Goal: Task Accomplishment & Management: Complete application form

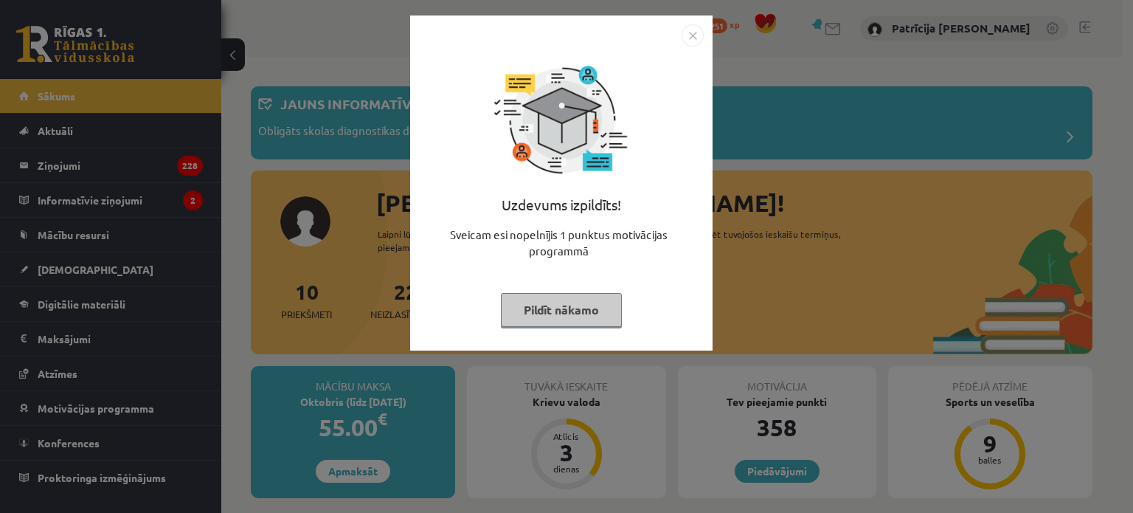
click at [699, 26] on img "Close" at bounding box center [692, 35] width 22 height 22
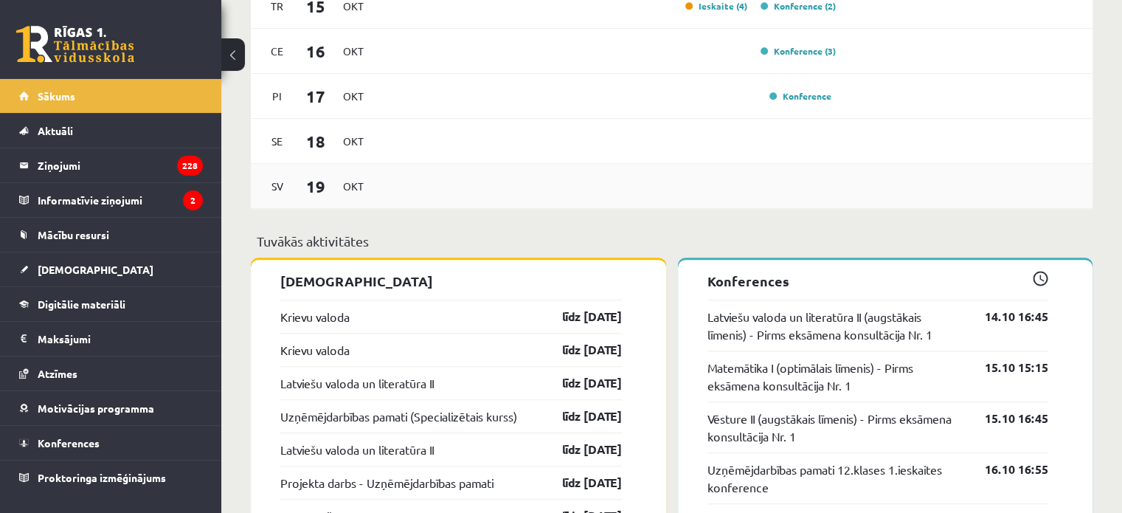
scroll to position [1050, 0]
click at [330, 324] on link "Krievu valoda" at bounding box center [314, 316] width 69 height 18
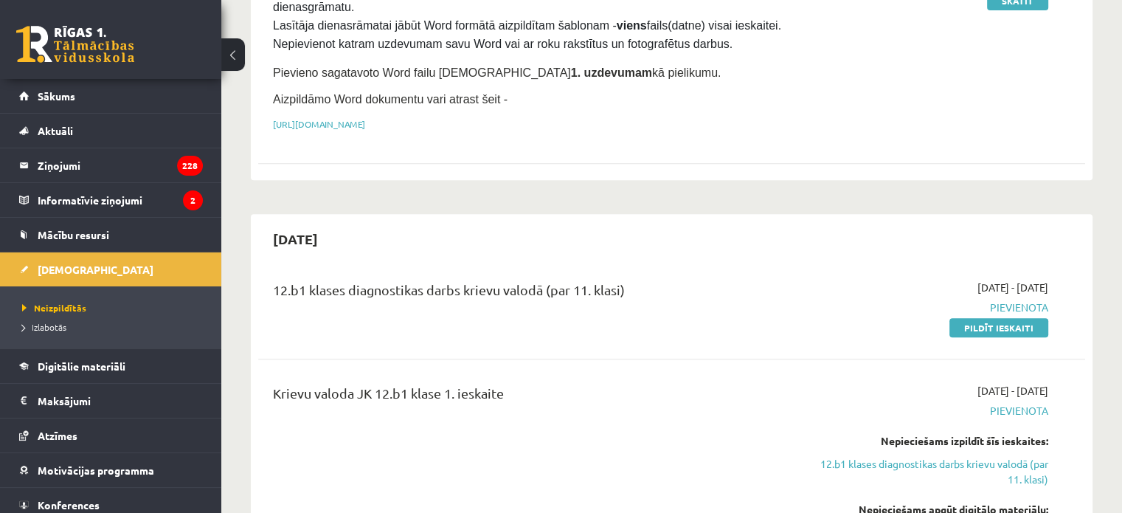
scroll to position [554, 0]
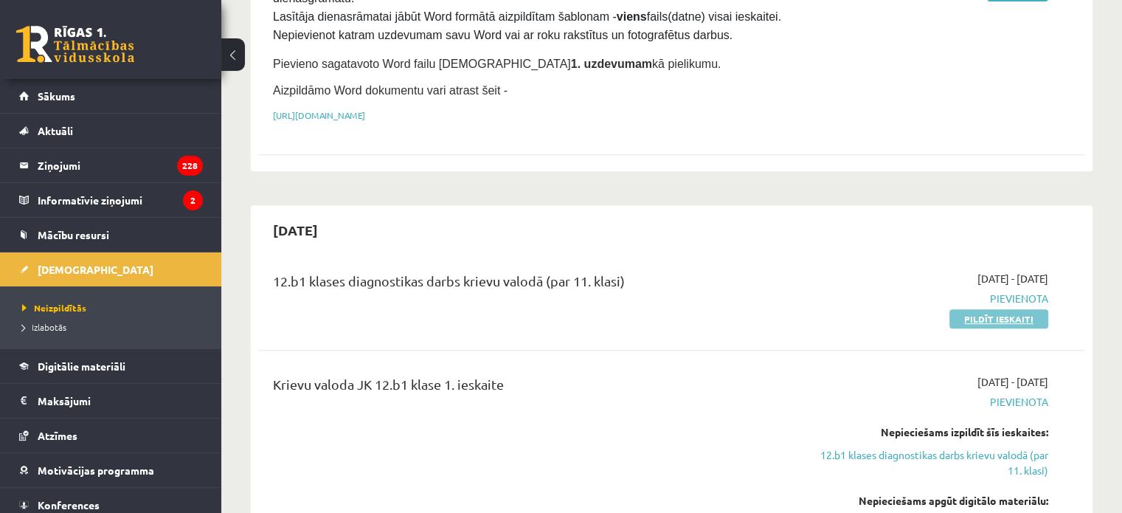
click at [969, 309] on link "Pildīt ieskaiti" at bounding box center [998, 318] width 99 height 19
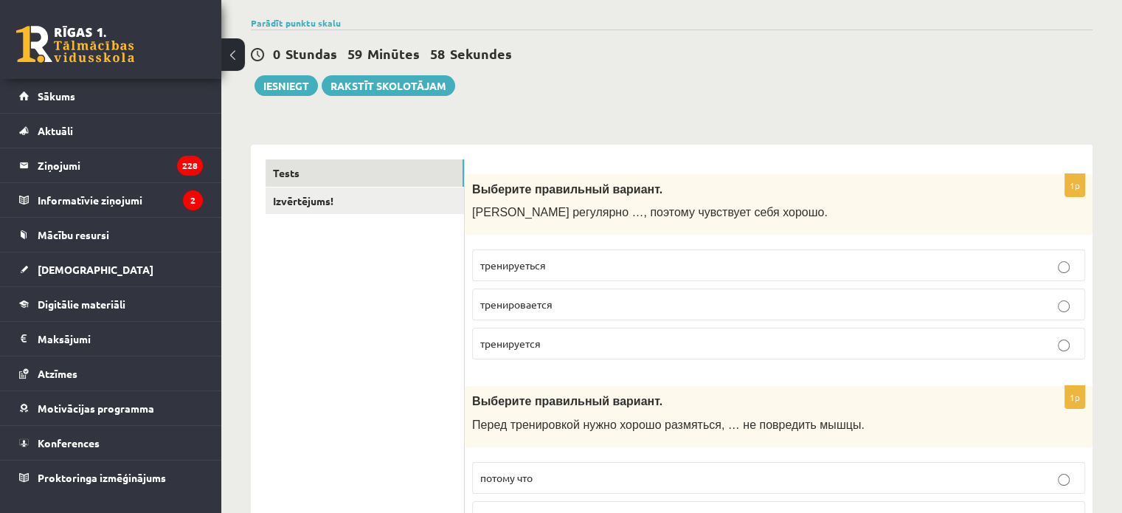
scroll to position [147, 0]
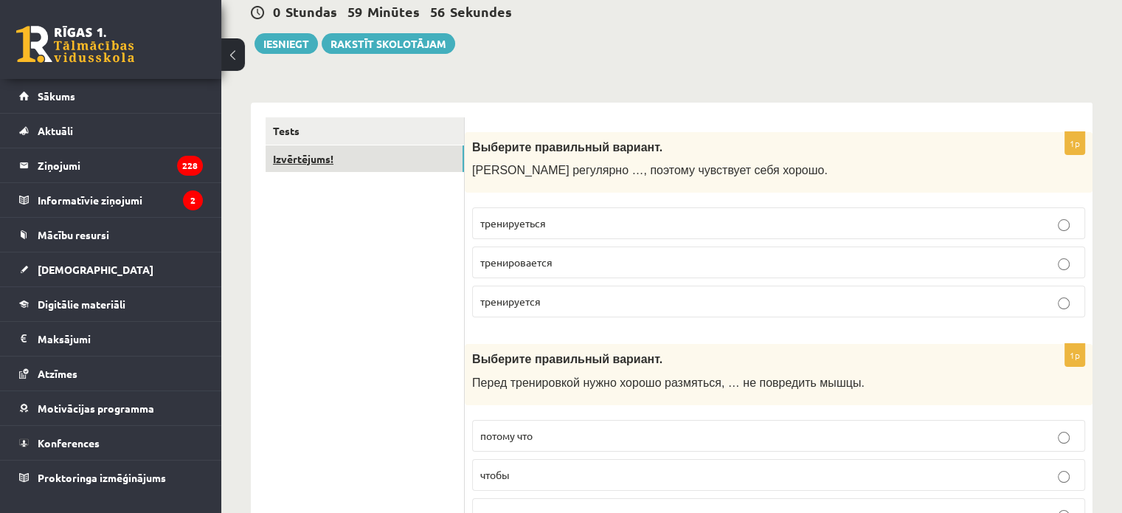
click at [431, 159] on link "Izvērtējums!" at bounding box center [364, 158] width 198 height 27
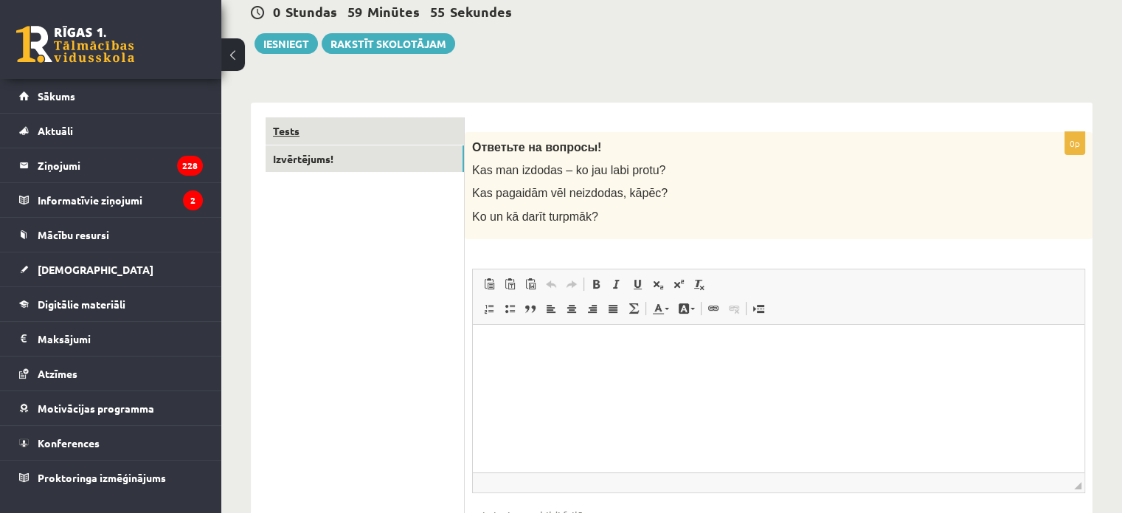
scroll to position [0, 0]
click at [419, 133] on link "Tests" at bounding box center [364, 130] width 198 height 27
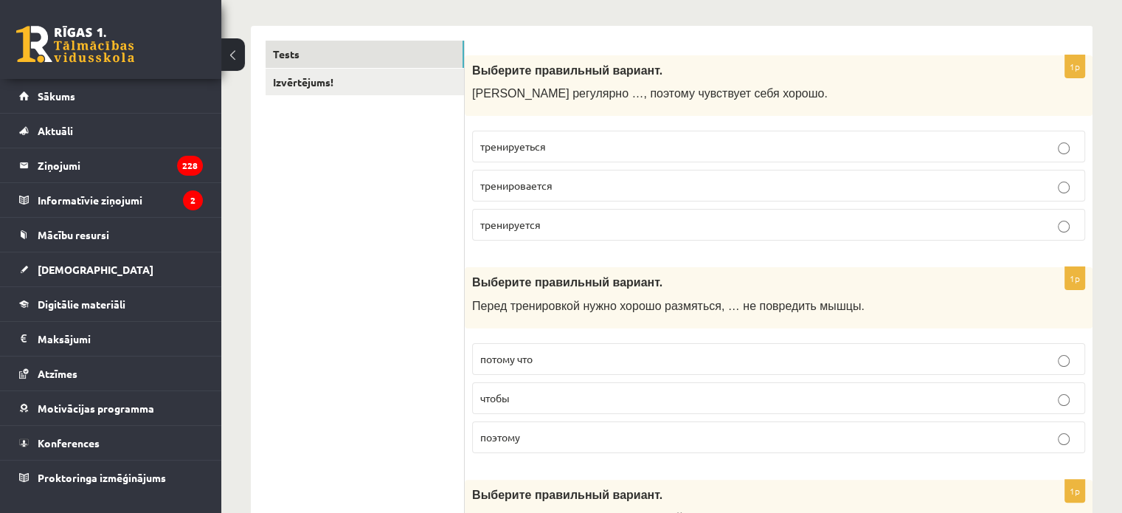
scroll to position [224, 0]
click at [558, 225] on p "тренируется" at bounding box center [778, 224] width 597 height 15
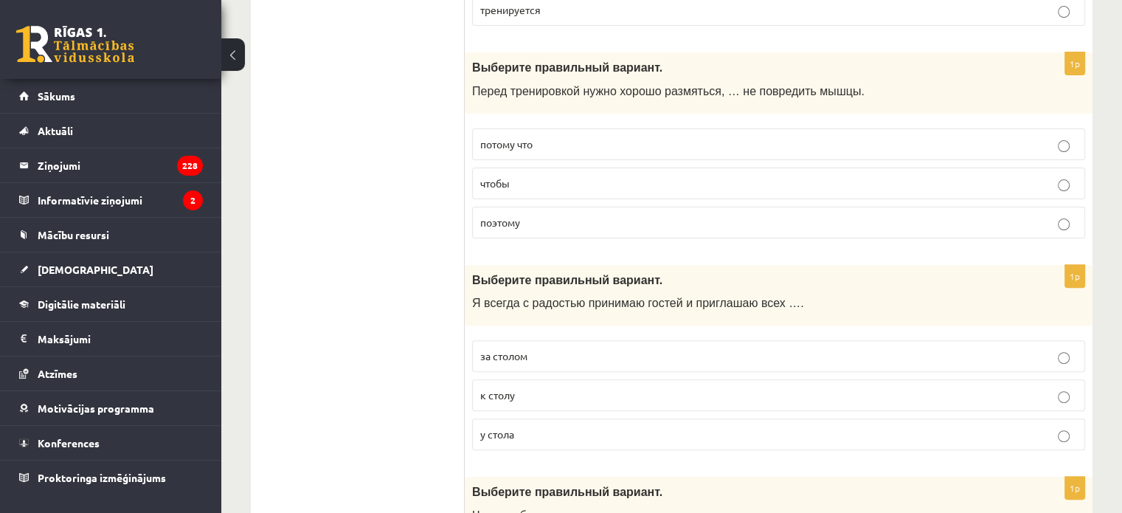
scroll to position [440, 0]
click at [605, 179] on p "чтобы" at bounding box center [778, 182] width 597 height 15
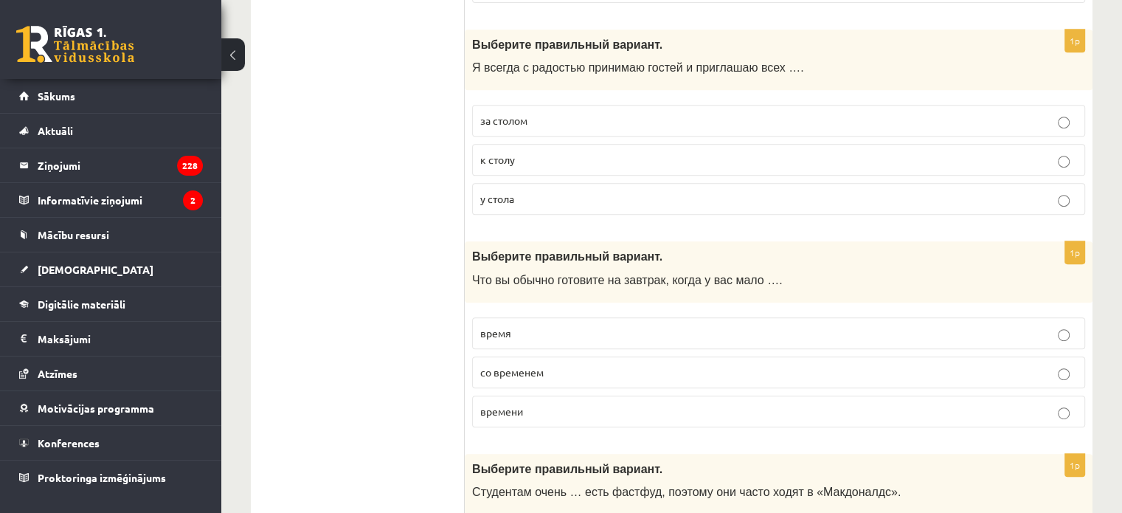
scroll to position [676, 0]
click at [556, 111] on p "за столом" at bounding box center [778, 118] width 597 height 15
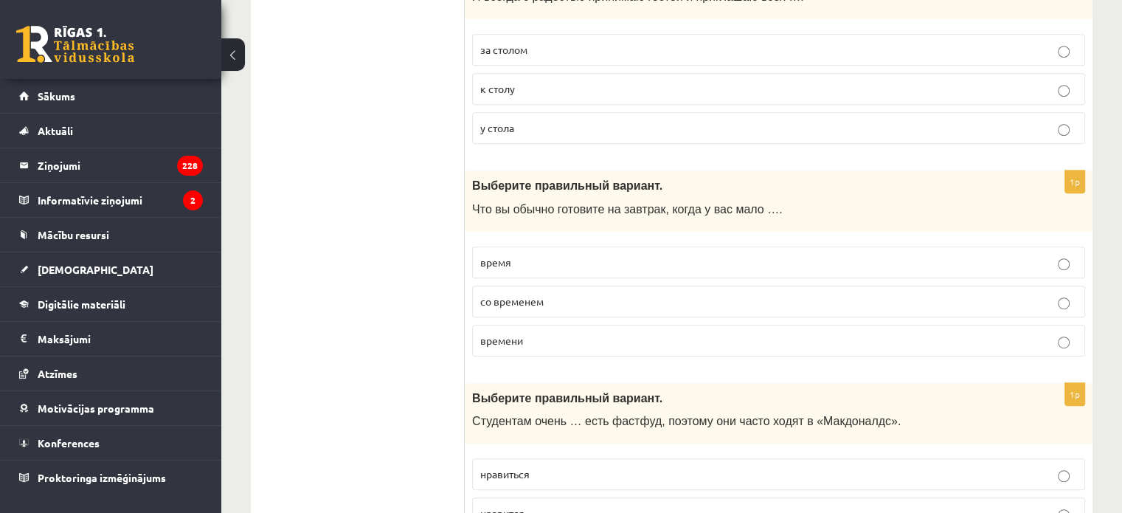
scroll to position [746, 0]
click at [542, 93] on p "к столу" at bounding box center [778, 87] width 597 height 15
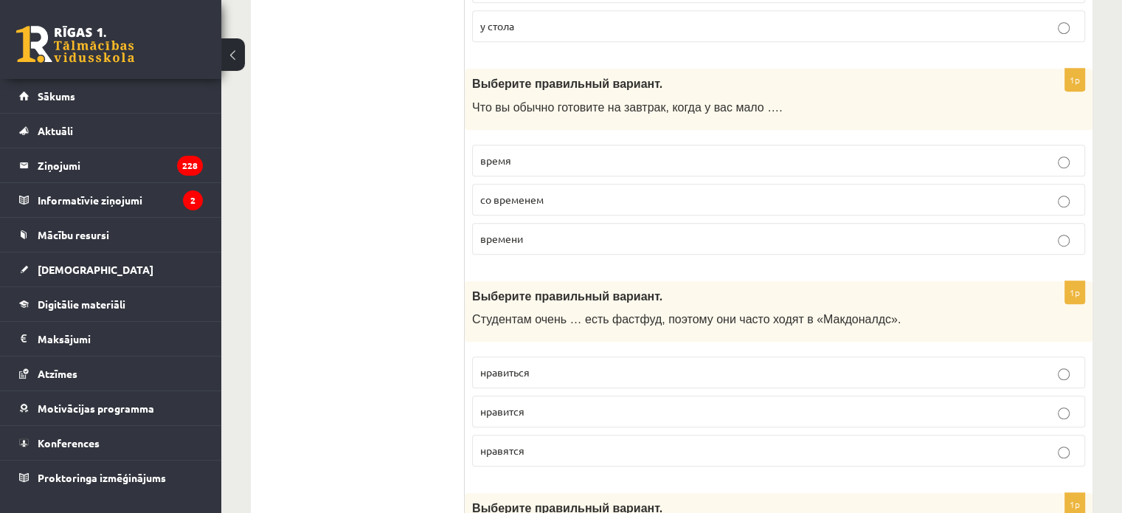
scroll to position [854, 0]
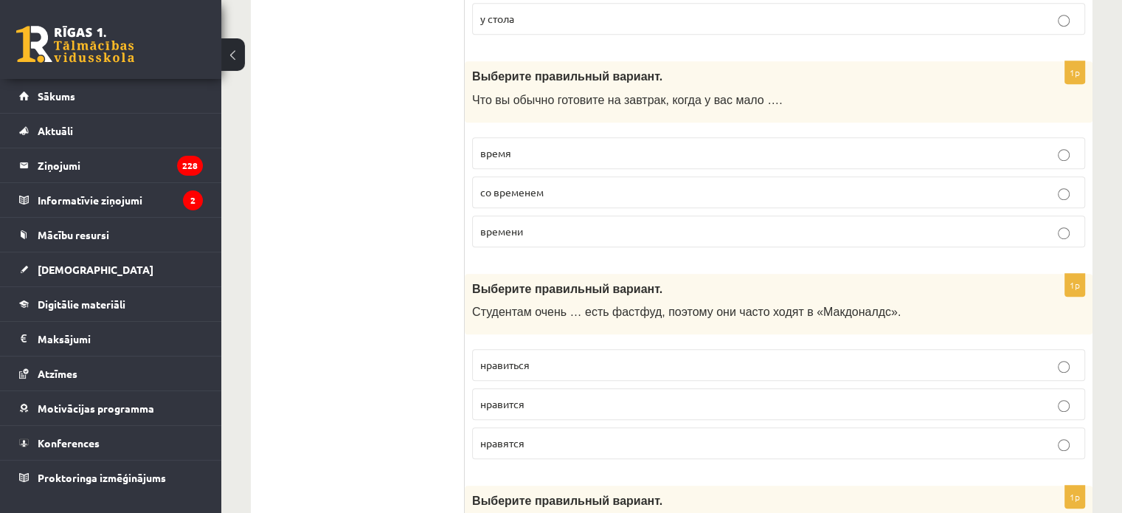
click at [521, 229] on span "времени" at bounding box center [501, 230] width 43 height 13
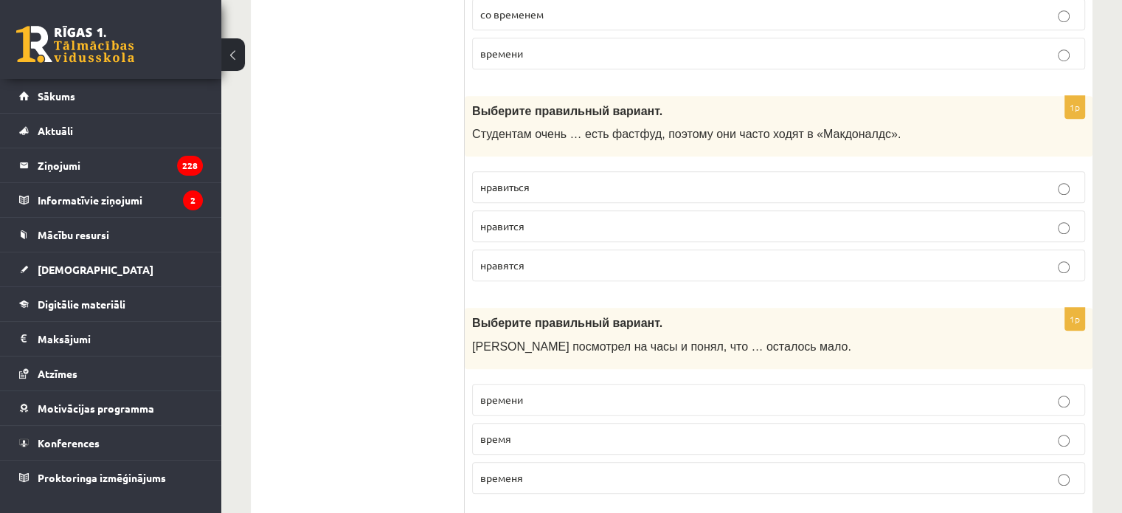
scroll to position [1032, 0]
click at [542, 218] on p "нравится" at bounding box center [778, 225] width 597 height 15
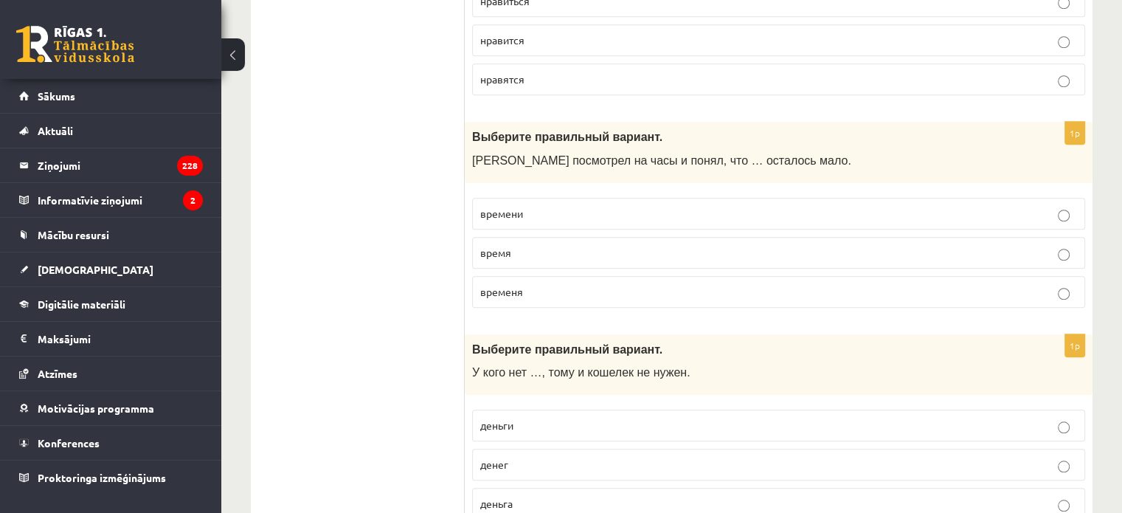
scroll to position [1218, 0]
click at [531, 205] on p "времени" at bounding box center [778, 212] width 597 height 15
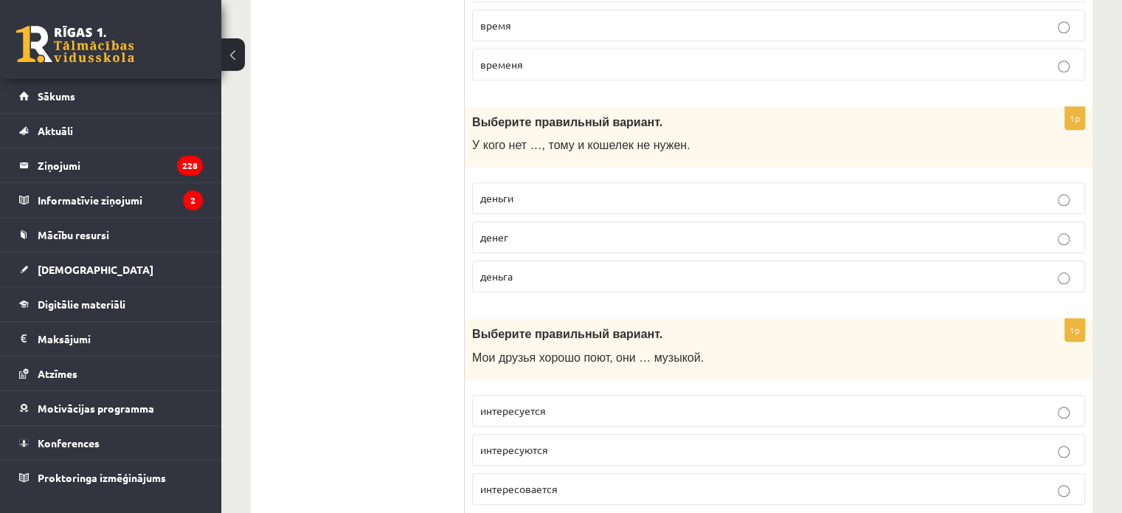
scroll to position [1454, 0]
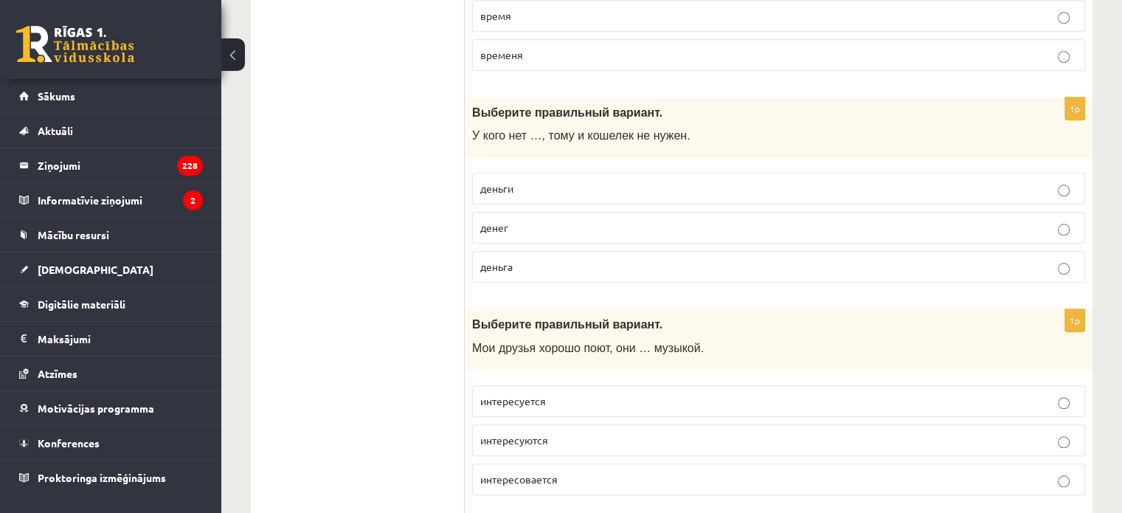
click at [517, 226] on p "денег" at bounding box center [778, 227] width 597 height 15
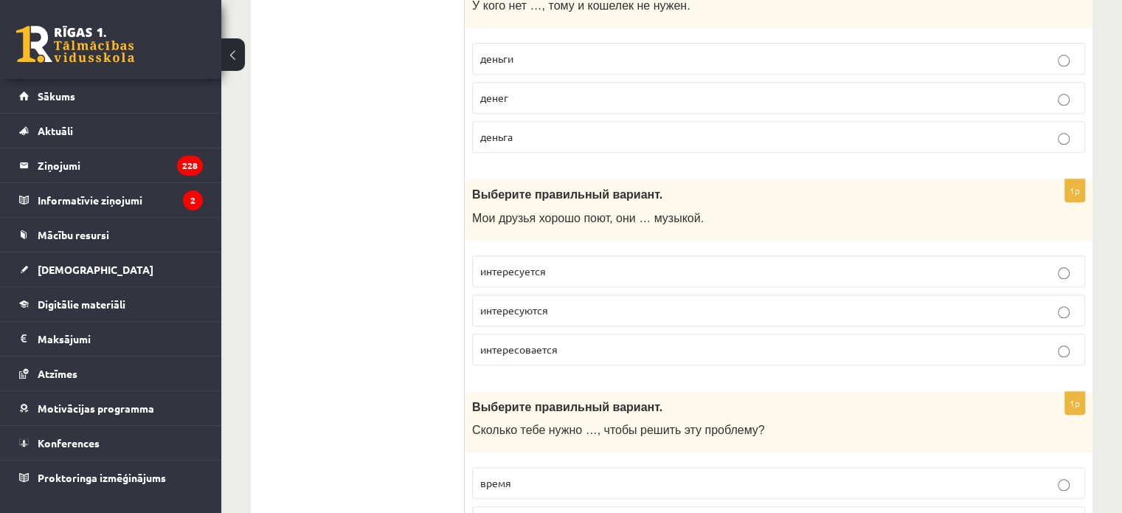
scroll to position [1583, 0]
click at [575, 264] on p "интересуется" at bounding box center [778, 271] width 597 height 15
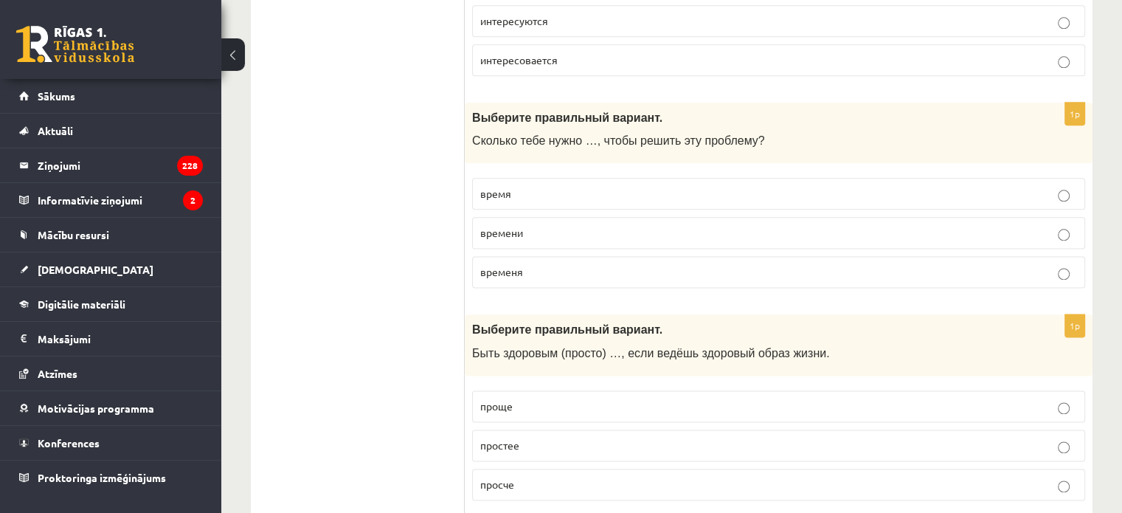
scroll to position [1875, 0]
click at [547, 223] on p "времени" at bounding box center [778, 230] width 597 height 15
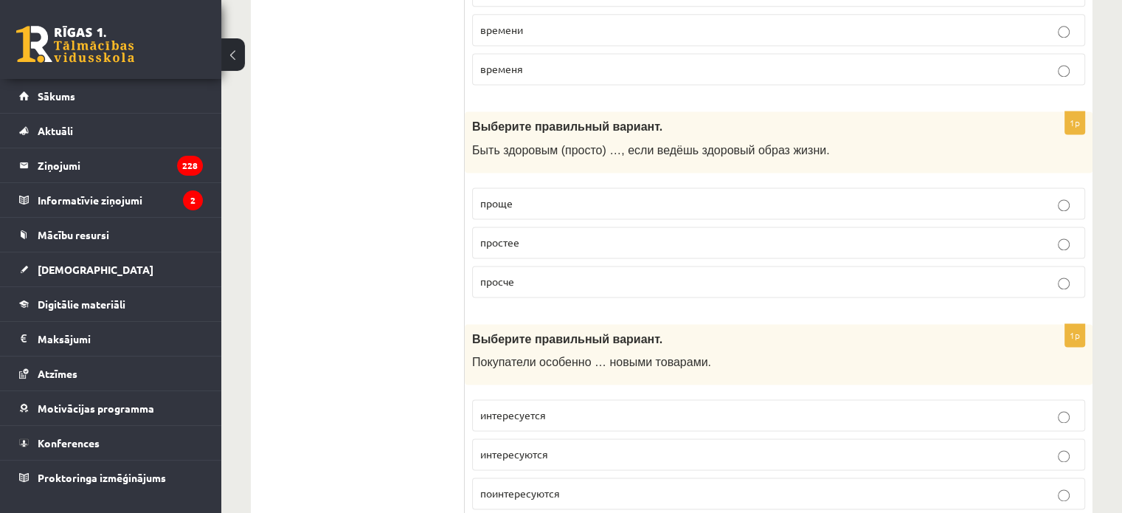
scroll to position [2109, 0]
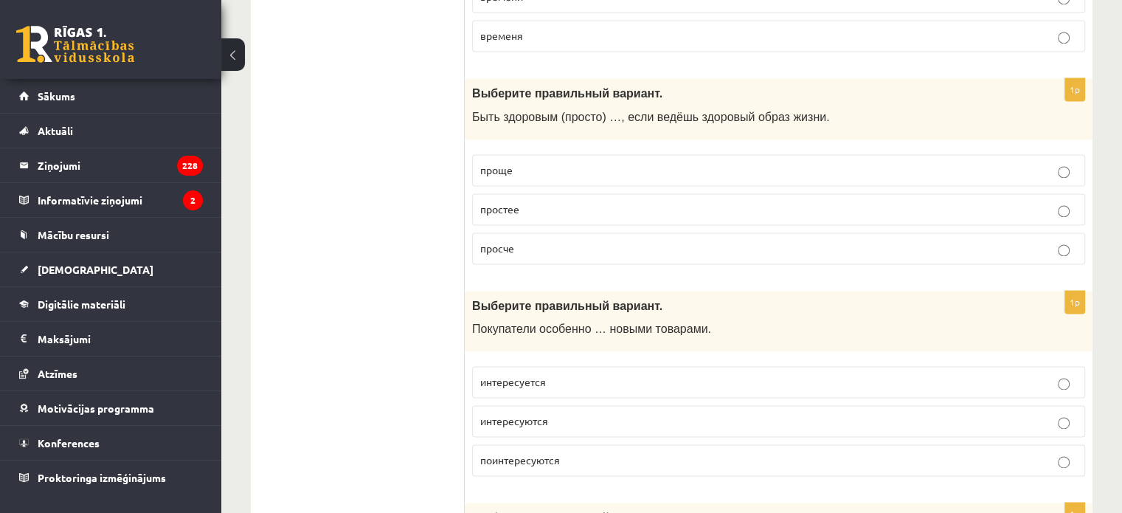
click at [578, 154] on label "проще" at bounding box center [778, 170] width 613 height 32
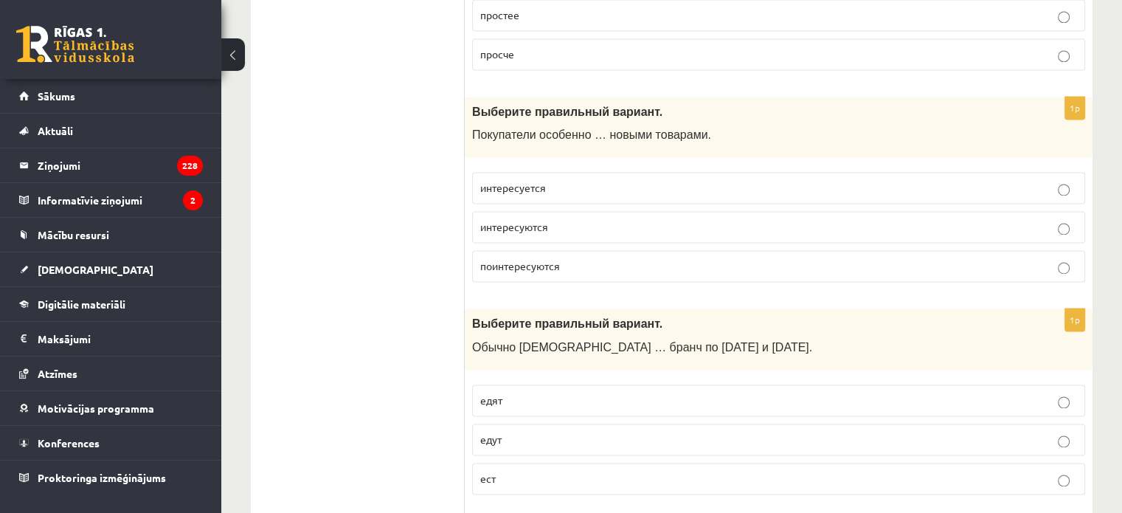
scroll to position [2304, 0]
click at [576, 179] on p "интересуется" at bounding box center [778, 186] width 597 height 15
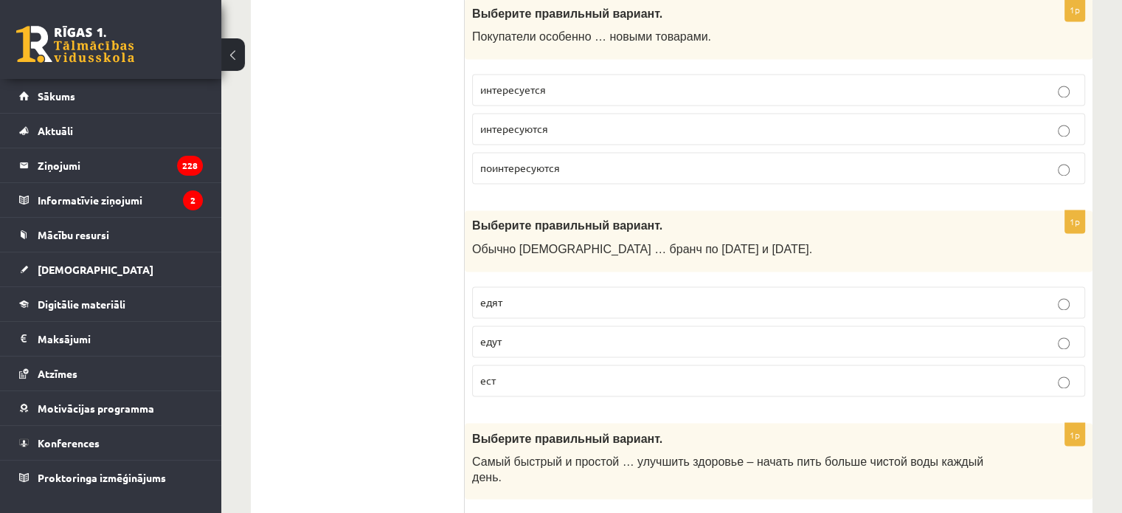
scroll to position [2389, 0]
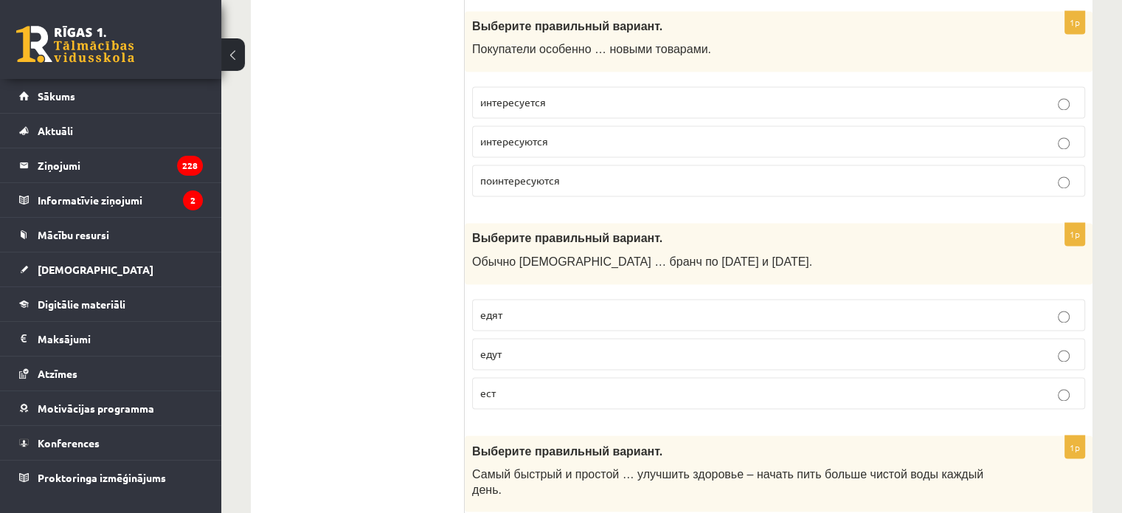
click at [576, 177] on p "поинтересуются" at bounding box center [778, 180] width 597 height 15
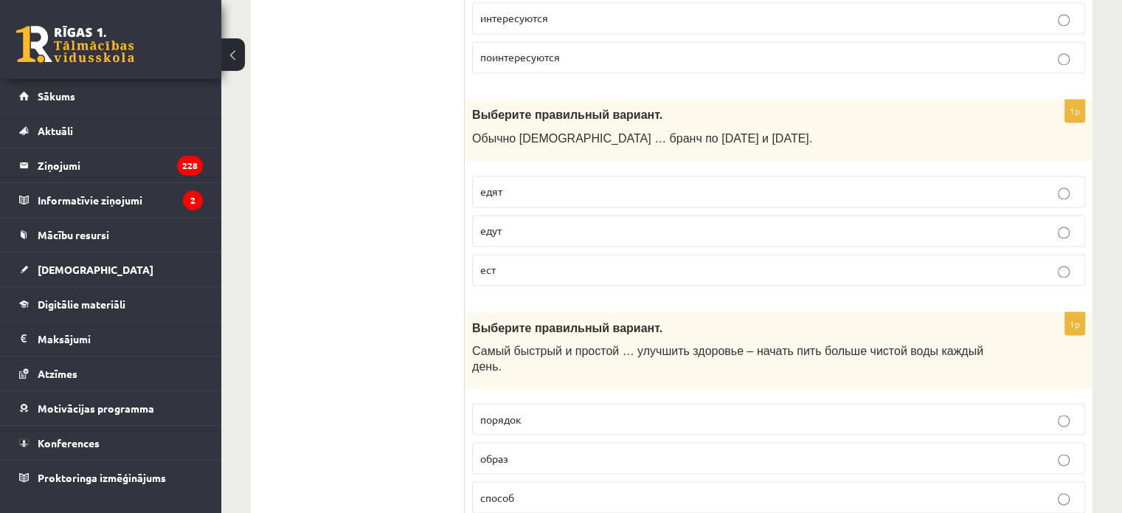
scroll to position [2516, 0]
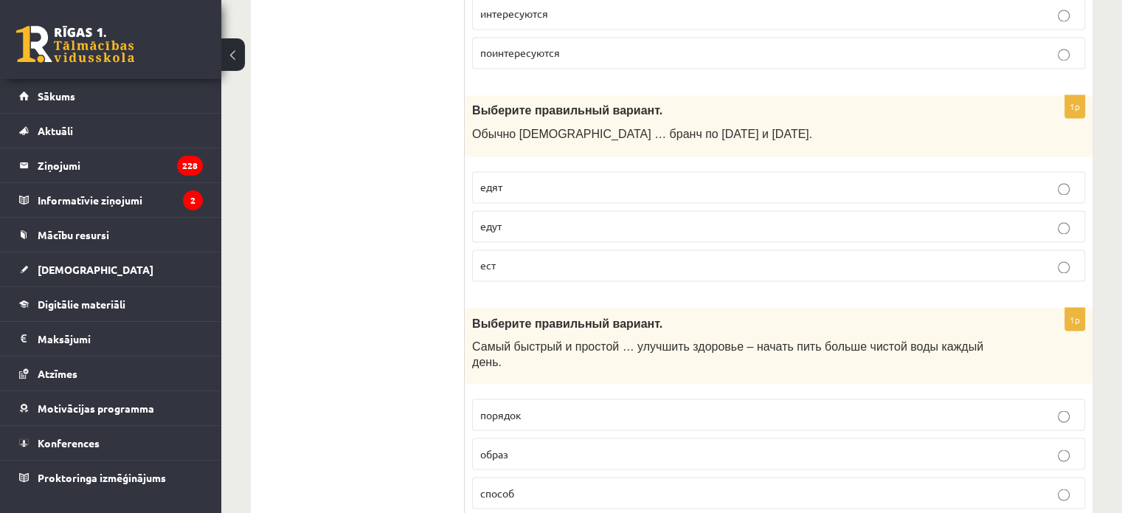
click at [543, 179] on p "едят" at bounding box center [778, 186] width 597 height 15
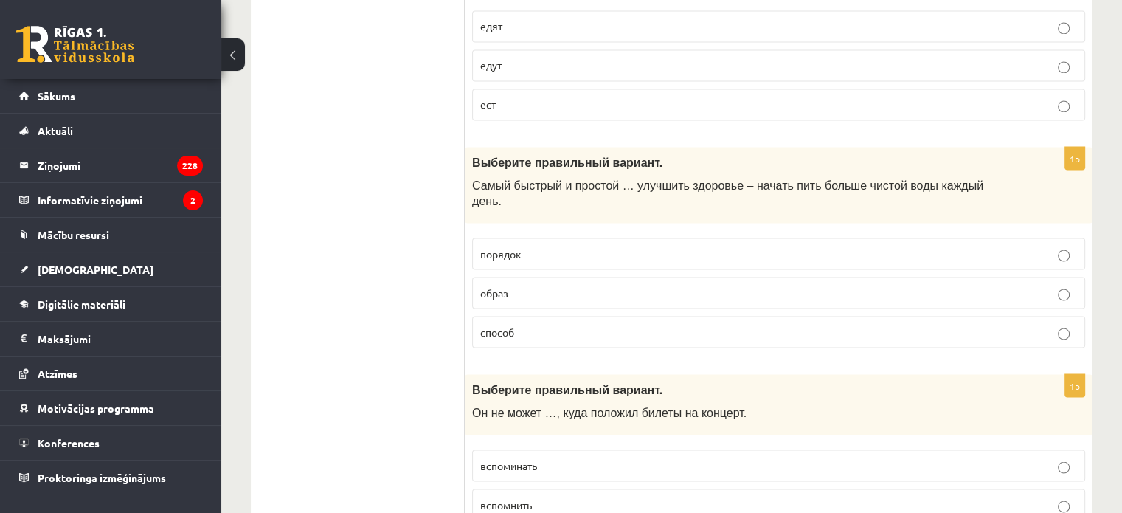
scroll to position [2693, 0]
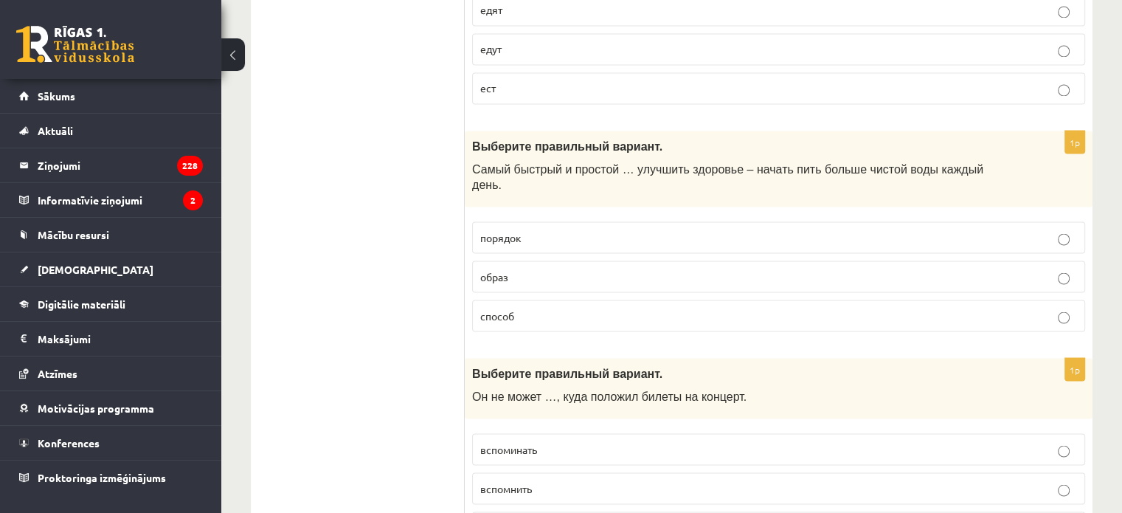
click at [546, 271] on fieldset "порядок образ способ" at bounding box center [778, 275] width 613 height 122
click at [546, 299] on label "способ" at bounding box center [778, 315] width 613 height 32
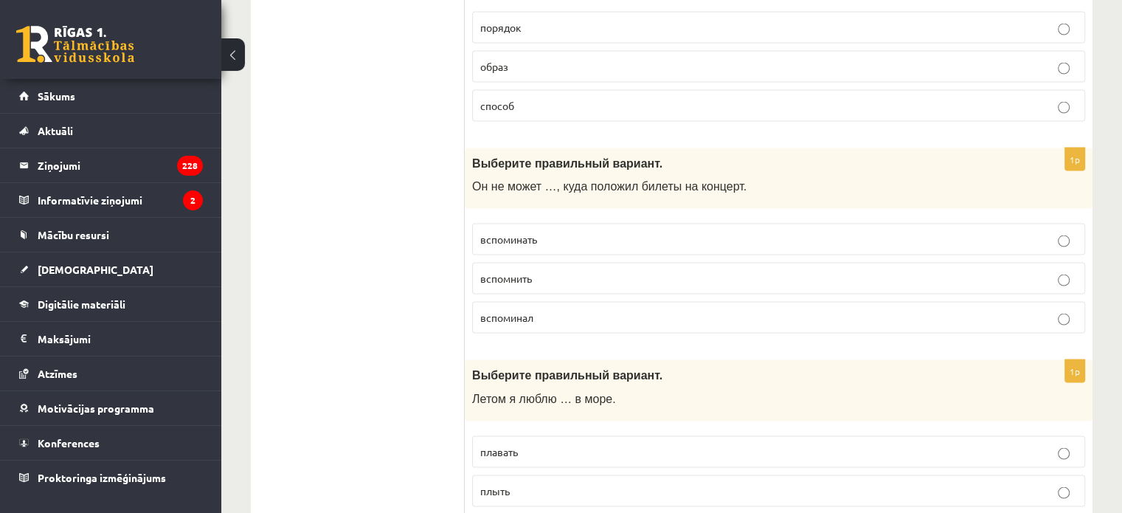
scroll to position [2910, 0]
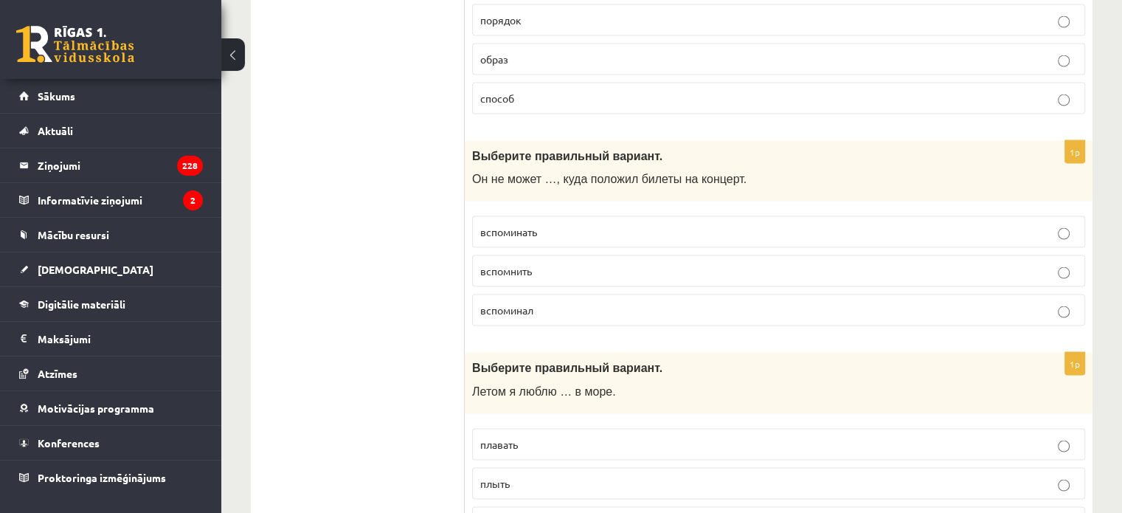
click at [559, 263] on p "вспомнить" at bounding box center [778, 270] width 597 height 15
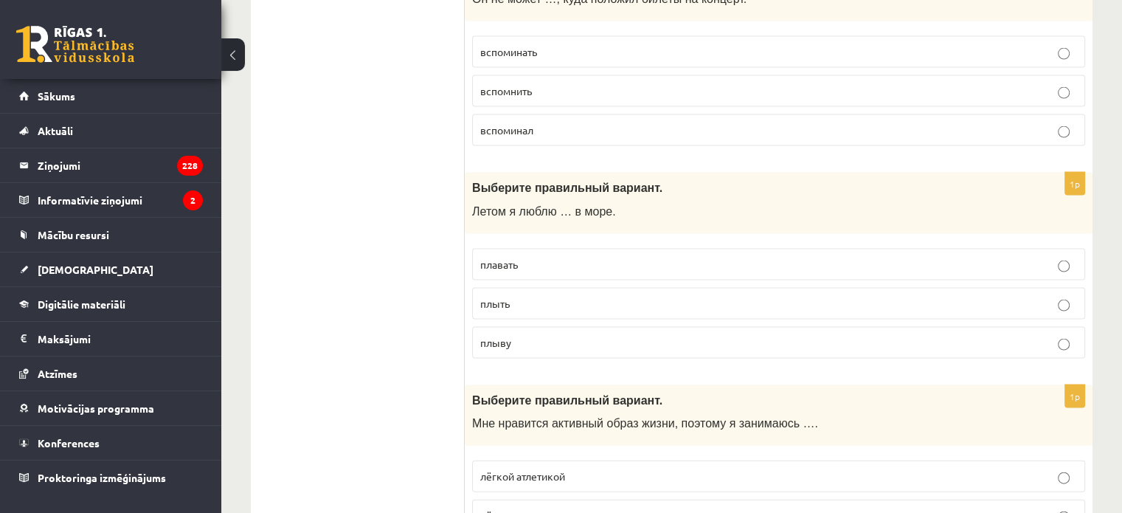
scroll to position [3091, 0]
click at [538, 255] on p "плавать" at bounding box center [778, 262] width 597 height 15
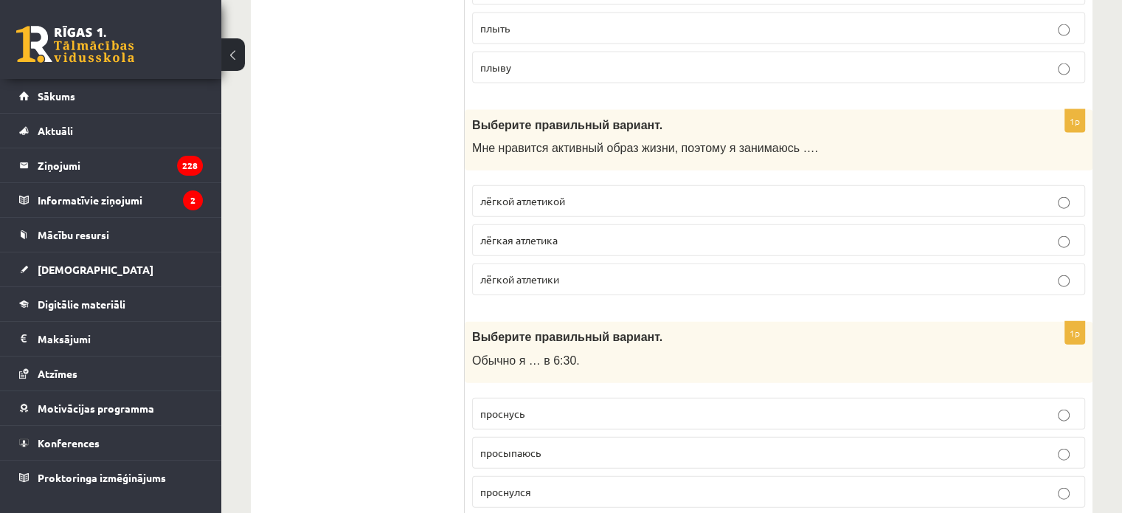
scroll to position [3364, 0]
click at [585, 194] on p "лёгкой атлетикой" at bounding box center [778, 201] width 597 height 15
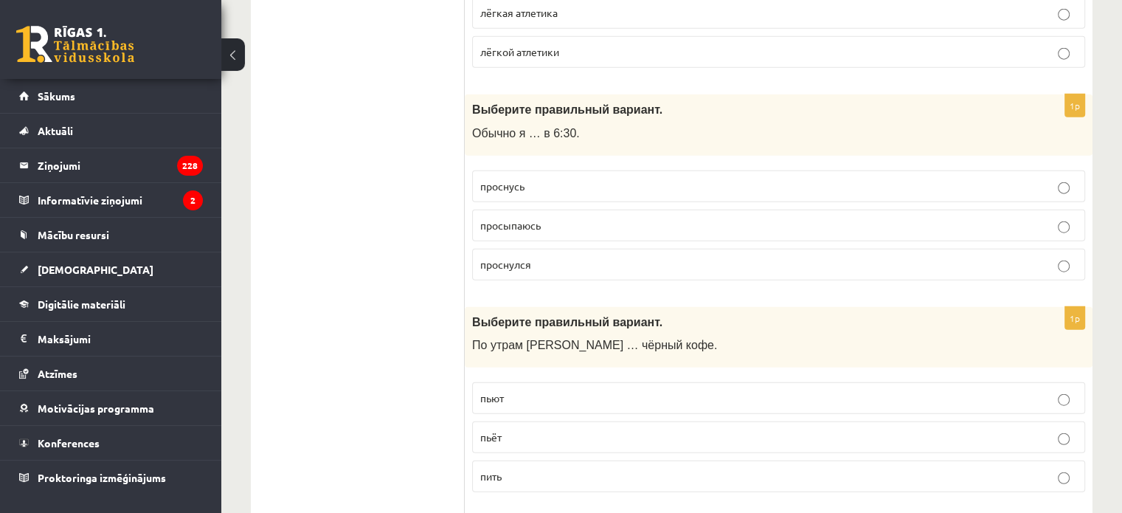
scroll to position [3596, 0]
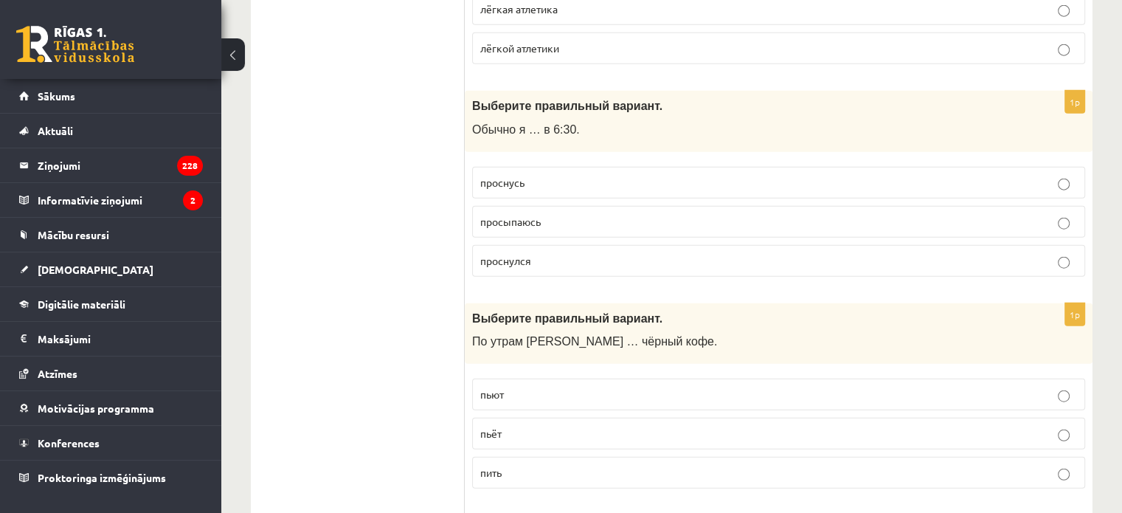
click at [581, 206] on label "просыпаюсь" at bounding box center [778, 222] width 613 height 32
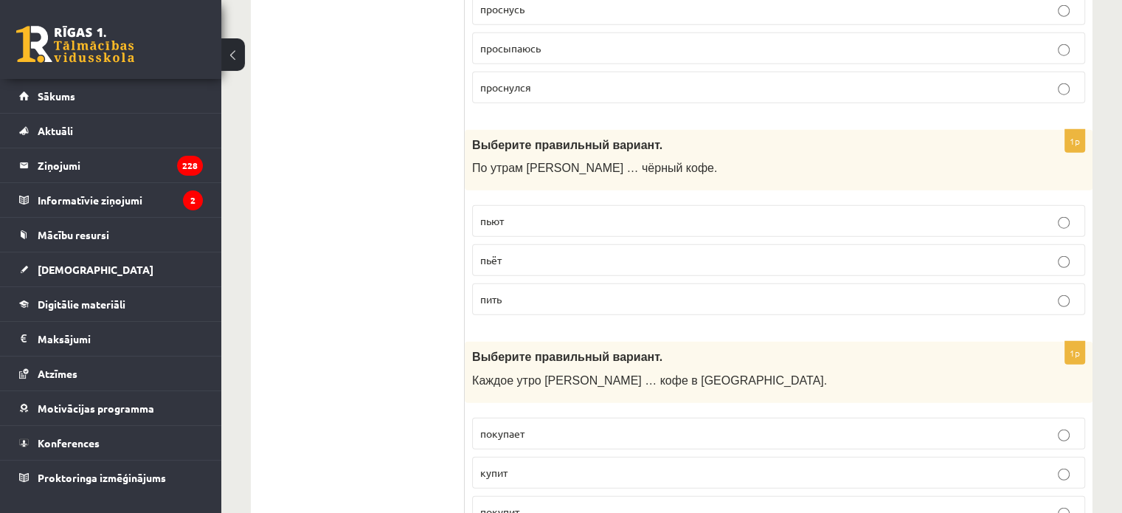
scroll to position [3768, 0]
click at [560, 253] on p "пьёт" at bounding box center [778, 260] width 597 height 15
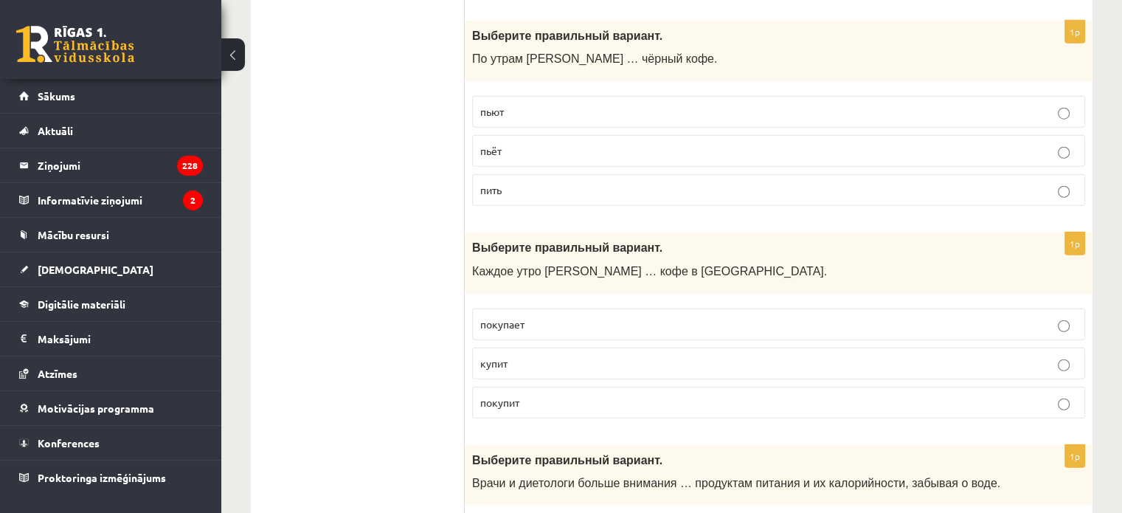
scroll to position [3876, 0]
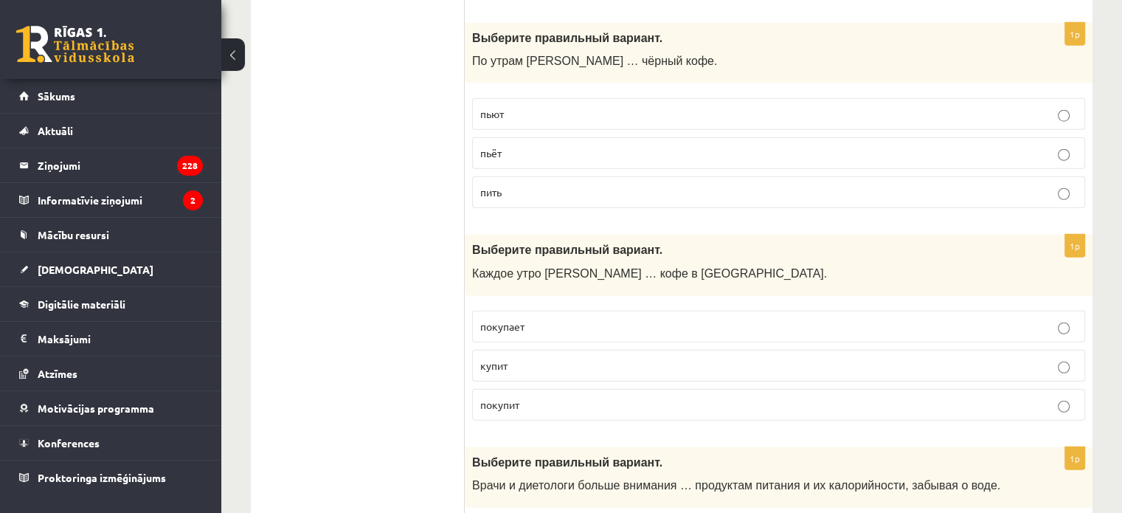
click at [580, 98] on label "пьют" at bounding box center [778, 114] width 613 height 32
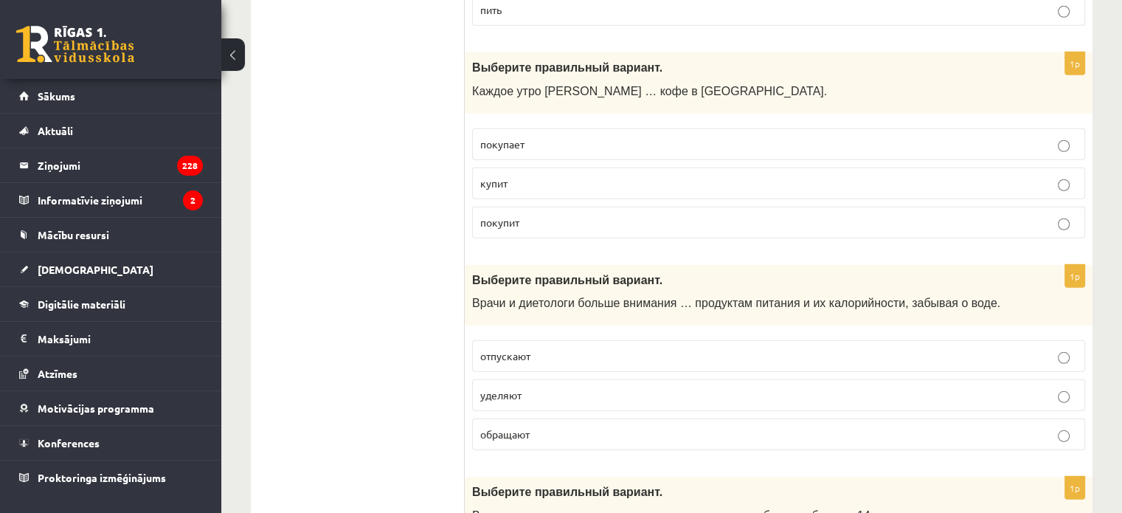
scroll to position [4053, 0]
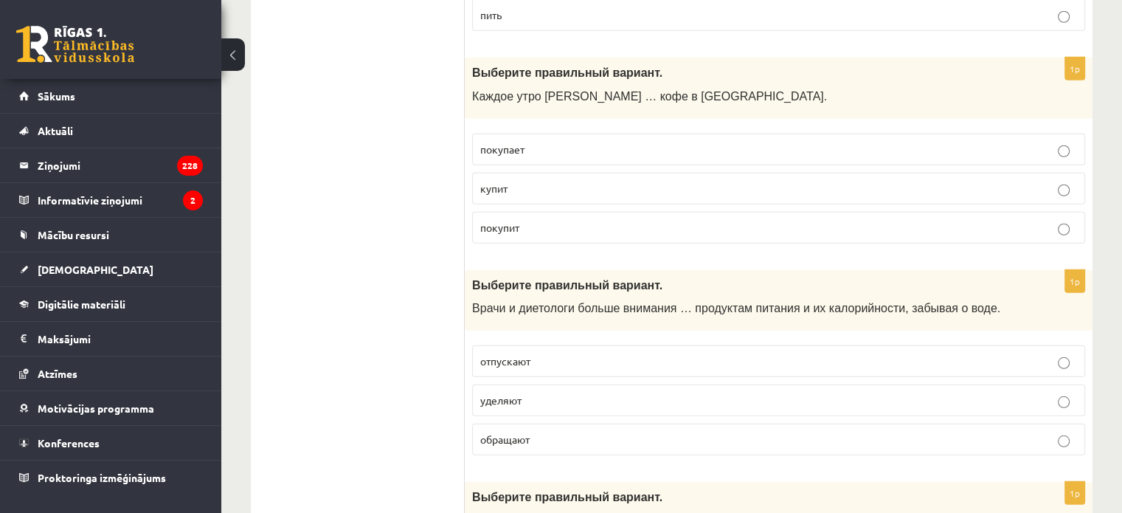
click at [564, 142] on p "покупает" at bounding box center [778, 149] width 597 height 15
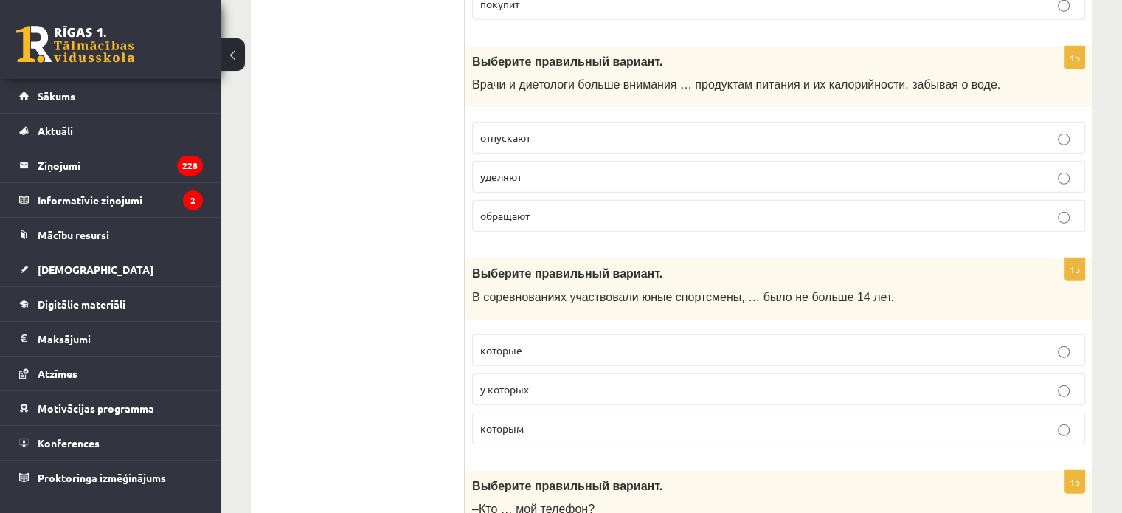
scroll to position [4277, 0]
click at [531, 199] on label "обращают" at bounding box center [778, 215] width 613 height 32
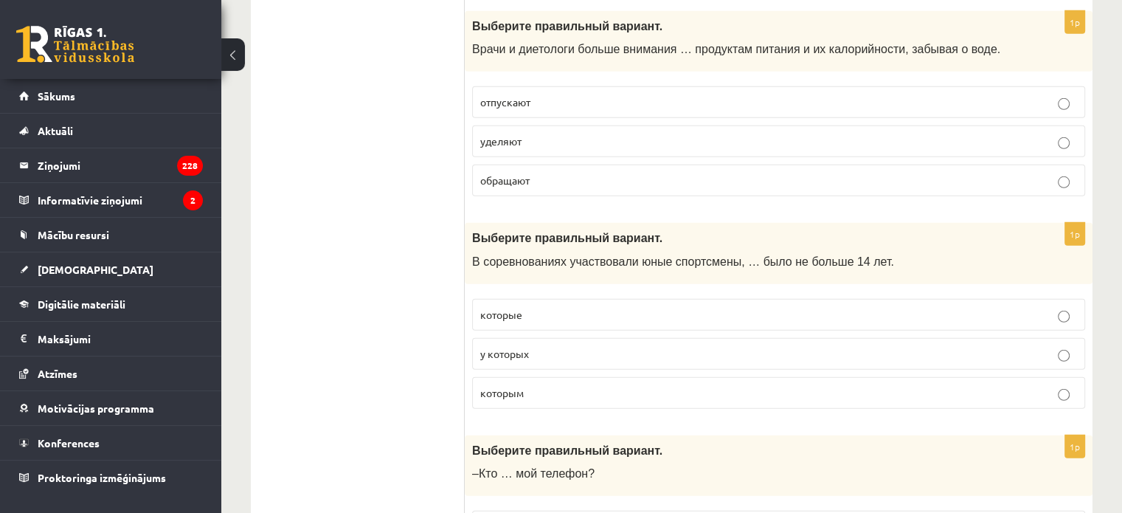
scroll to position [4310, 0]
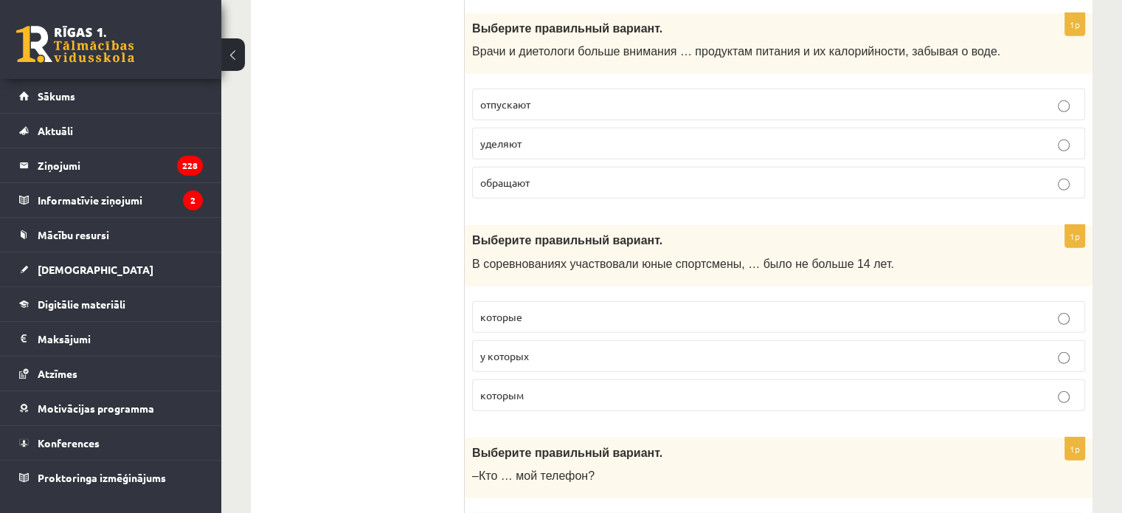
click at [539, 136] on p "уделяют" at bounding box center [778, 143] width 597 height 15
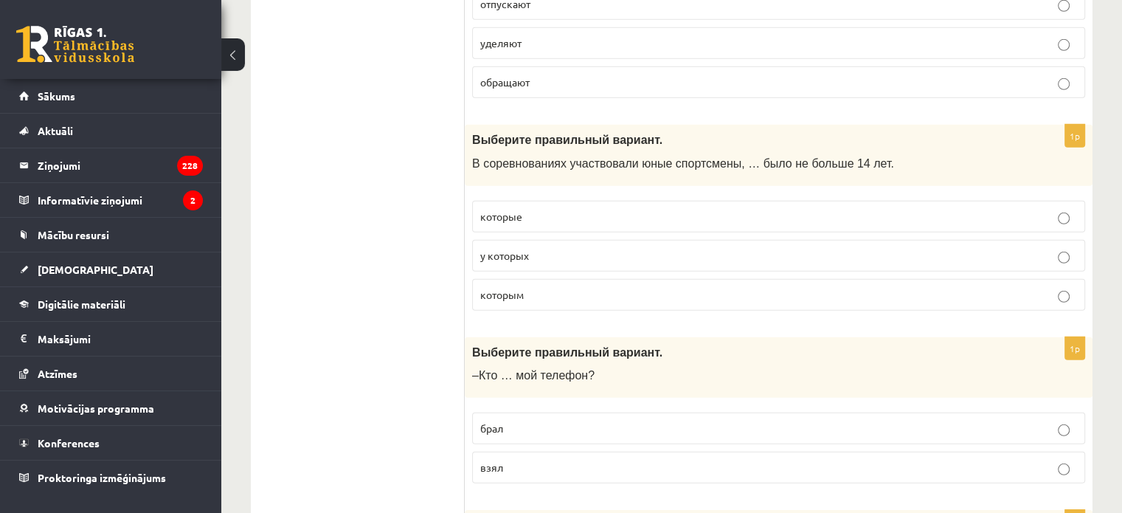
scroll to position [4445, 0]
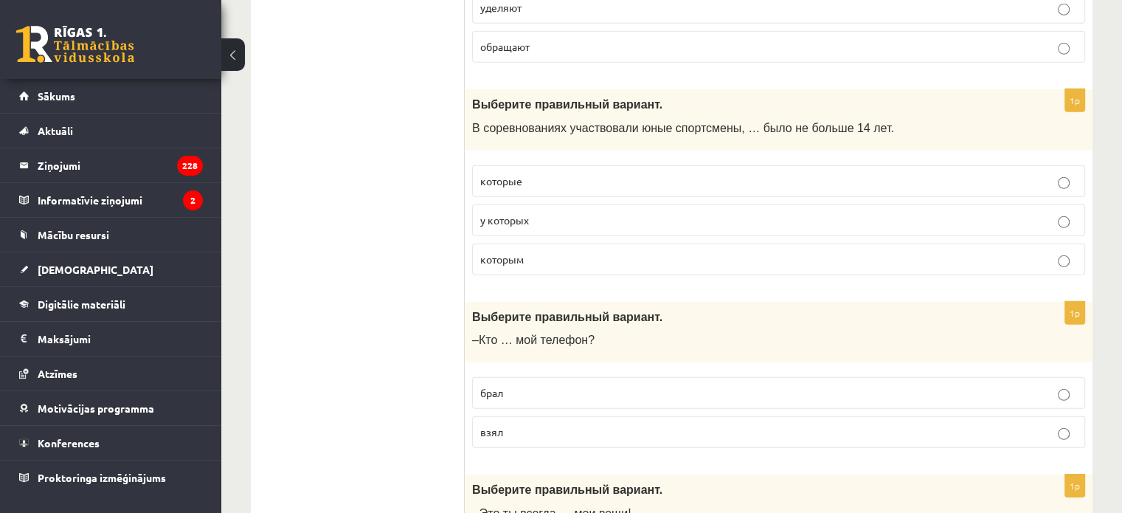
click at [532, 165] on label "которые" at bounding box center [778, 181] width 613 height 32
click at [532, 212] on p "у которых" at bounding box center [778, 219] width 597 height 15
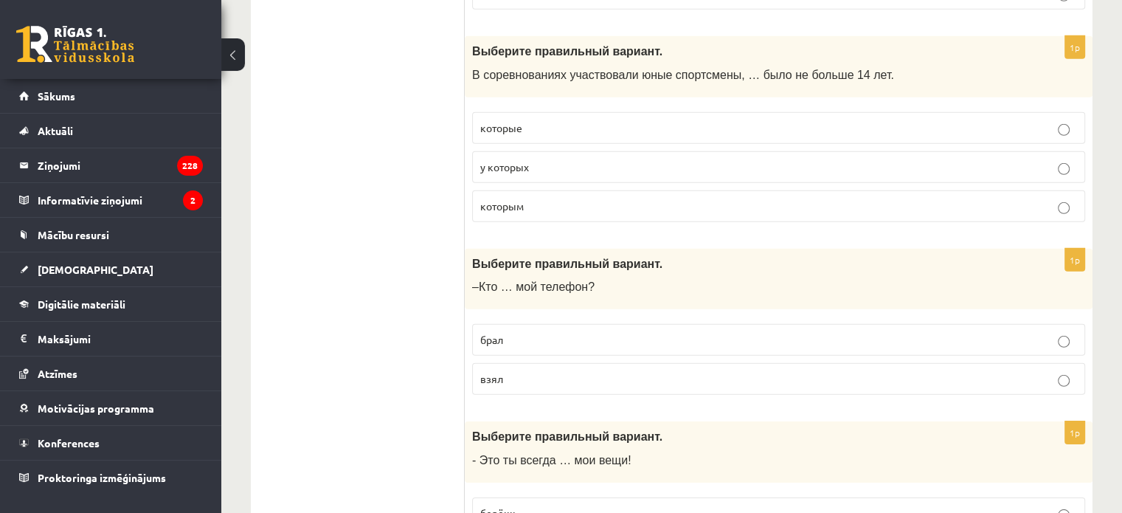
scroll to position [4504, 0]
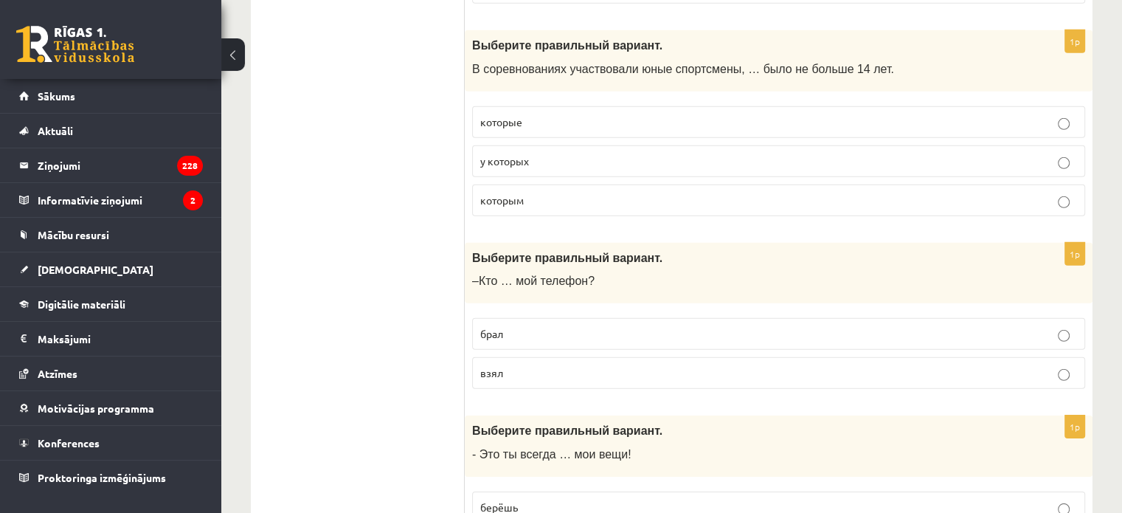
click at [538, 192] on p "которым" at bounding box center [778, 199] width 597 height 15
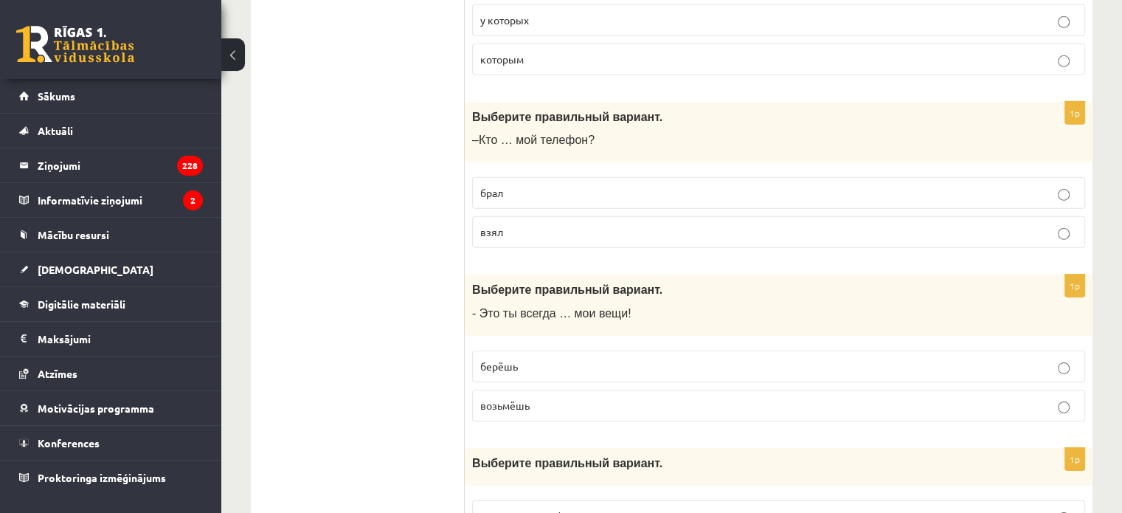
scroll to position [4650, 0]
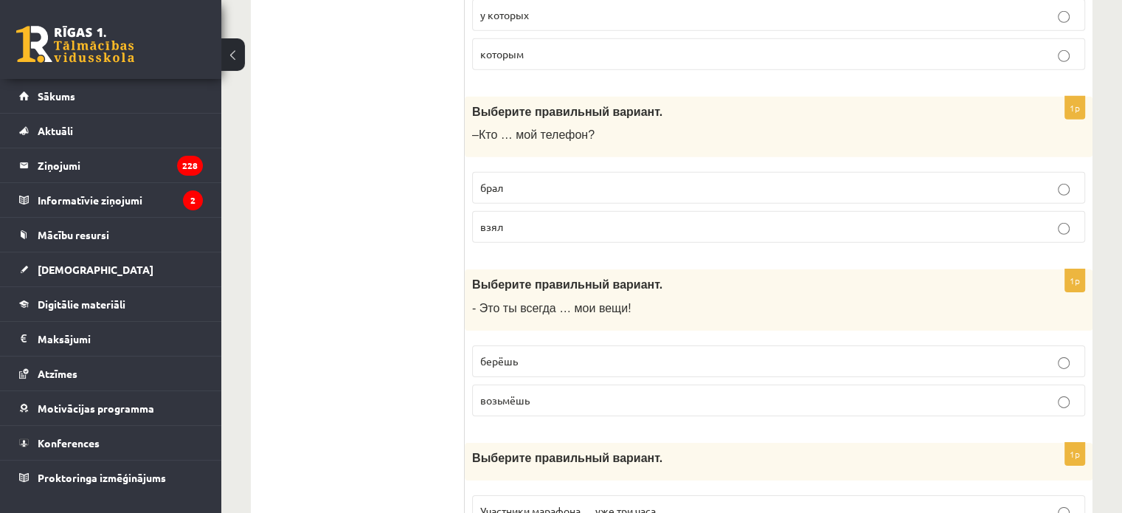
click at [538, 211] on label "взял" at bounding box center [778, 227] width 613 height 32
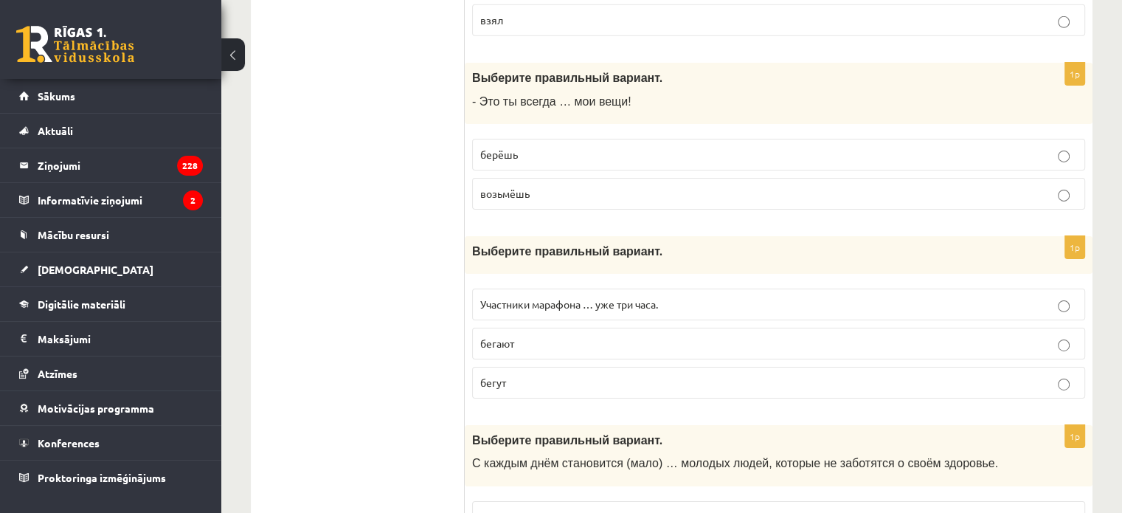
scroll to position [4858, 0]
click at [532, 146] on p "берёшь" at bounding box center [778, 153] width 597 height 15
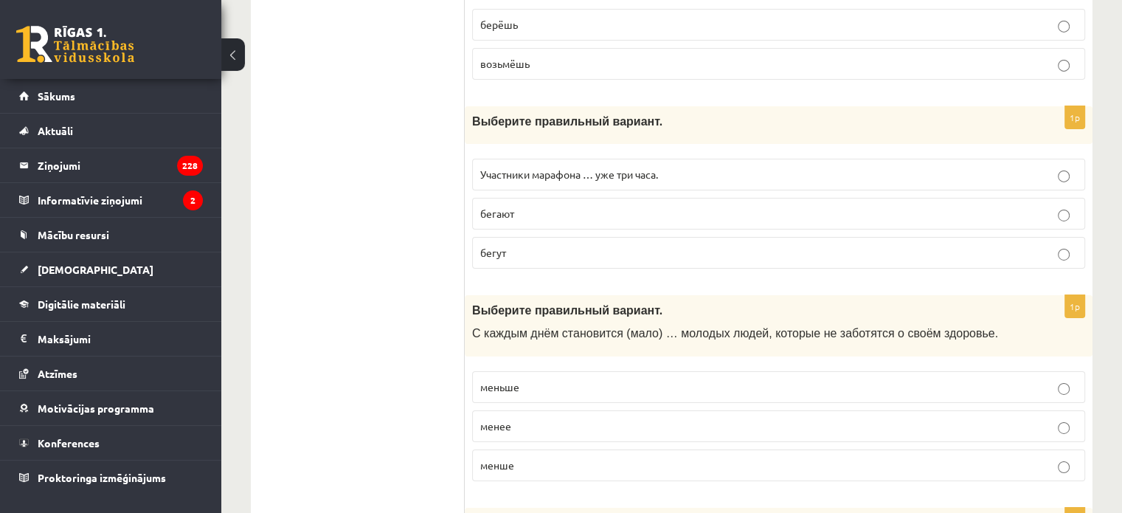
scroll to position [5003, 0]
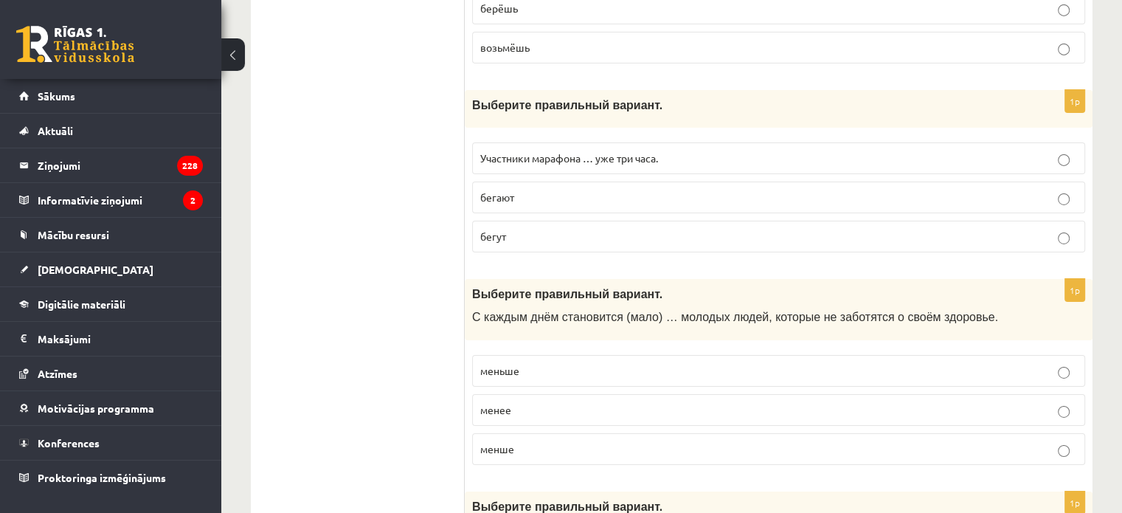
click at [535, 229] on p "бегут" at bounding box center [778, 236] width 597 height 15
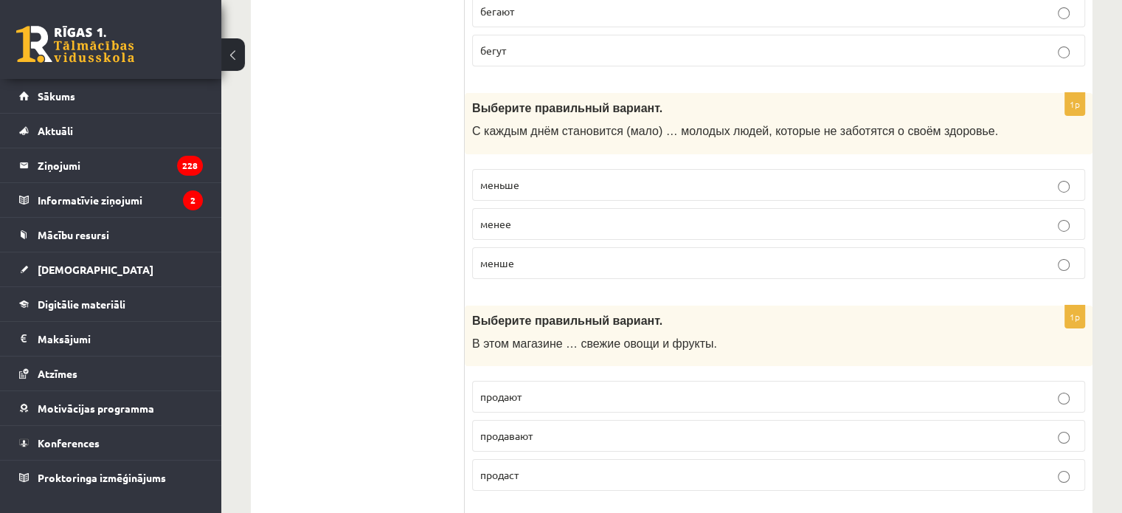
scroll to position [5189, 0]
click at [542, 177] on p "меньше" at bounding box center [778, 184] width 597 height 15
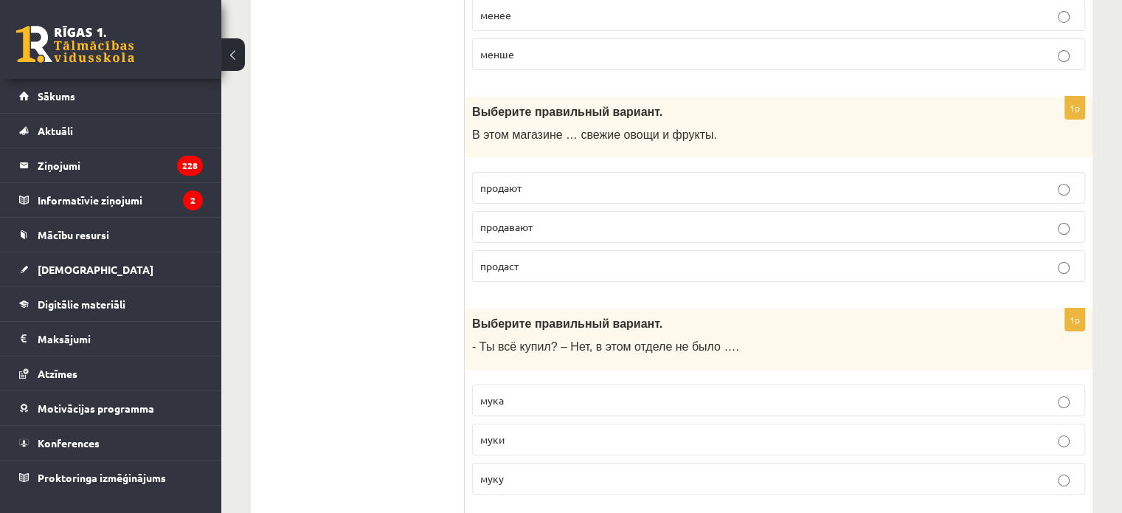
scroll to position [5404, 0]
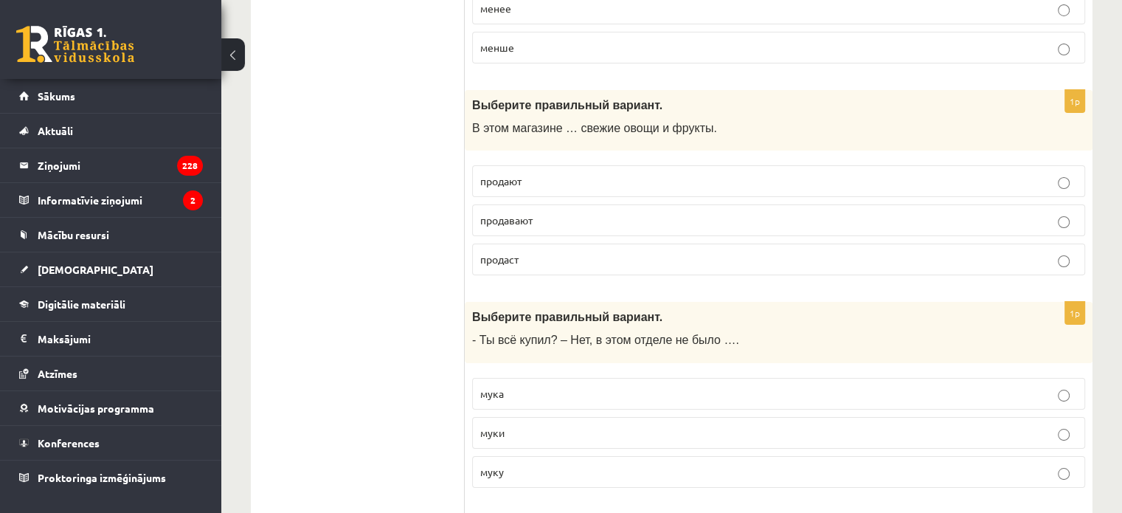
click at [542, 173] on p "продают" at bounding box center [778, 180] width 597 height 15
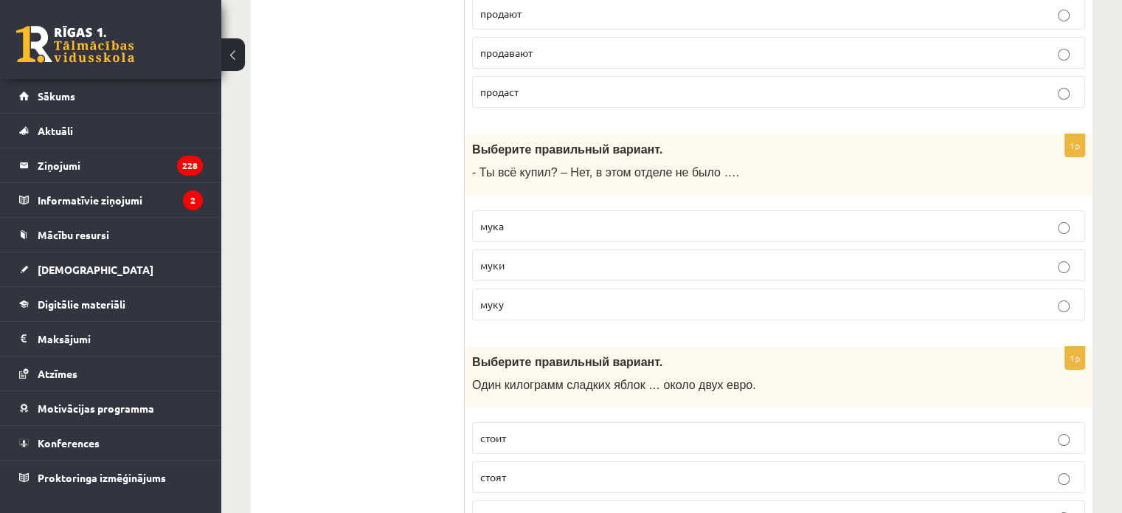
scroll to position [5572, 0]
click at [532, 257] on p "муки" at bounding box center [778, 264] width 597 height 15
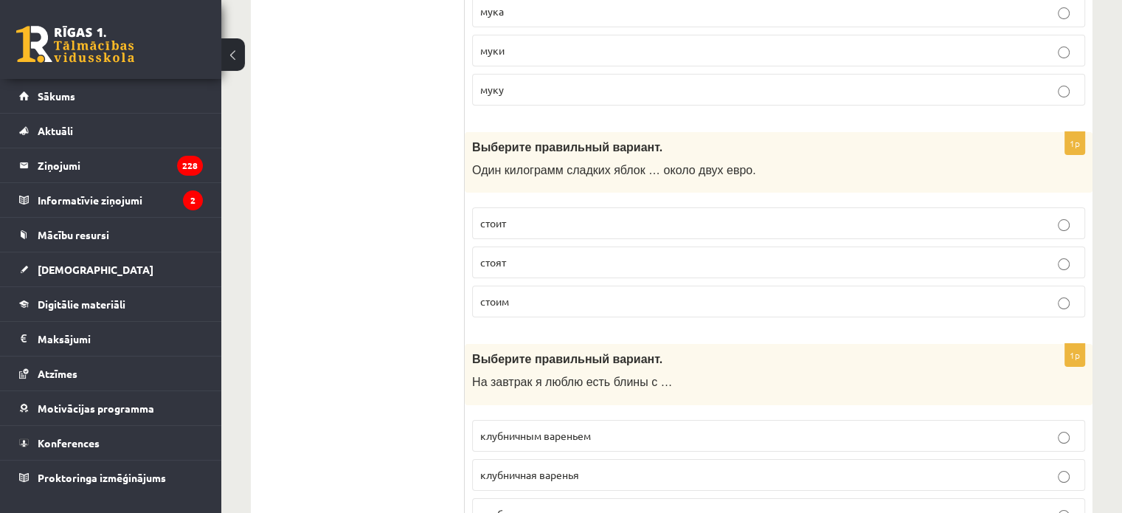
scroll to position [5808, 0]
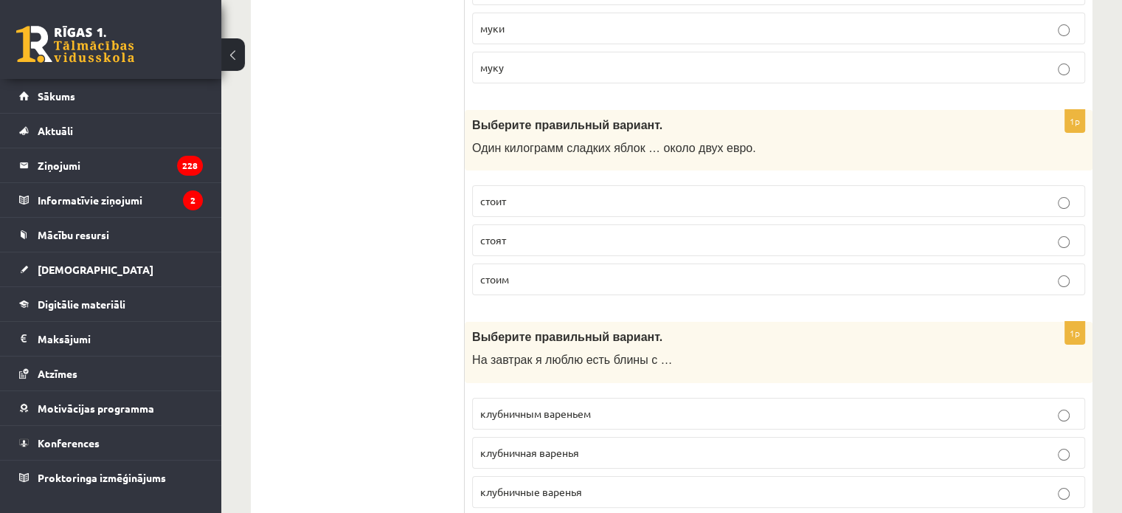
click at [575, 185] on label "стоит" at bounding box center [778, 201] width 613 height 32
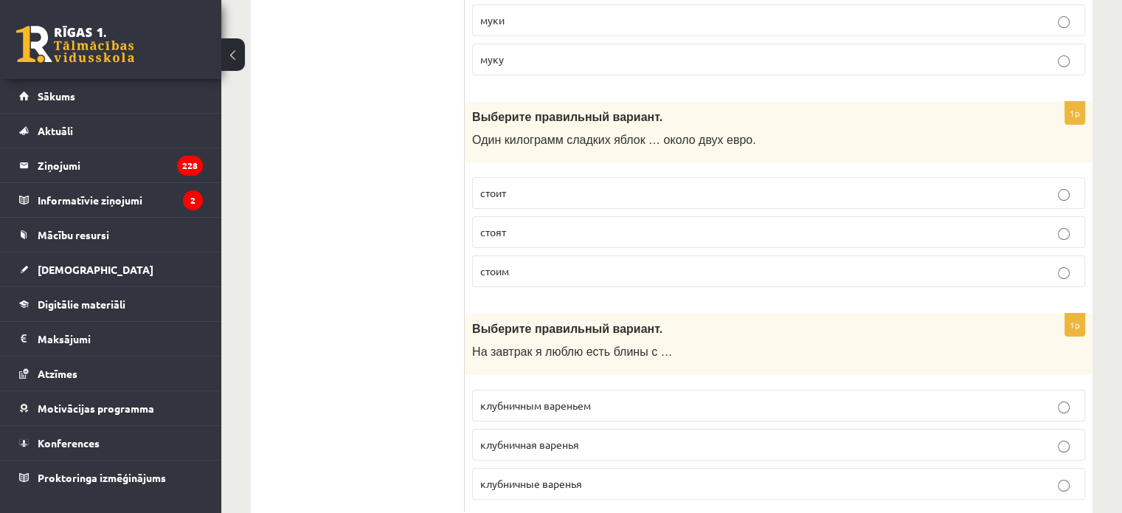
click at [549, 398] on span "клубничным вареньем" at bounding box center [535, 404] width 111 height 13
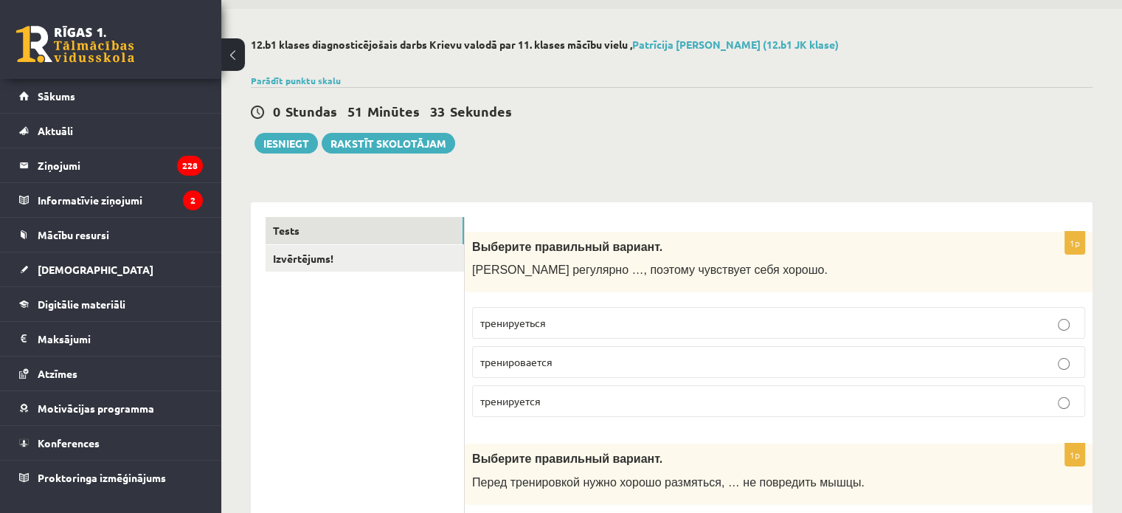
scroll to position [0, 0]
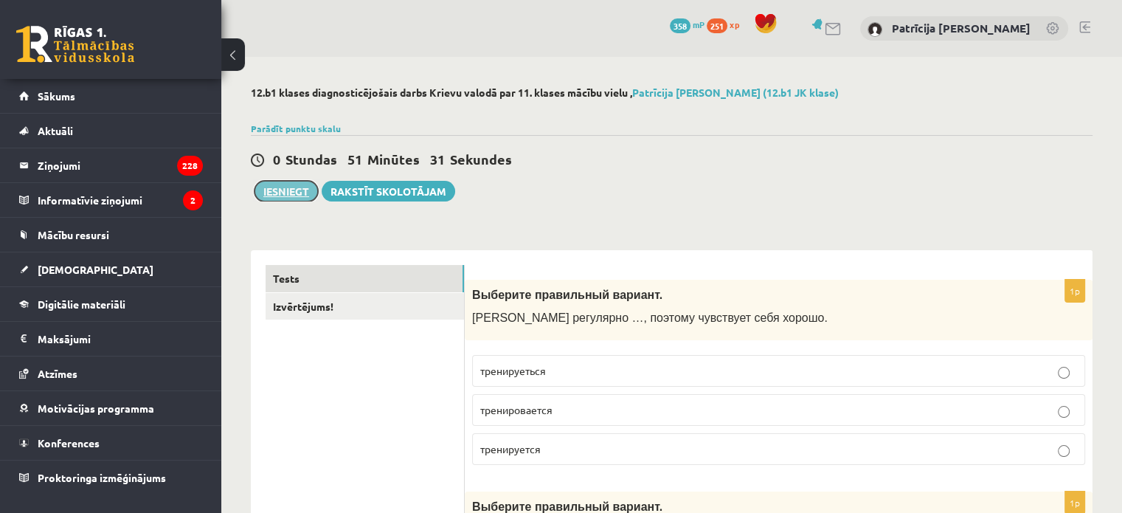
click at [287, 182] on button "Iesniegt" at bounding box center [285, 191] width 63 height 21
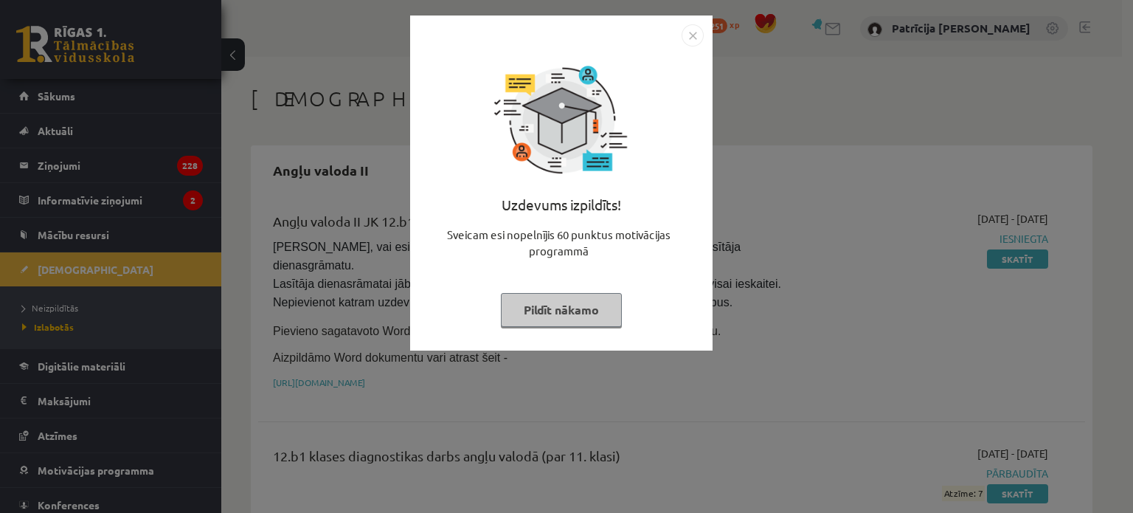
click at [693, 30] on img "Close" at bounding box center [692, 35] width 22 height 22
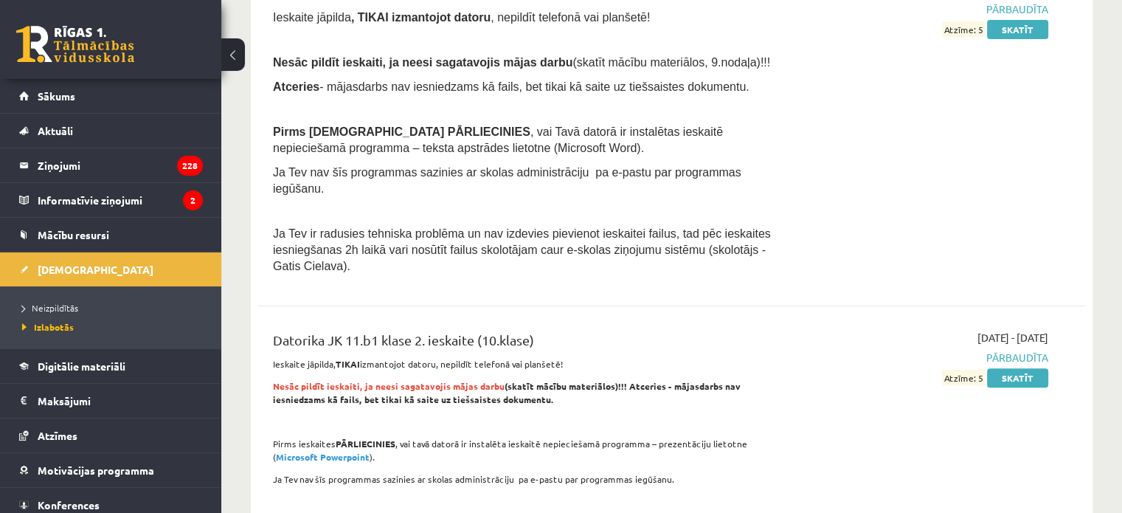
scroll to position [660, 0]
click at [157, 100] on link "Sākums" at bounding box center [111, 96] width 184 height 34
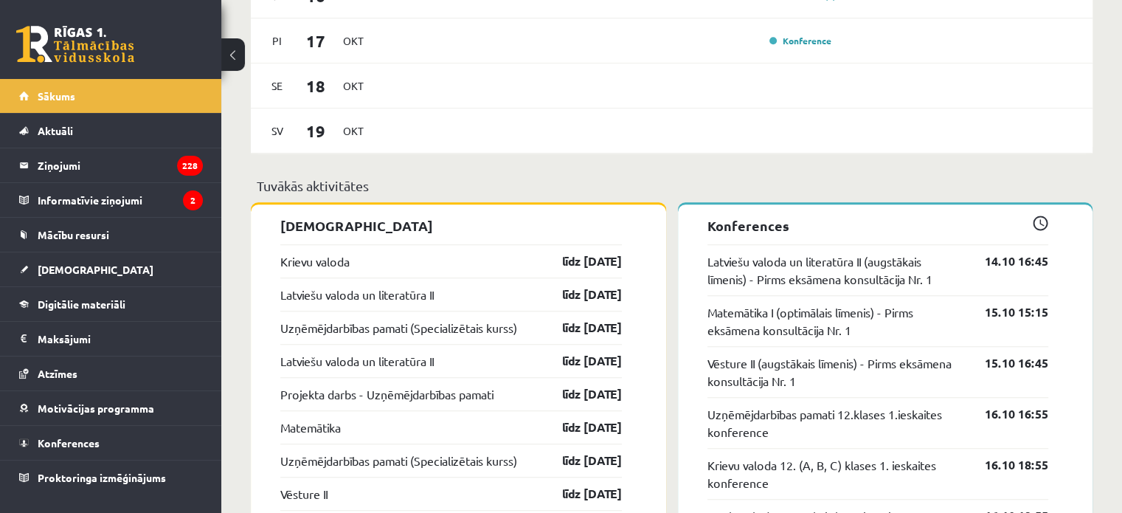
scroll to position [1109, 0]
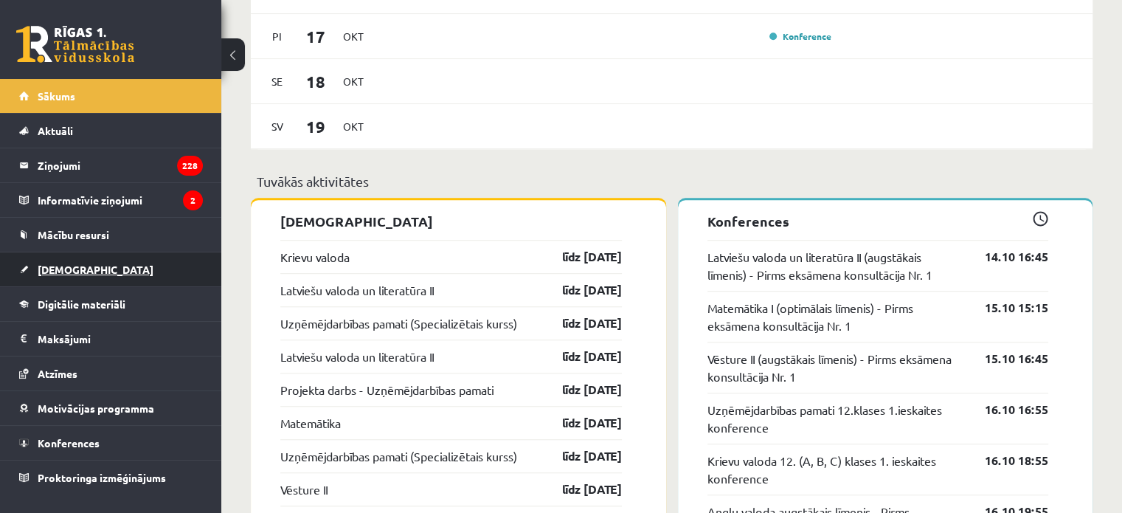
click at [110, 274] on link "[DEMOGRAPHIC_DATA]" at bounding box center [111, 269] width 184 height 34
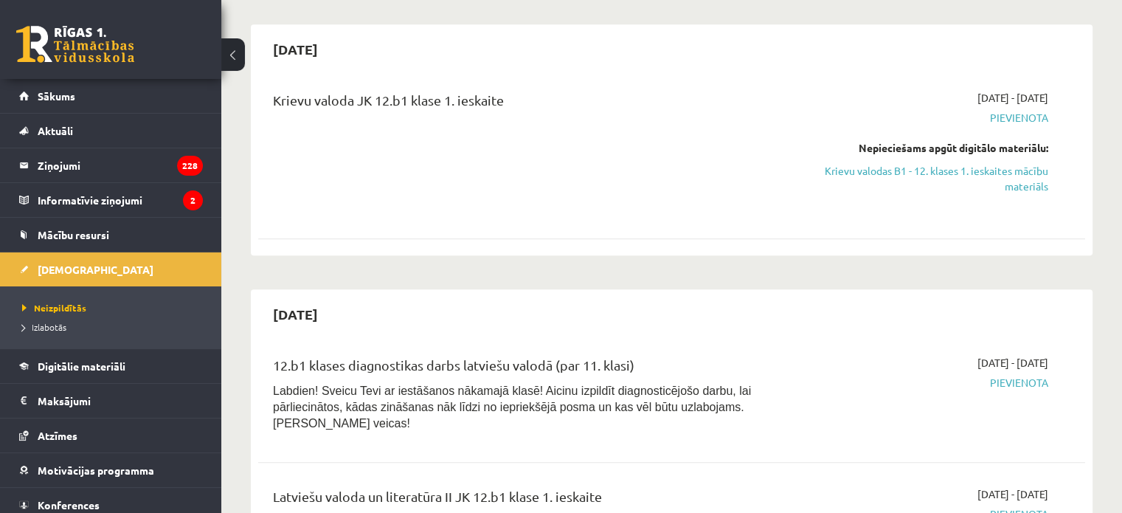
scroll to position [693, 0]
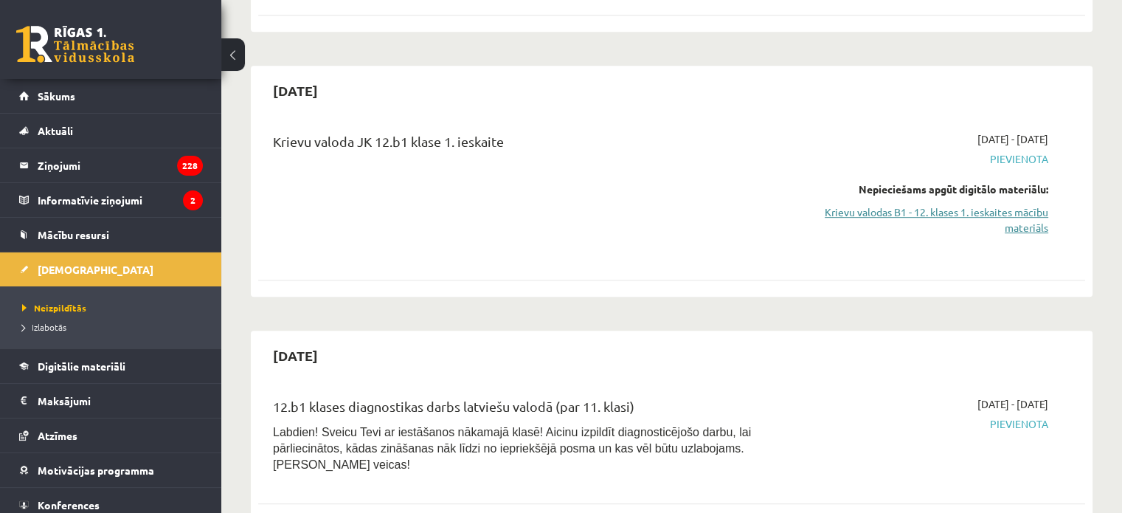
click at [850, 204] on link "Krievu valodas B1 - 12. klases 1. ieskaites mācību materiāls" at bounding box center [926, 219] width 243 height 31
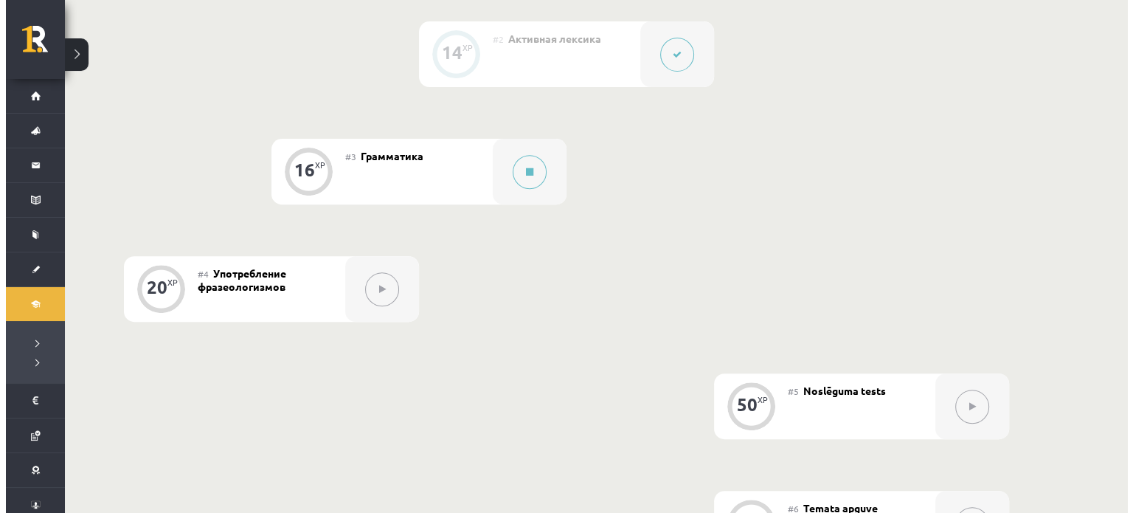
scroll to position [551, 0]
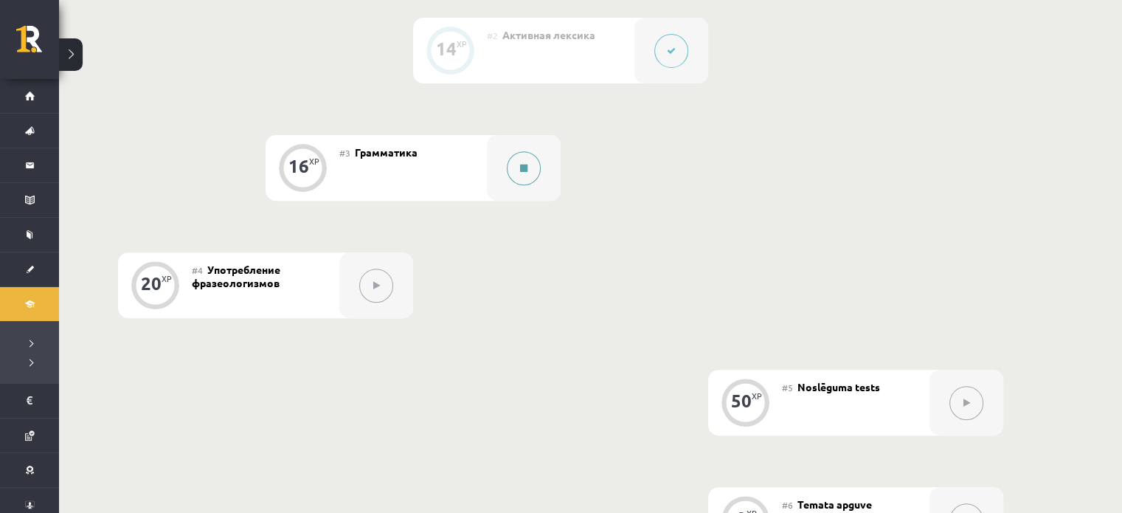
click at [513, 170] on button at bounding box center [524, 168] width 34 height 34
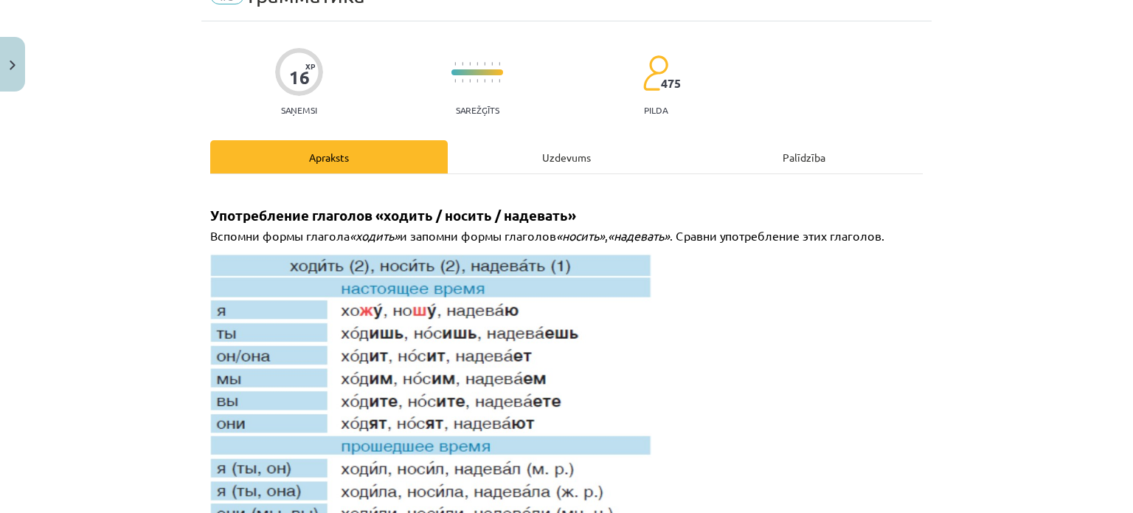
scroll to position [80, 0]
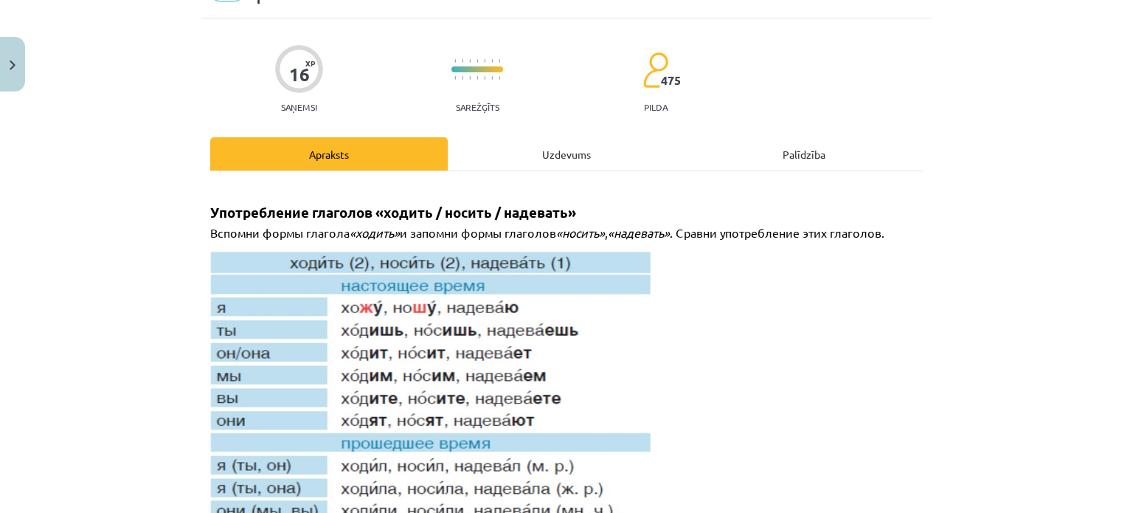
click at [544, 156] on div "Uzdevums" at bounding box center [566, 153] width 237 height 33
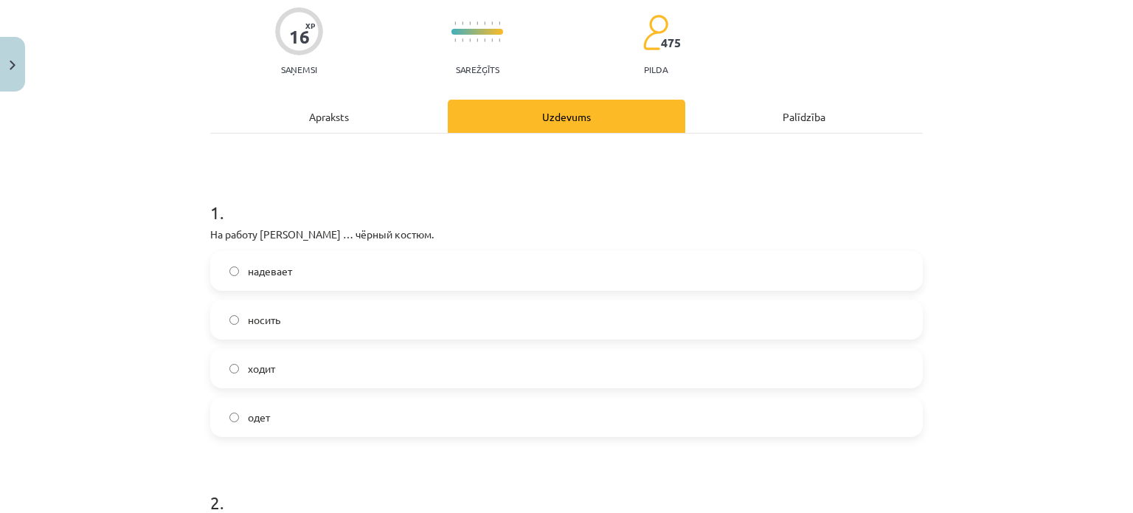
scroll to position [119, 0]
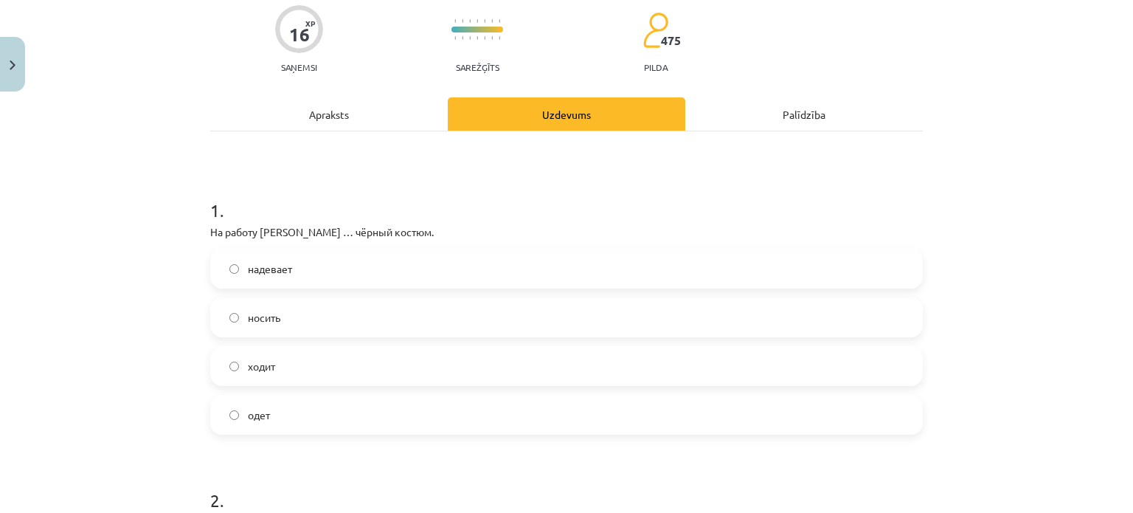
click at [329, 268] on label "надевает" at bounding box center [566, 268] width 709 height 37
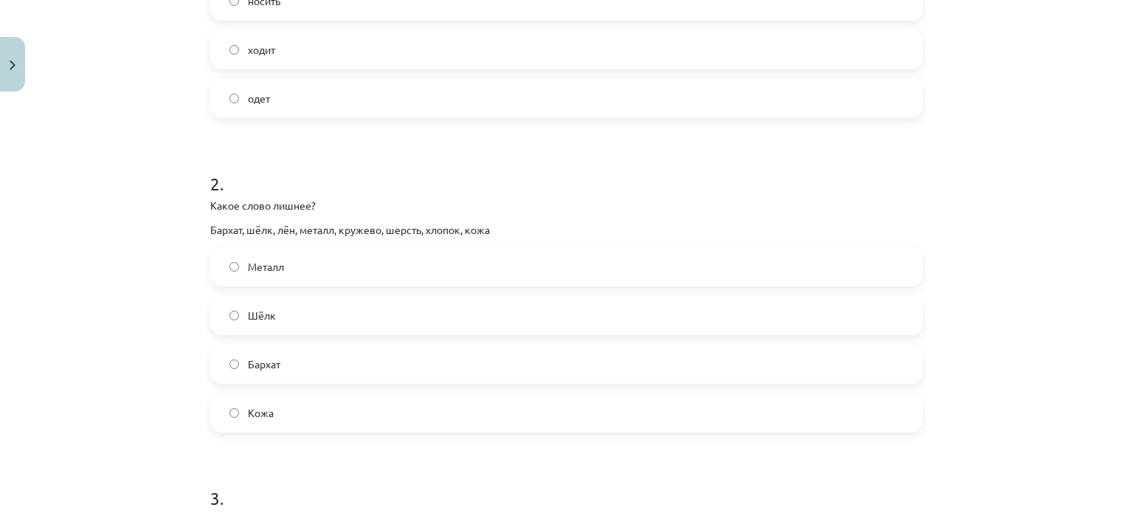
scroll to position [437, 0]
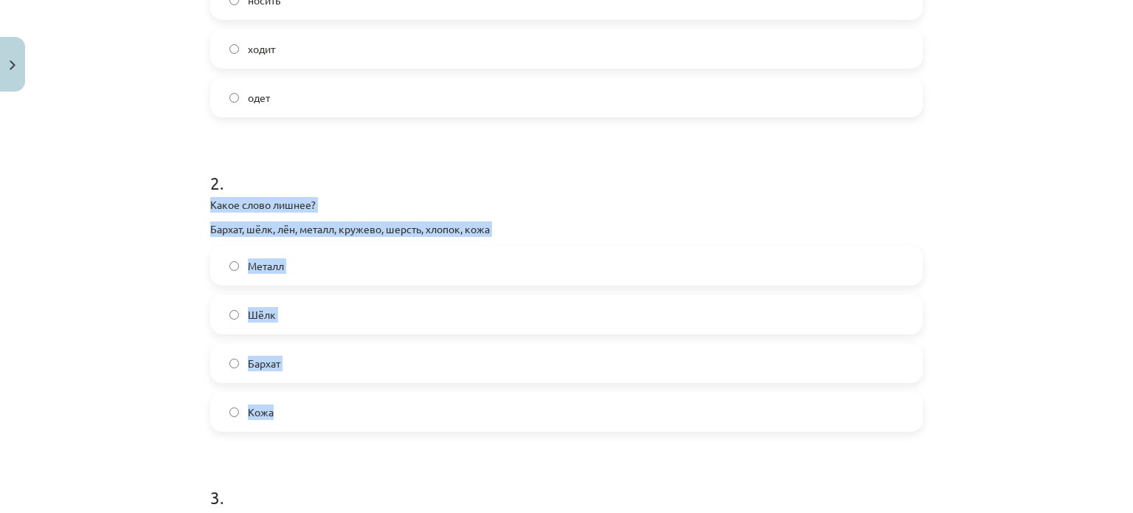
drag, startPoint x: 206, startPoint y: 205, endPoint x: 278, endPoint y: 403, distance: 210.9
click at [278, 403] on div "2 . Какое слово лишнее? Бархат, шёлк, лён, металл, кружево, шерсть, хлопок, кож…" at bounding box center [566, 289] width 712 height 285
copy div "Какое слово лишнее? Бархат, шёлк, лён, металл, кружево, шерсть, хлопок, кожа Ме…"
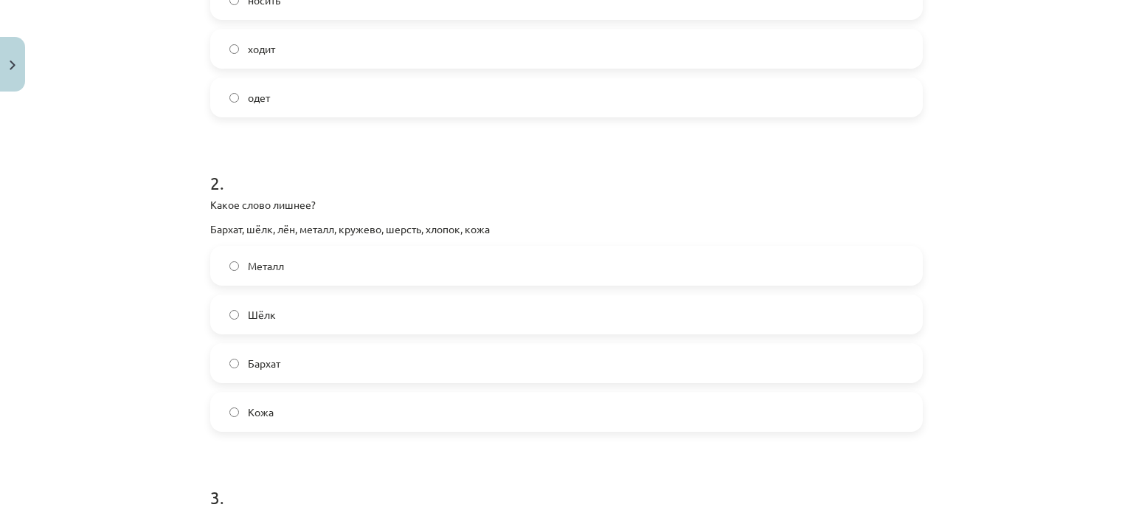
click at [347, 145] on form "1 . На работу Янис … чёрный костюм. надевает носить ходит одет 2 . Какое слово …" at bounding box center [566, 434] width 712 height 1154
click at [304, 253] on label "Металл" at bounding box center [566, 265] width 709 height 37
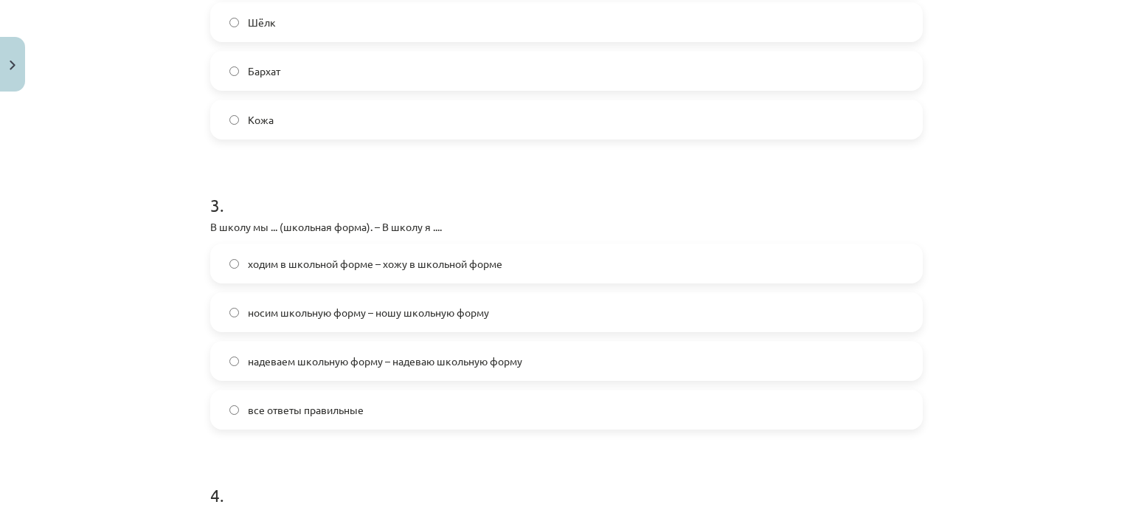
scroll to position [736, 0]
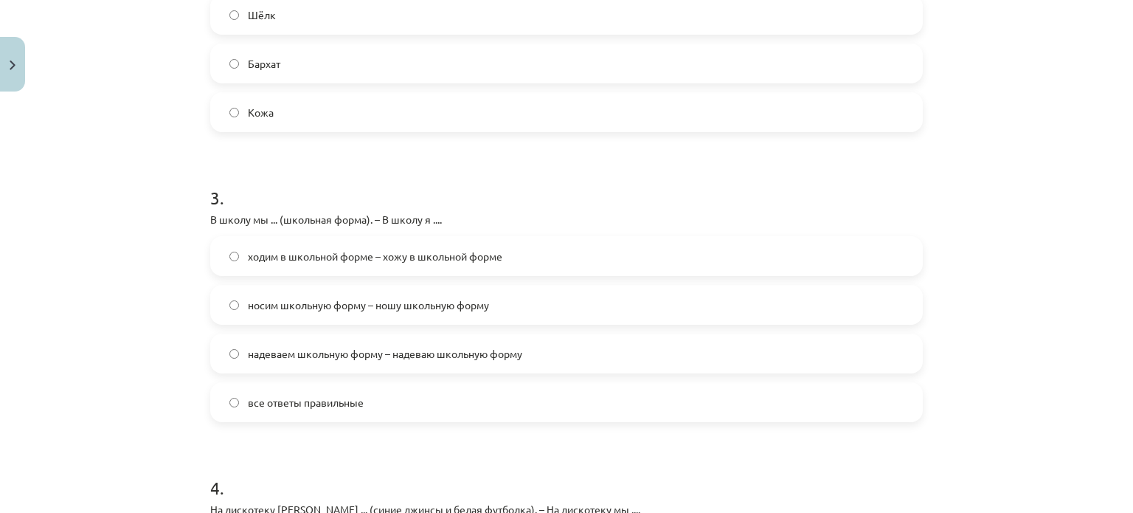
click at [372, 258] on span "ходим в школьной форме – хожу в школьной форме" at bounding box center [375, 256] width 254 height 15
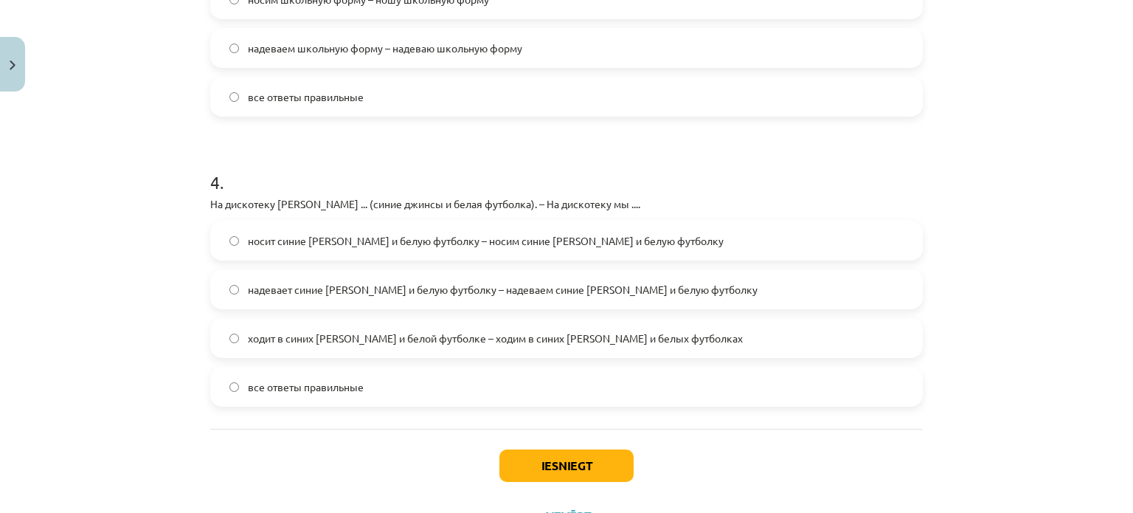
scroll to position [1044, 0]
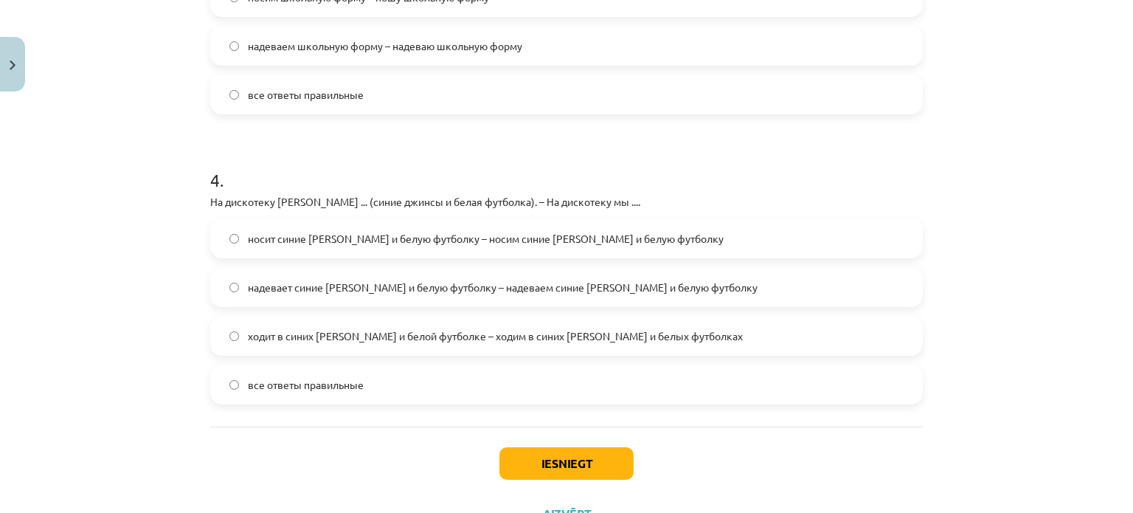
click at [347, 246] on label "носит синие джинсы и белую футболку – носим синие джинсы и белую футболку" at bounding box center [566, 238] width 709 height 37
click at [478, 371] on label "все ответы правильные" at bounding box center [566, 384] width 709 height 37
click at [557, 471] on button "Iesniegt" at bounding box center [566, 463] width 134 height 32
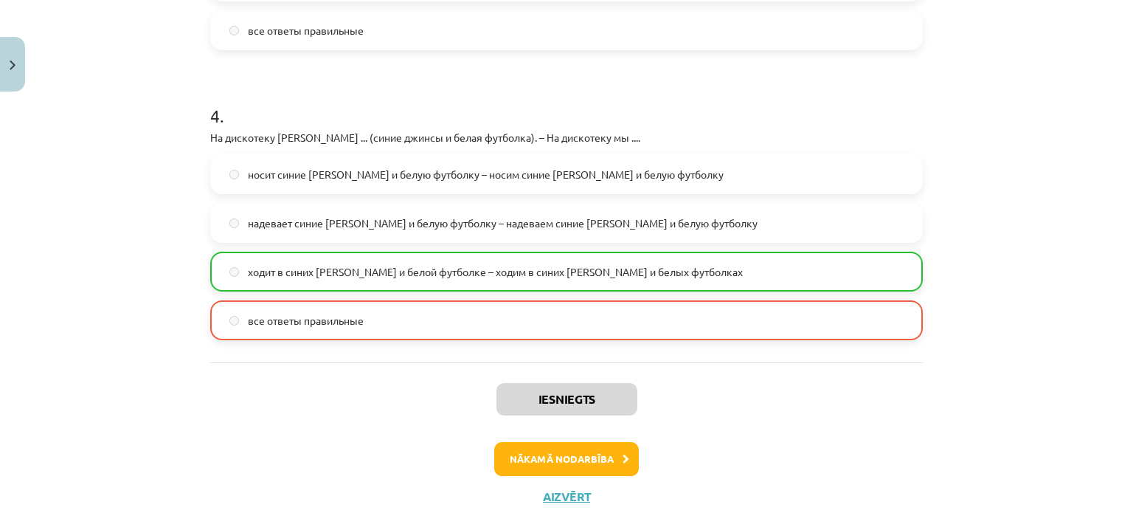
scroll to position [1152, 0]
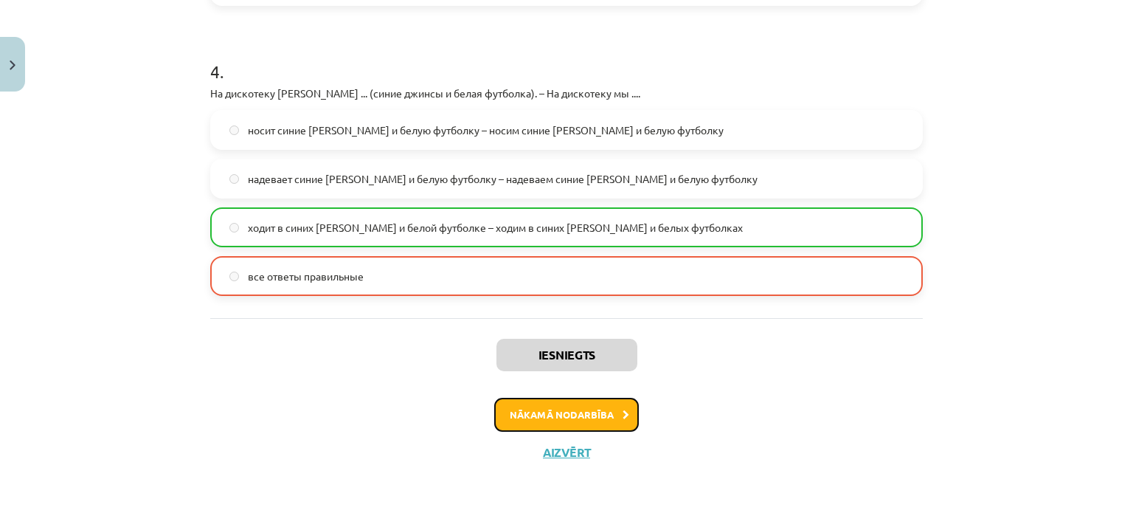
click at [573, 412] on button "Nākamā nodarbība" at bounding box center [566, 414] width 145 height 34
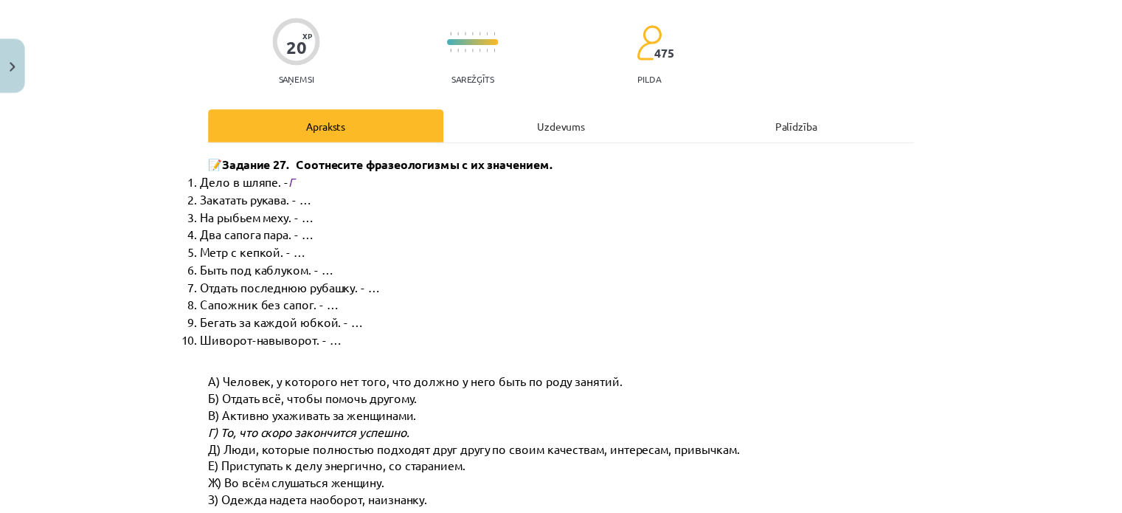
scroll to position [0, 0]
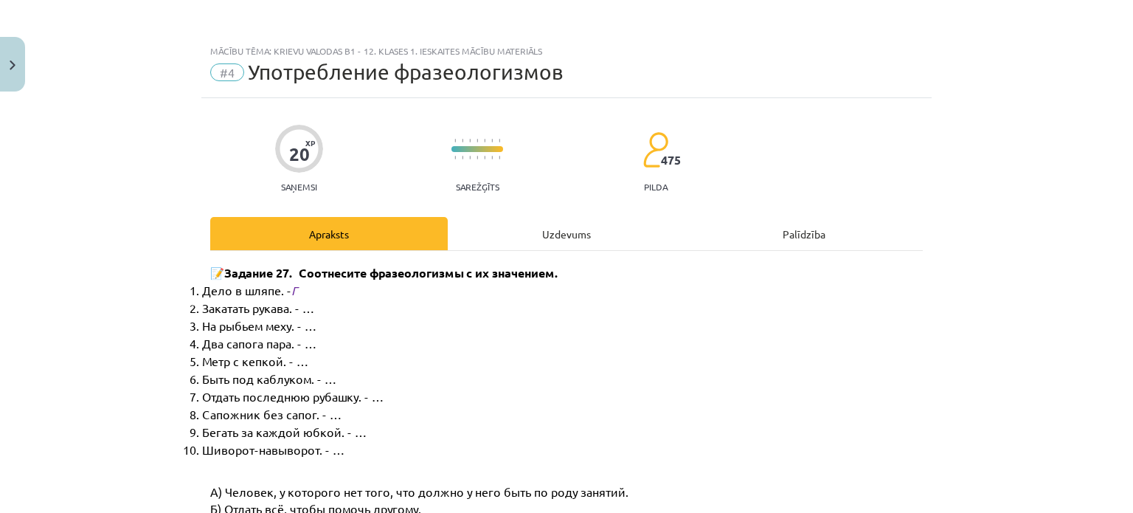
click at [43, 64] on div "Mācību tēma: Krievu valodas b1 - 12. klases 1. ieskaites mācību materiāls #4 Уп…" at bounding box center [566, 256] width 1133 height 513
click at [15, 66] on img "Close" at bounding box center [13, 65] width 6 height 10
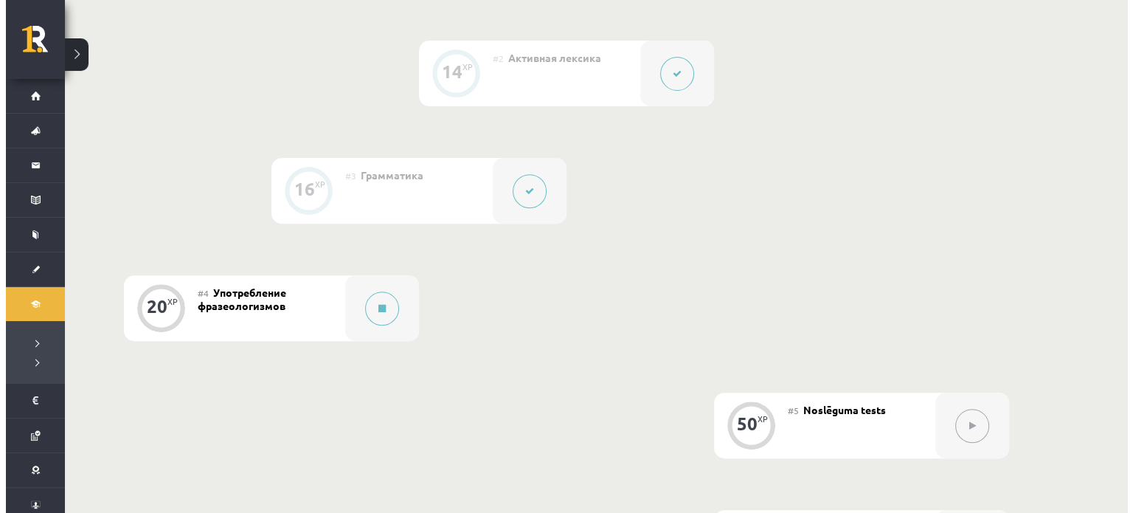
scroll to position [531, 0]
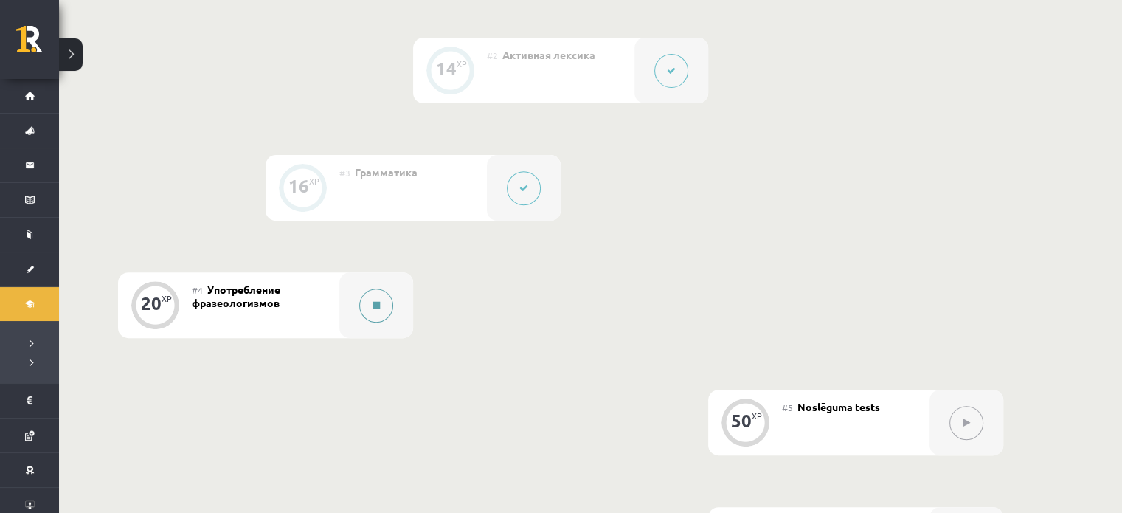
click at [372, 316] on button at bounding box center [376, 305] width 34 height 34
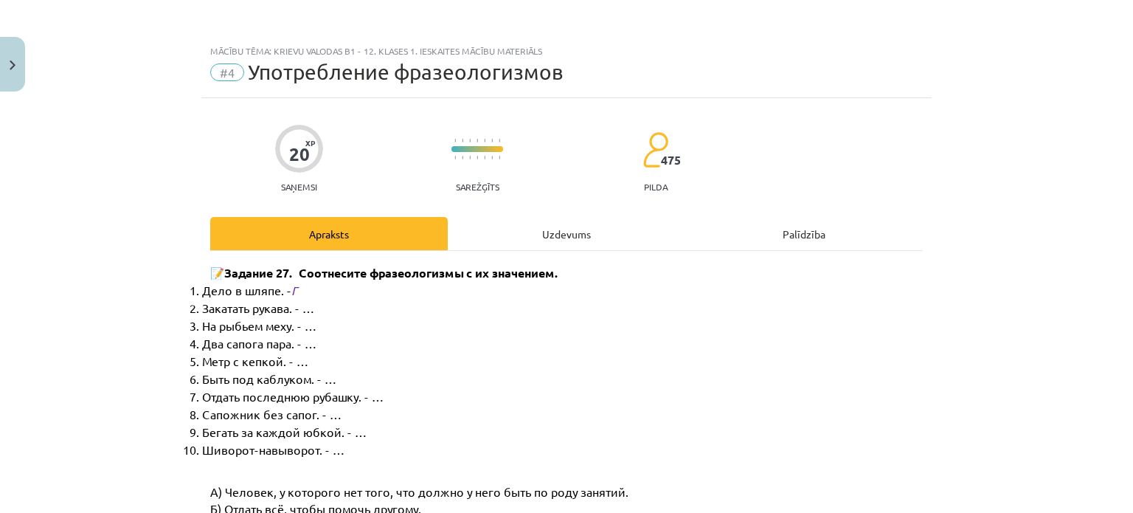
scroll to position [35, 0]
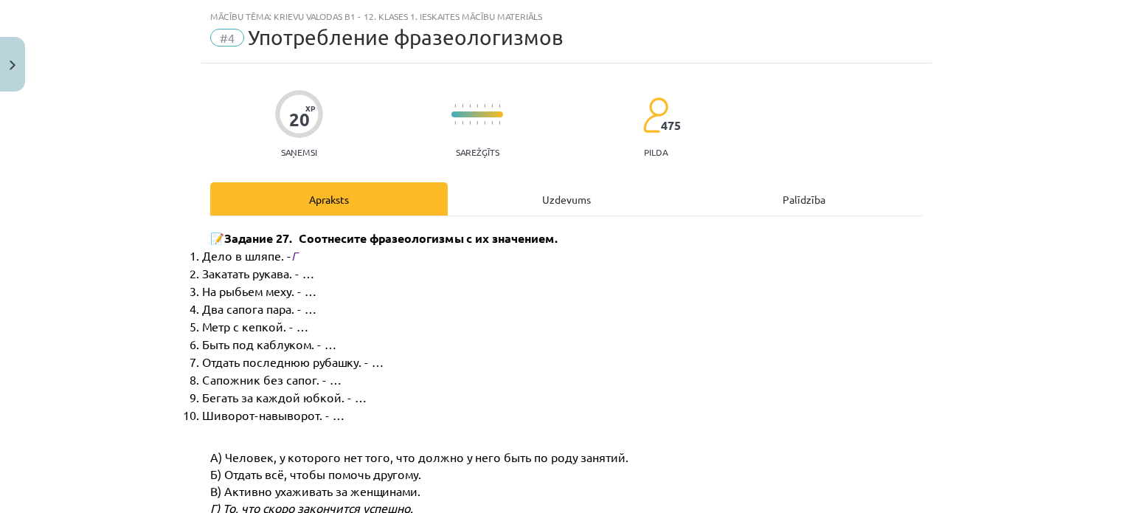
click at [572, 208] on div "Uzdevums" at bounding box center [566, 198] width 237 height 33
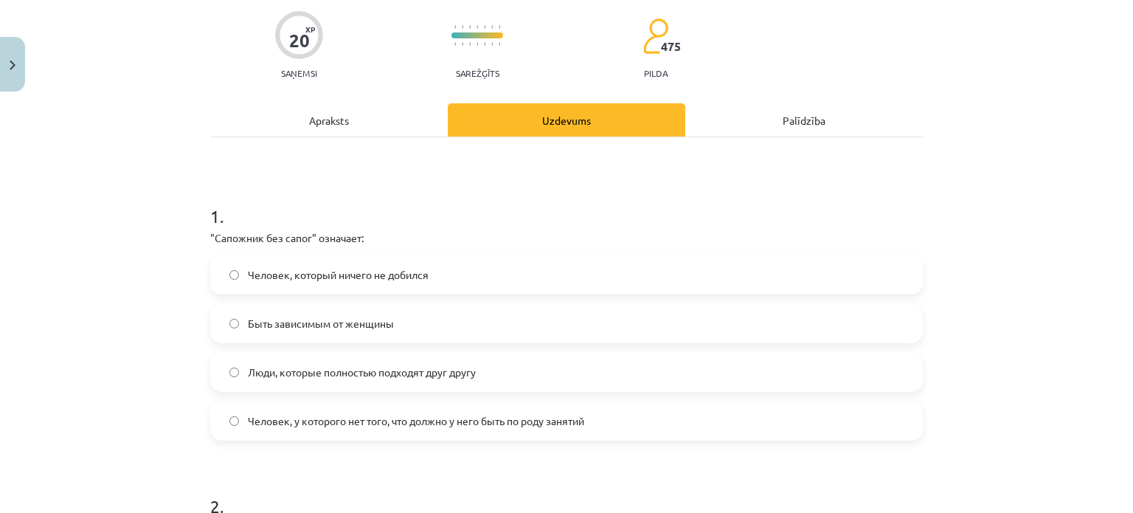
scroll to position [170, 0]
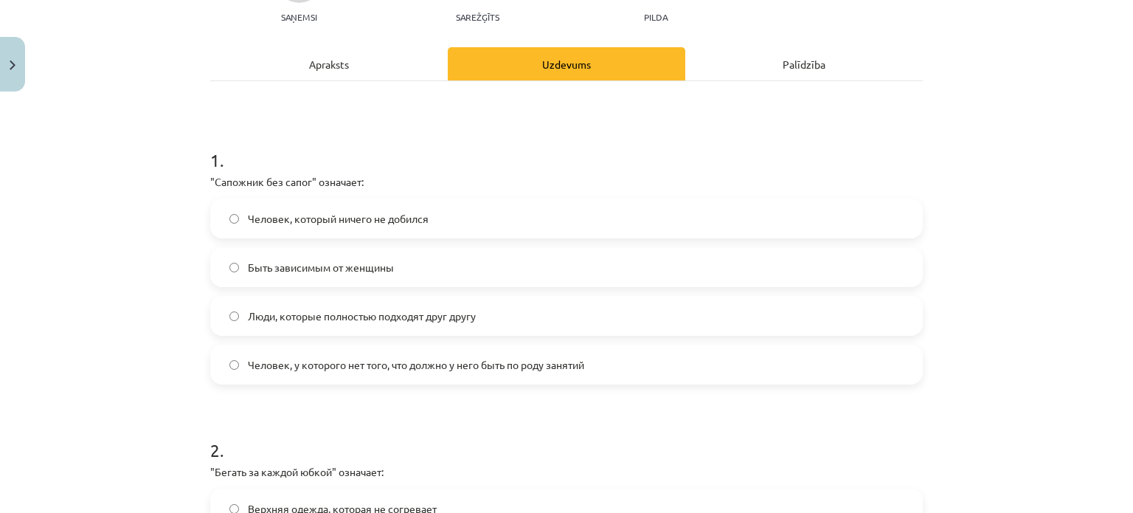
click at [351, 49] on div "Apraksts" at bounding box center [328, 63] width 237 height 33
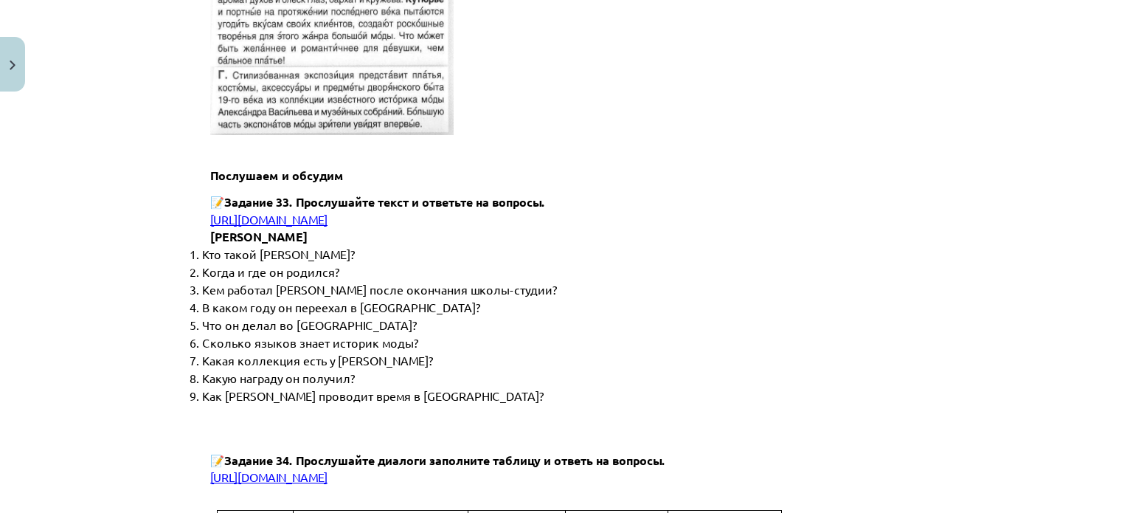
scroll to position [4018, 0]
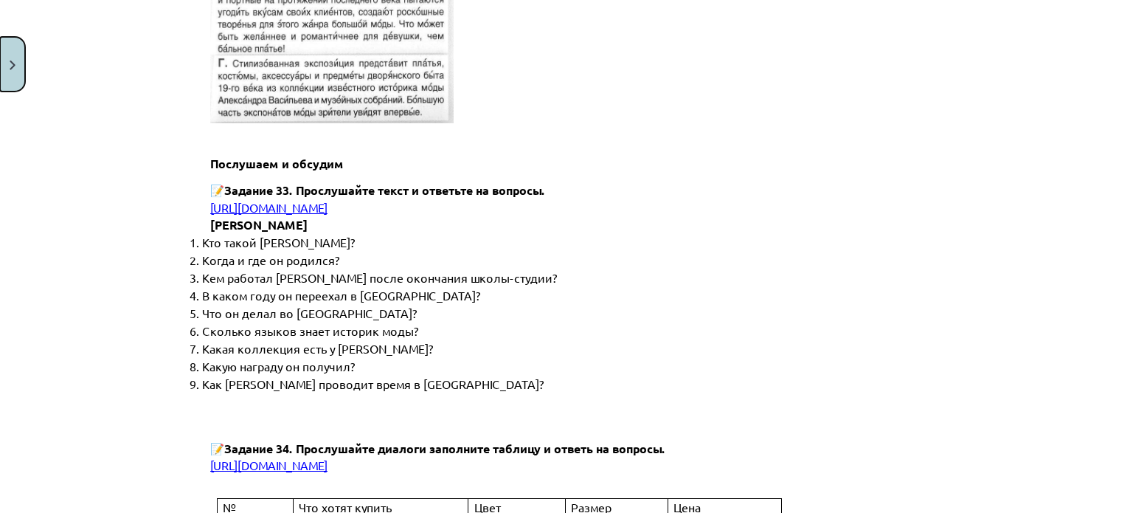
click at [3, 61] on button "Close" at bounding box center [12, 64] width 25 height 55
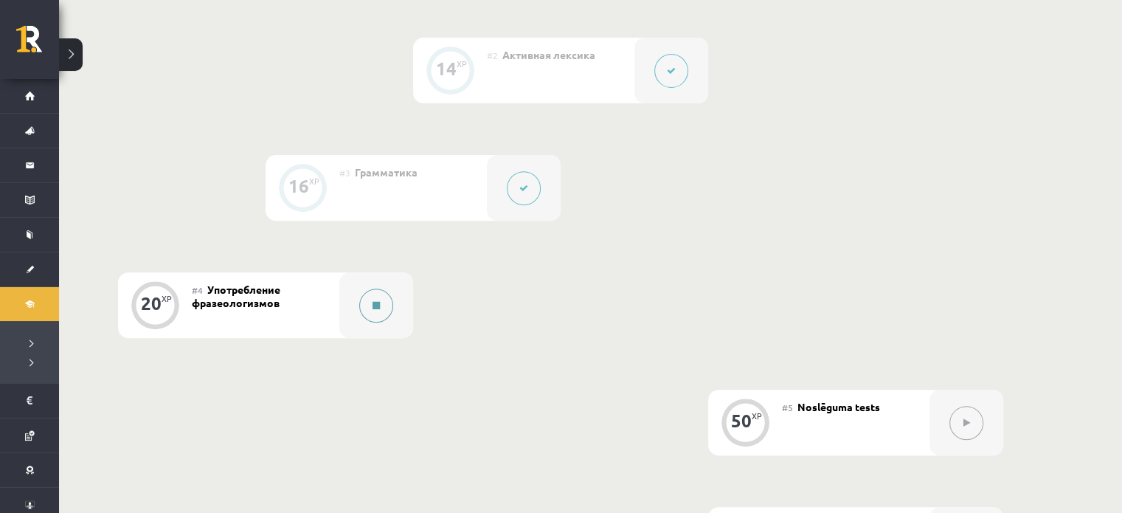
click at [361, 305] on button at bounding box center [376, 305] width 34 height 34
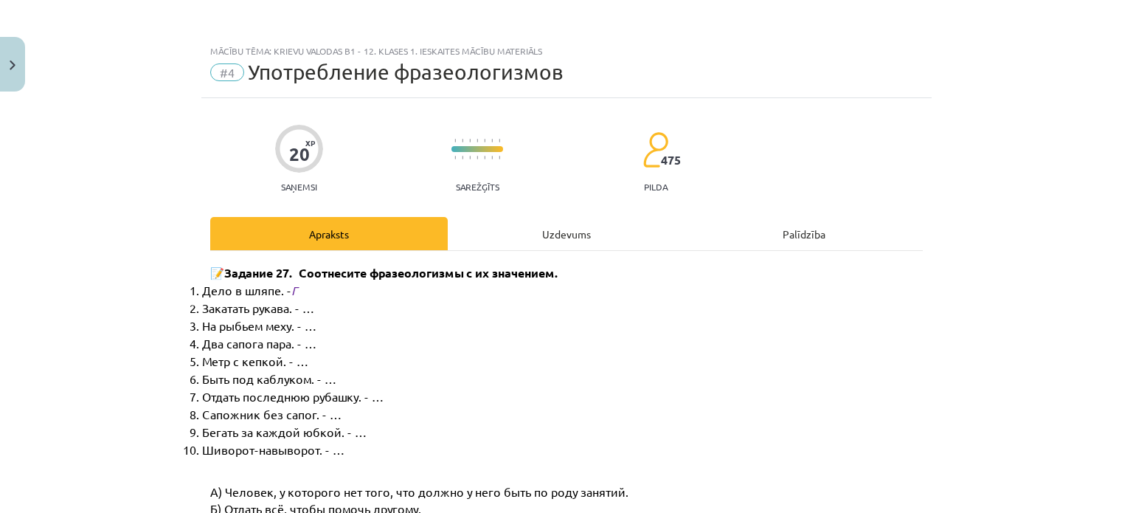
click at [549, 221] on div "Uzdevums" at bounding box center [566, 233] width 237 height 33
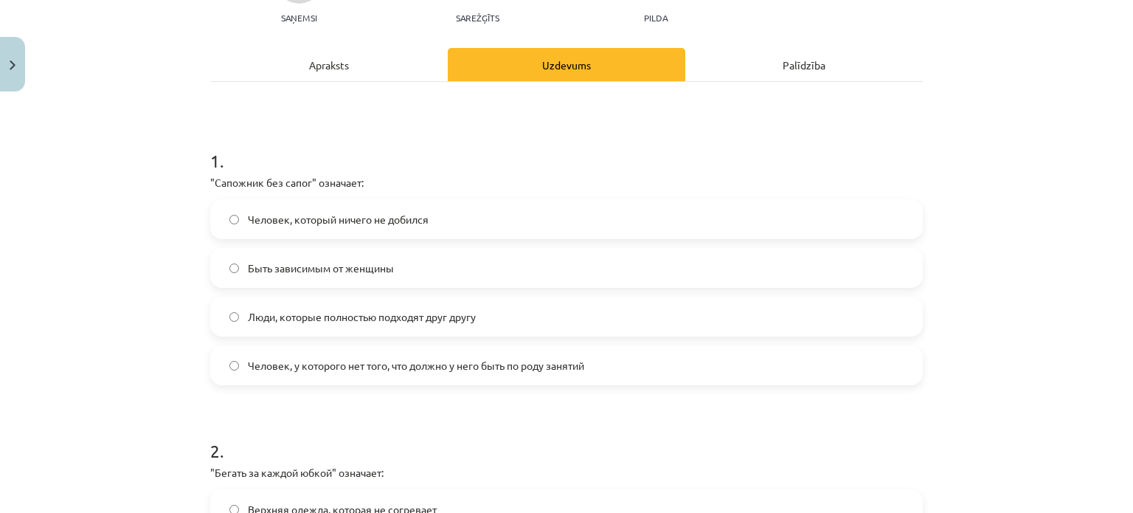
scroll to position [171, 0]
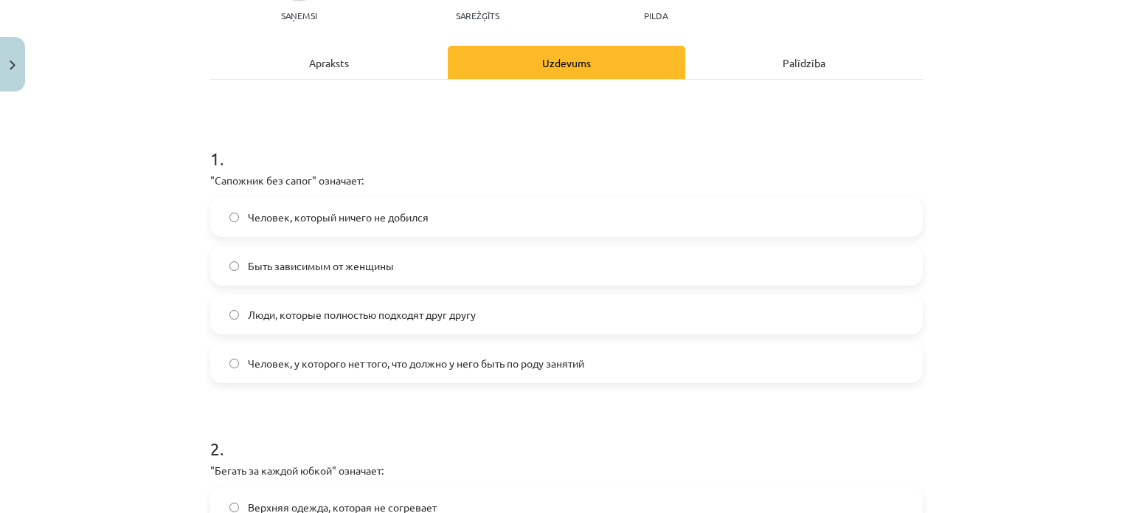
click at [325, 376] on label "Человек, у которого нет того, что должно у него быть по роду занятий" at bounding box center [566, 362] width 709 height 37
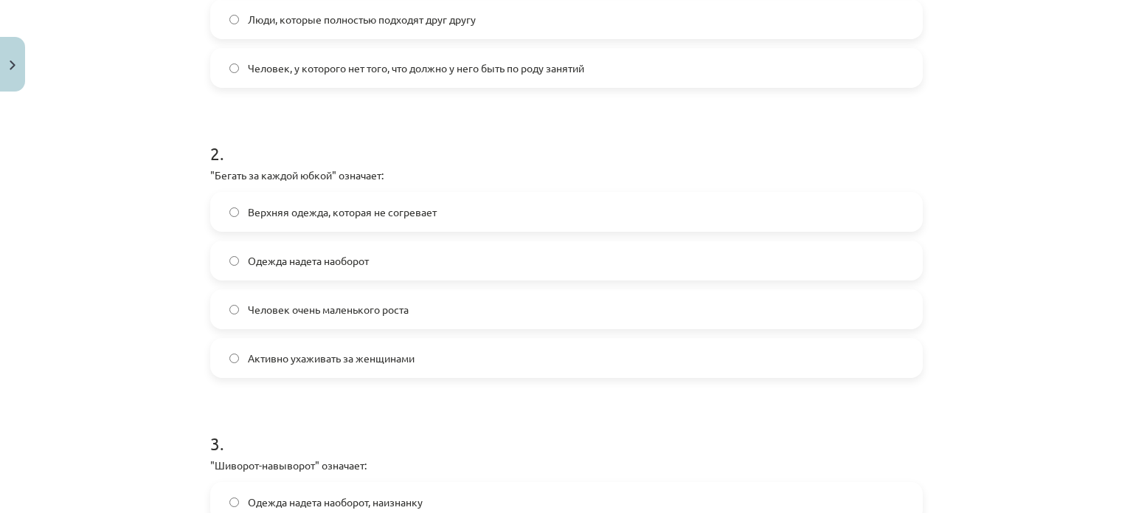
scroll to position [469, 0]
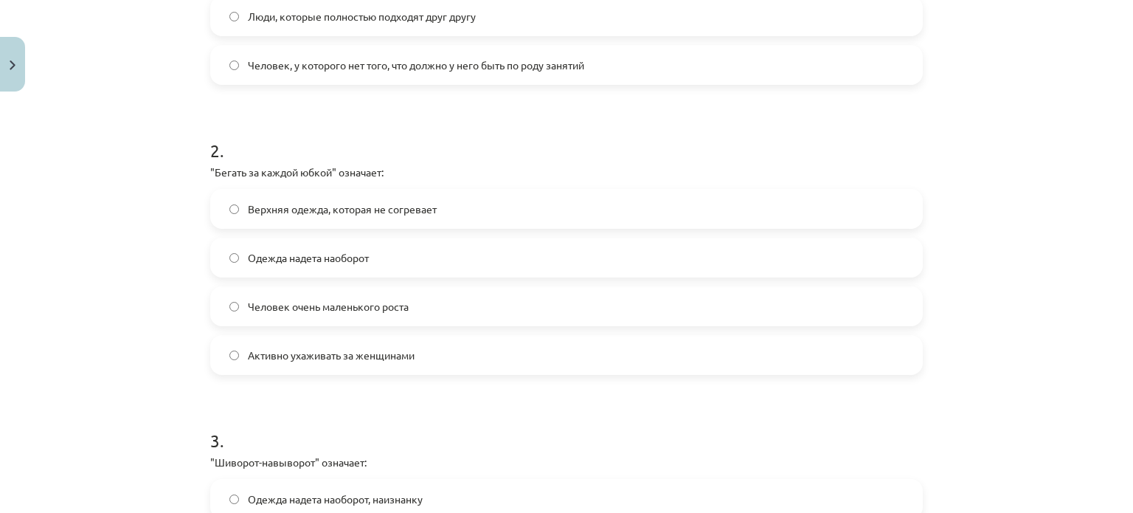
click at [353, 344] on label "Активно ухаживать за женщинами" at bounding box center [566, 354] width 709 height 37
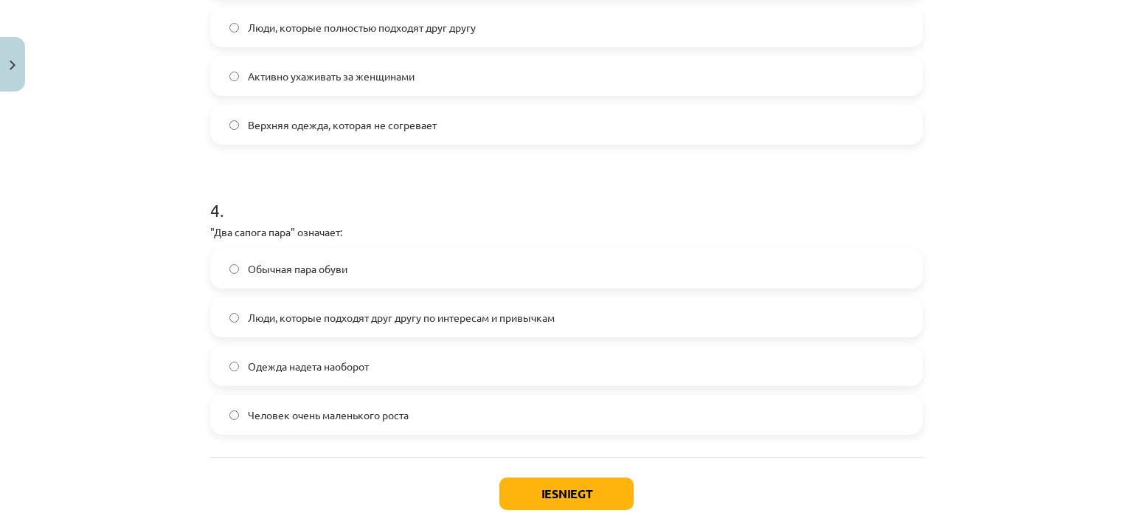
scroll to position [990, 0]
click at [284, 315] on span "Люди, которые подходят друг другу по интересам и привычкам" at bounding box center [401, 316] width 307 height 15
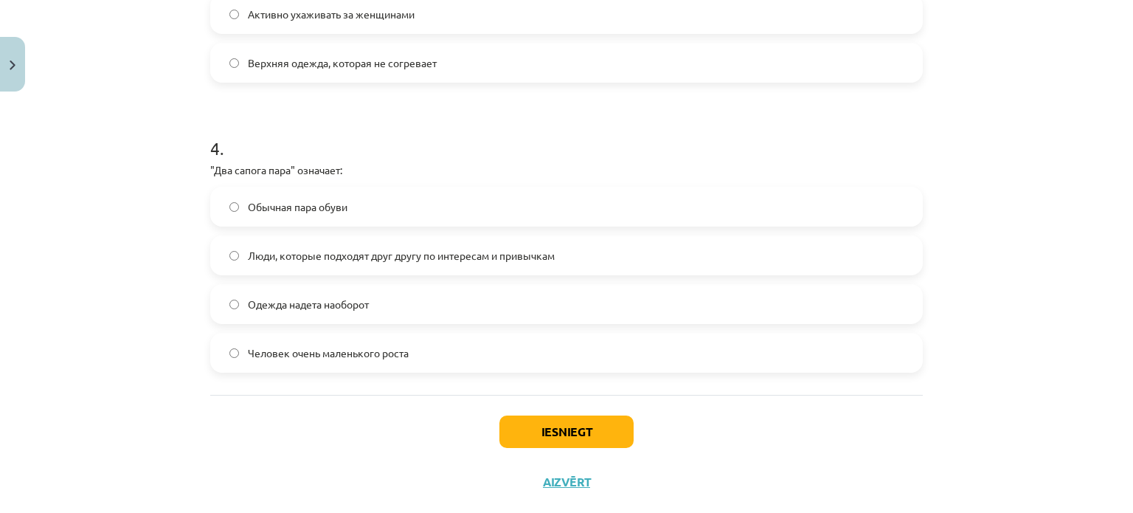
scroll to position [1081, 0]
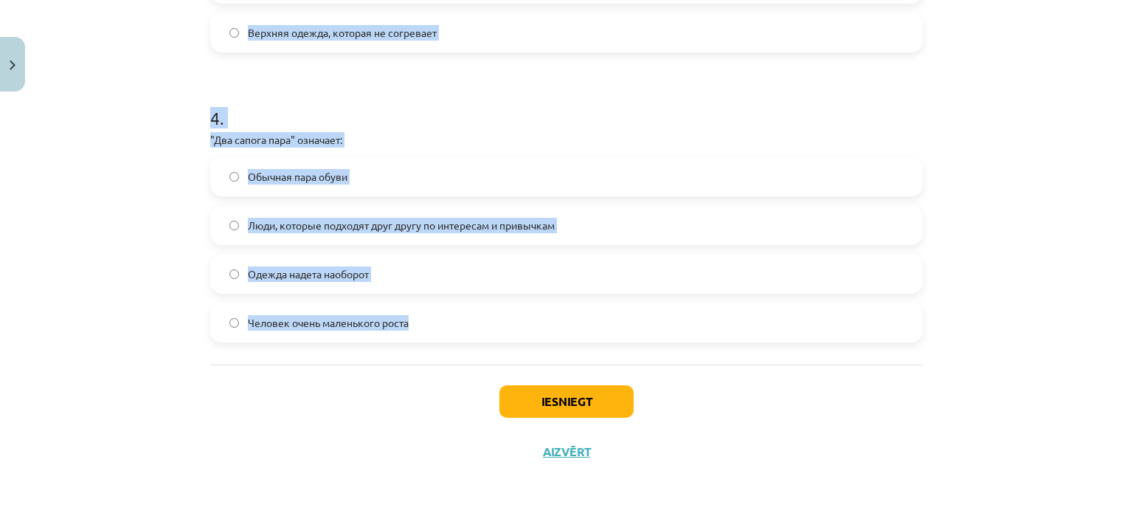
drag, startPoint x: 206, startPoint y: 237, endPoint x: 434, endPoint y: 330, distance: 245.1
copy form "1 . "Сапожник без сапог" означает: Человек, который ничего не добился Быть зави…"
click at [113, 102] on div "Mācību tēma: Krievu valodas b1 - 12. klases 1. ieskaites mācību materiāls #4 Уп…" at bounding box center [566, 256] width 1133 height 513
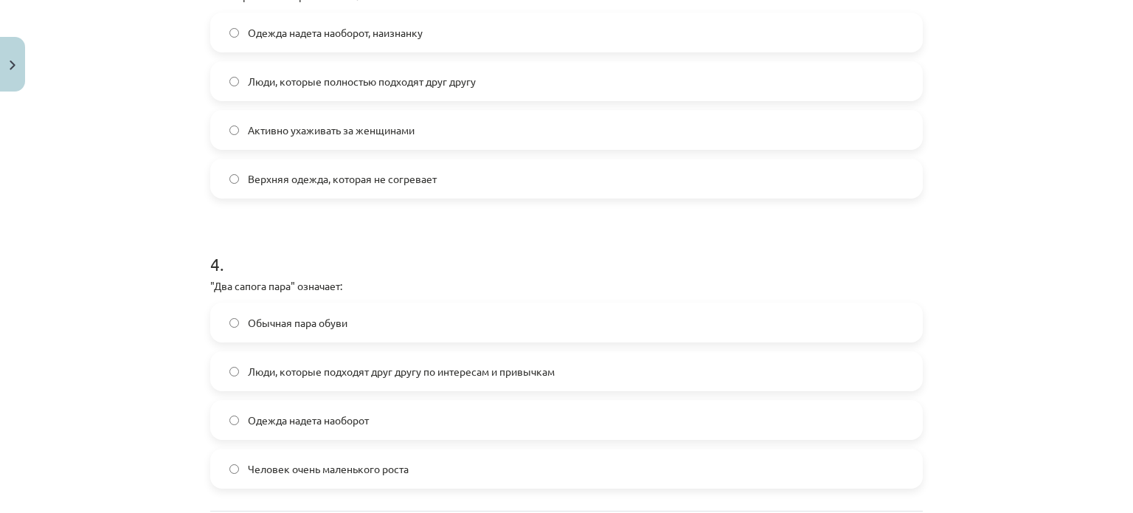
scroll to position [934, 0]
click at [257, 39] on span "Одежда надета наоборот, наизнанку" at bounding box center [335, 34] width 175 height 15
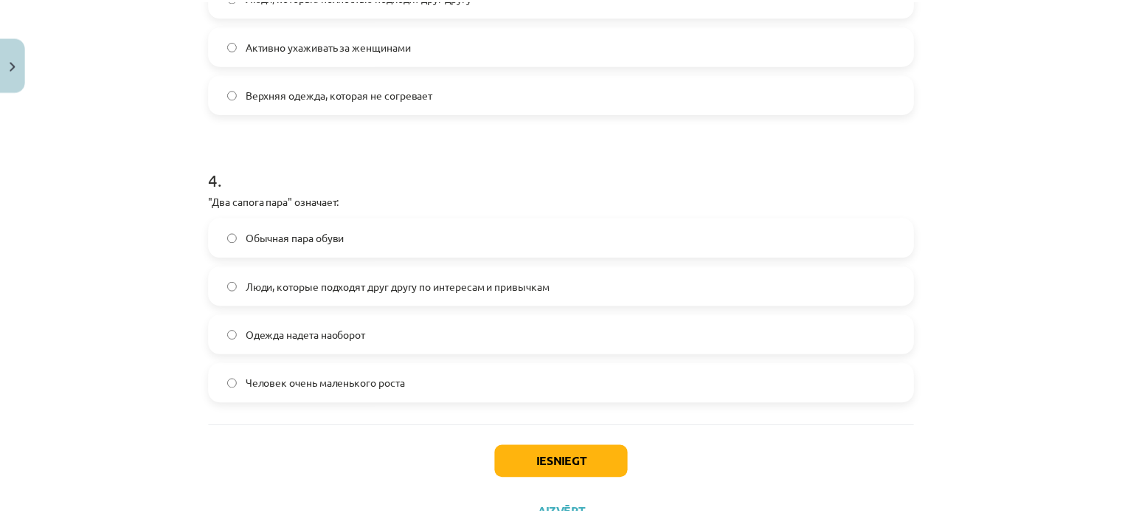
scroll to position [1081, 0]
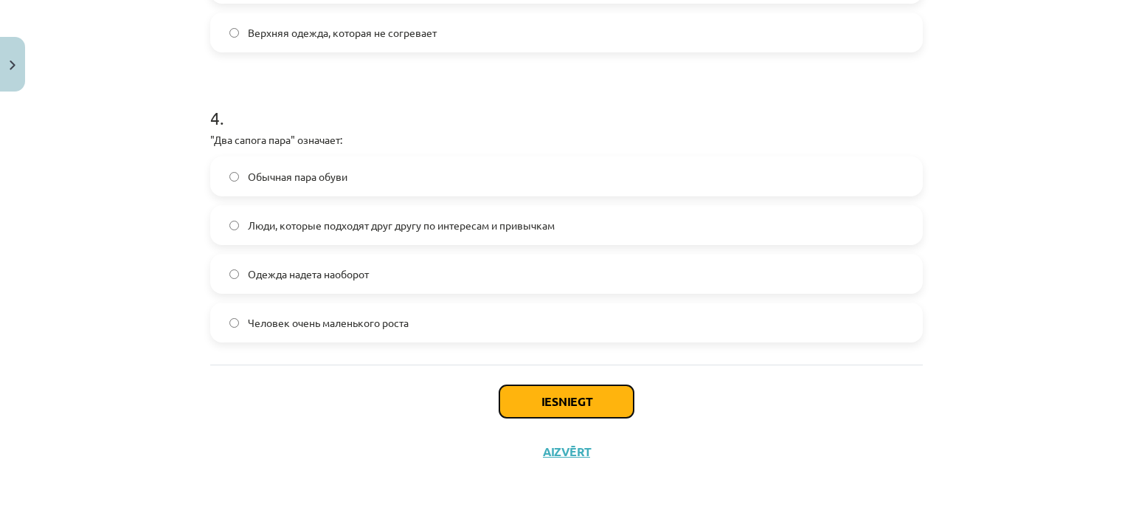
click at [512, 398] on button "Iesniegt" at bounding box center [566, 401] width 134 height 32
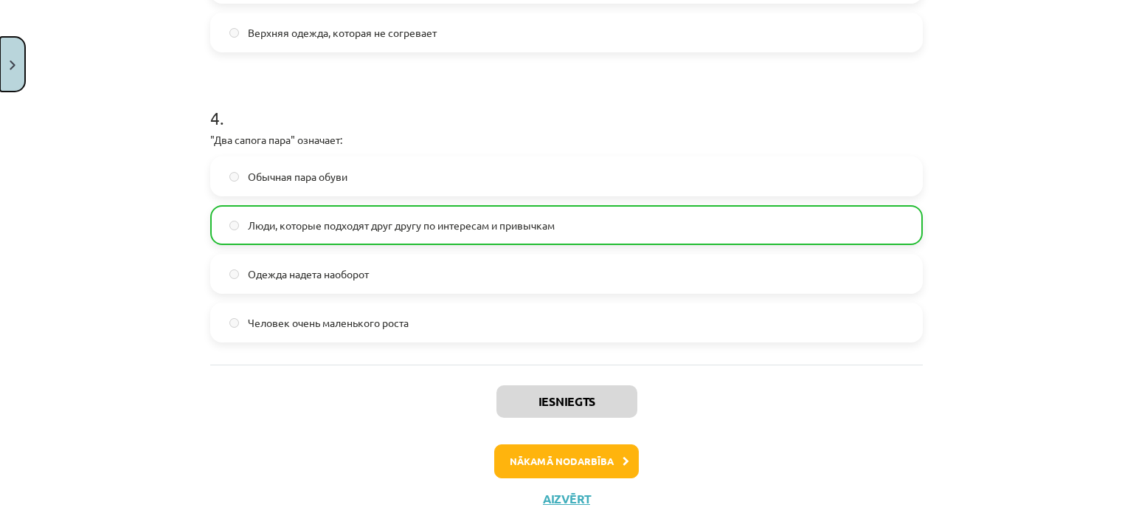
click at [18, 66] on button "Close" at bounding box center [12, 64] width 25 height 55
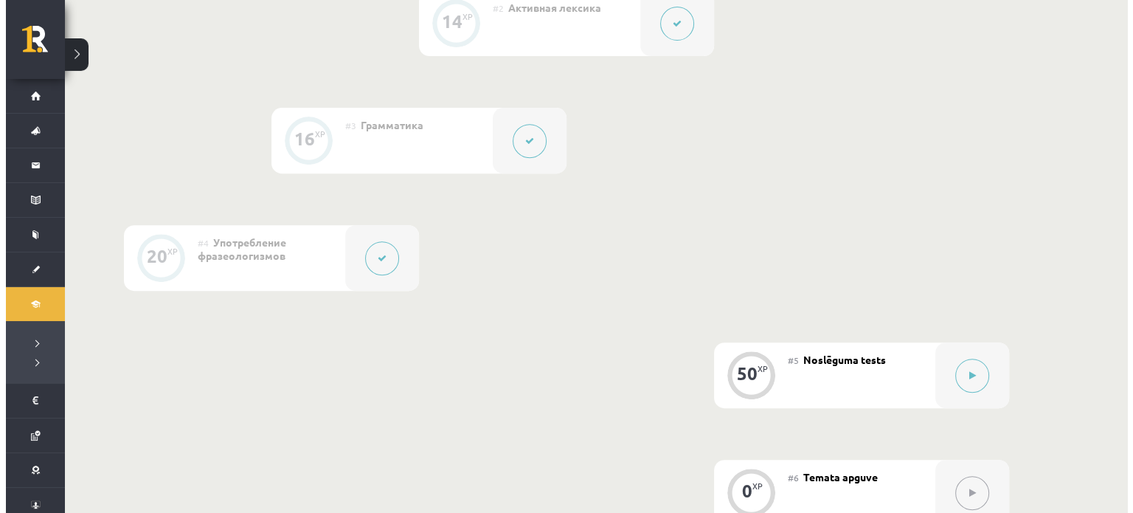
scroll to position [578, 0]
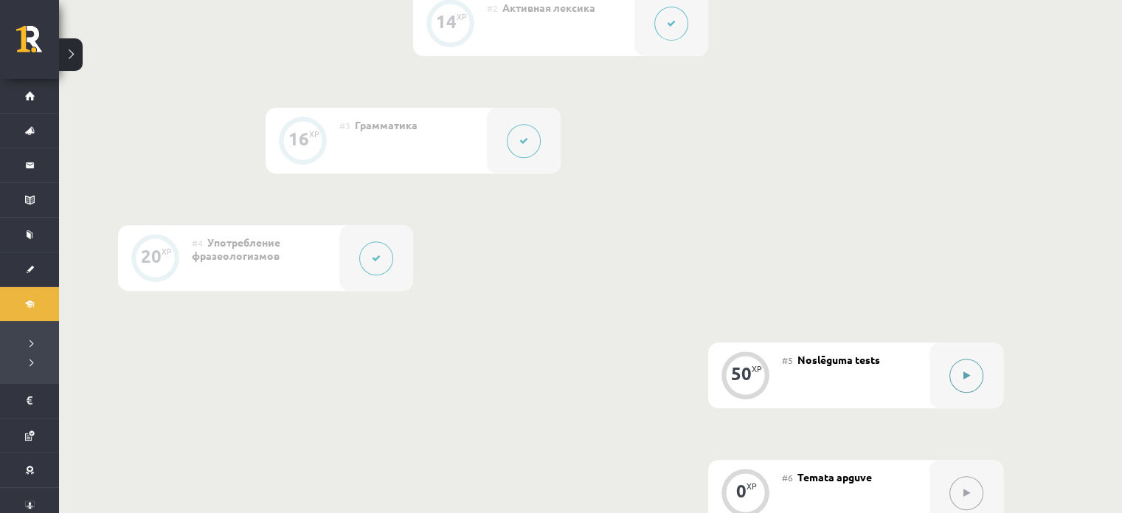
click at [986, 371] on div at bounding box center [966, 375] width 74 height 66
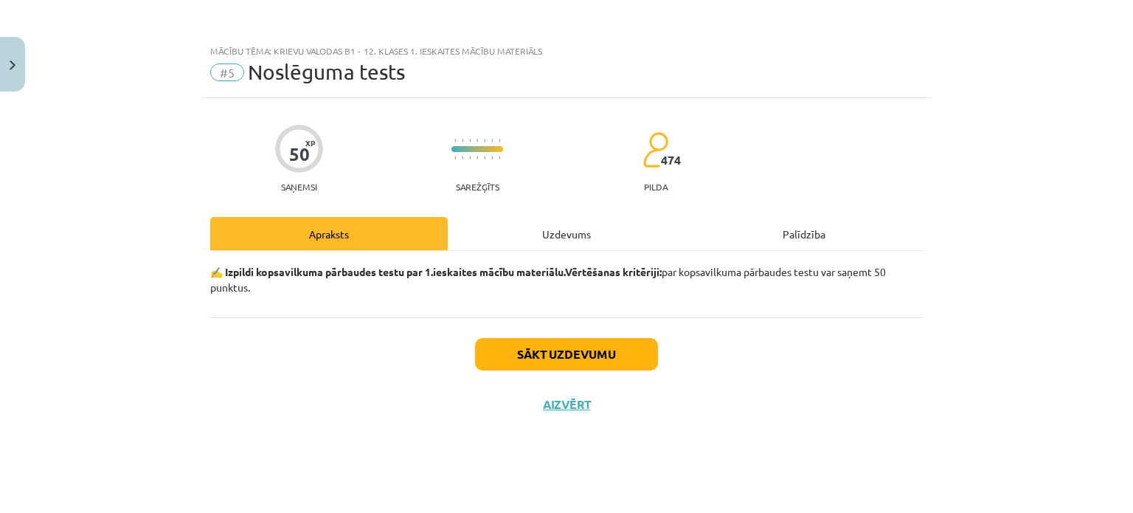
click at [580, 232] on div "Uzdevums" at bounding box center [566, 233] width 237 height 33
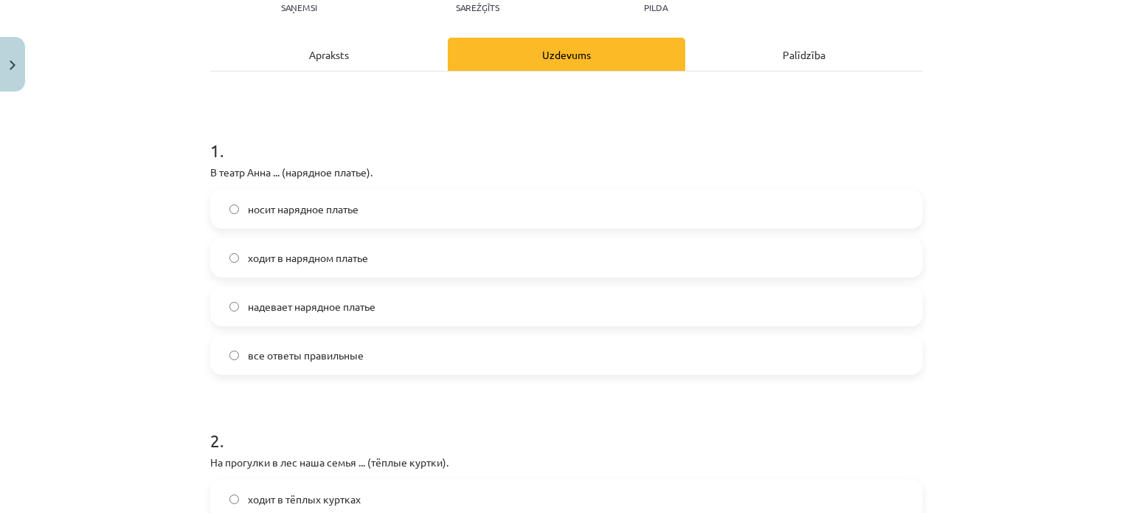
scroll to position [180, 0]
click at [330, 342] on label "все ответы правильные" at bounding box center [566, 354] width 709 height 37
click at [363, 249] on span "ходит в нарядном платье" at bounding box center [308, 256] width 120 height 15
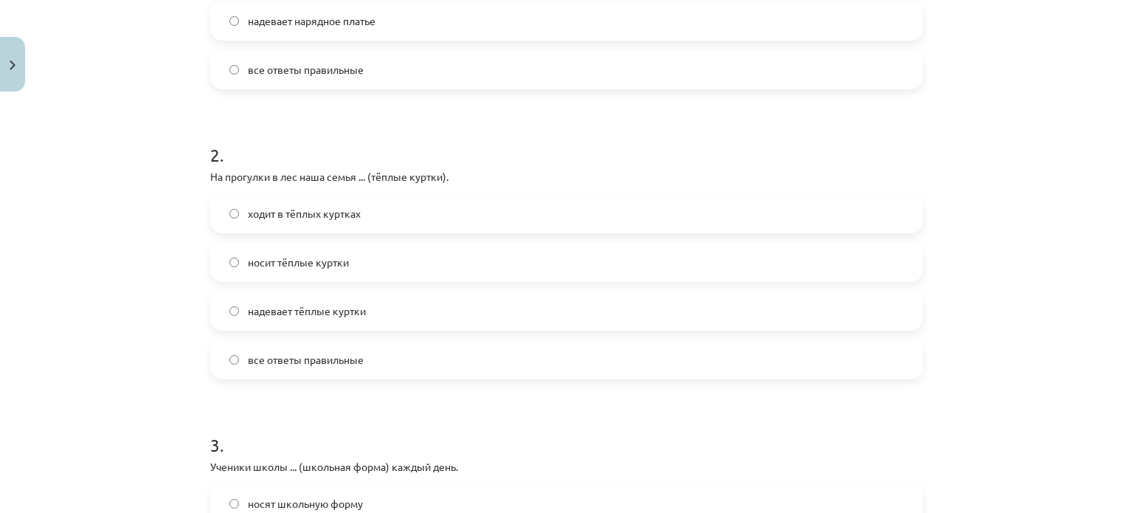
scroll to position [465, 0]
click at [277, 312] on span "надевает тёплые куртки" at bounding box center [307, 310] width 118 height 15
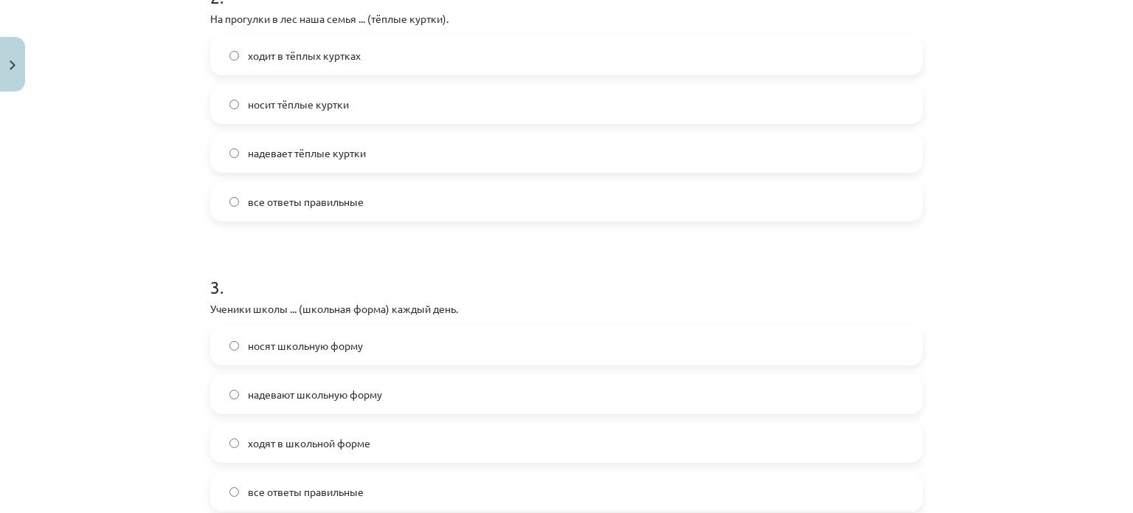
scroll to position [617, 0]
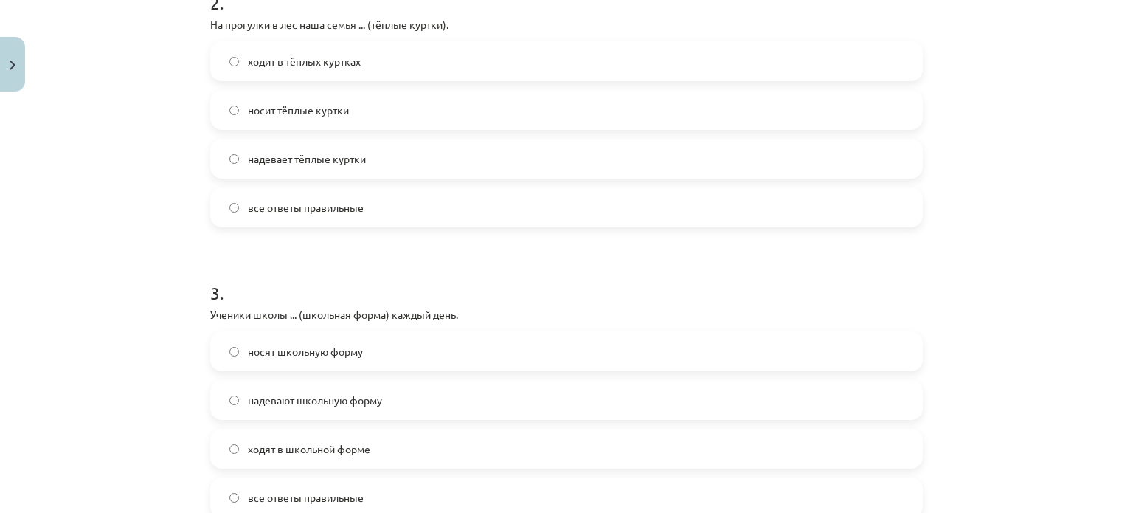
click at [292, 201] on span "все ответы правильные" at bounding box center [306, 207] width 116 height 15
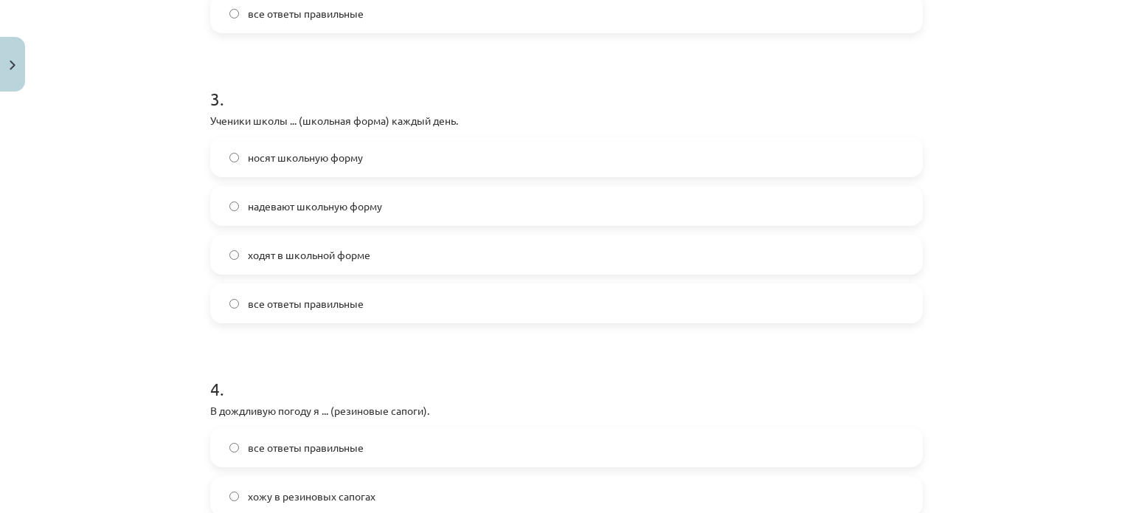
scroll to position [813, 0]
click at [274, 161] on span "носят школьную форму" at bounding box center [305, 154] width 115 height 15
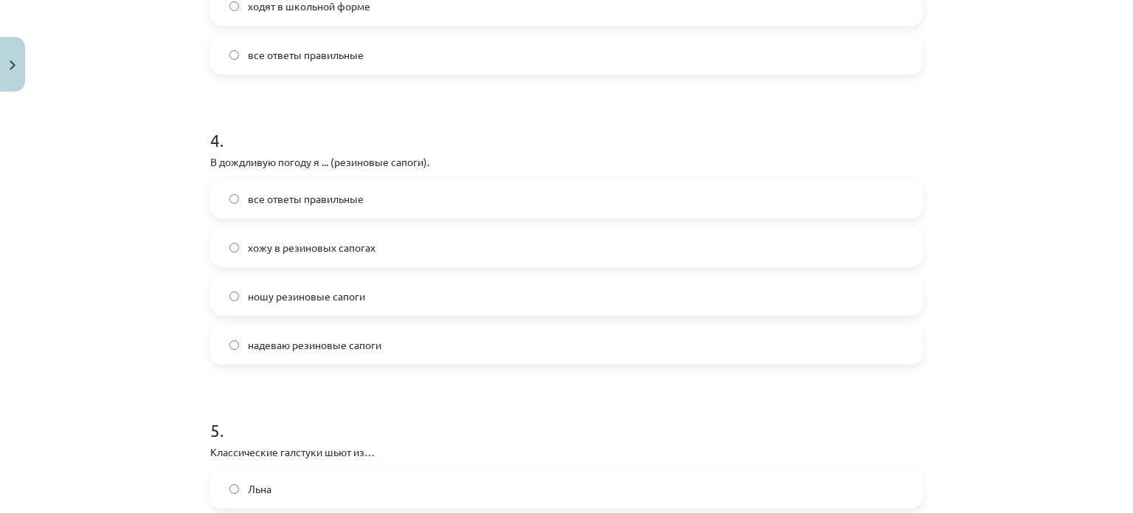
scroll to position [1062, 0]
click at [304, 237] on span "хожу в резиновых сапогах" at bounding box center [312, 244] width 128 height 15
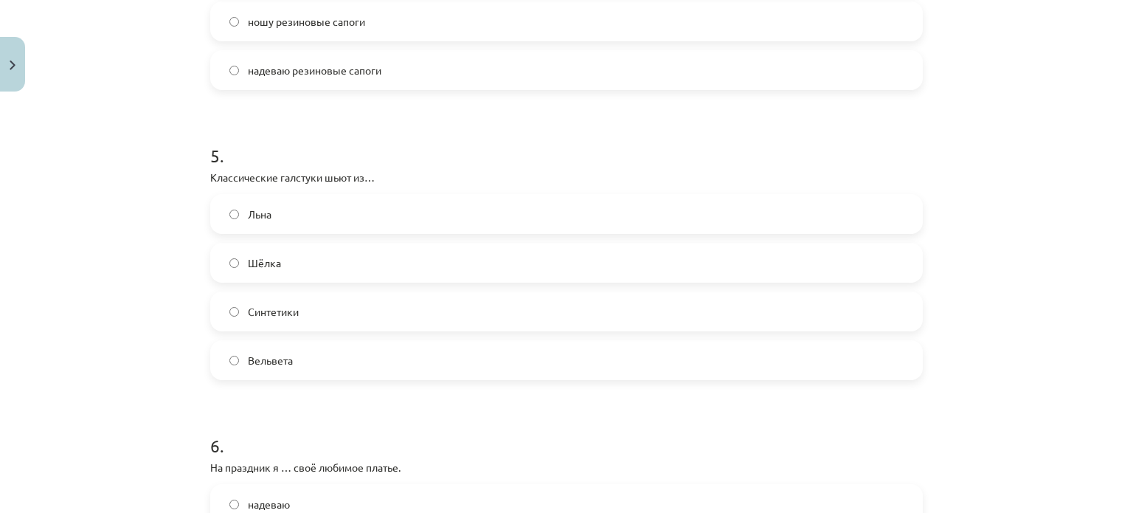
scroll to position [1333, 0]
click at [315, 202] on label "Льна" at bounding box center [566, 213] width 709 height 37
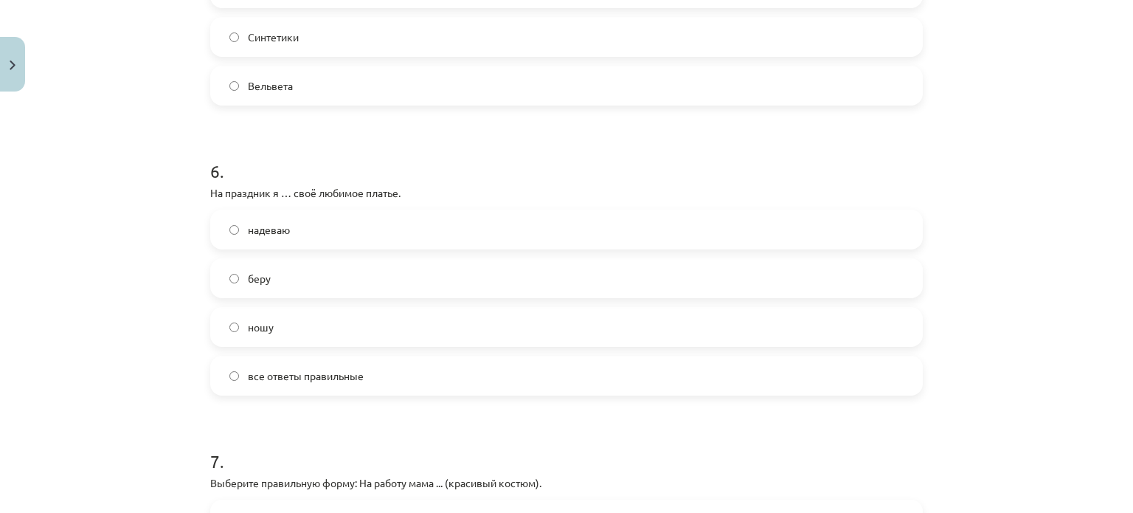
scroll to position [1614, 0]
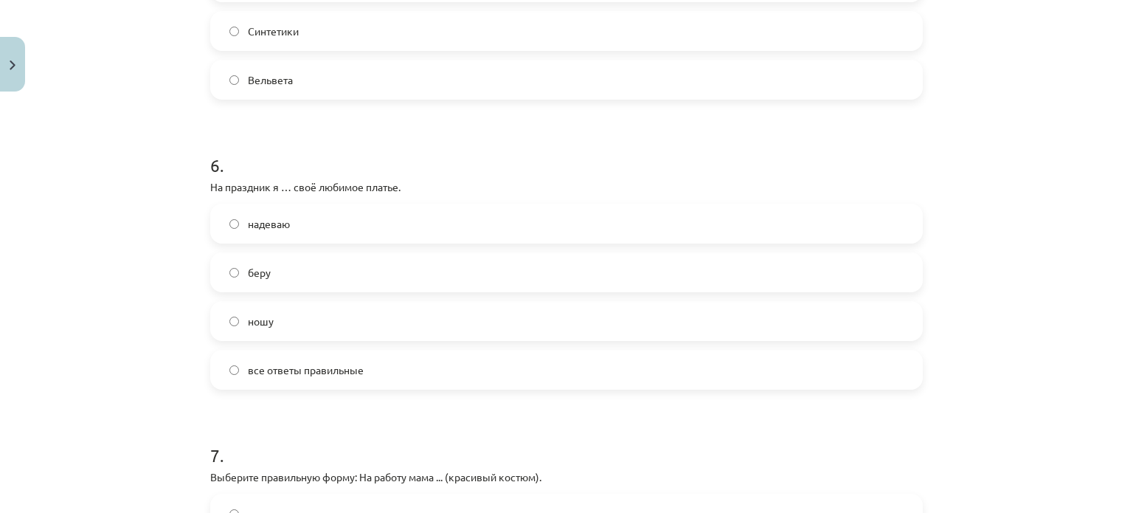
click at [306, 235] on label "надеваю" at bounding box center [566, 223] width 709 height 37
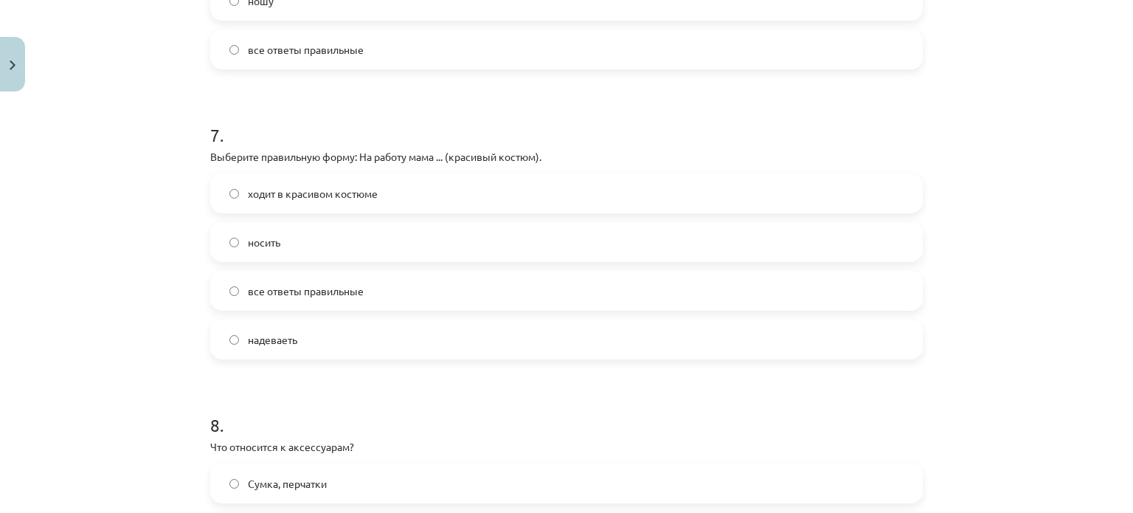
scroll to position [1934, 0]
click at [314, 195] on span "ходит в красивом костюме" at bounding box center [313, 192] width 130 height 15
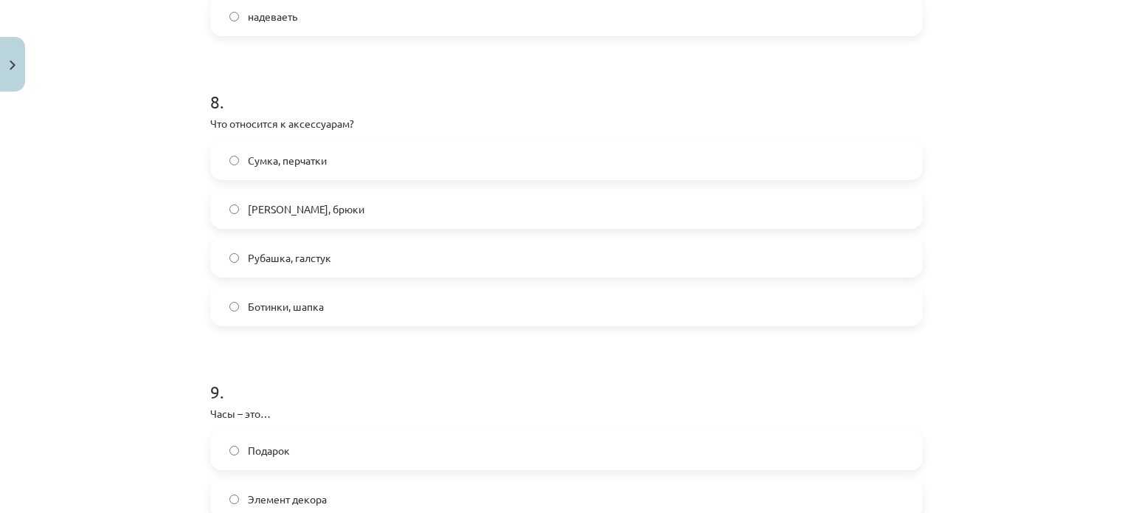
scroll to position [2257, 0]
click at [336, 161] on label "Сумка, перчатки" at bounding box center [566, 160] width 709 height 37
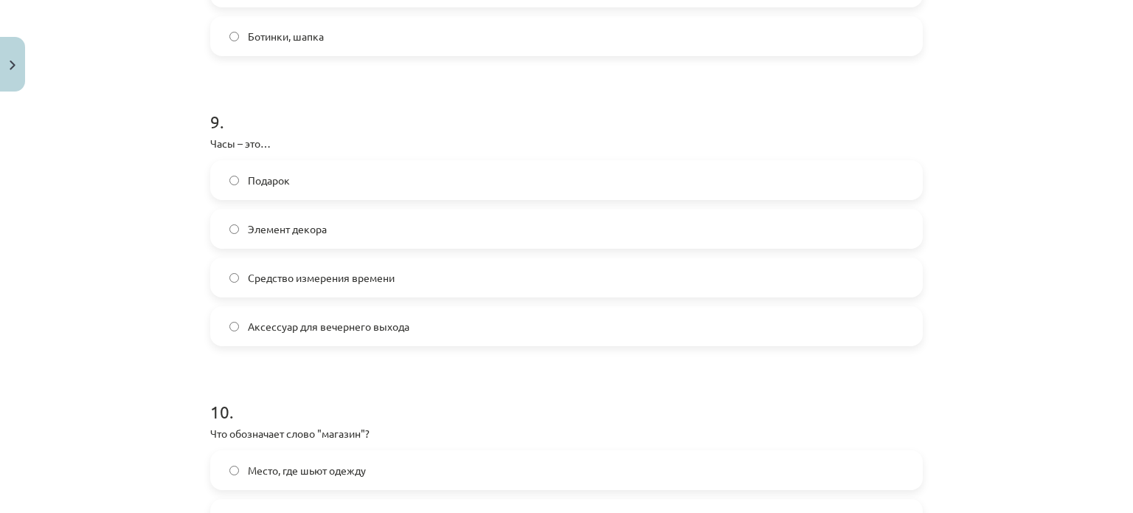
scroll to position [2543, 0]
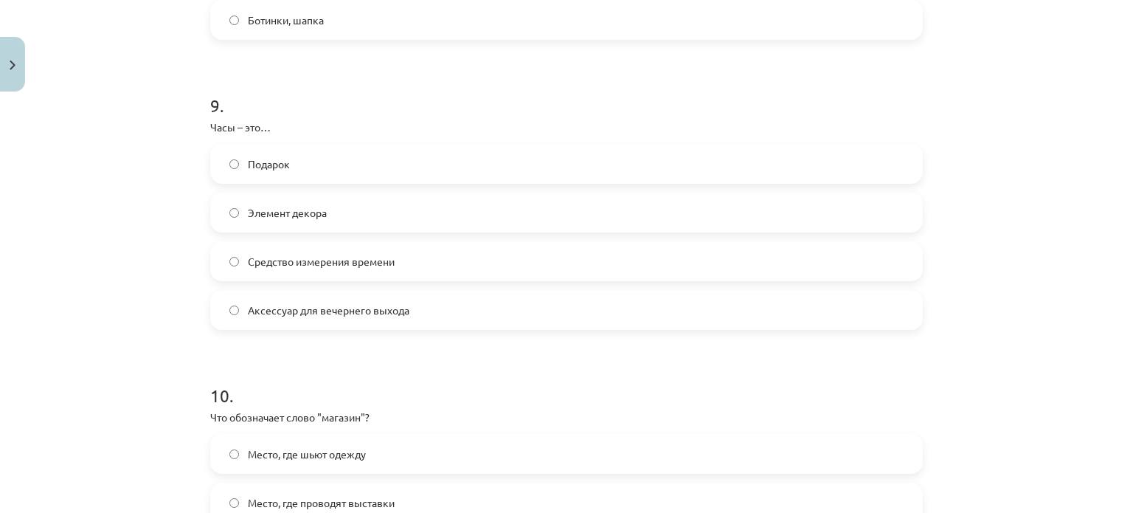
click at [330, 261] on span "Средство измерения времени" at bounding box center [321, 261] width 147 height 15
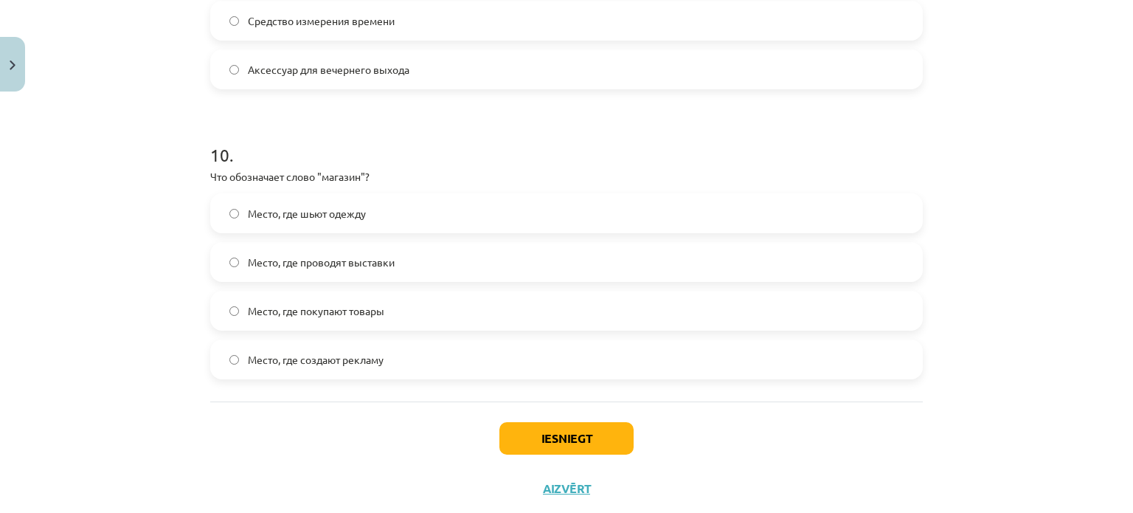
scroll to position [2785, 0]
click at [318, 310] on span "Место, где покупают товары" at bounding box center [316, 309] width 136 height 15
click at [510, 434] on button "Iesniegt" at bounding box center [566, 436] width 134 height 32
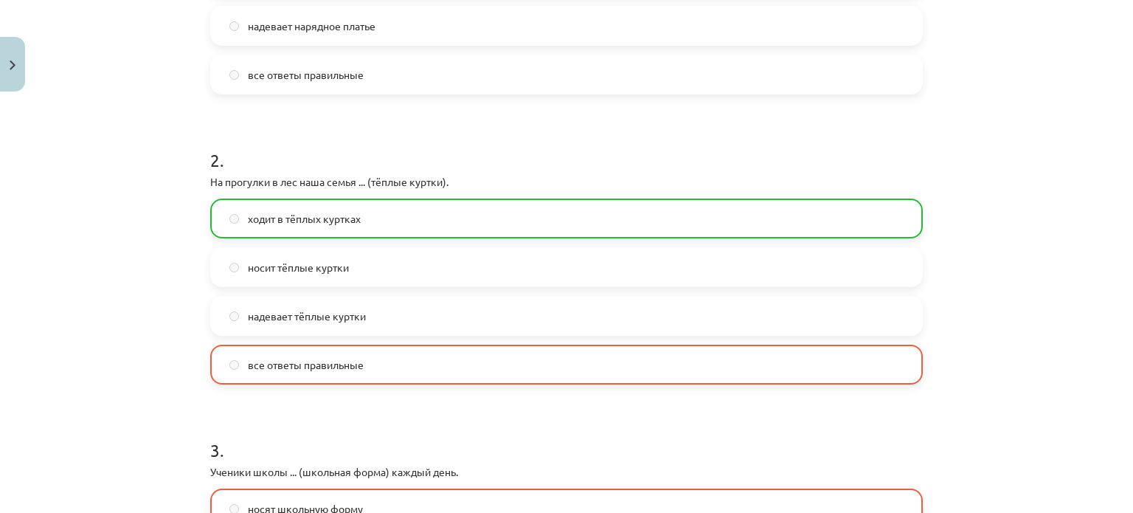
scroll to position [448, 0]
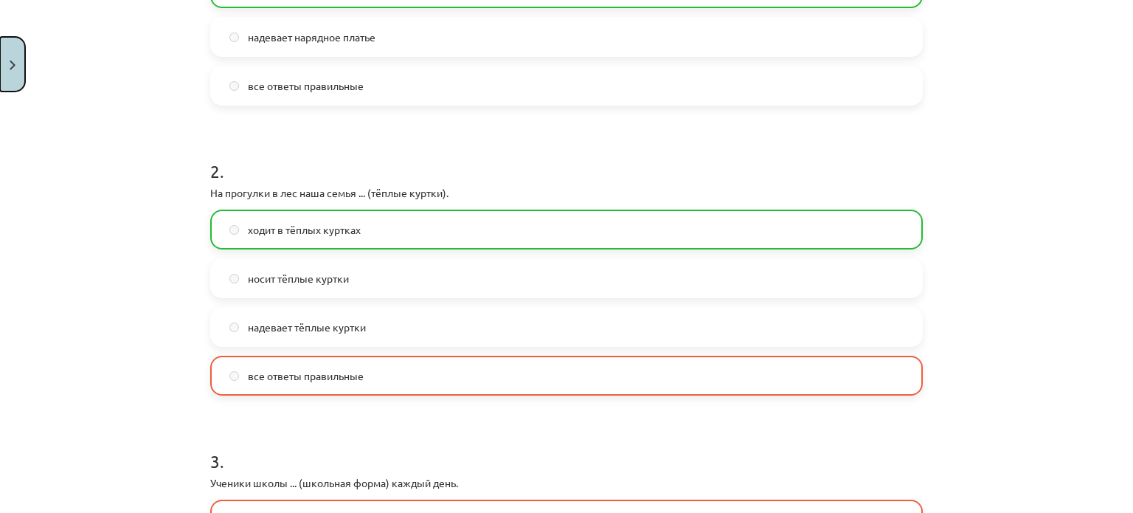
click at [14, 70] on button "Close" at bounding box center [12, 64] width 25 height 55
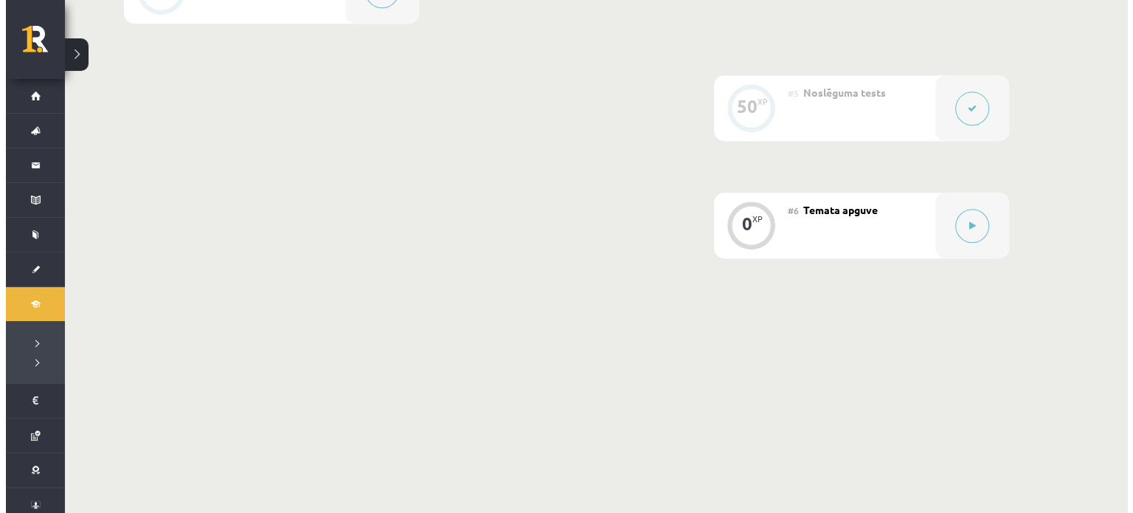
scroll to position [848, 0]
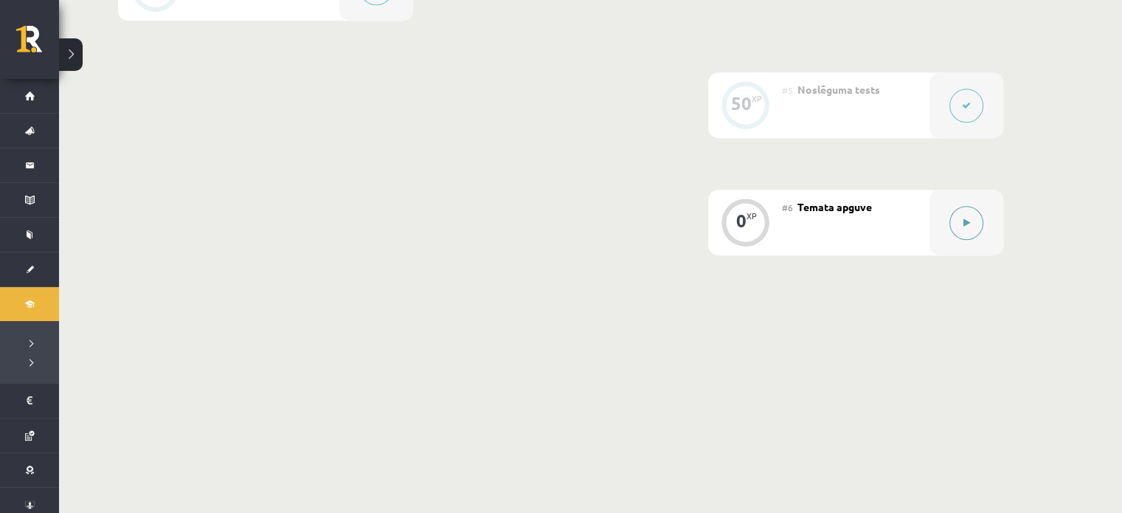
click at [951, 222] on button at bounding box center [966, 223] width 34 height 34
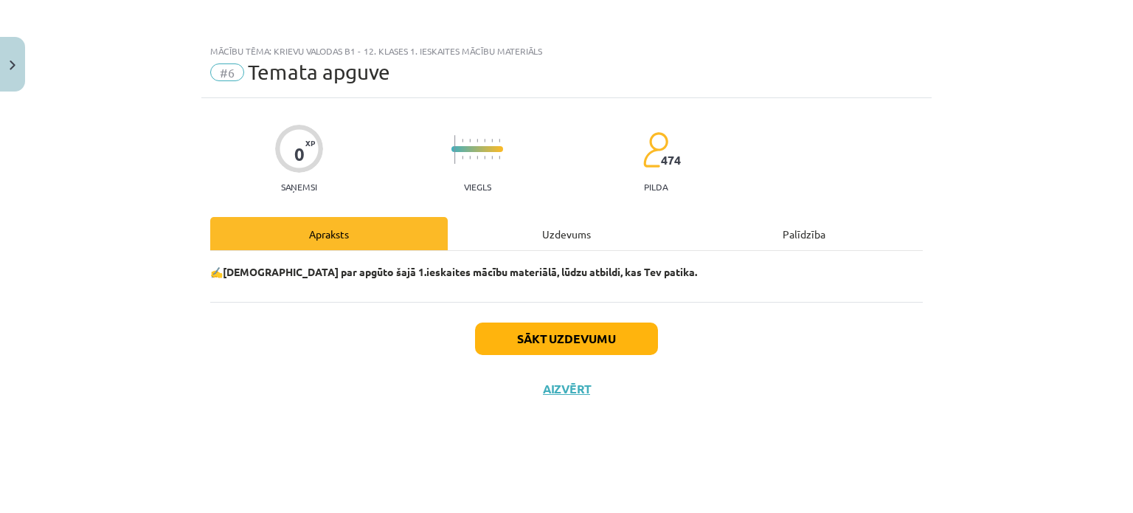
click at [587, 223] on div "Uzdevums" at bounding box center [566, 233] width 237 height 33
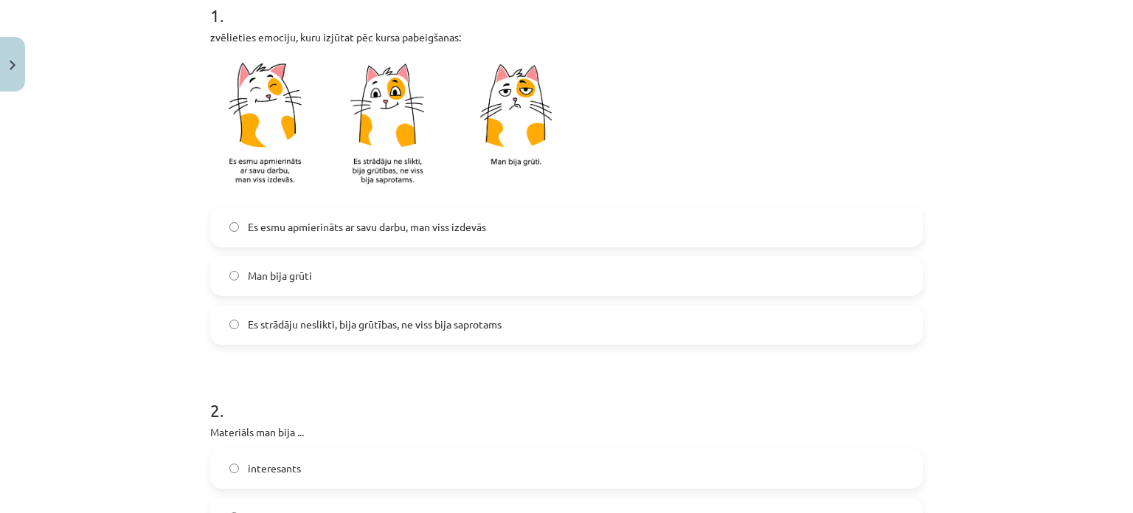
scroll to position [316, 0]
click at [563, 245] on div "Es esmu apmierināts ar savu darbu, man viss izdevās Man bija grūti Es strādāju …" at bounding box center [566, 274] width 712 height 137
click at [562, 227] on label "Es esmu apmierināts ar savu darbu, man viss izdevās" at bounding box center [566, 225] width 709 height 37
click at [527, 322] on label "Es strādāju neslikti, bija grūtības, ne viss bija saprotams" at bounding box center [566, 323] width 709 height 37
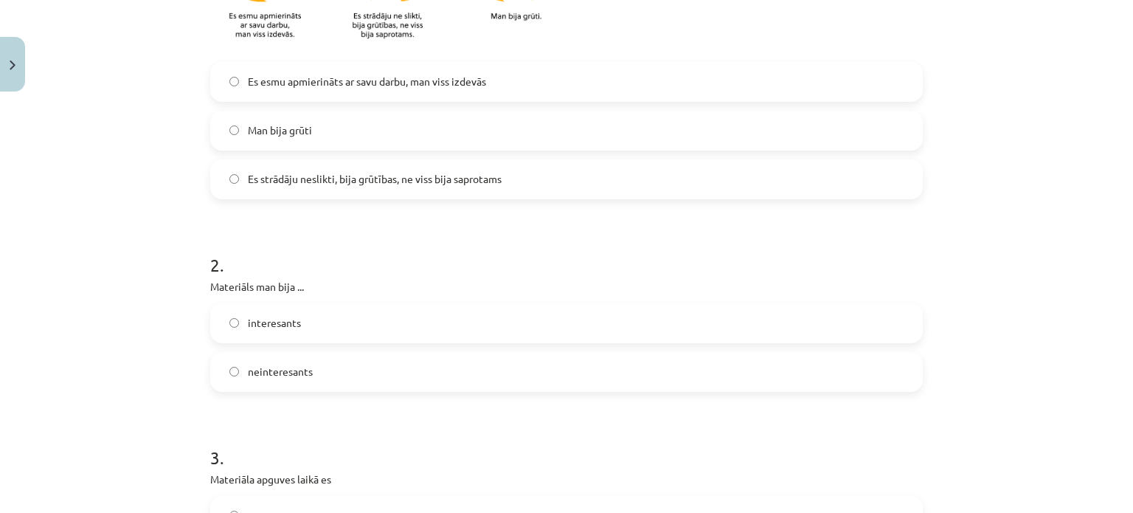
scroll to position [460, 0]
click at [527, 322] on label "interesants" at bounding box center [566, 322] width 709 height 37
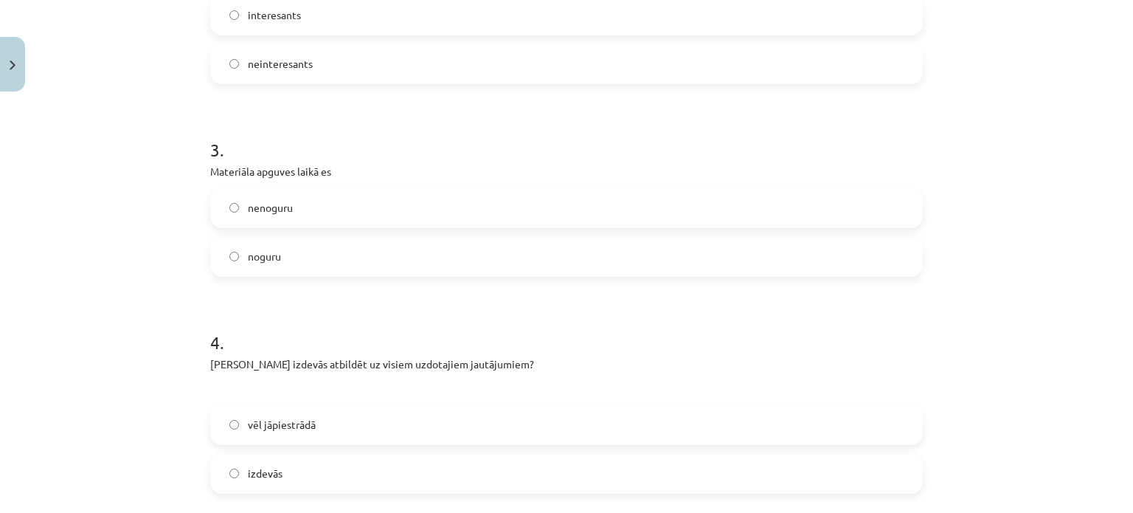
scroll to position [768, 0]
click at [516, 211] on label "nenoguru" at bounding box center [566, 206] width 709 height 37
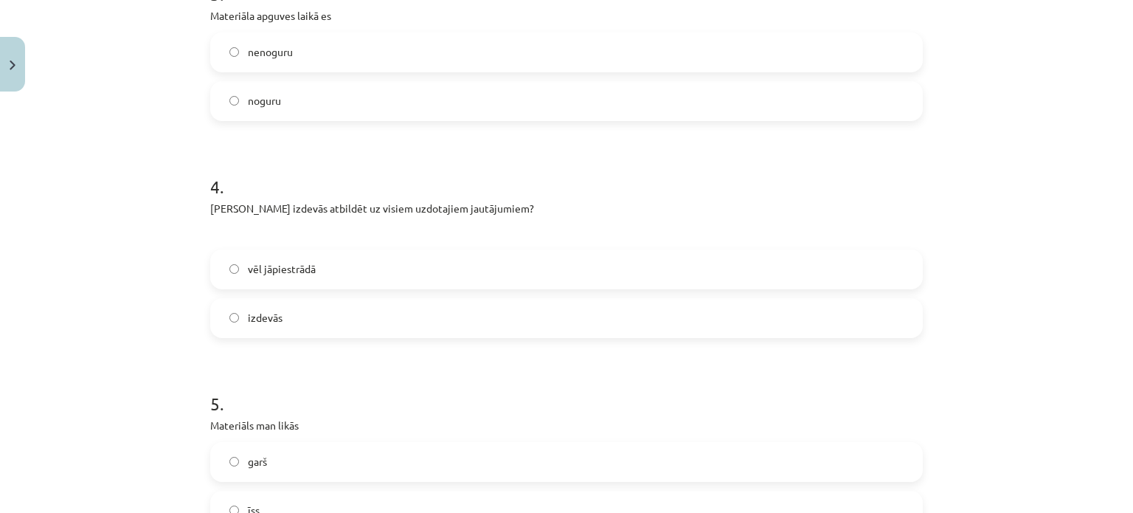
scroll to position [938, 0]
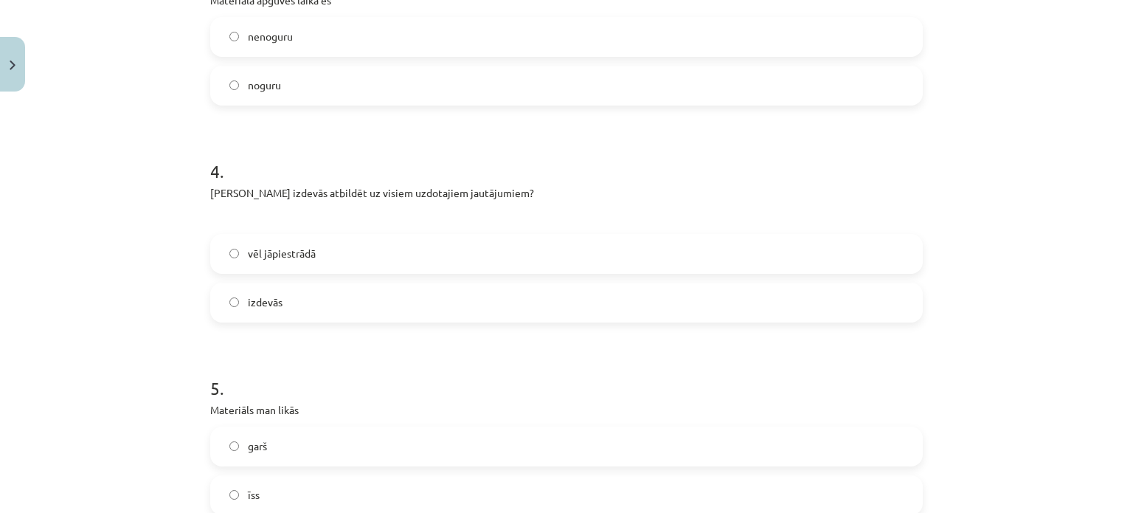
click at [474, 247] on label "vēl jāpiestrādā" at bounding box center [566, 253] width 709 height 37
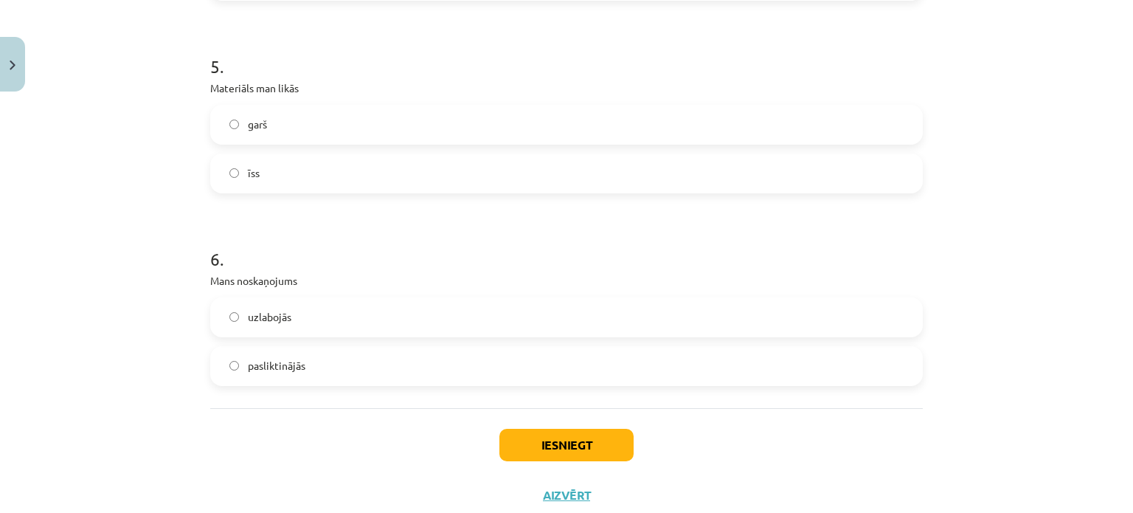
scroll to position [1282, 0]
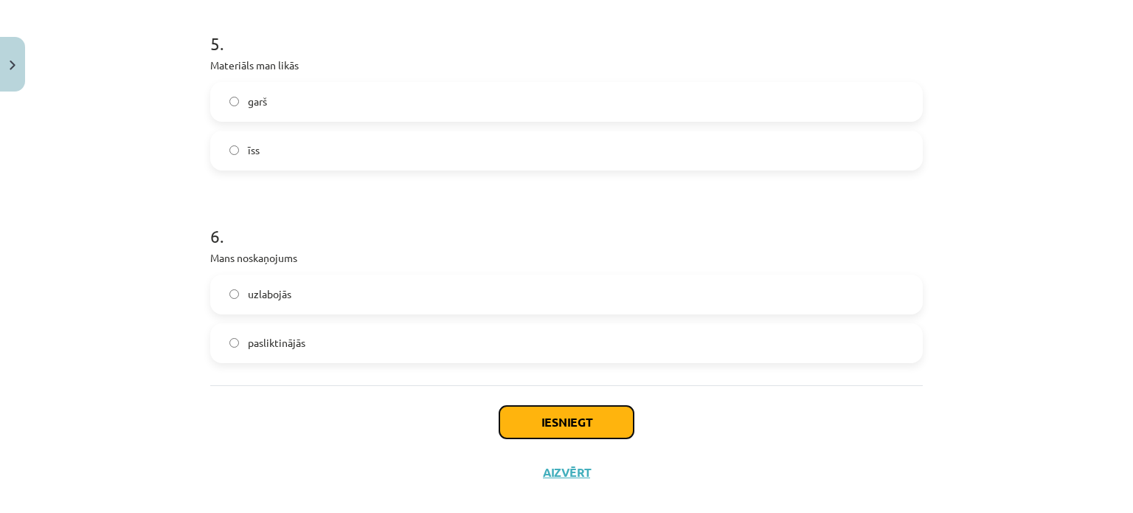
click at [559, 421] on button "Iesniegt" at bounding box center [566, 422] width 134 height 32
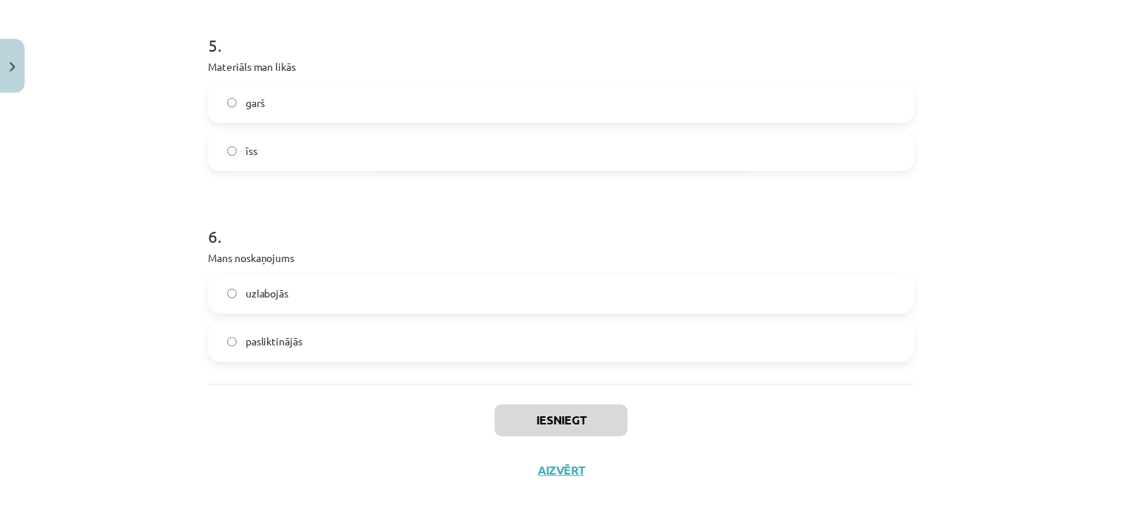
scroll to position [847, 0]
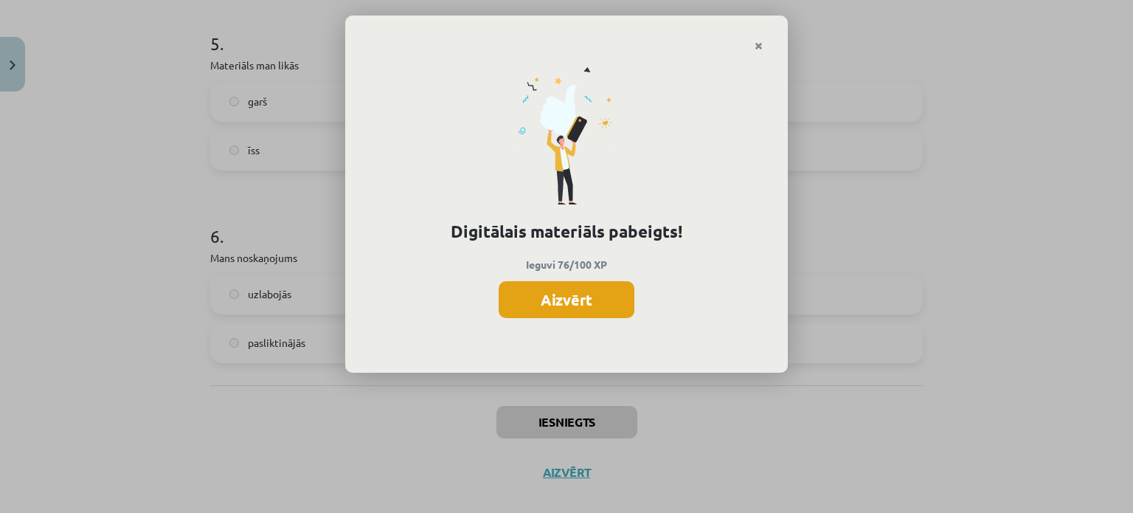
click at [569, 305] on button "Aizvērt" at bounding box center [567, 299] width 136 height 37
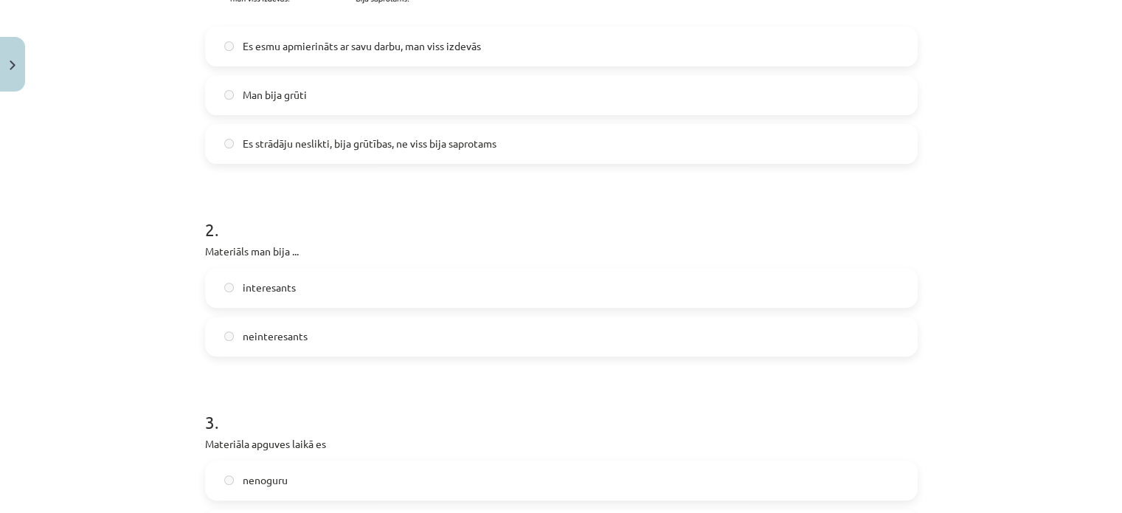
scroll to position [494, 0]
click at [13, 74] on button "Close" at bounding box center [12, 64] width 25 height 55
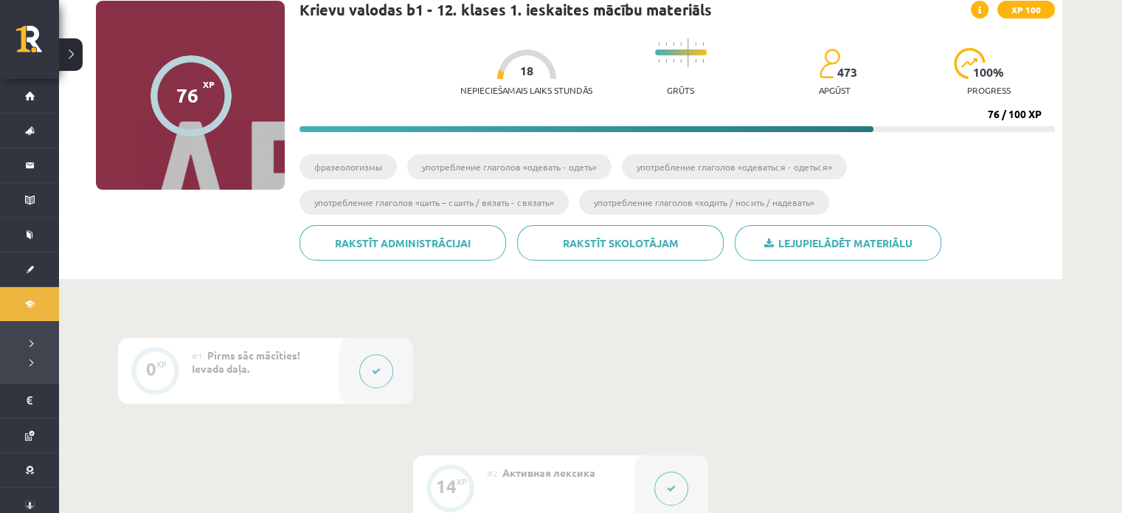
scroll to position [112, 0]
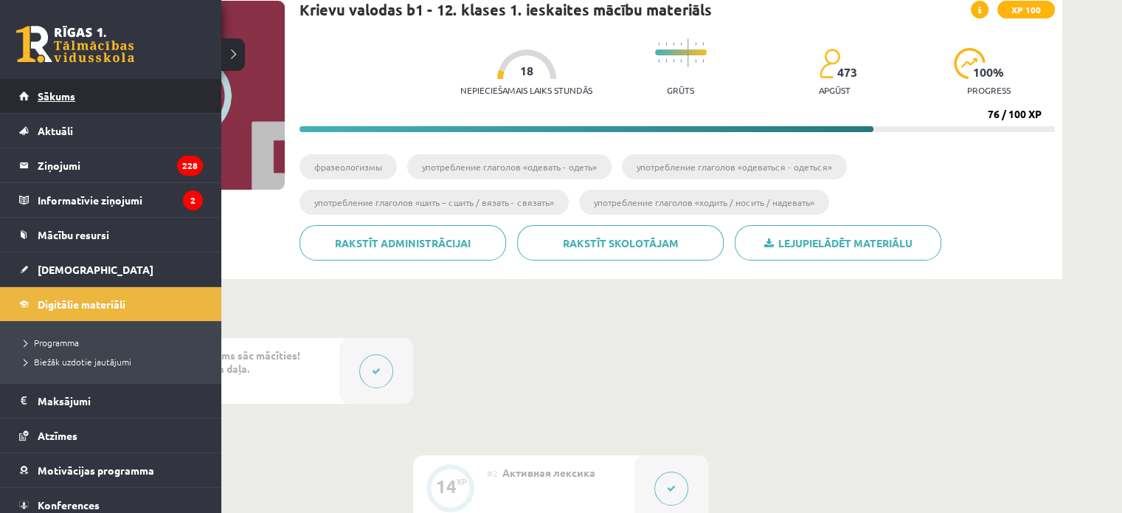
click at [35, 100] on link "Sākums" at bounding box center [111, 96] width 184 height 34
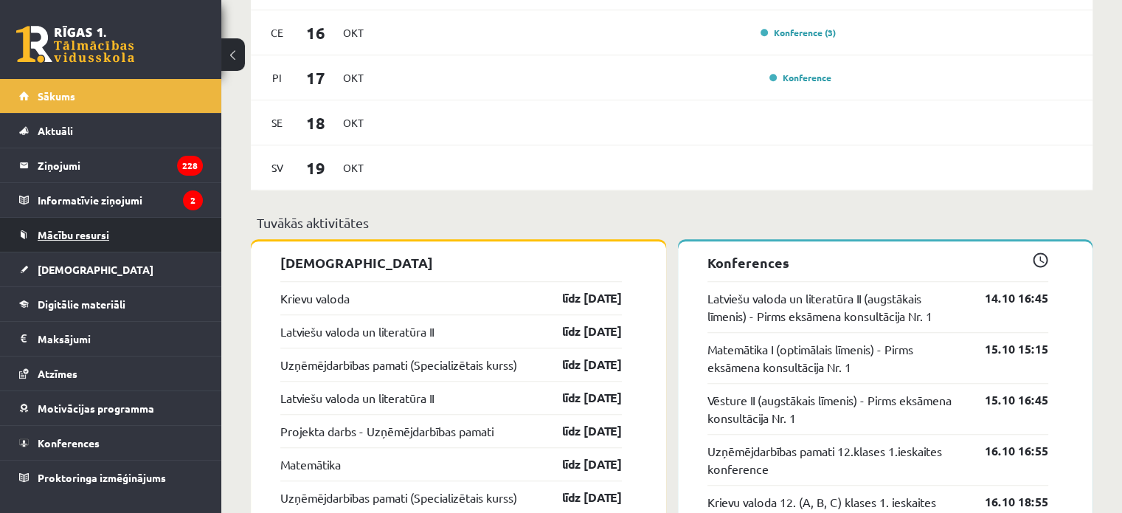
scroll to position [1068, 0]
click at [324, 306] on link "Krievu valoda" at bounding box center [314, 298] width 69 height 18
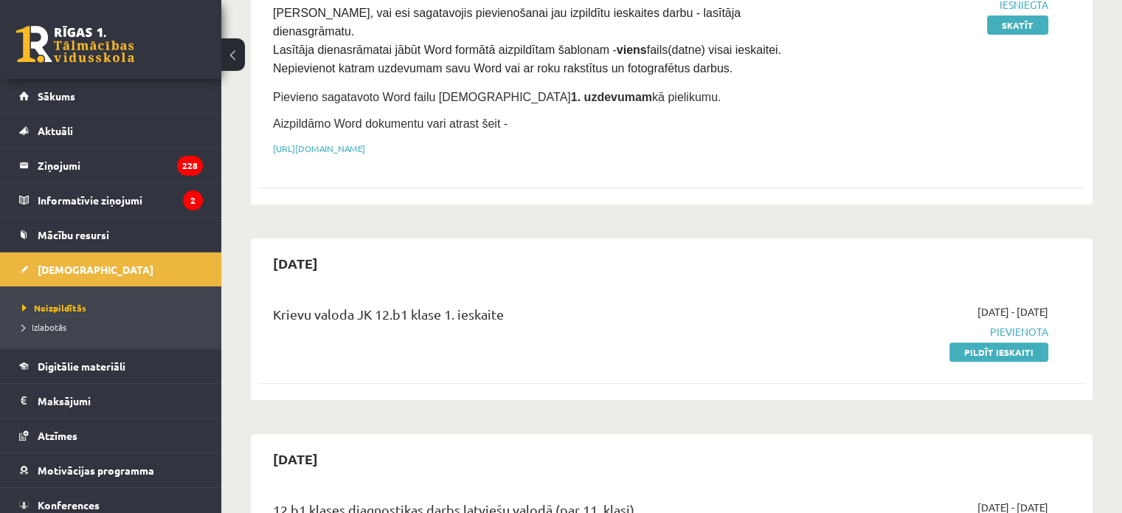
scroll to position [521, 0]
click at [962, 341] on link "Pildīt ieskaiti" at bounding box center [998, 350] width 99 height 19
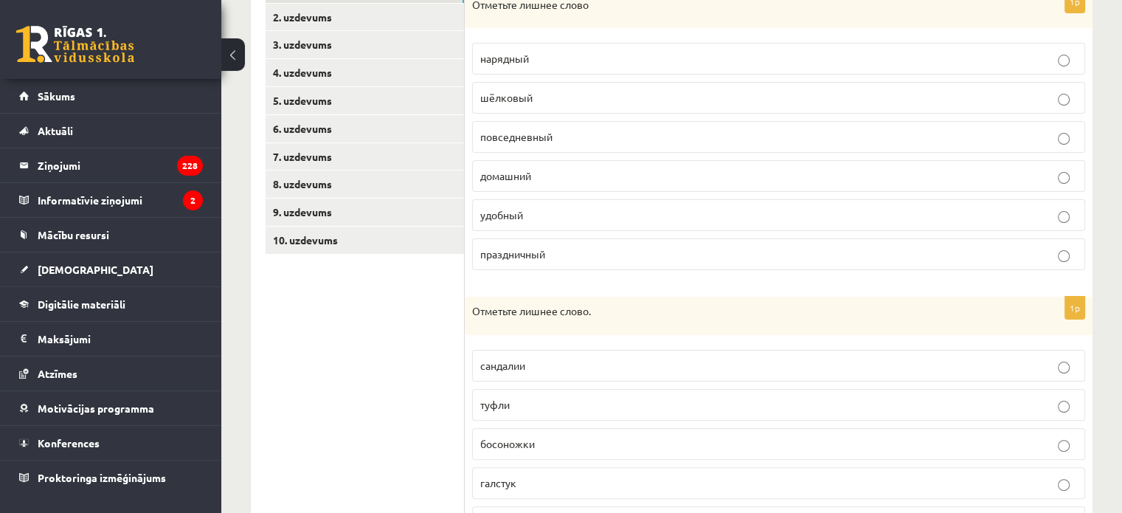
scroll to position [291, 0]
click at [378, 237] on link "10. uzdevums" at bounding box center [364, 238] width 198 height 27
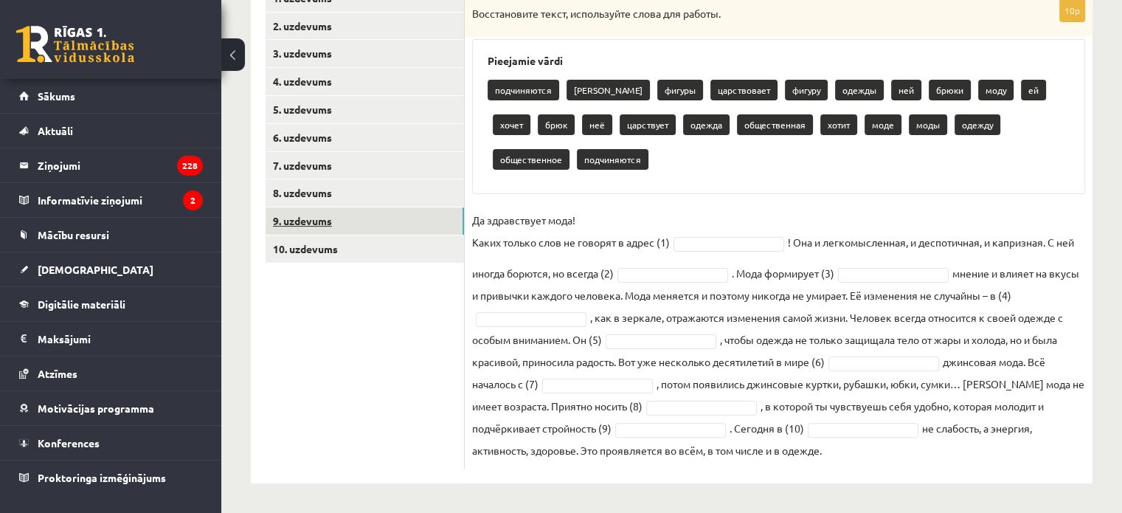
click at [375, 226] on link "9. uzdevums" at bounding box center [364, 220] width 198 height 27
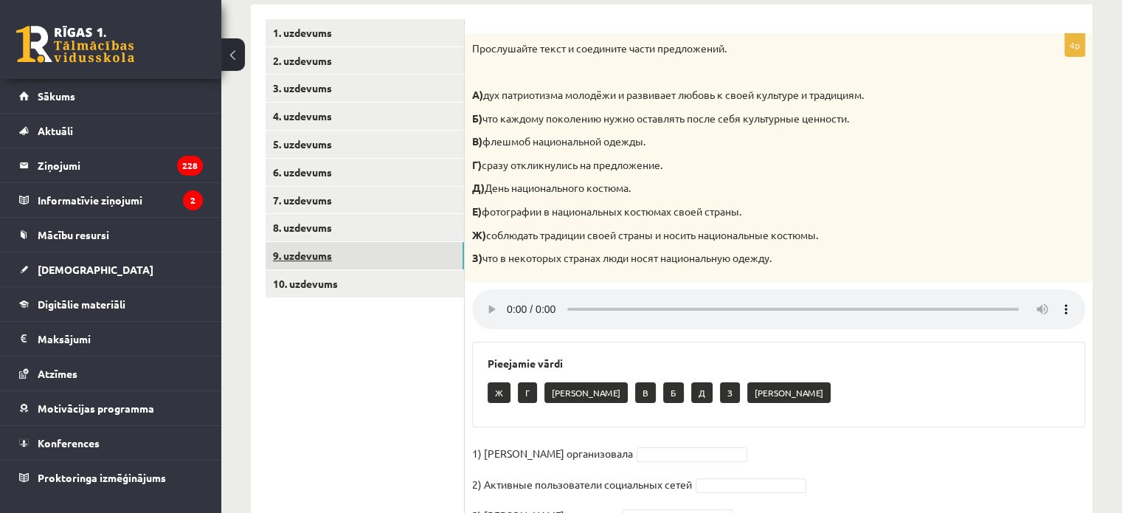
scroll to position [246, 0]
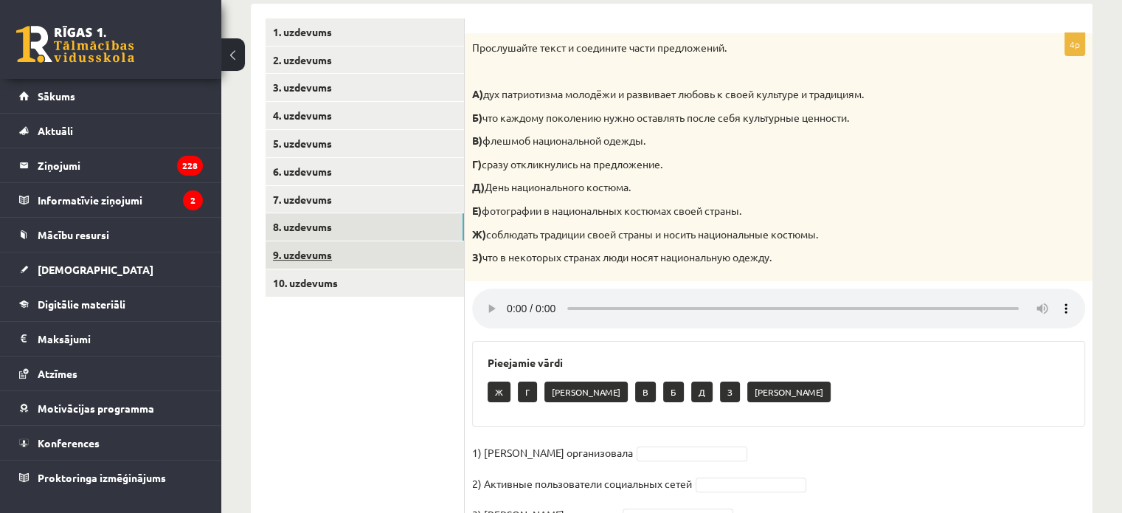
click at [373, 214] on link "8. uzdevums" at bounding box center [364, 226] width 198 height 27
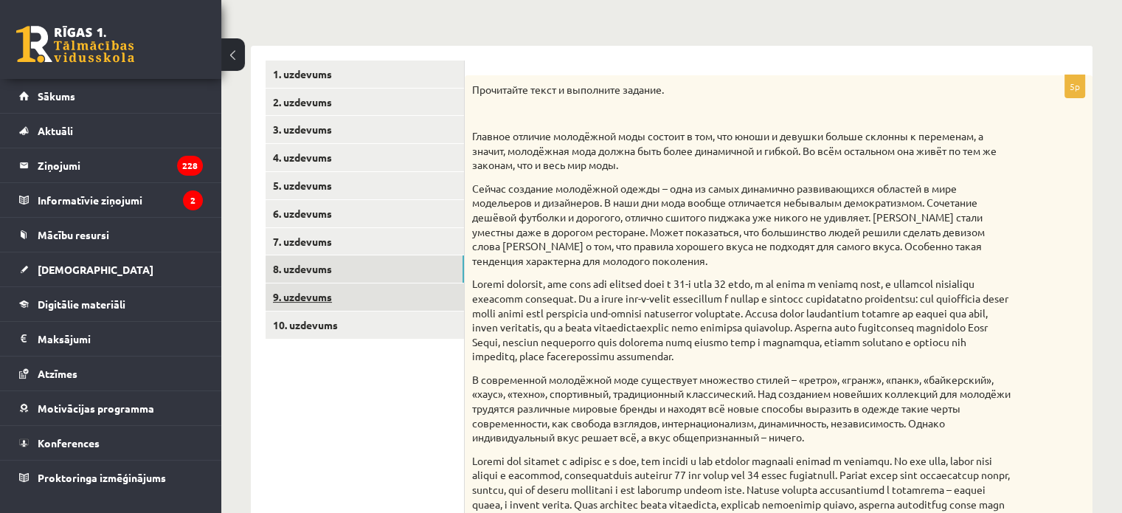
scroll to position [205, 0]
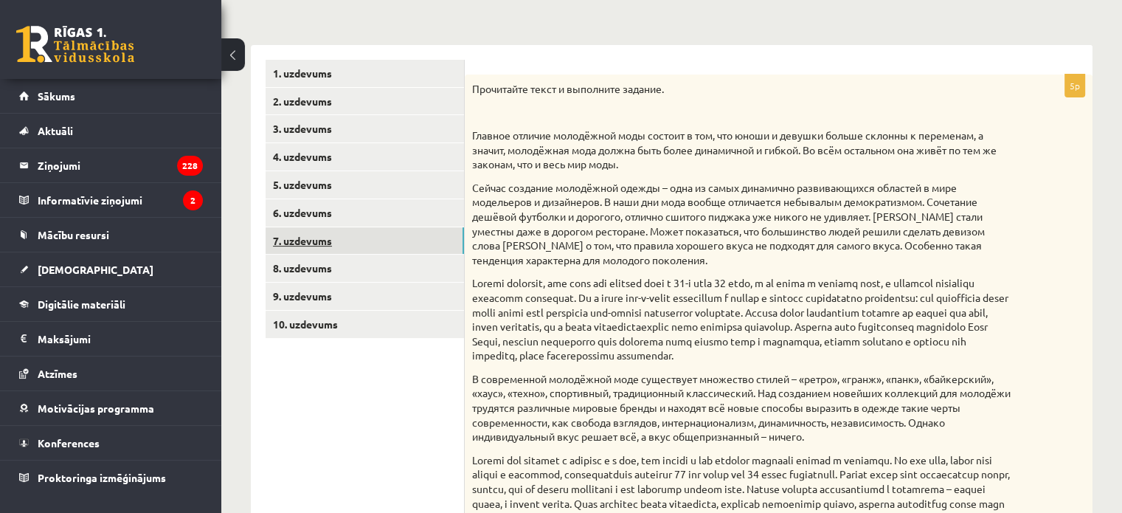
click at [367, 236] on link "7. uzdevums" at bounding box center [364, 240] width 198 height 27
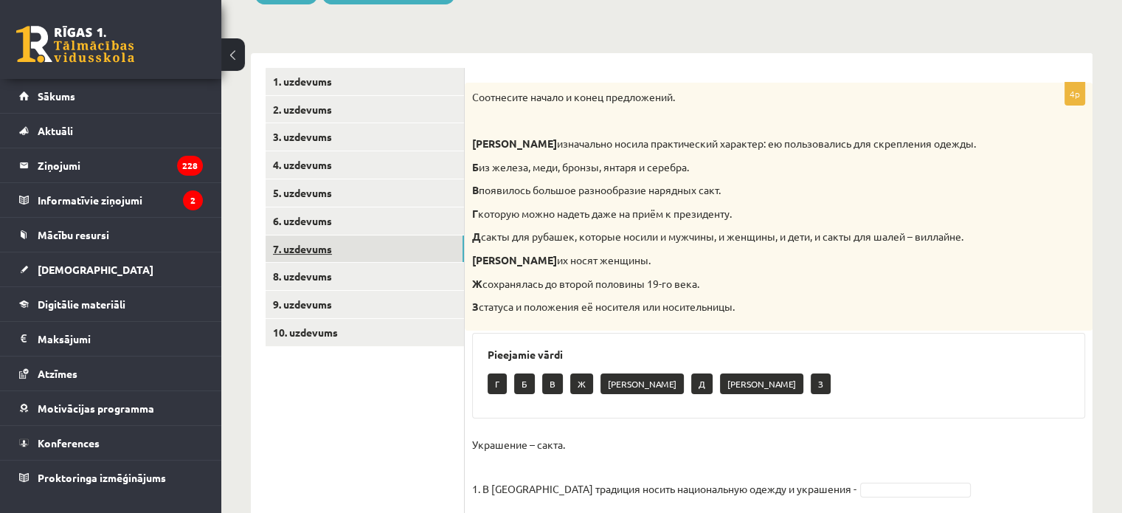
scroll to position [196, 0]
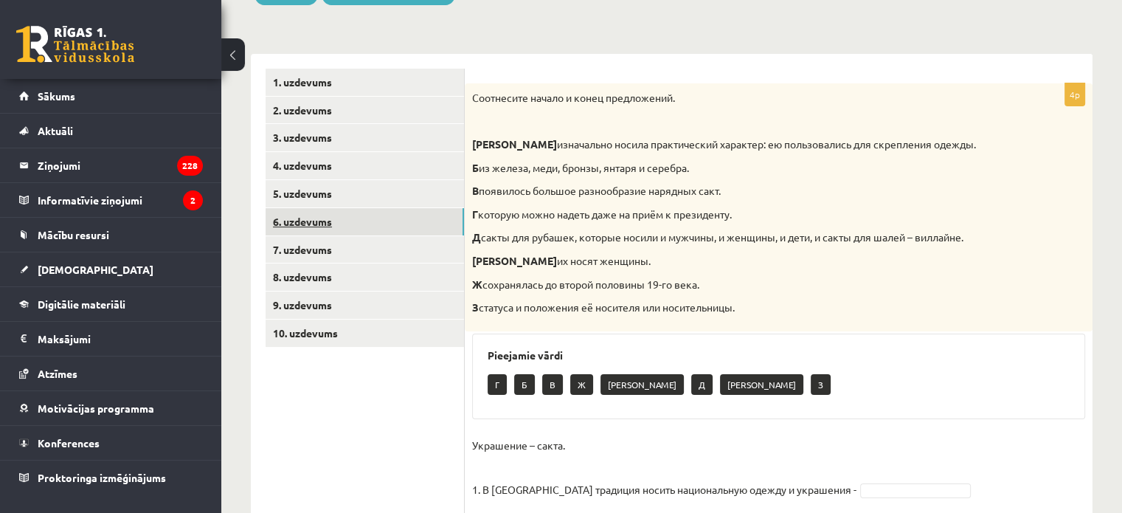
click at [369, 227] on link "6. uzdevums" at bounding box center [364, 221] width 198 height 27
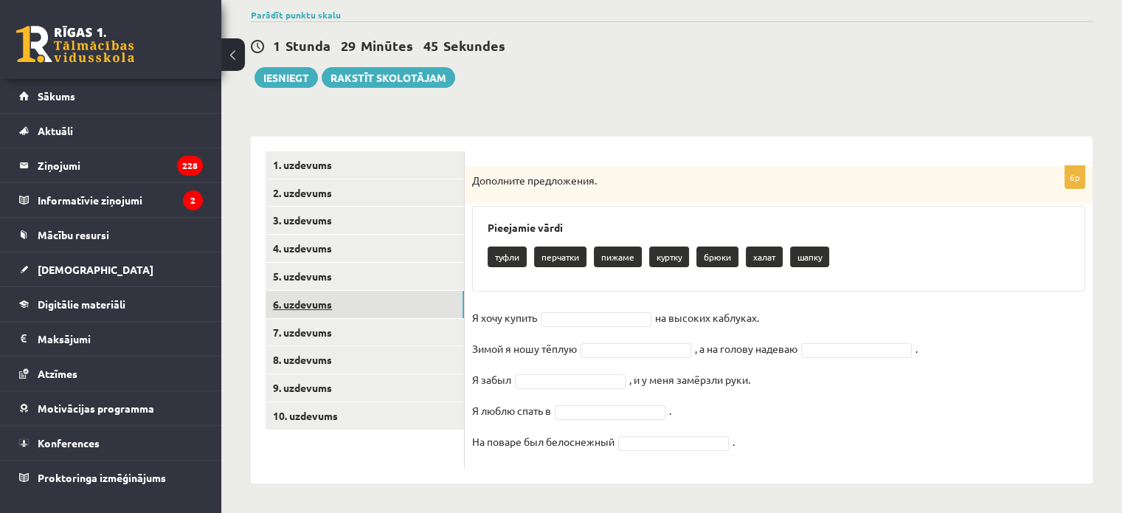
scroll to position [113, 0]
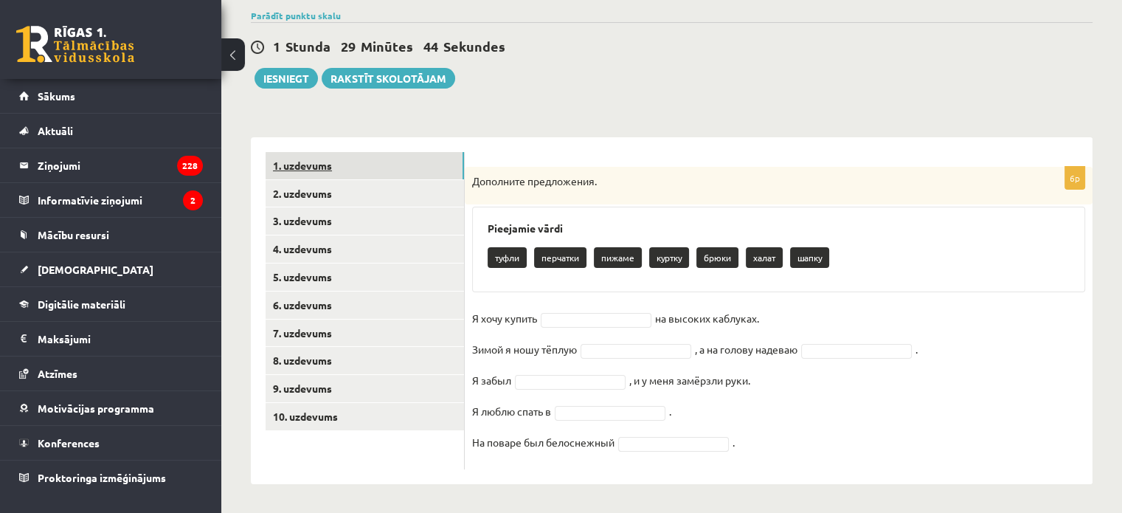
click at [383, 164] on link "1. uzdevums" at bounding box center [364, 165] width 198 height 27
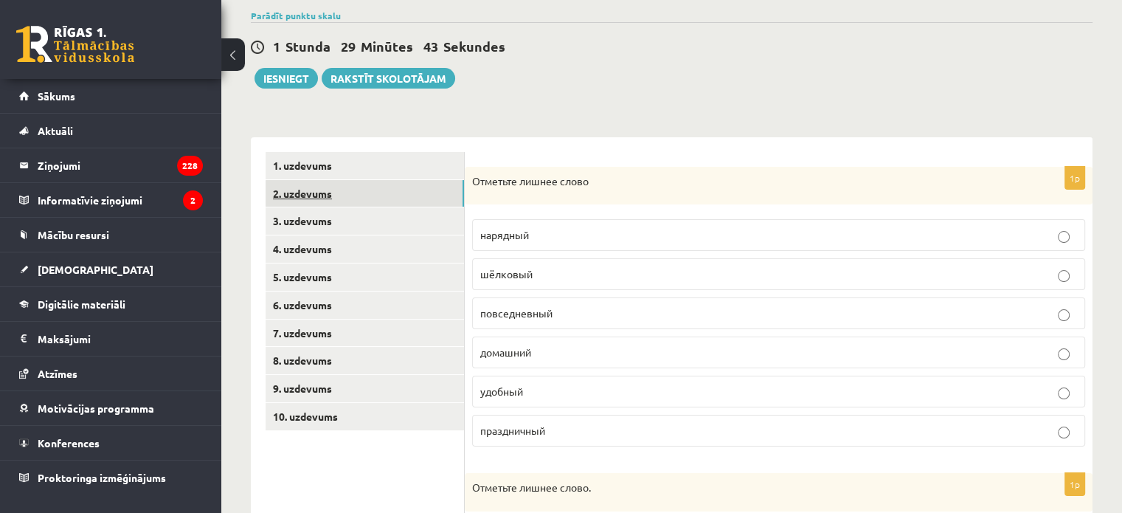
click at [374, 189] on link "2. uzdevums" at bounding box center [364, 193] width 198 height 27
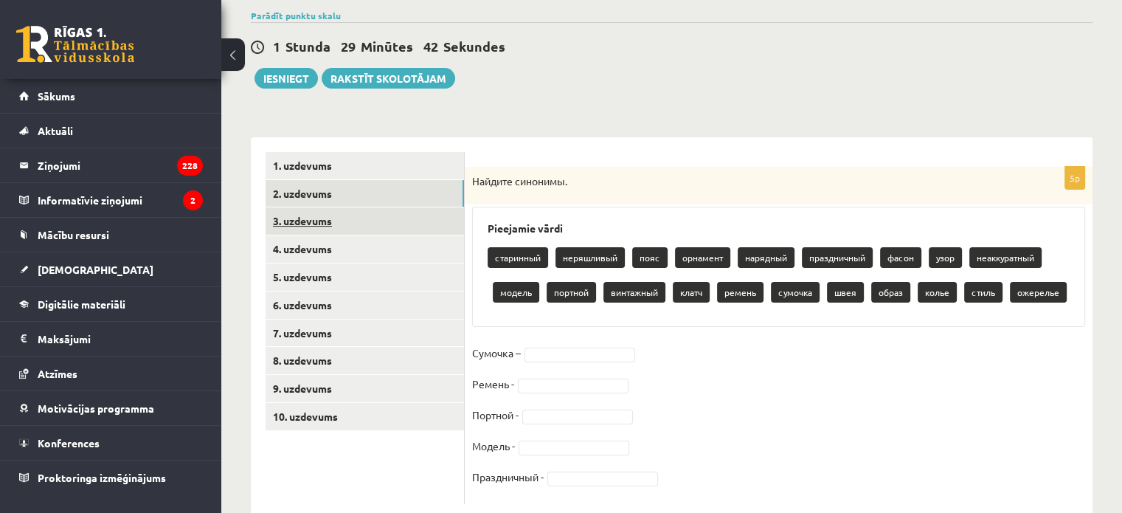
click at [363, 227] on link "3. uzdevums" at bounding box center [364, 220] width 198 height 27
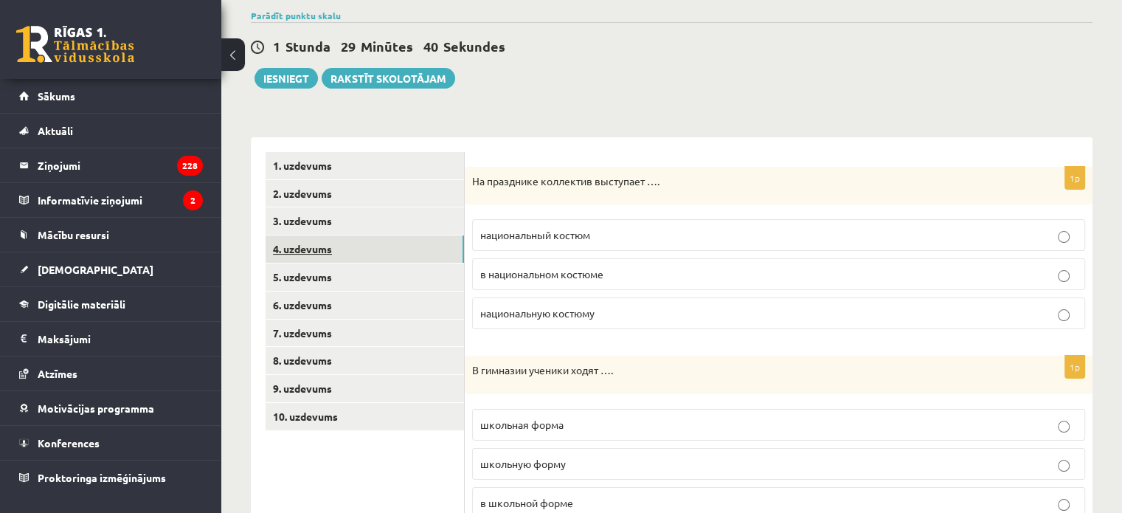
click at [363, 235] on link "4. uzdevums" at bounding box center [364, 248] width 198 height 27
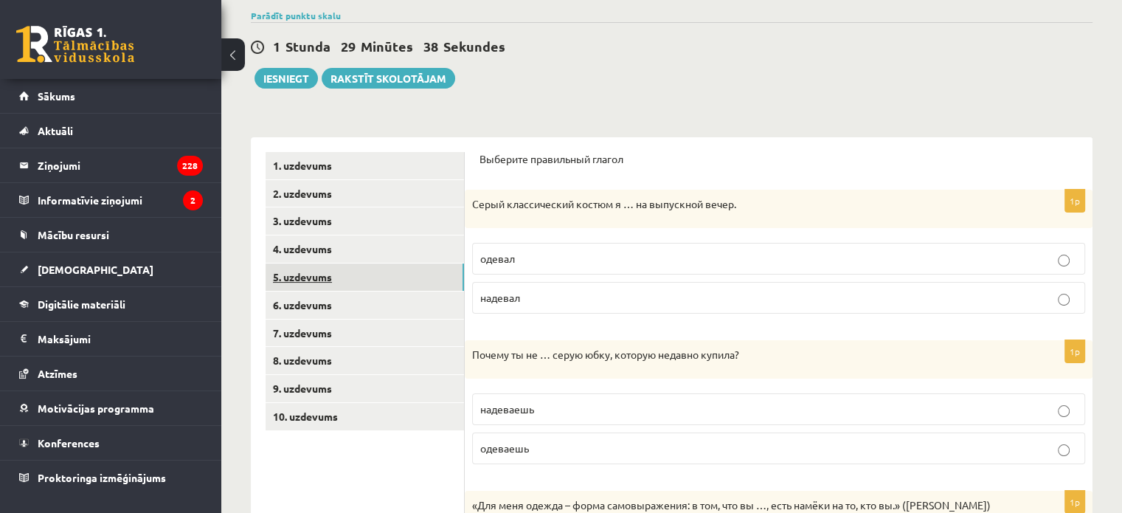
click at [357, 271] on link "5. uzdevums" at bounding box center [364, 276] width 198 height 27
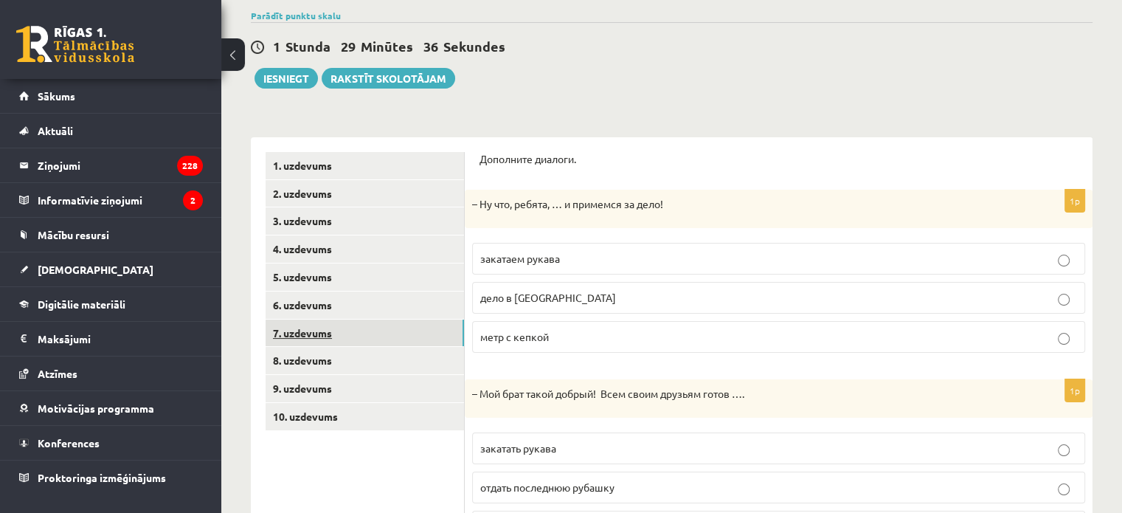
click at [343, 320] on link "7. uzdevums" at bounding box center [364, 332] width 198 height 27
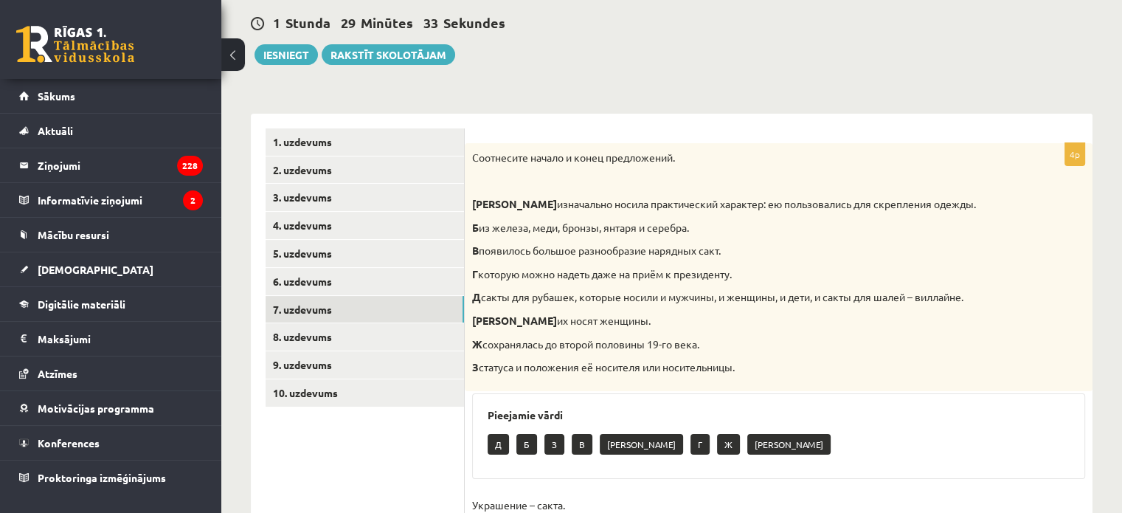
scroll to position [135, 0]
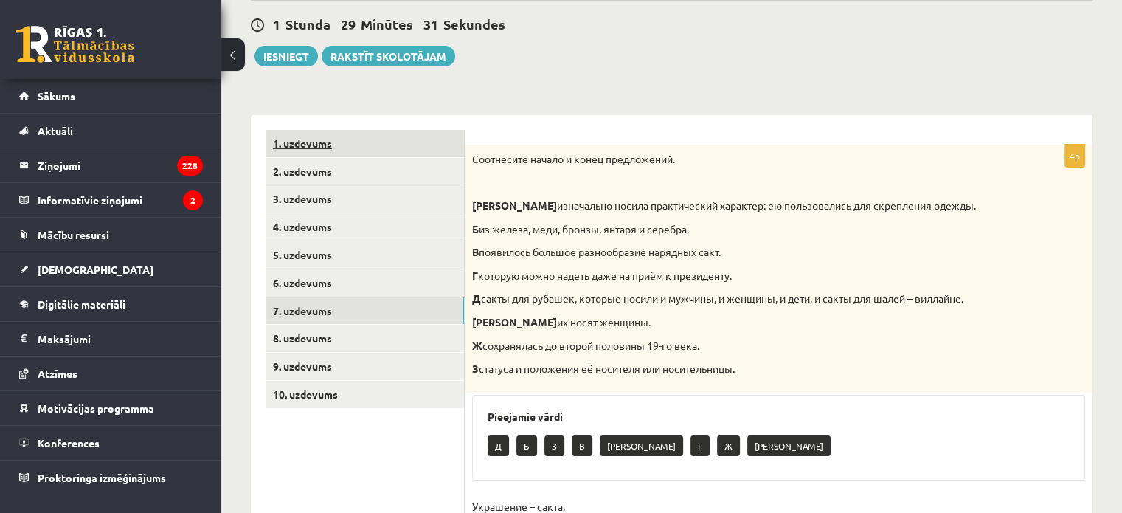
click at [429, 145] on link "1. uzdevums" at bounding box center [364, 143] width 198 height 27
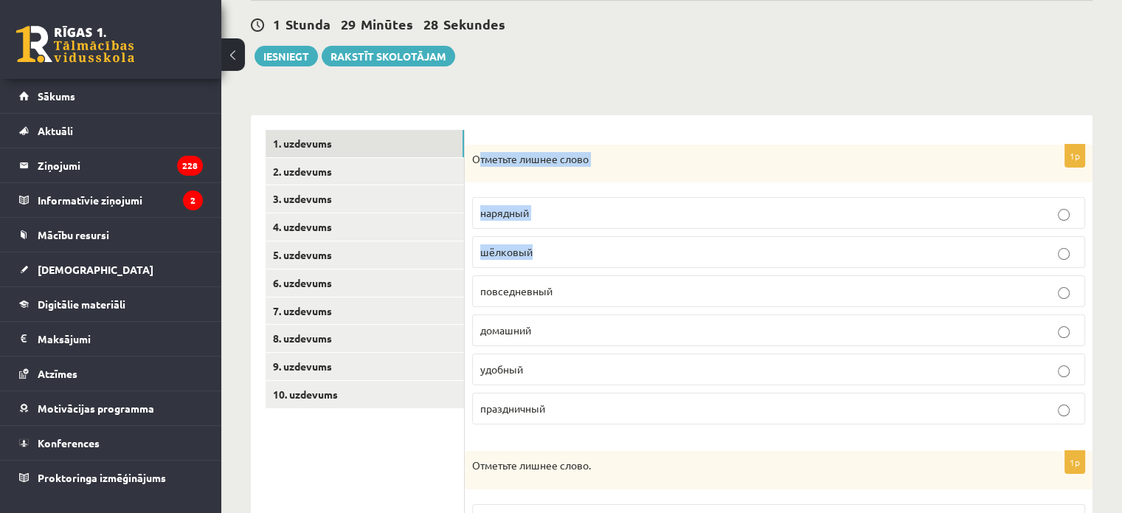
drag, startPoint x: 478, startPoint y: 155, endPoint x: 529, endPoint y: 265, distance: 121.1
click at [529, 265] on div "1p Отметьте лишнее слово нарядный шёлковый повседневный домашний удобный праздн…" at bounding box center [779, 291] width 628 height 292
click at [577, 158] on p "Отметьте лишнее слово" at bounding box center [741, 159] width 539 height 15
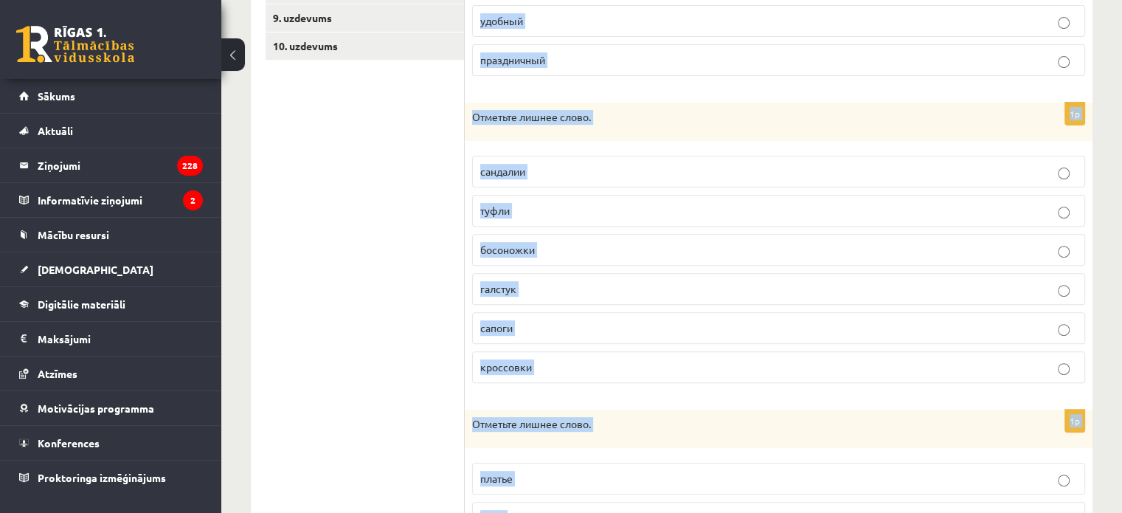
scroll to position [672, 0]
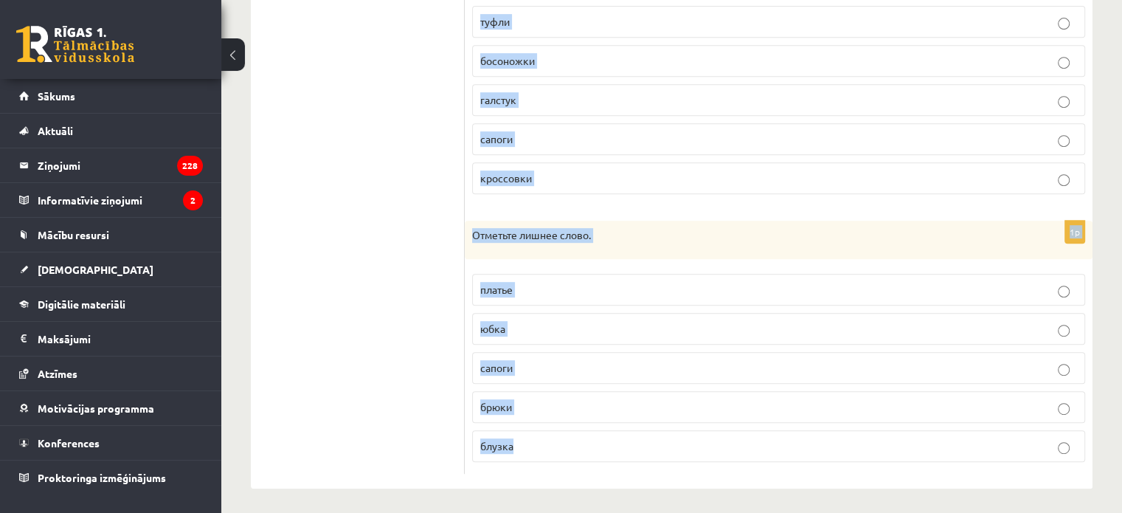
drag, startPoint x: 472, startPoint y: 156, endPoint x: 622, endPoint y: 462, distance: 341.0
click at [622, 462] on form "1p Отметьте лишнее слово нарядный шёлковый повседневный домашний удобный праздн…" at bounding box center [778, 33] width 598 height 881
copy form "Отметьте лишнее слово нарядный шёлковый повседневный домашний удобный праздничн…"
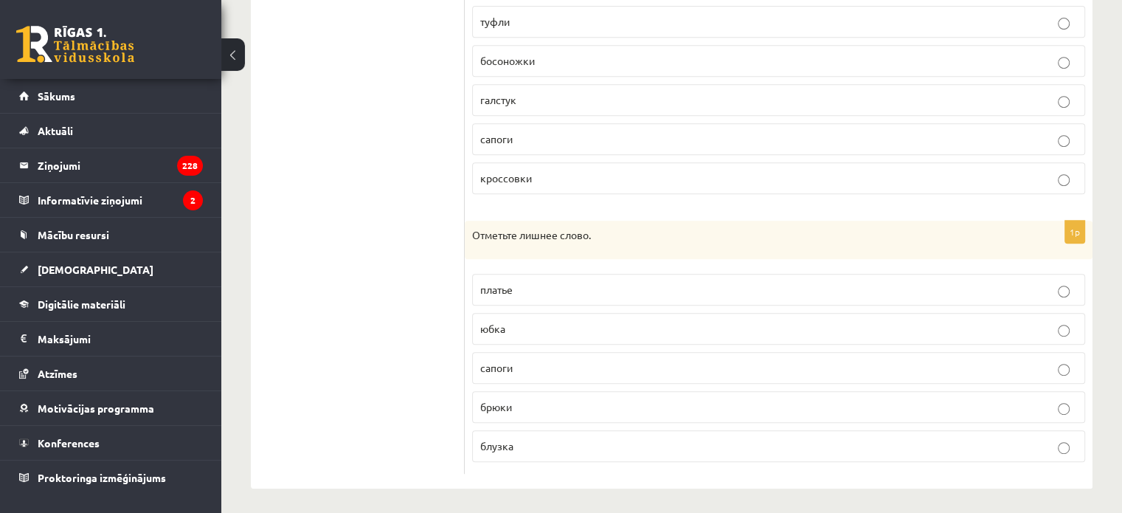
click at [423, 209] on ul "1. uzdevums 2. uzdevums 3. uzdevums 4. uzdevums 5. uzdevums 6. uzdevums 7. uzde…" at bounding box center [364, 33] width 199 height 881
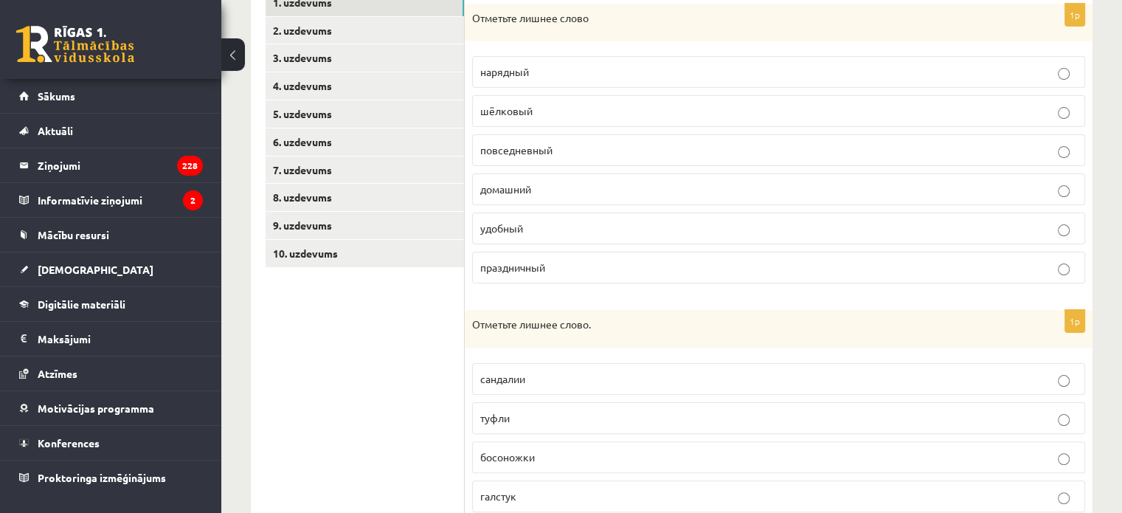
scroll to position [261, 0]
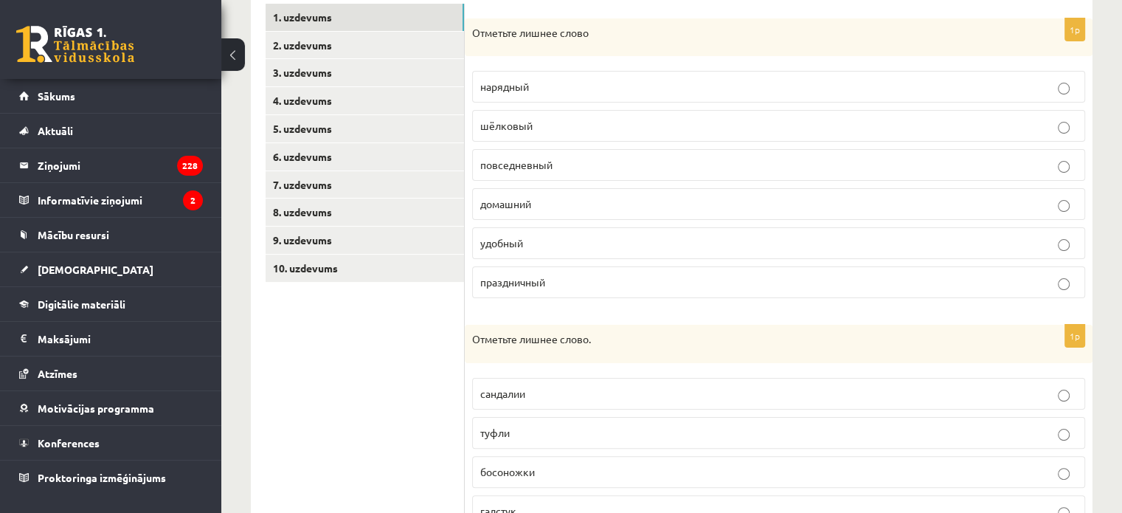
click at [504, 131] on p "шёлковый" at bounding box center [778, 125] width 597 height 15
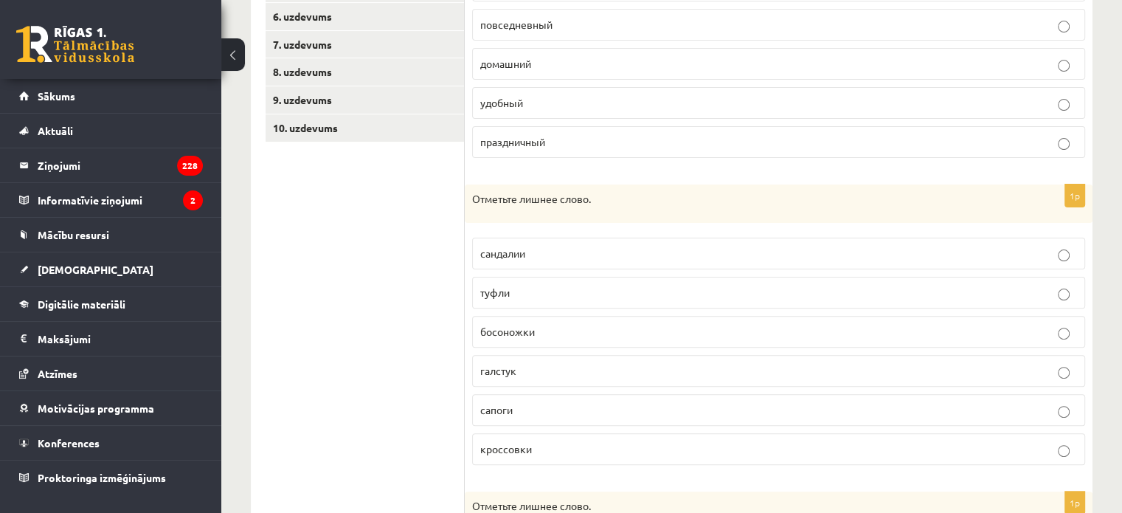
scroll to position [413, 0]
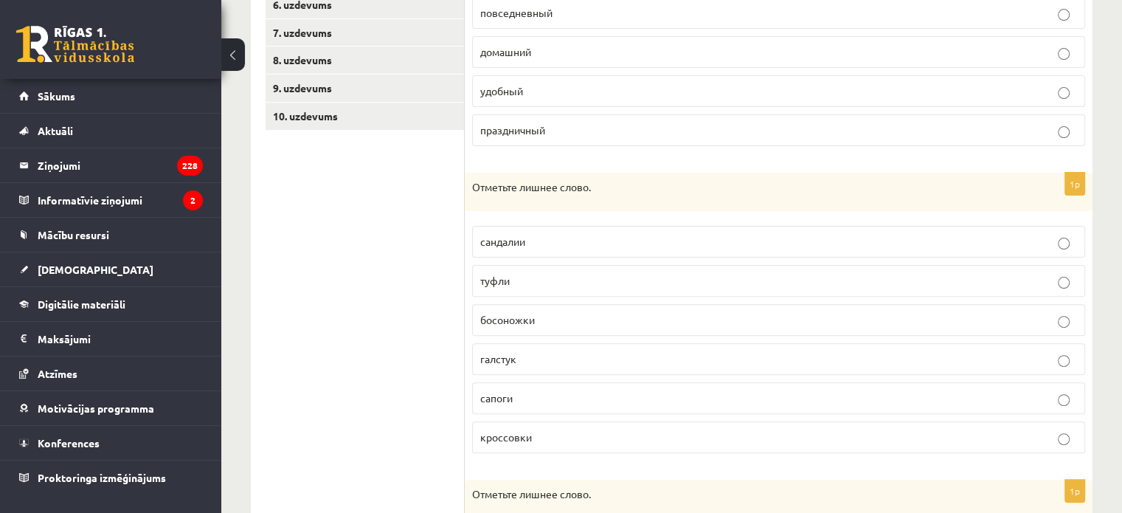
click at [522, 353] on p "галстук" at bounding box center [778, 358] width 597 height 15
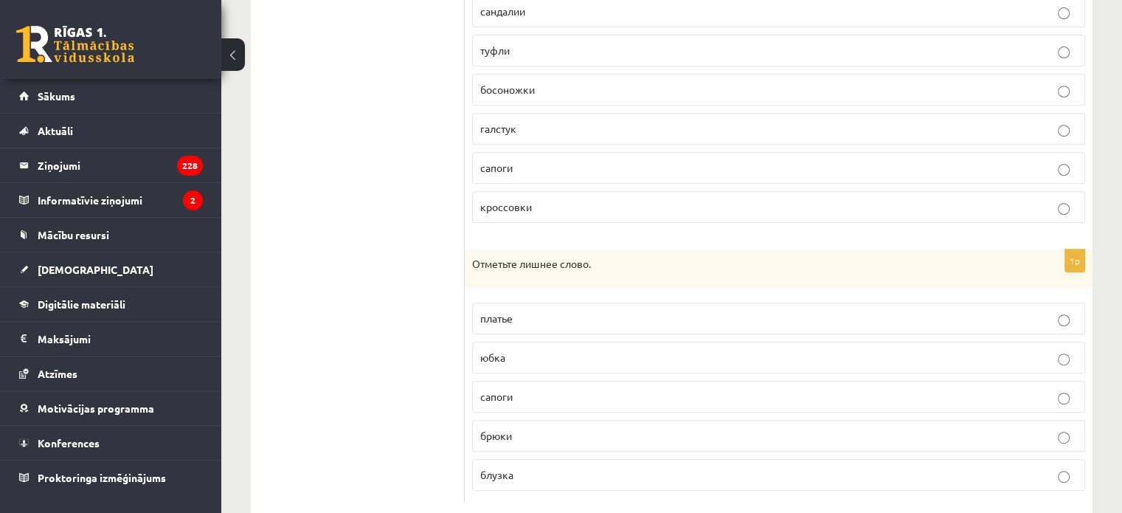
scroll to position [672, 0]
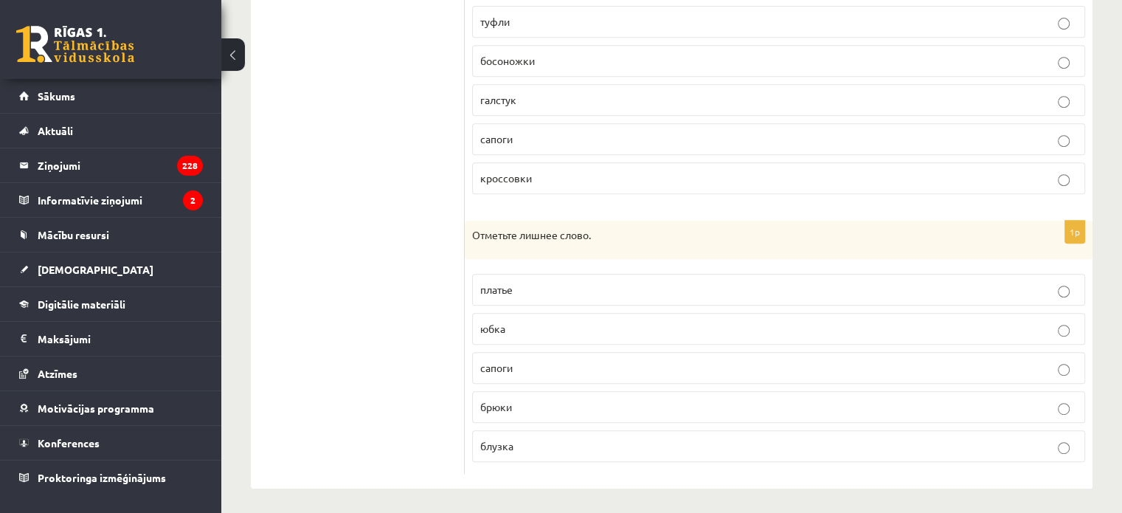
click at [481, 364] on span "сапоги" at bounding box center [496, 367] width 32 height 13
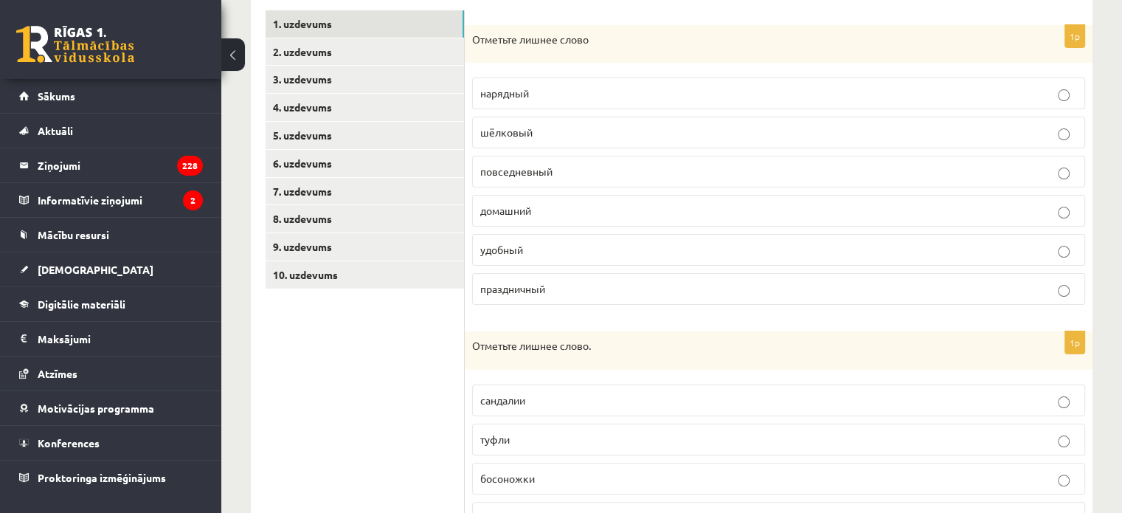
scroll to position [250, 0]
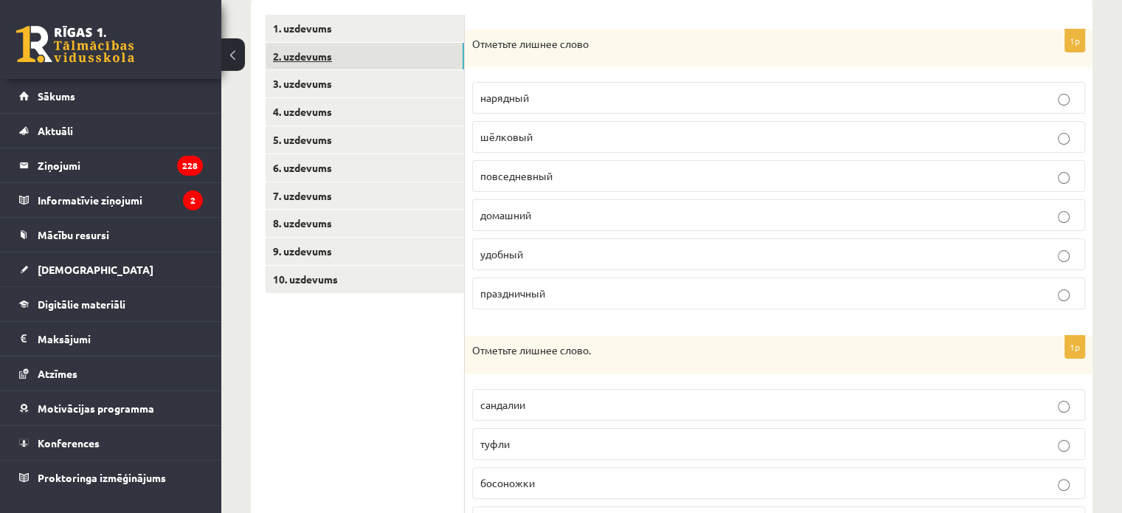
click at [364, 62] on link "2. uzdevums" at bounding box center [364, 56] width 198 height 27
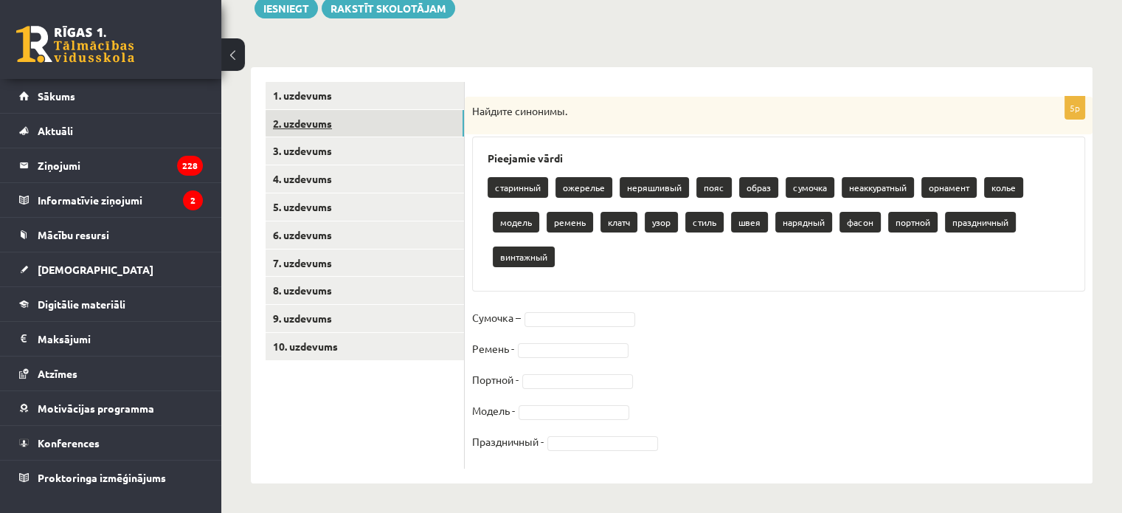
scroll to position [183, 0]
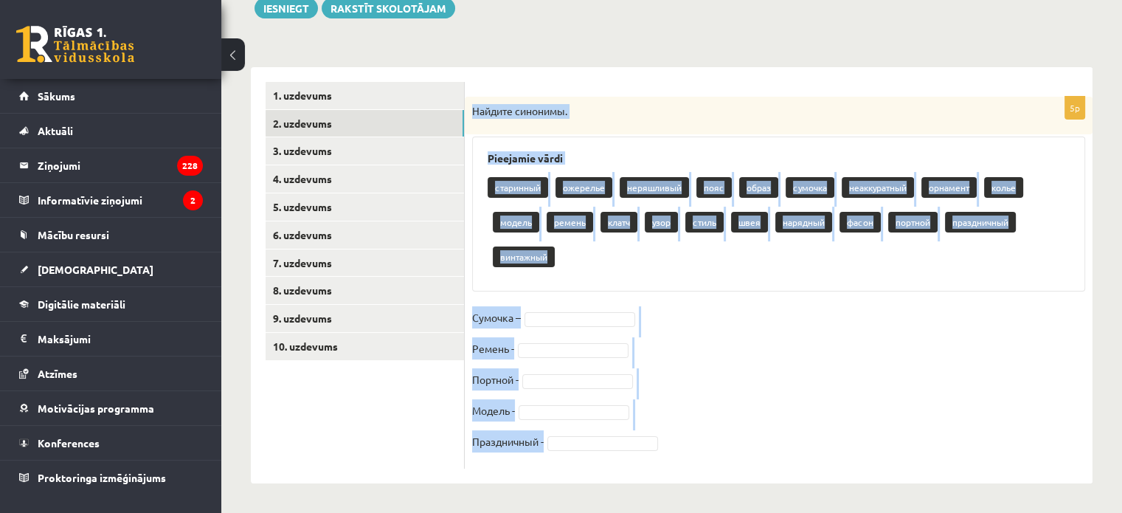
drag, startPoint x: 472, startPoint y: 104, endPoint x: 564, endPoint y: 451, distance: 359.4
click at [564, 451] on div "5p Найдите синонимы. Pieejamie vārdi старинный ожерелье неряшливый пояс образ с…" at bounding box center [779, 283] width 628 height 372
copy div "Найдите синонимы. Pieejamie vārdi старинный ожерелье неряшливый пояс образ сумо…"
click at [683, 313] on fieldset "Сумочка – Ремень - Портной - Модель - Праздничный -" at bounding box center [778, 383] width 613 height 155
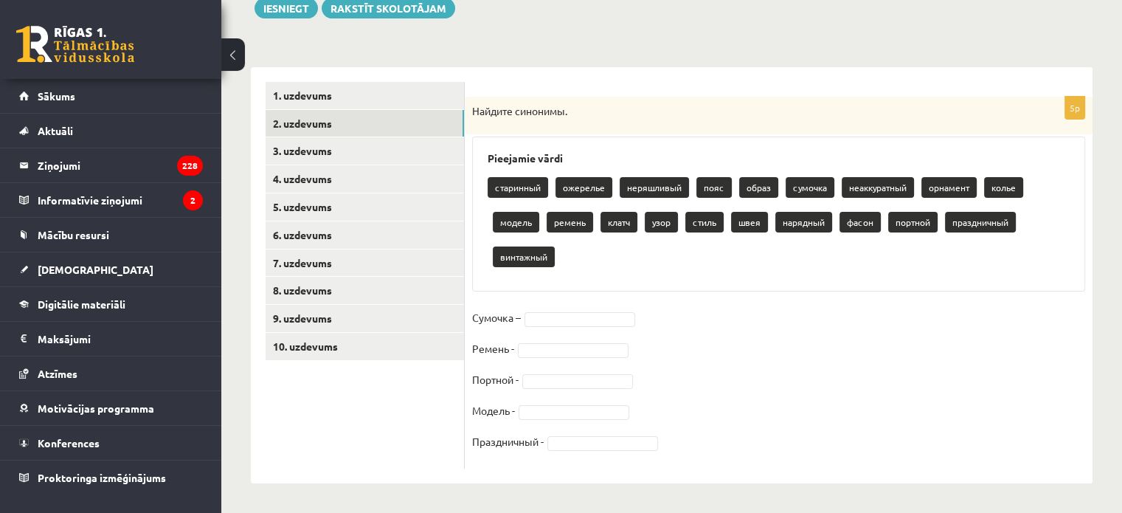
drag, startPoint x: 619, startPoint y: 218, endPoint x: 618, endPoint y: 226, distance: 8.9
click at [617, 227] on p "клатч" at bounding box center [618, 222] width 37 height 21
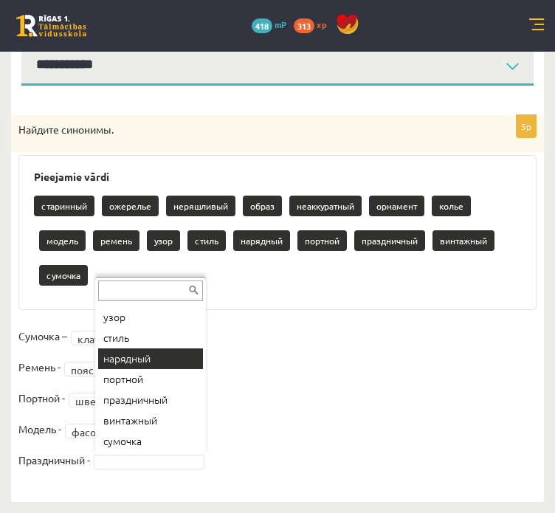
scroll to position [156, 0]
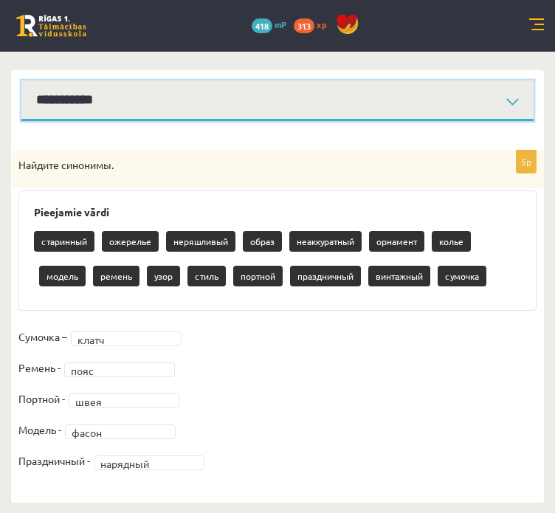
click at [283, 114] on select "**********" at bounding box center [277, 100] width 512 height 41
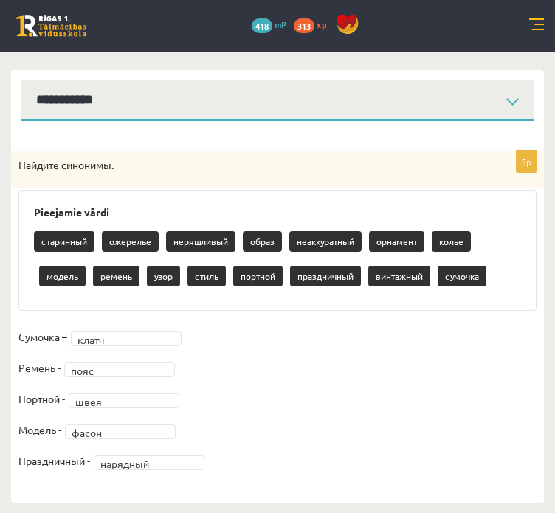
click at [282, 425] on fieldset "Сумочка – клатч ***** Ремень - пояс **** Портной - швея **** Модель - фасон ***…" at bounding box center [277, 402] width 518 height 155
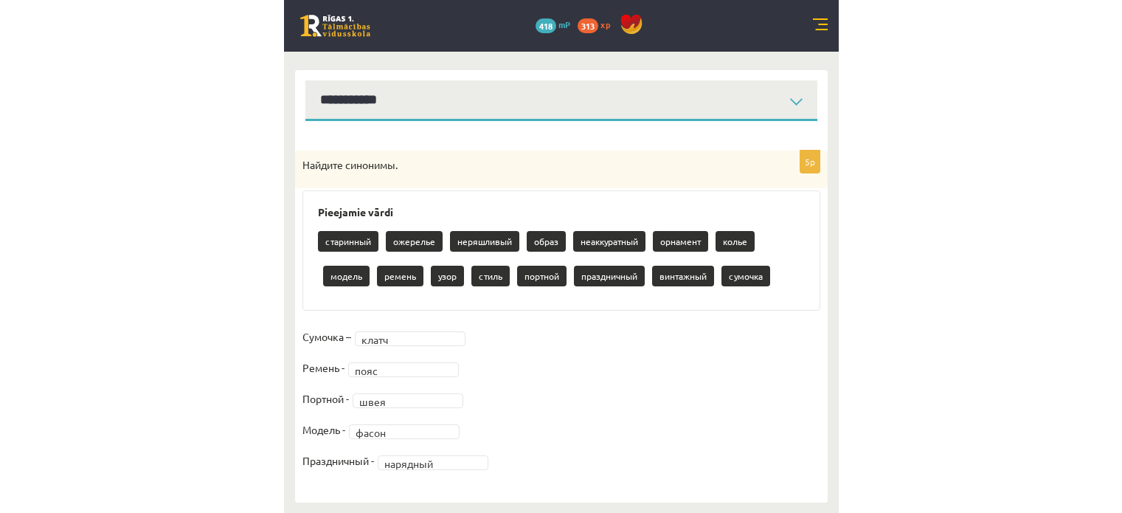
scroll to position [147, 0]
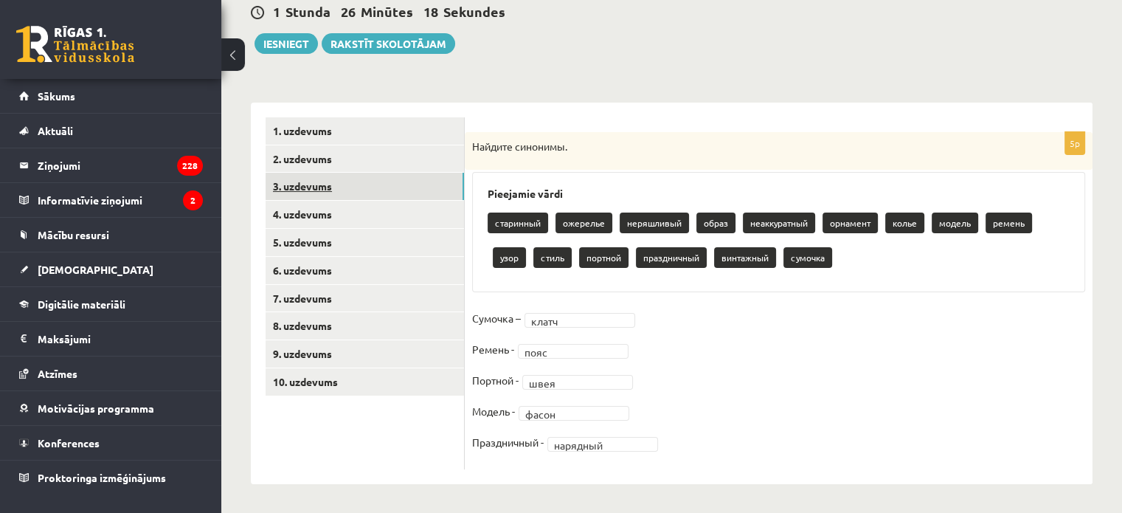
click at [400, 192] on link "3. uzdevums" at bounding box center [364, 186] width 198 height 27
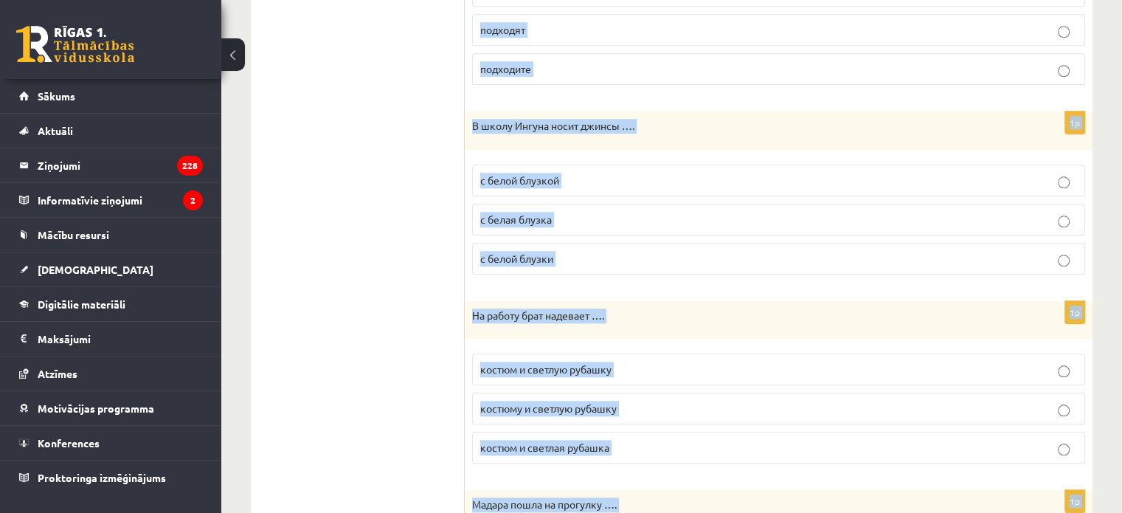
scroll to position [1679, 0]
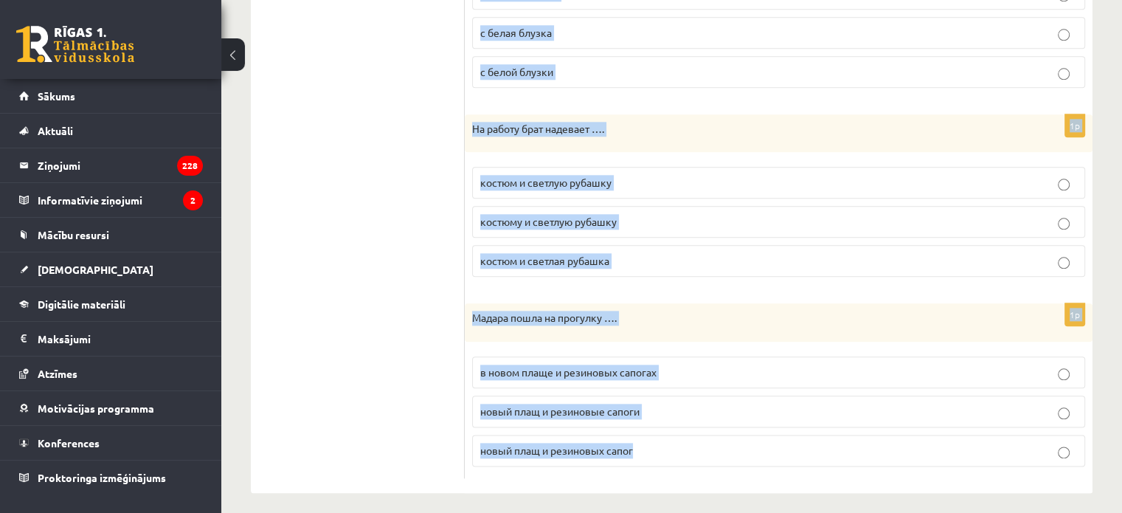
drag, startPoint x: 475, startPoint y: 142, endPoint x: 676, endPoint y: 451, distance: 367.8
copy form "Lo ipsumdolo sitametco adipiscin …. elitseddoeiu tempor i utlaboreetdo magnaal …"
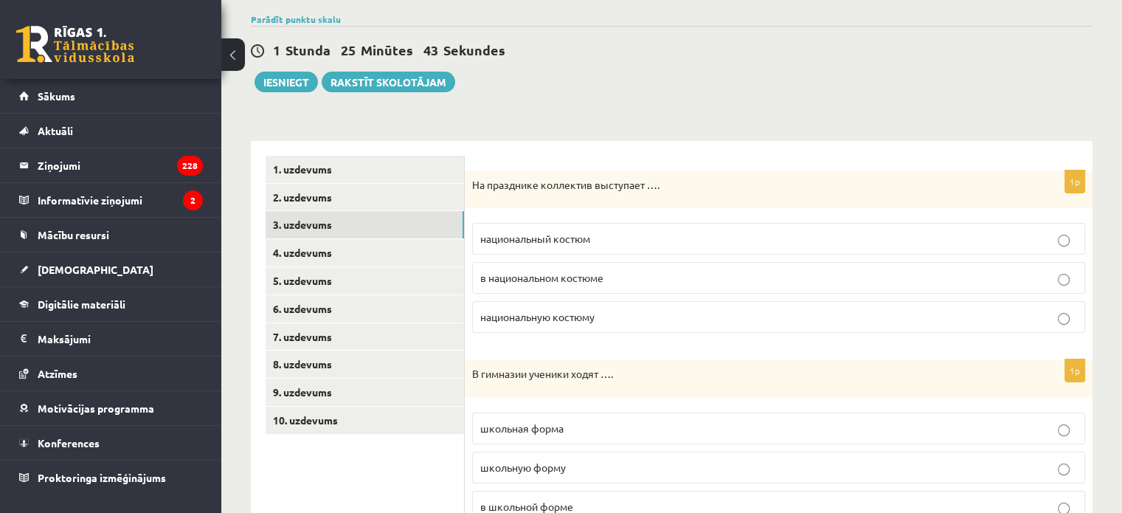
scroll to position [109, 0]
click at [496, 318] on span "национальную костюму" at bounding box center [537, 316] width 114 height 13
click at [513, 278] on span "в национальном костюме" at bounding box center [541, 277] width 123 height 13
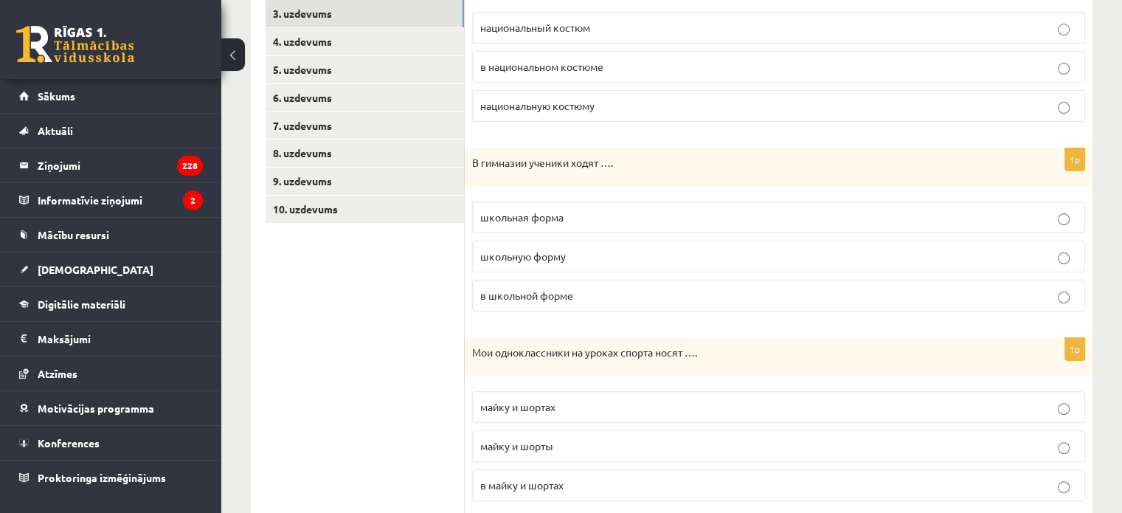
scroll to position [338, 0]
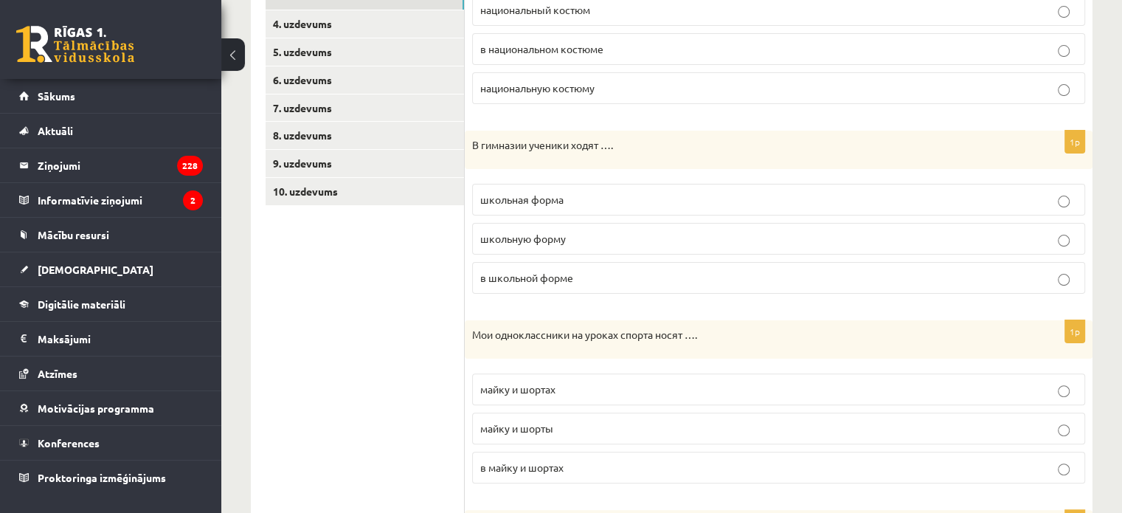
click at [585, 273] on p "в школьной форме" at bounding box center [778, 277] width 597 height 15
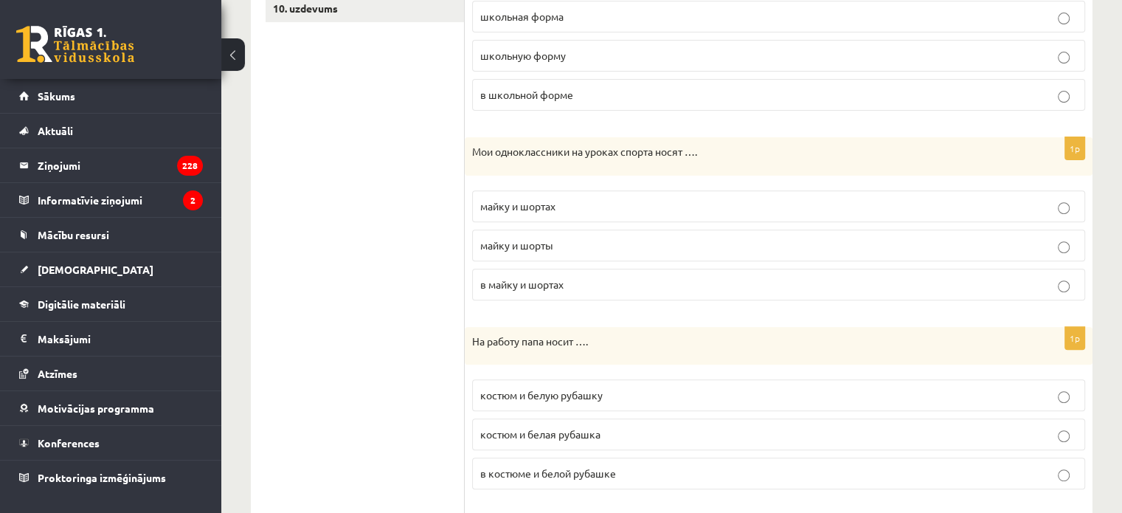
scroll to position [522, 0]
click at [490, 238] on span "майку и шорты" at bounding box center [516, 243] width 73 height 13
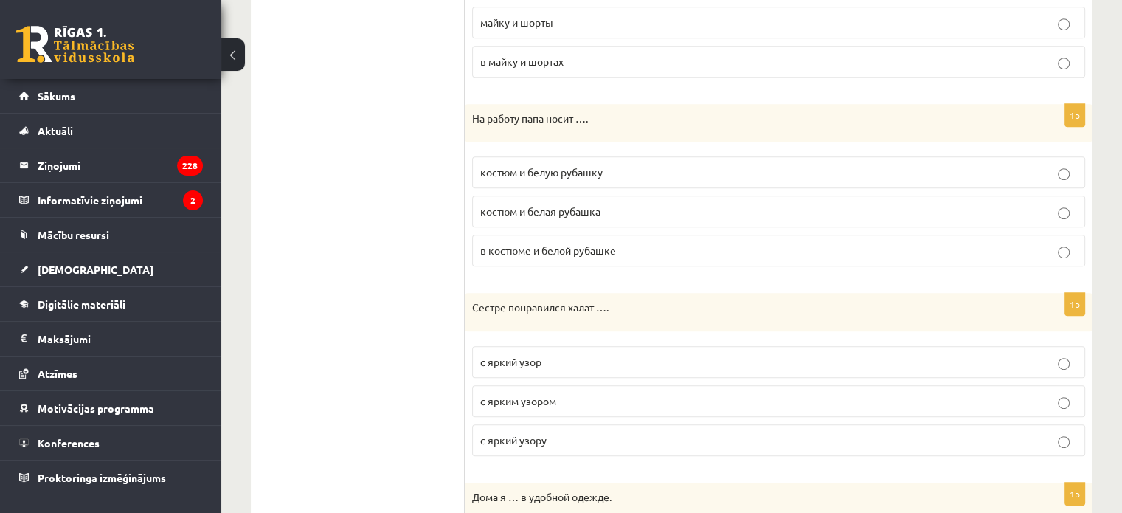
scroll to position [744, 0]
click at [619, 176] on label "костюм и белую рубашку" at bounding box center [778, 172] width 613 height 32
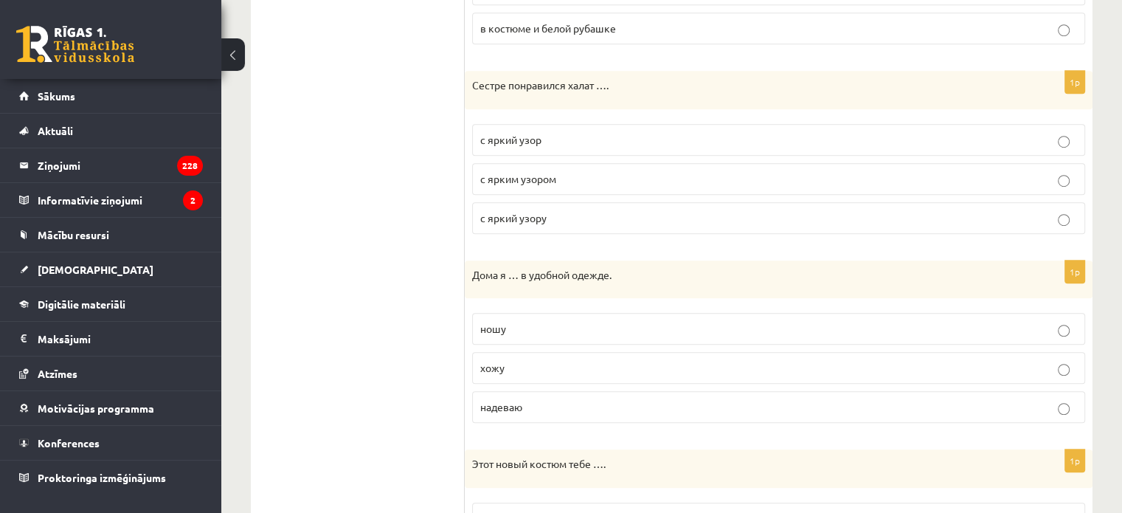
scroll to position [966, 0]
click at [495, 170] on p "с ярким узором" at bounding box center [778, 177] width 597 height 15
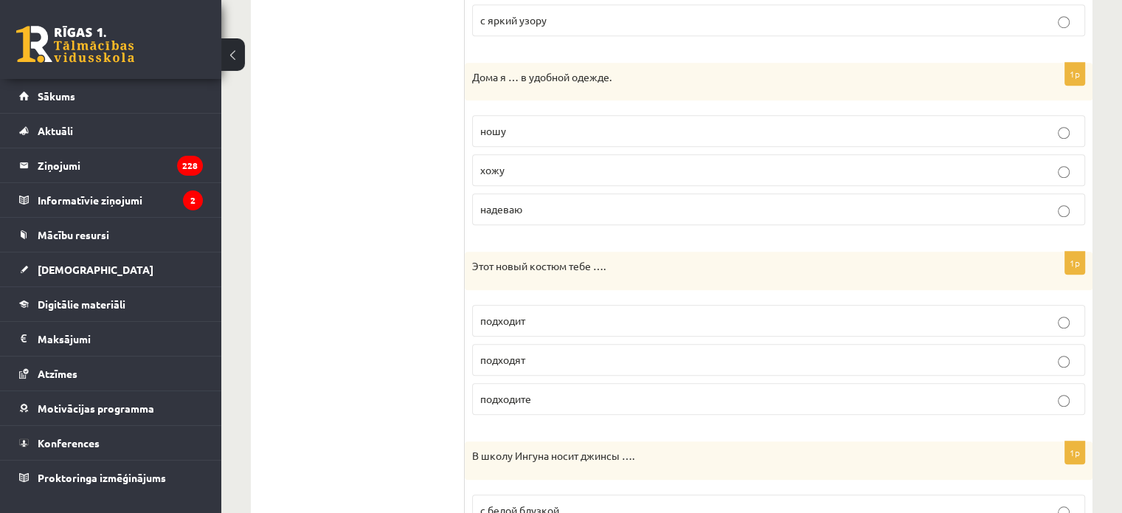
scroll to position [1164, 0]
click at [504, 173] on label "хожу" at bounding box center [778, 169] width 613 height 32
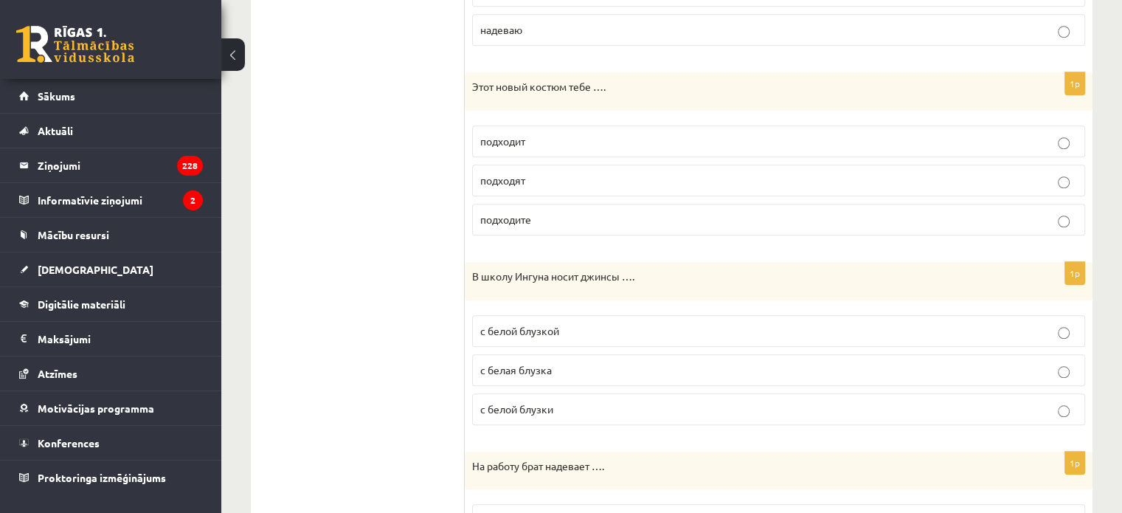
scroll to position [1343, 0]
click at [517, 139] on span "подходит" at bounding box center [502, 139] width 45 height 13
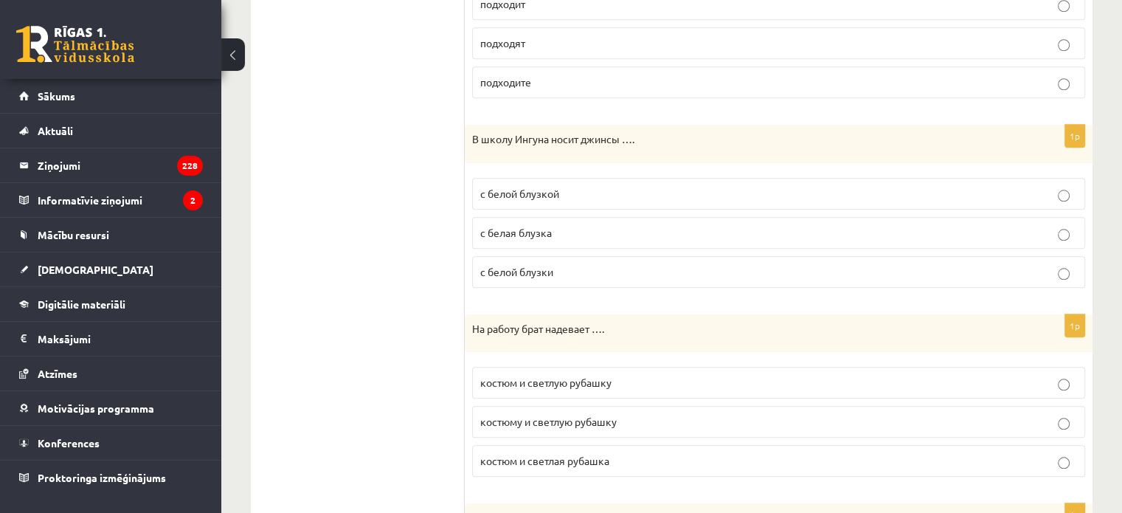
scroll to position [1481, 0]
click at [511, 185] on span "с белой блузкой" at bounding box center [519, 191] width 79 height 13
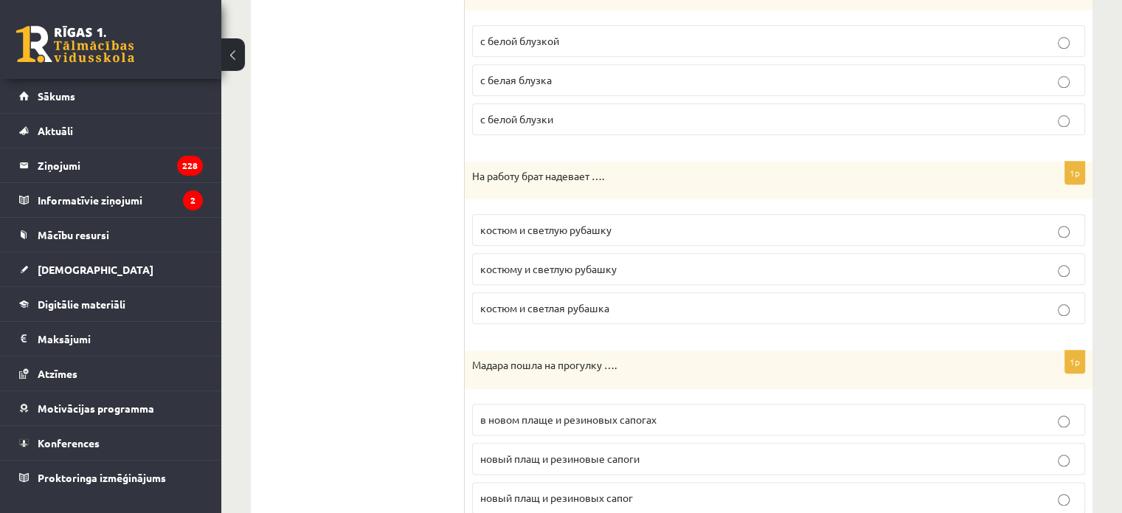
scroll to position [1679, 0]
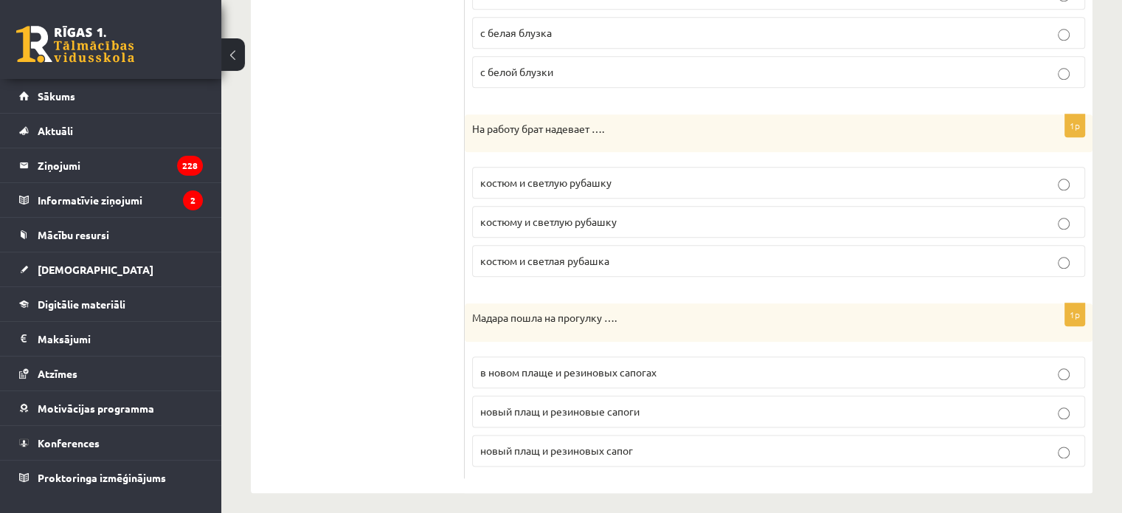
click at [494, 223] on label "костюму и светлую рубашку" at bounding box center [778, 222] width 613 height 32
click at [503, 369] on p "в новом плаще и резиновых сапогах" at bounding box center [778, 371] width 597 height 15
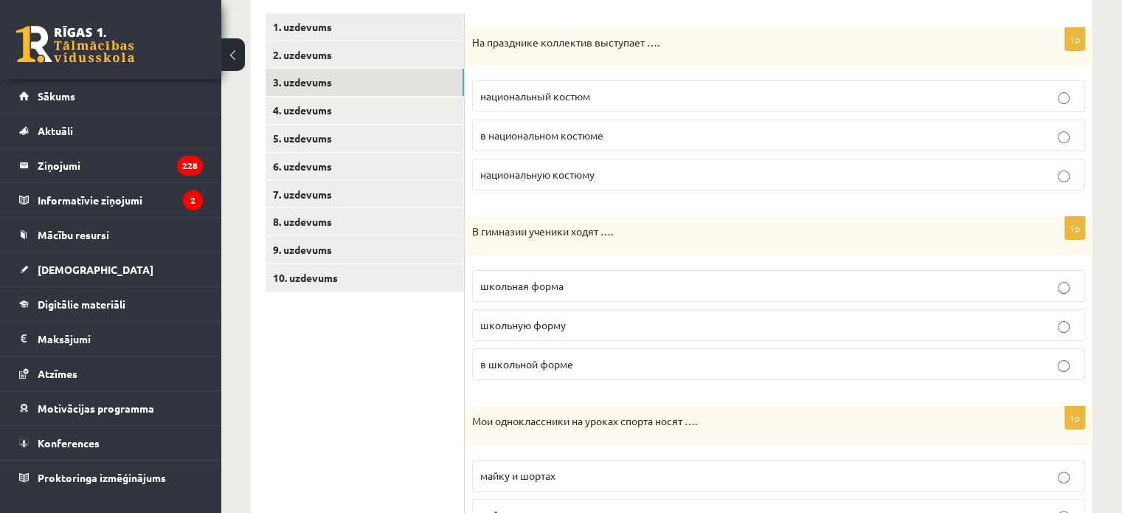
scroll to position [249, 0]
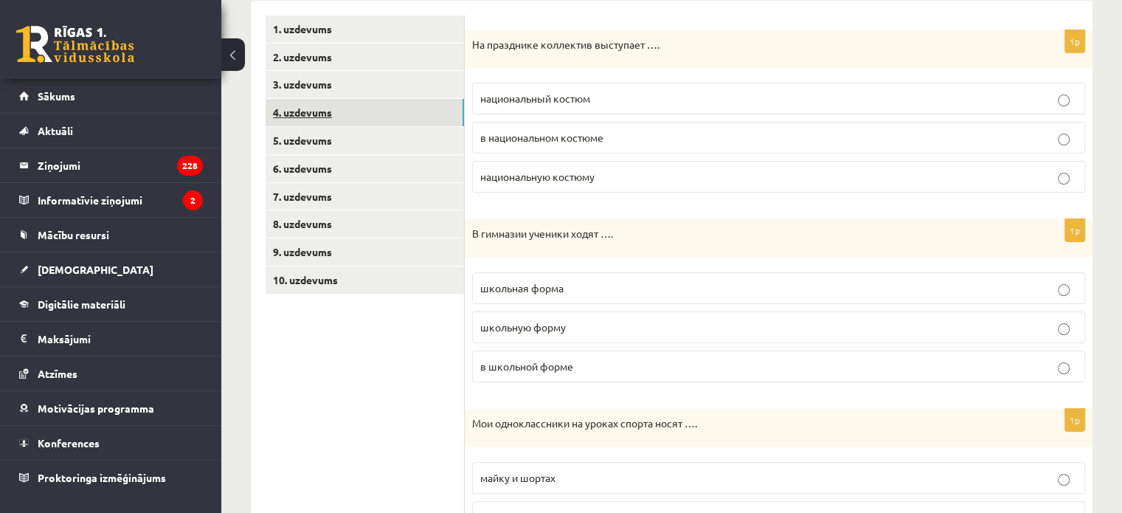
click at [390, 119] on link "4. uzdevums" at bounding box center [364, 112] width 198 height 27
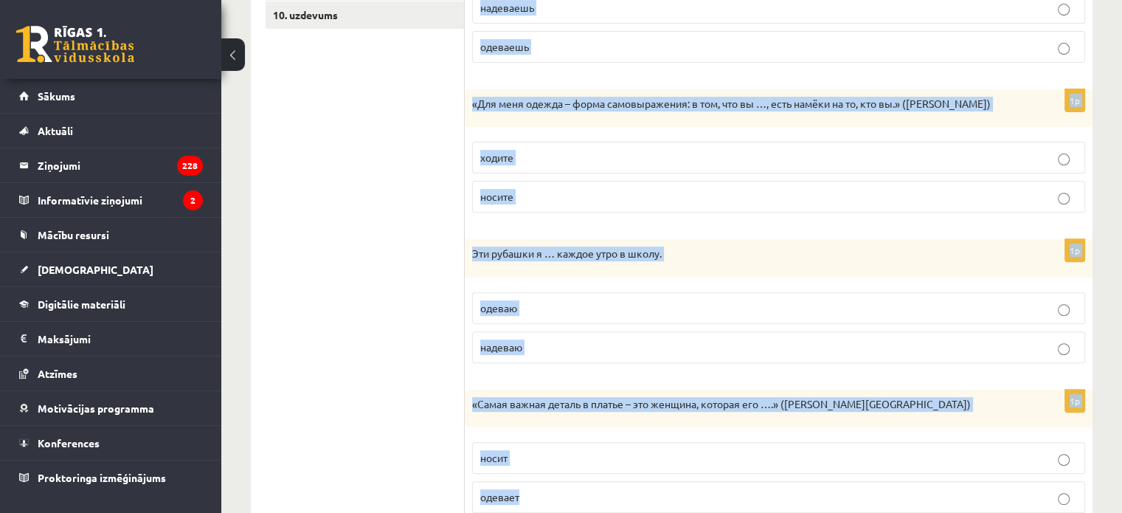
scroll to position [567, 0]
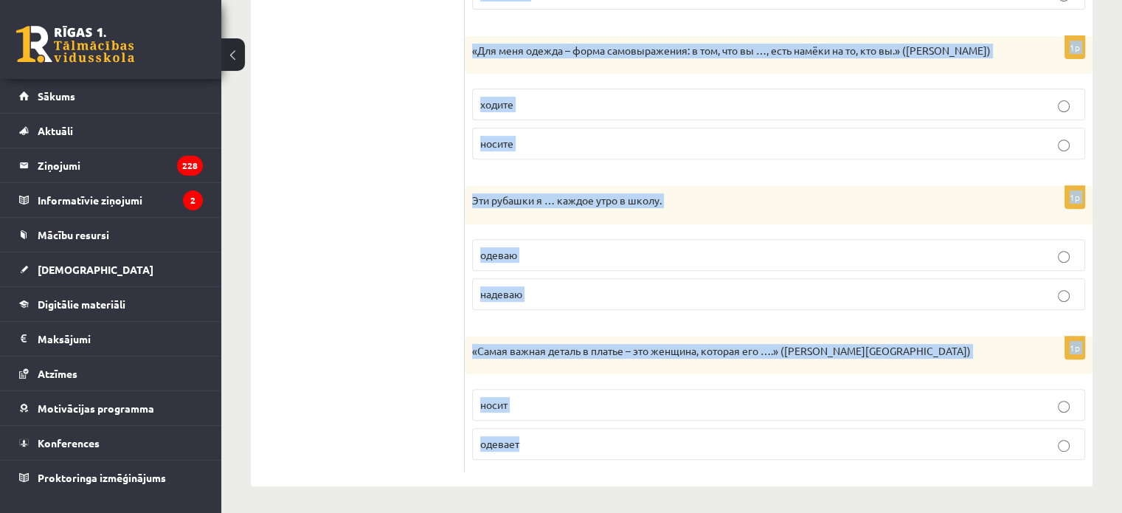
drag, startPoint x: 479, startPoint y: 80, endPoint x: 655, endPoint y: 442, distance: 403.1
click at [655, 442] on form "Выберите правильный глагол 1p Серый классический костюм я … на выпускной вечер.…" at bounding box center [778, 85] width 598 height 774
copy form "Выберите правильный глагол 1p Серый классический костюм я … на выпускной вечер.…"
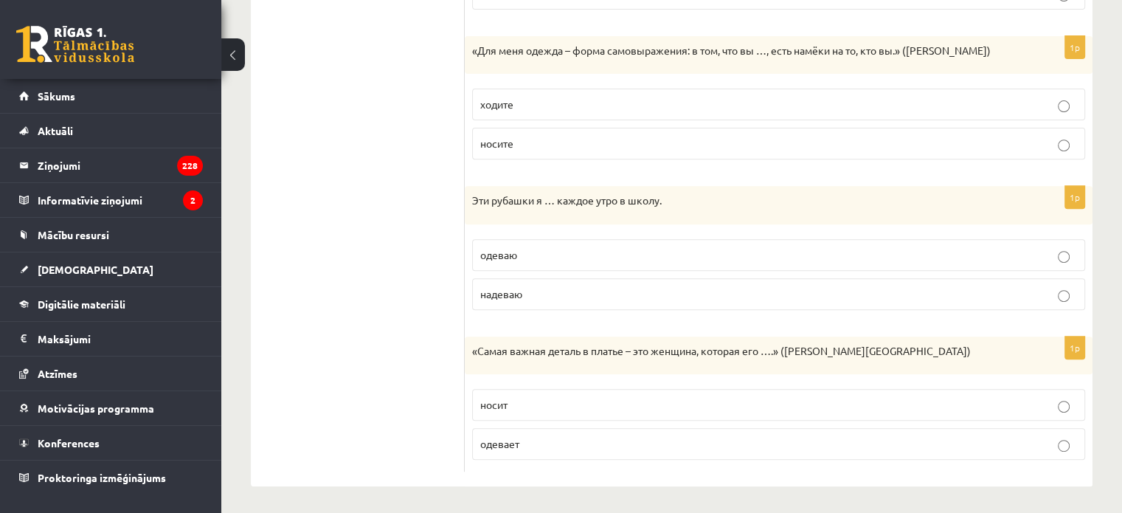
click at [303, 150] on ul "1. uzdevums 2. uzdevums 3. uzdevums 4. uzdevums 5. uzdevums 6. uzdevums 7. uzde…" at bounding box center [364, 85] width 199 height 774
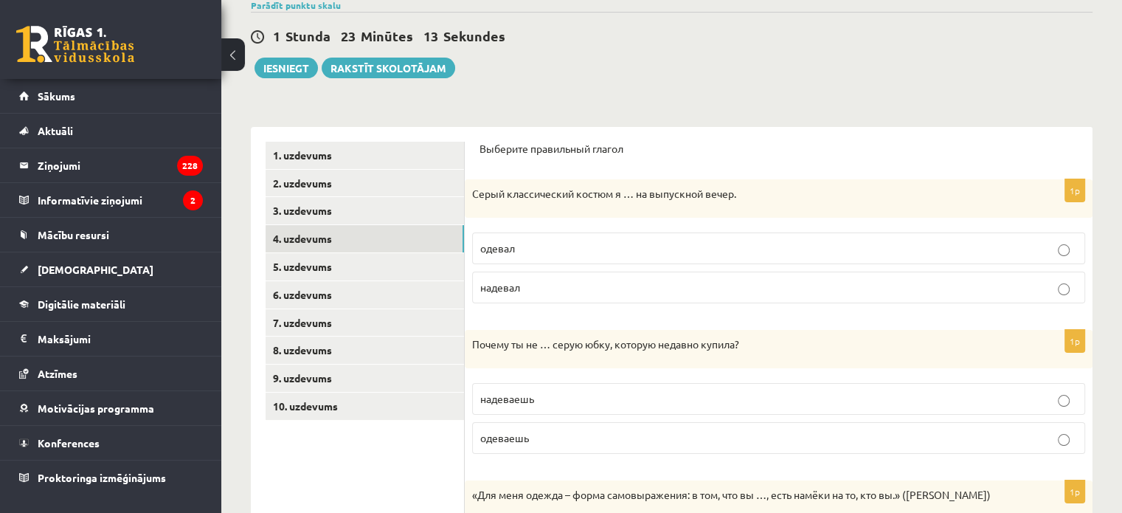
scroll to position [139, 0]
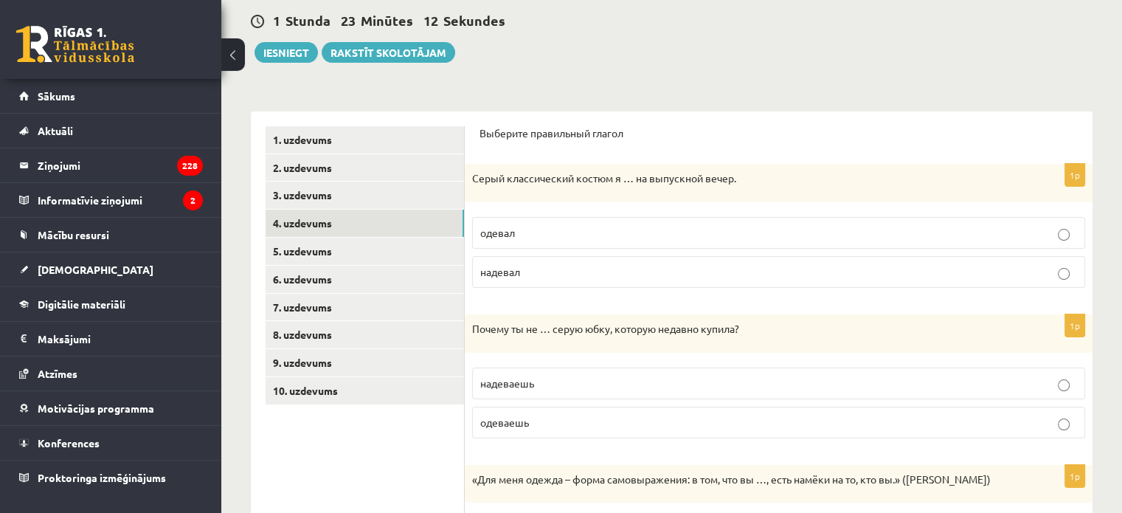
click at [494, 270] on span "надевал" at bounding box center [500, 271] width 40 height 13
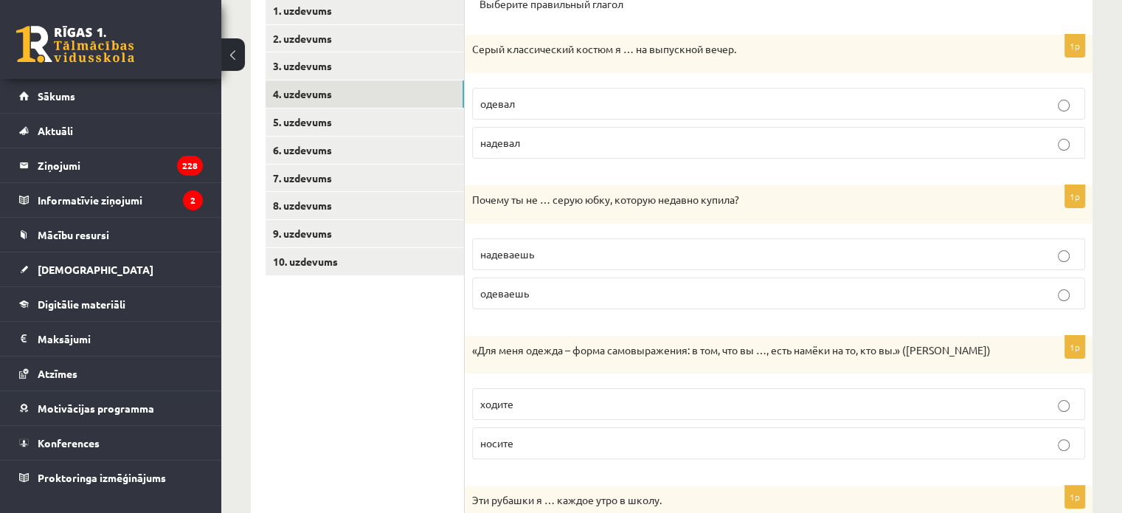
scroll to position [270, 0]
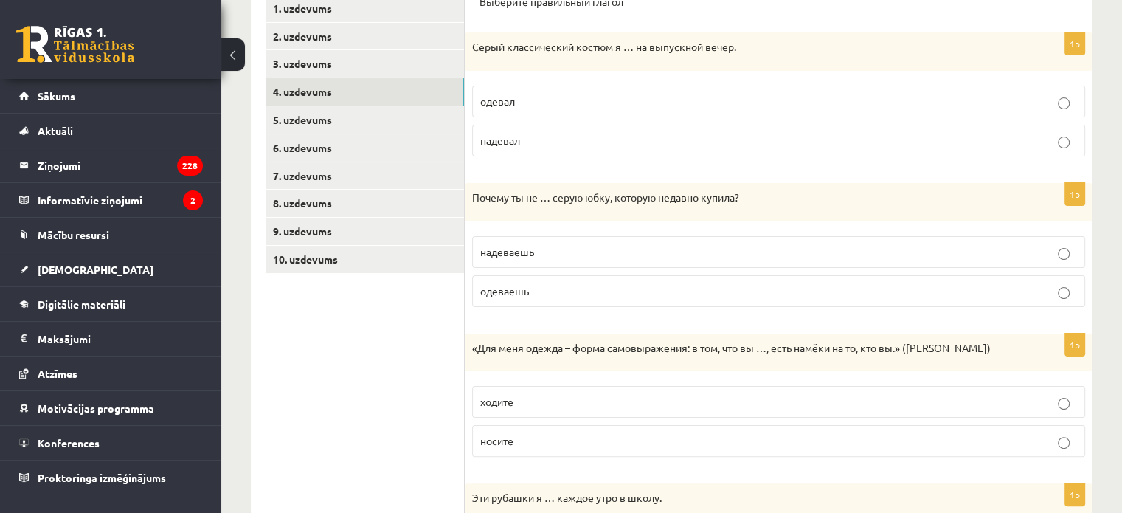
click at [532, 259] on label "надеваешь" at bounding box center [778, 252] width 613 height 32
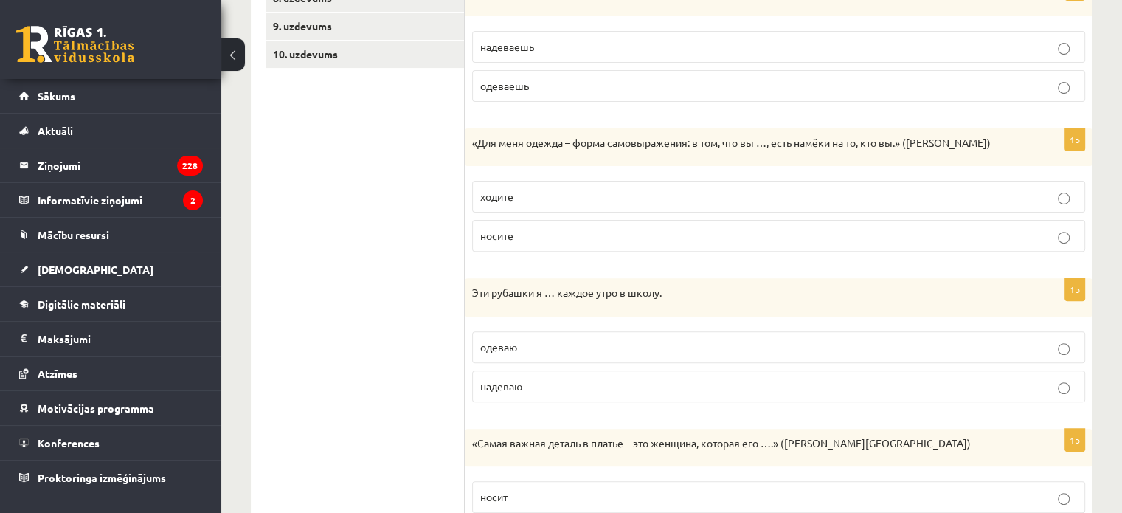
scroll to position [493, 0]
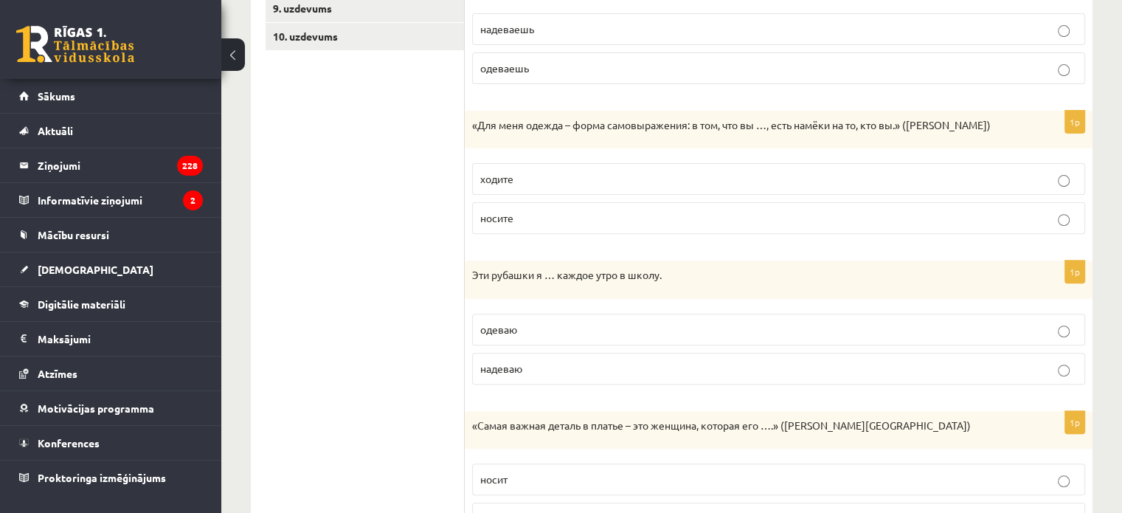
click at [501, 223] on p "носите" at bounding box center [778, 217] width 597 height 15
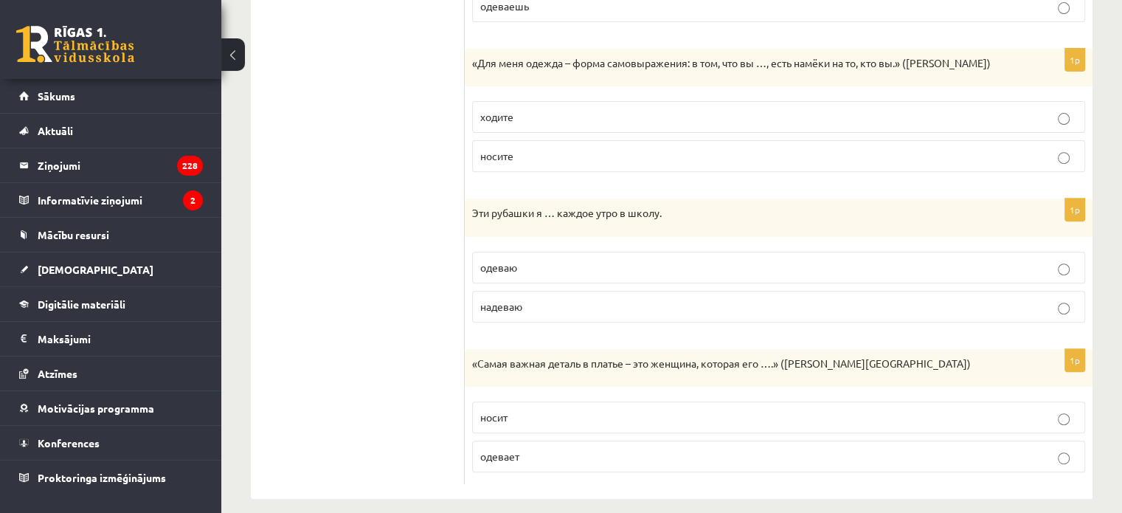
scroll to position [567, 0]
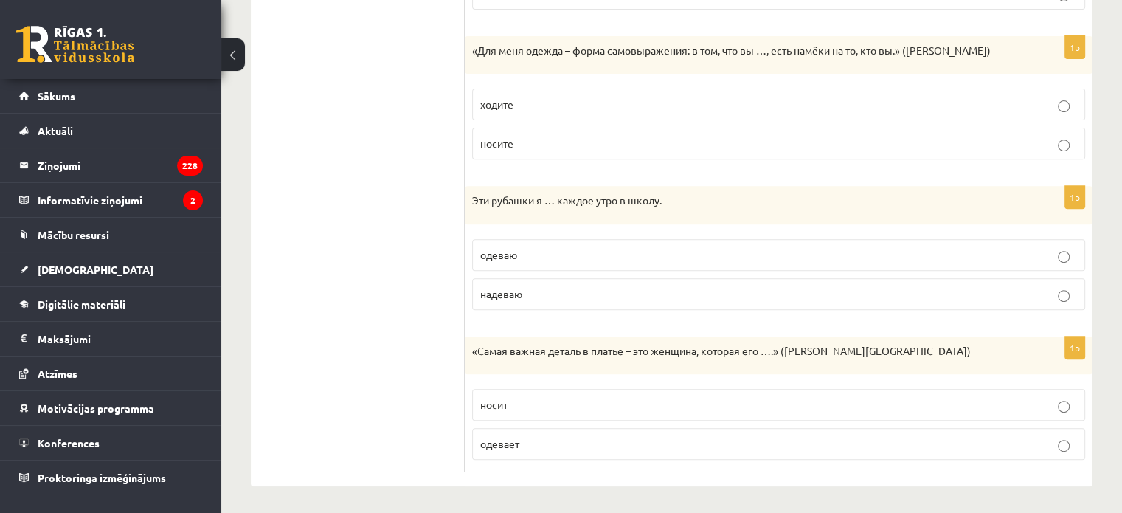
click at [501, 294] on span "надеваю" at bounding box center [501, 293] width 42 height 13
click at [501, 402] on span "носит" at bounding box center [493, 403] width 27 height 13
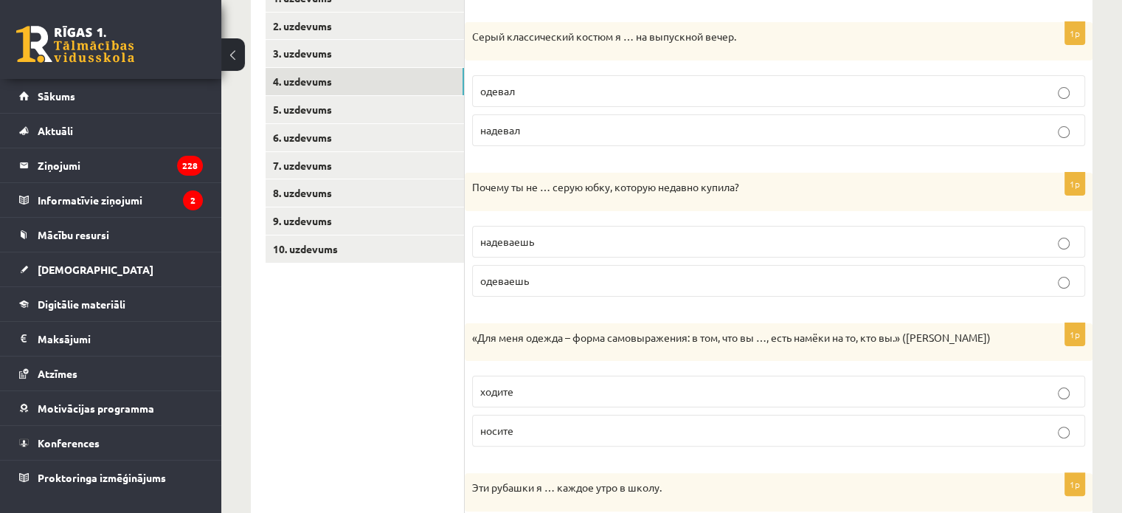
scroll to position [263, 0]
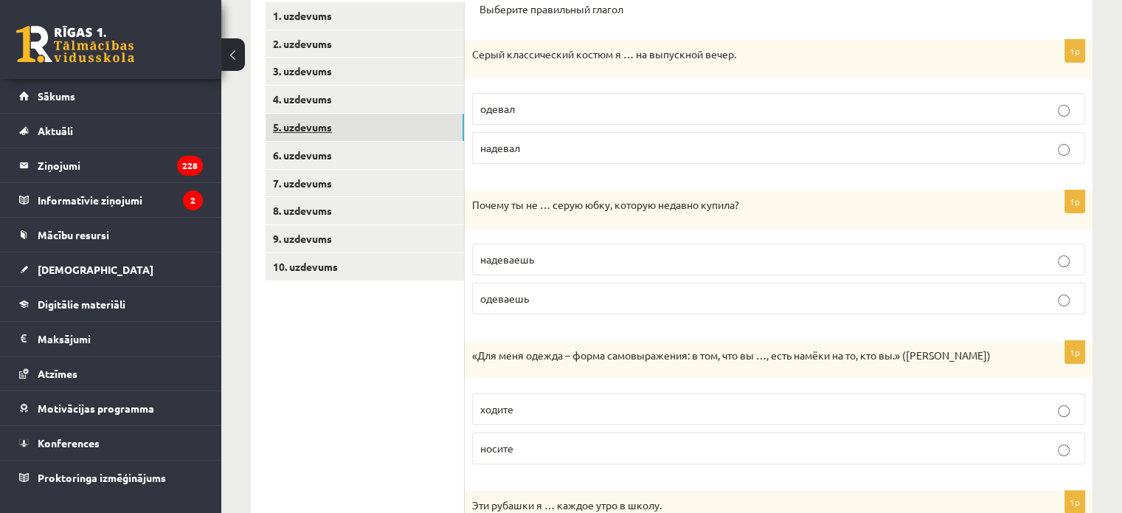
click at [383, 126] on link "5. uzdevums" at bounding box center [364, 127] width 198 height 27
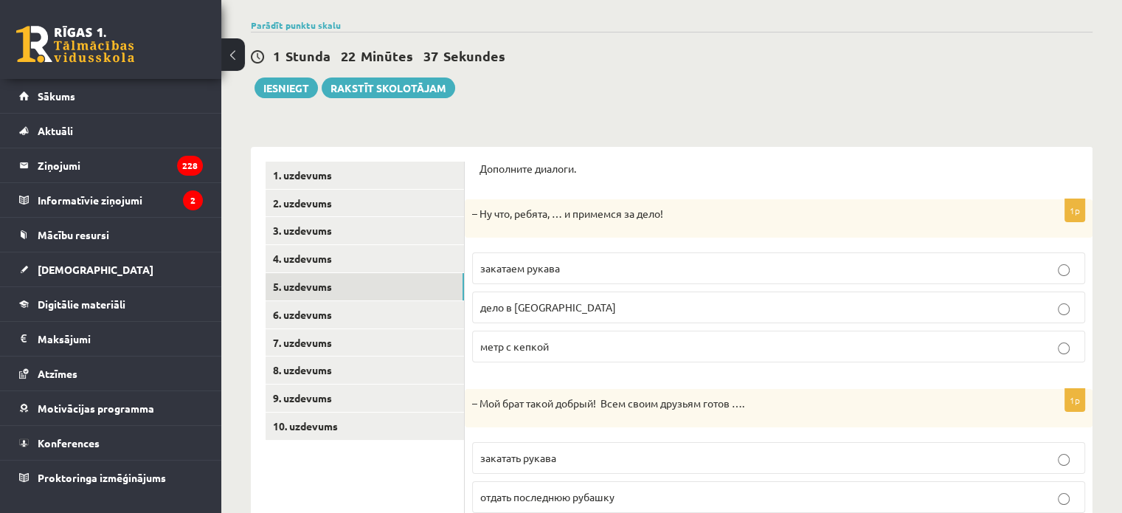
scroll to position [103, 0]
drag, startPoint x: 478, startPoint y: 167, endPoint x: 485, endPoint y: 176, distance: 10.5
click at [486, 178] on div "Дополните диалоги. 1p – Ну что, ребята, … и примемся за дело! закатаем рукава д…" at bounding box center [779, 457] width 628 height 620
click at [507, 191] on form "Дополните диалоги. 1p – Ну что, ребята, … и примемся за дело! закатаем рукава д…" at bounding box center [778, 457] width 598 height 591
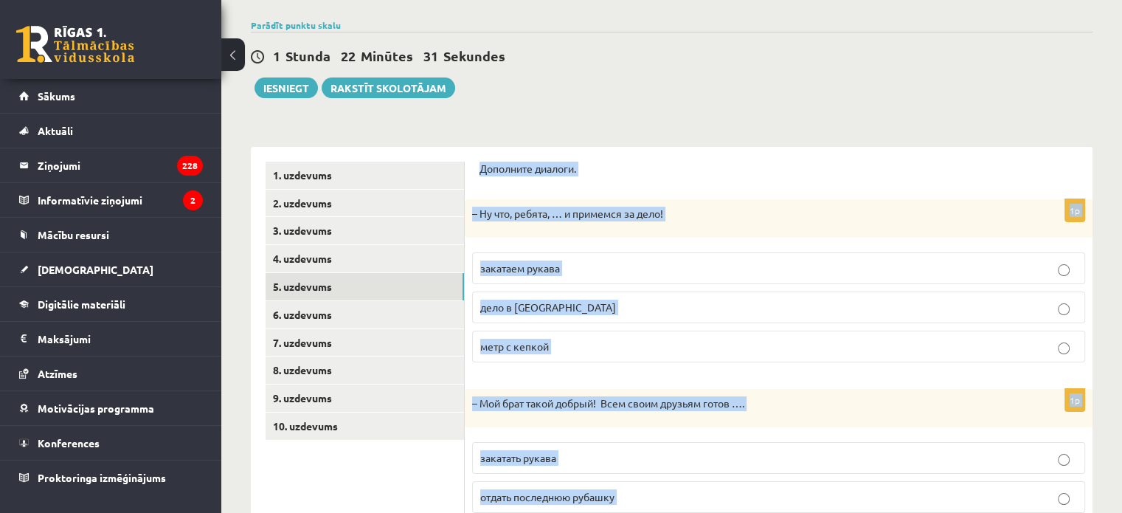
scroll to position [384, 0]
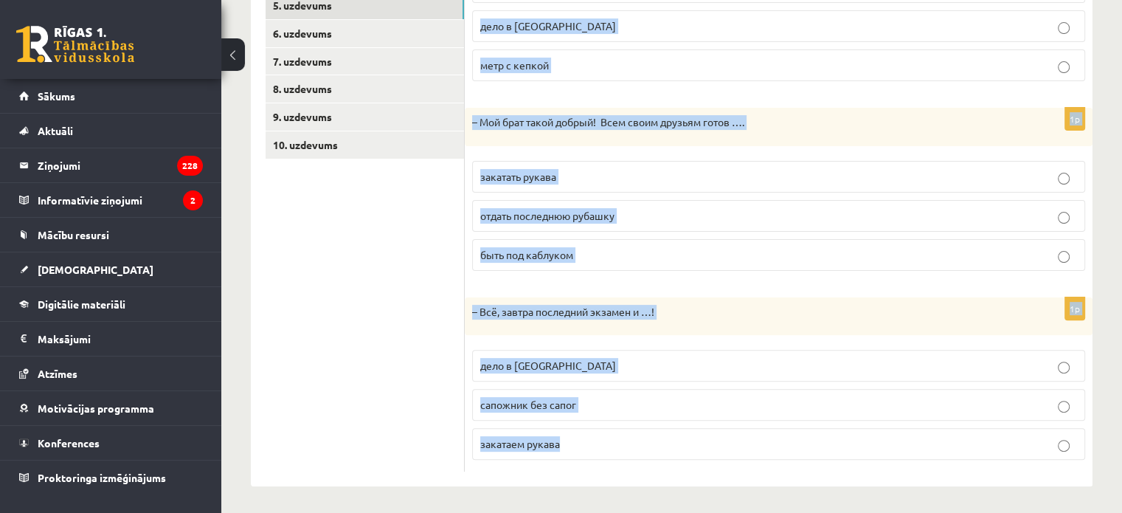
drag, startPoint x: 479, startPoint y: 167, endPoint x: 633, endPoint y: 433, distance: 307.0
click at [633, 433] on form "Дополните диалоги. 1p – Ну что, ребята, … и примемся за дело! закатаем рукава д…" at bounding box center [778, 176] width 598 height 591
copy form "Дополните диалоги. 1p – Ну что, ребята, … и примемся за дело! закатаем рукава д…"
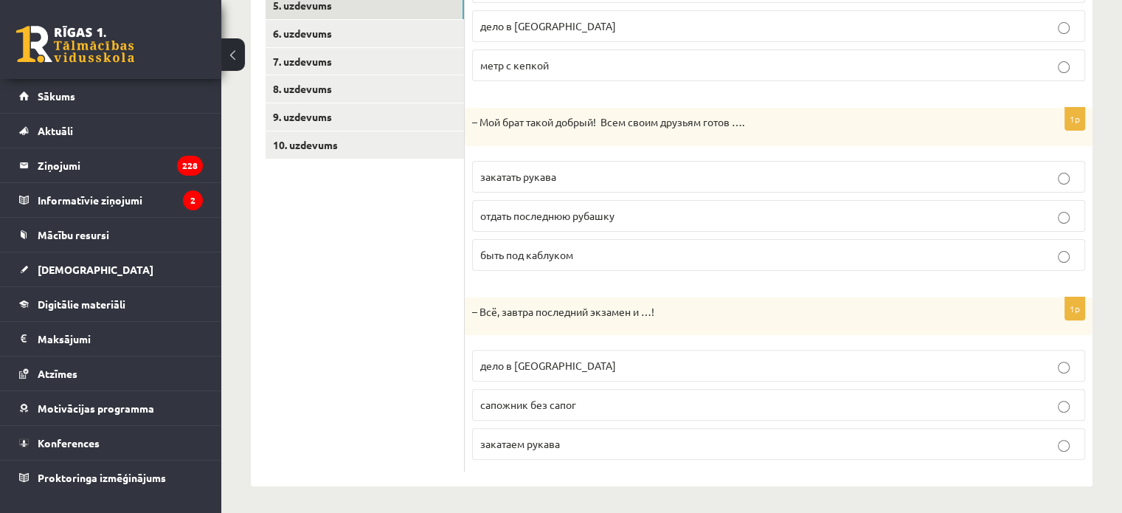
click at [406, 291] on ul "1. uzdevums 2. uzdevums 3. uzdevums 4. uzdevums 5. uzdevums 6. uzdevums 7. uzde…" at bounding box center [364, 176] width 199 height 591
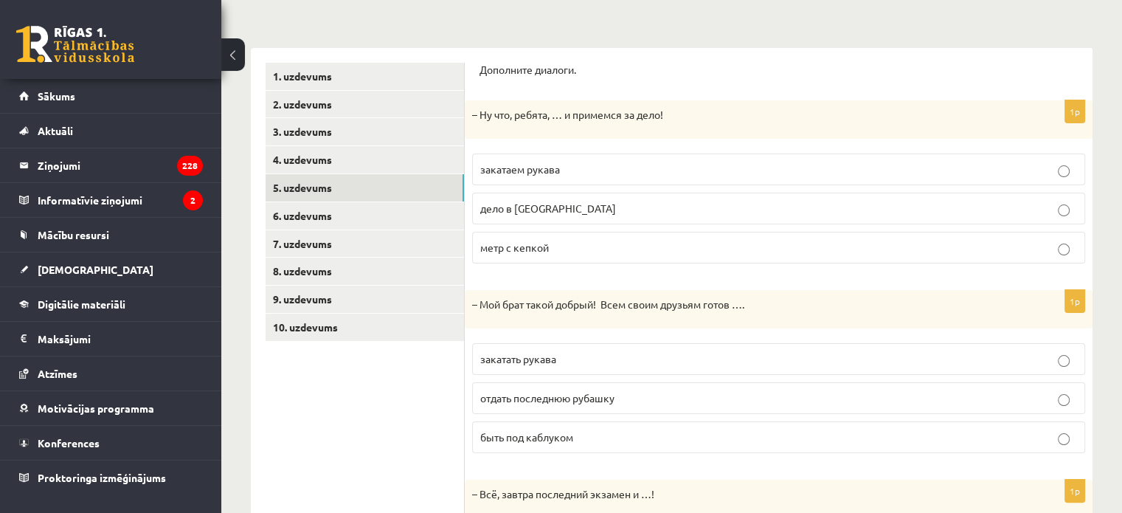
scroll to position [198, 0]
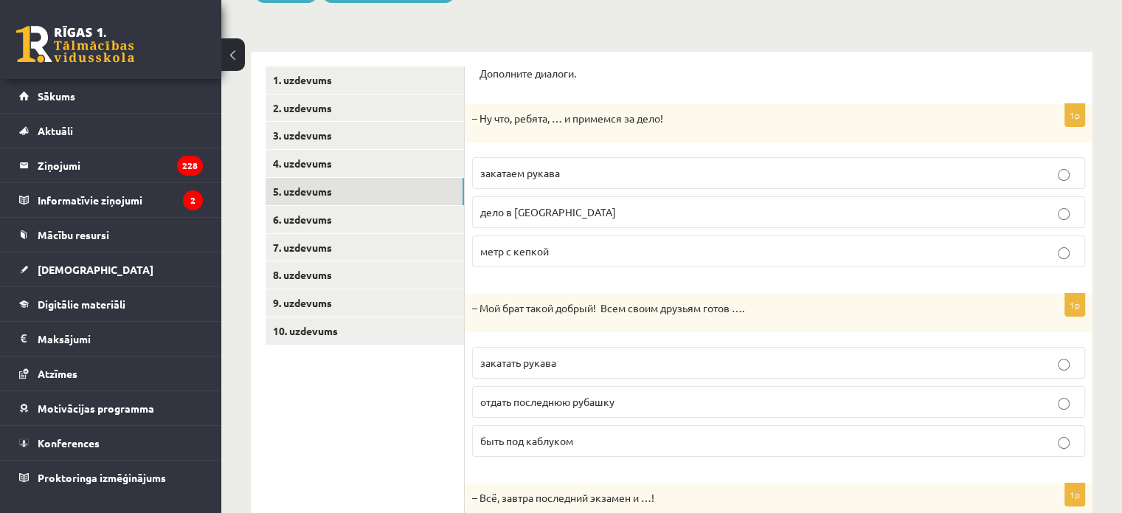
click at [520, 168] on span "закатаем рукава" at bounding box center [520, 172] width 80 height 13
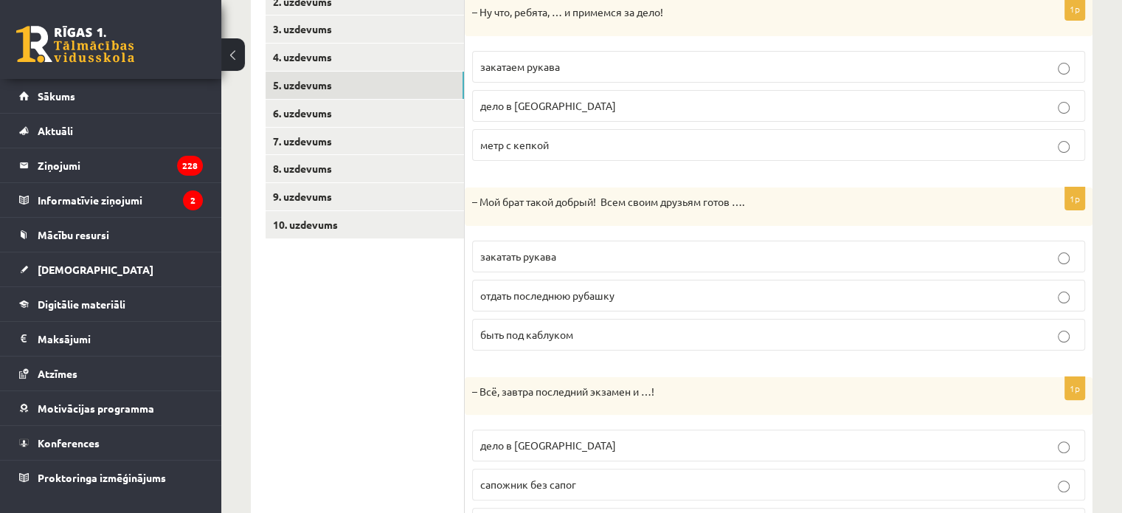
scroll to position [341, 0]
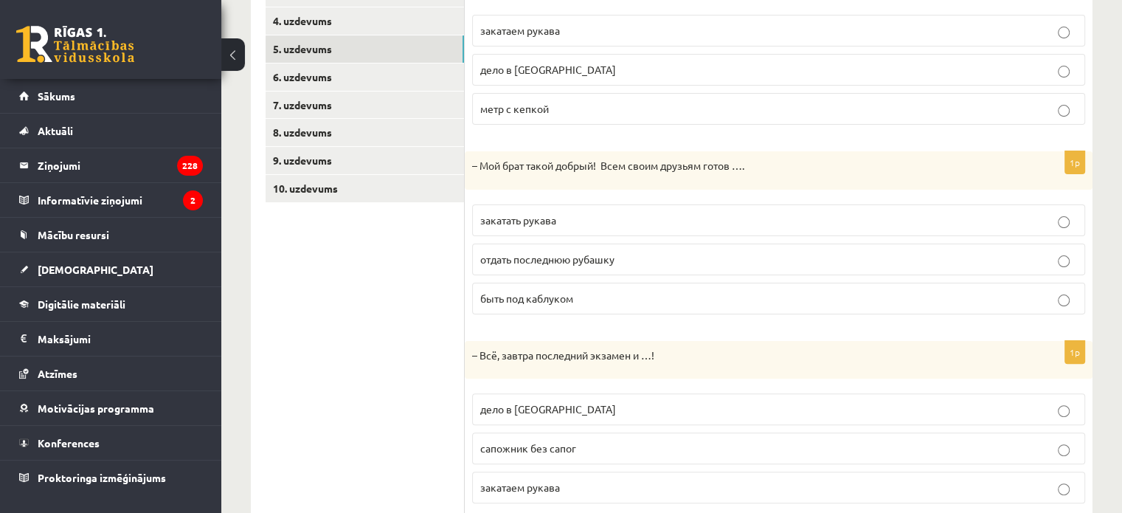
click at [521, 253] on span "отдать последнюю рубашку" at bounding box center [547, 258] width 134 height 13
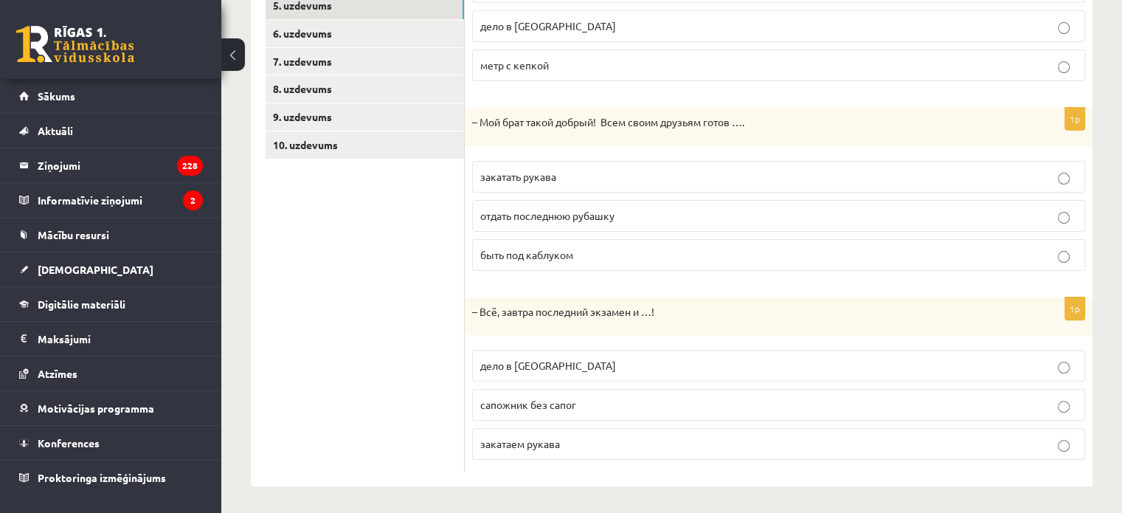
click at [499, 369] on p "дело в [GEOGRAPHIC_DATA]" at bounding box center [778, 365] width 597 height 15
click at [408, 31] on link "6. uzdevums" at bounding box center [364, 33] width 198 height 27
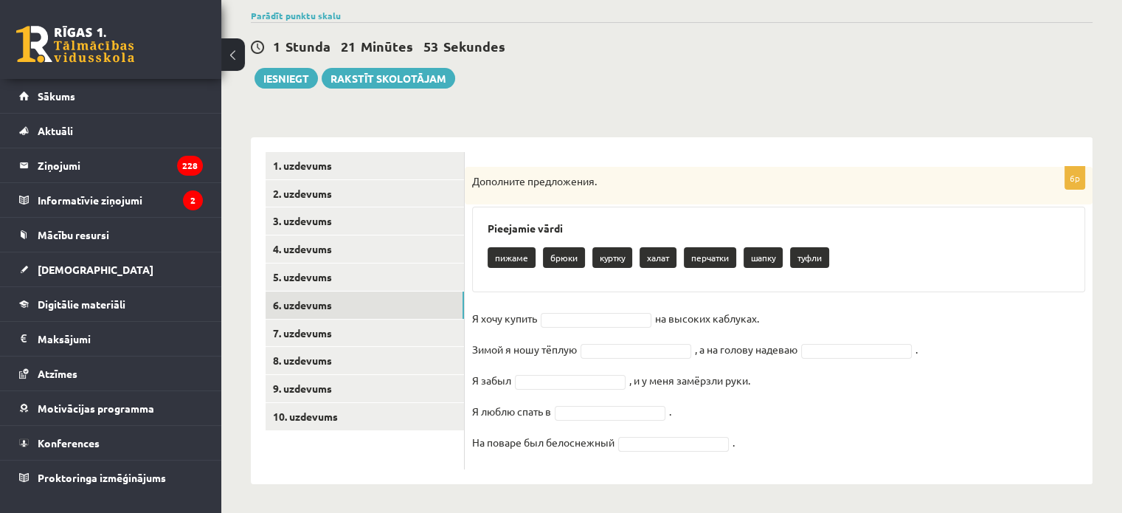
scroll to position [112, 0]
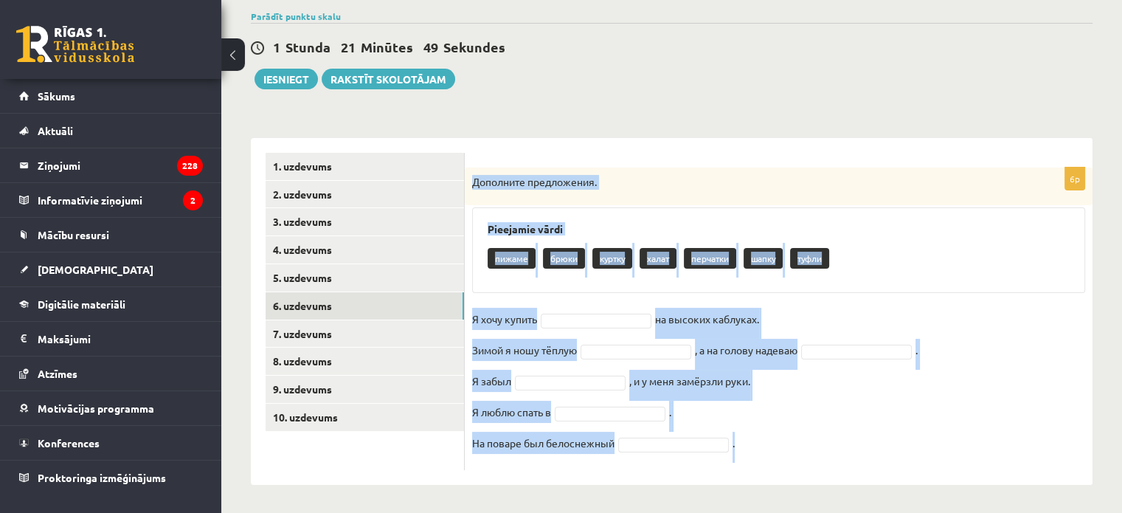
drag, startPoint x: 475, startPoint y: 181, endPoint x: 737, endPoint y: 448, distance: 374.4
click at [737, 448] on div "6p Дополните предложения. Pieejamie vārdi пижаме брюки куртку халат перчатки ша…" at bounding box center [779, 318] width 628 height 302
copy div "Дополните предложения. Pieejamie vārdi пижаме брюки куртку халат перчатки шапку…"
click at [680, 167] on div "Дополните предложения." at bounding box center [779, 186] width 628 height 38
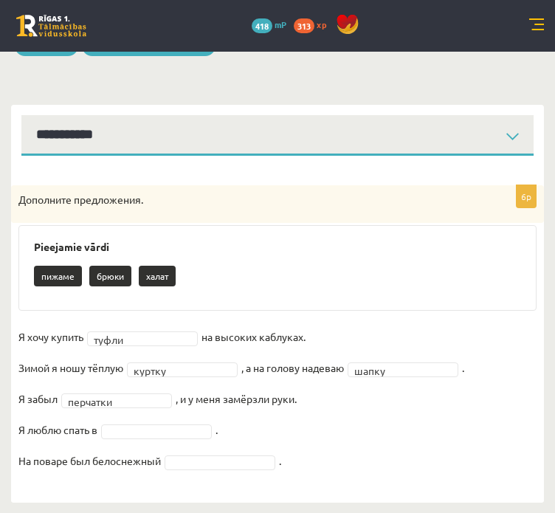
scroll to position [121, 0]
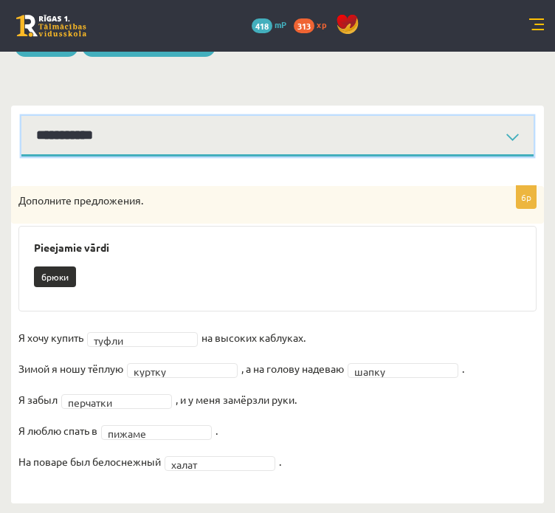
click at [285, 143] on select "**********" at bounding box center [277, 136] width 512 height 41
click at [21, 116] on select "**********" at bounding box center [277, 136] width 512 height 41
click at [192, 117] on select "**********" at bounding box center [277, 136] width 512 height 41
click at [21, 116] on select "**********" at bounding box center [277, 136] width 512 height 41
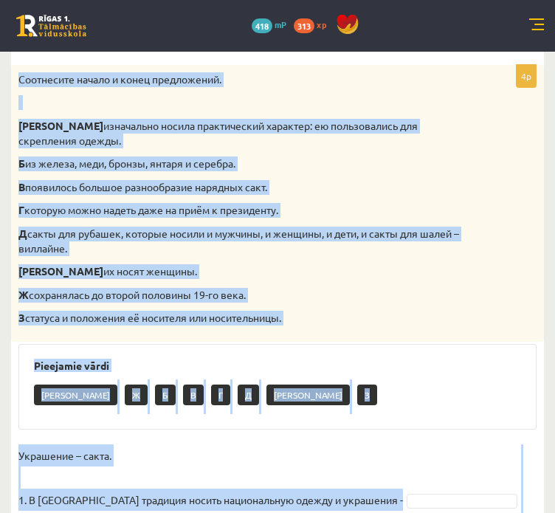
scroll to position [381, 0]
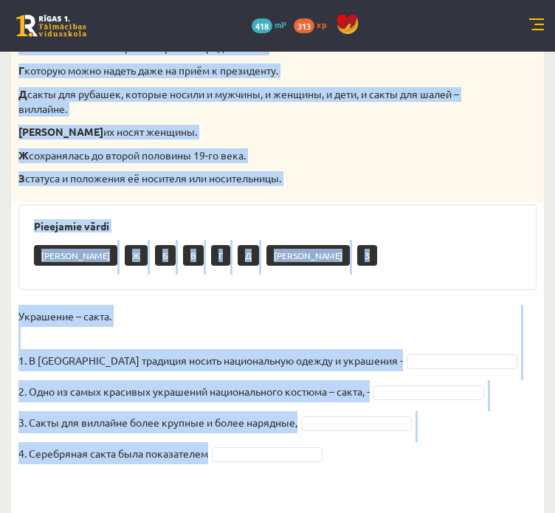
drag, startPoint x: 18, startPoint y: 82, endPoint x: 360, endPoint y: 456, distance: 506.8
click at [360, 456] on div "4p Соотнесите начало и конец предложений. А изначально носила практический хара…" at bounding box center [277, 214] width 532 height 577
copy div "Loremipsum dolors a conse adipiscinge. S doeiusmodt incidi utlaboreetdo magnaal…"
click at [363, 171] on p "З статуса и положения её носителя или носительницы." at bounding box center [240, 178] width 444 height 15
drag, startPoint x: 21, startPoint y: 87, endPoint x: 215, endPoint y: 448, distance: 409.8
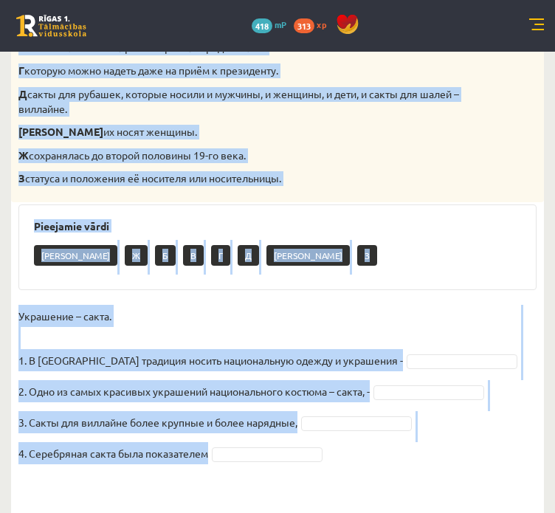
click at [215, 448] on div "4p Соотнесите начало и конец предложений. А изначально носила практический хара…" at bounding box center [277, 214] width 532 height 577
copy div "Loremipsum dolors a conse adipiscinge. S doeiusmodt incidi utlaboreetdo magnaal…"
click at [310, 240] on div "А Ж Б В Г Д Е З" at bounding box center [277, 257] width 487 height 35
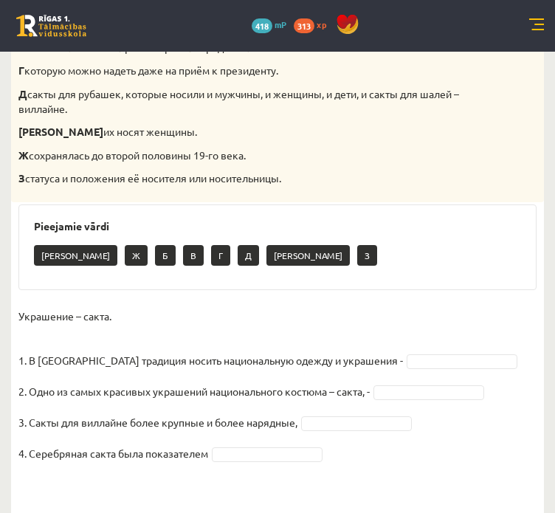
click at [384, 336] on fieldset "Украшение – сакта. 1. В [GEOGRAPHIC_DATA] традиция носить национальную одежду и…" at bounding box center [277, 400] width 518 height 190
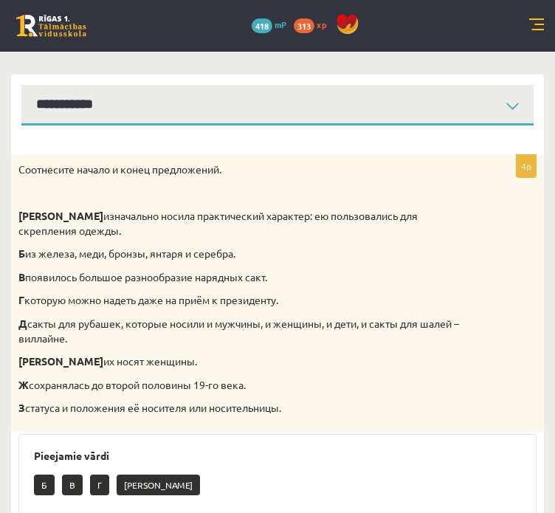
scroll to position [0, 0]
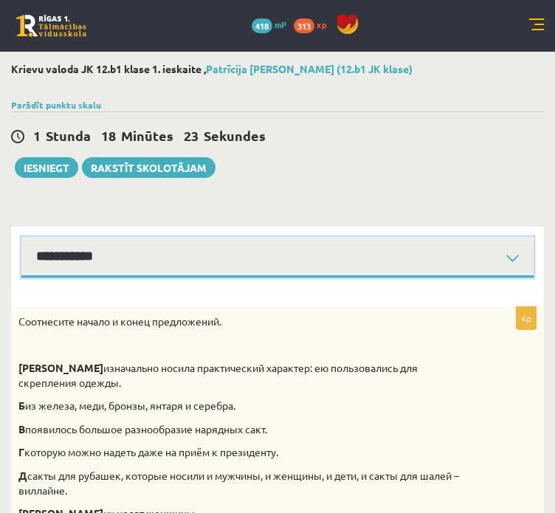
click at [268, 259] on select "**********" at bounding box center [277, 257] width 512 height 41
click at [21, 237] on select "**********" at bounding box center [277, 257] width 512 height 41
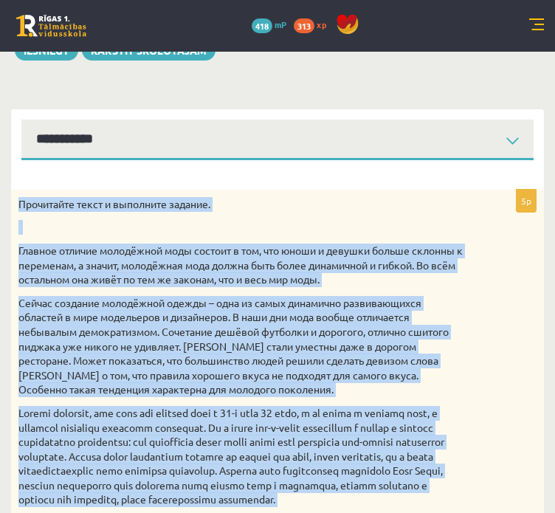
scroll to position [652, 0]
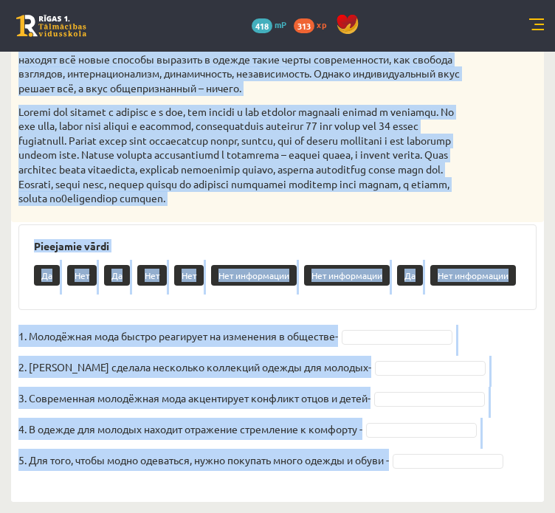
drag, startPoint x: 21, startPoint y: 206, endPoint x: 420, endPoint y: 452, distance: 469.5
click at [420, 452] on div "5p Прочитайте текст и выполните задание. Главное отличие молодёжной моды состои…" at bounding box center [277, 85] width 532 height 804
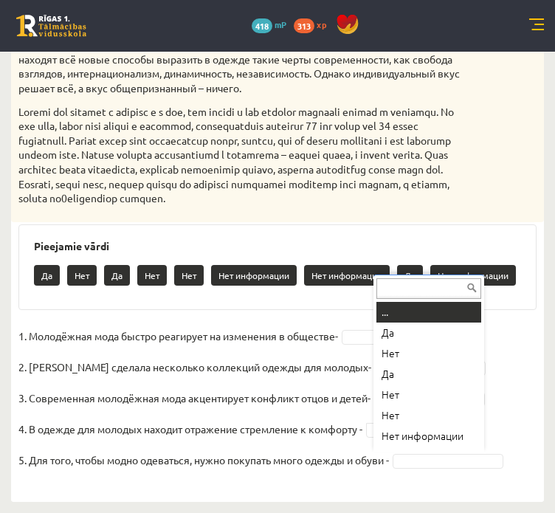
drag, startPoint x: 420, startPoint y: 452, endPoint x: 425, endPoint y: 436, distance: 16.8
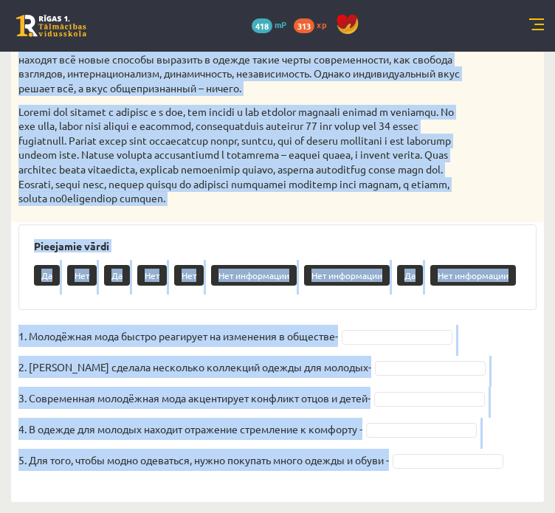
drag, startPoint x: 20, startPoint y: 215, endPoint x: 400, endPoint y: 459, distance: 452.5
click at [400, 459] on div "5p Прочитайте текст и выполните задание. Главное отличие молодёжной моды состои…" at bounding box center [277, 85] width 532 height 804
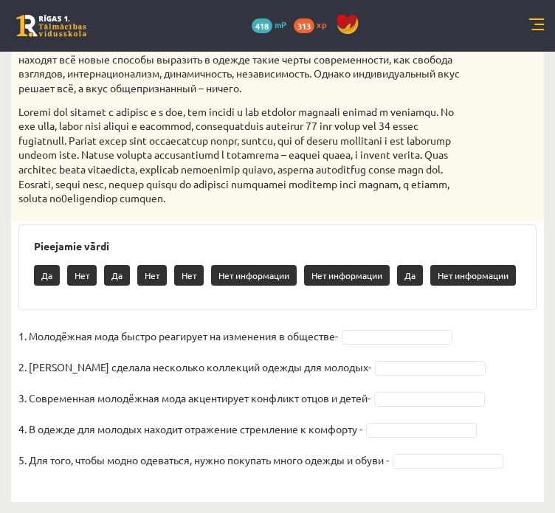
drag, startPoint x: 400, startPoint y: 459, endPoint x: 527, endPoint y: 391, distance: 144.2
click at [527, 391] on fieldset "1. Молодёжная мода быстро реагирует на изменения в обществе- 2. [PERSON_NAME] с…" at bounding box center [277, 401] width 518 height 155
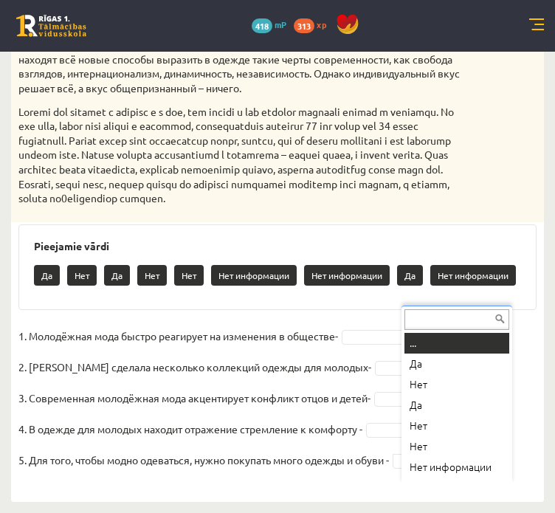
drag, startPoint x: 409, startPoint y: 468, endPoint x: 364, endPoint y: 417, distance: 67.4
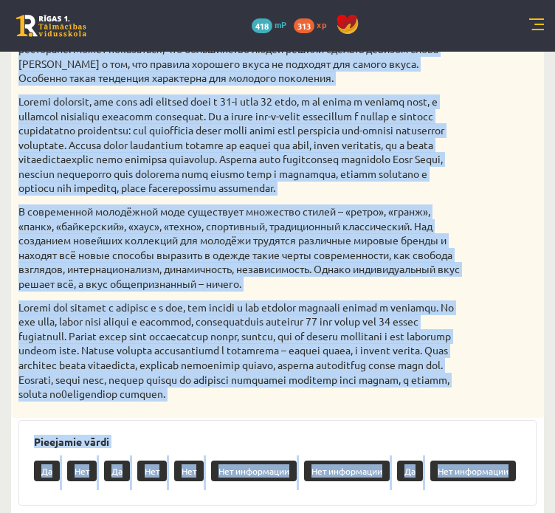
scroll to position [0, 0]
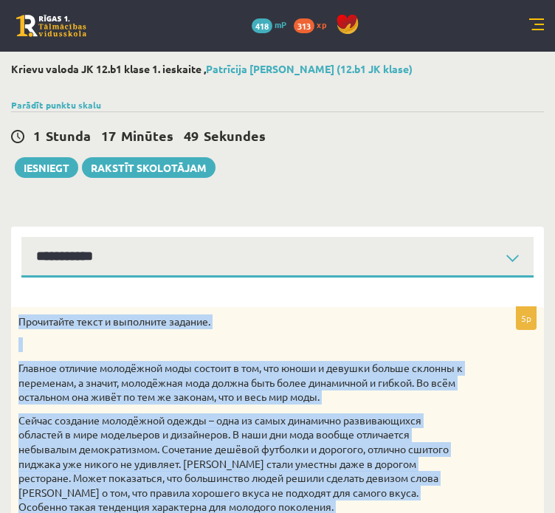
drag, startPoint x: 391, startPoint y: 462, endPoint x: 14, endPoint y: 309, distance: 406.9
copy div "Loremipsum dolor s ametconse adipisc. Elitsed doeiusm temporinci utla etdolor m…"
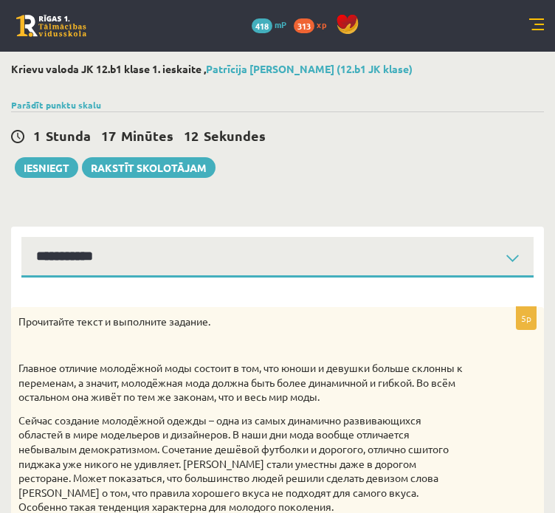
click at [361, 158] on div "1 Stunda 17 Minūtes 12 Sekundes Notikusi kļūda pie pēdējās saglabāšanas. Lūdzu …" at bounding box center [277, 144] width 532 height 66
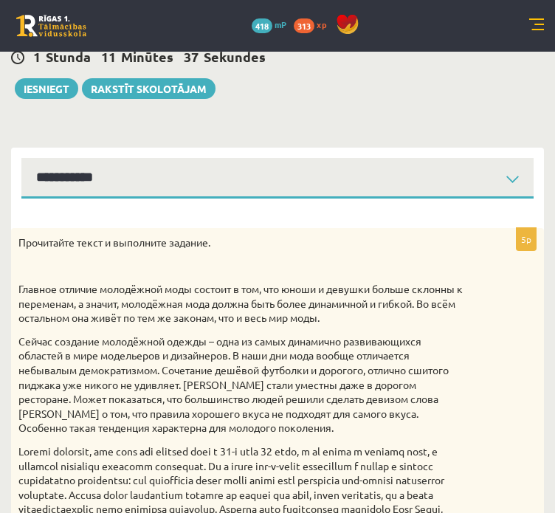
scroll to position [77, 0]
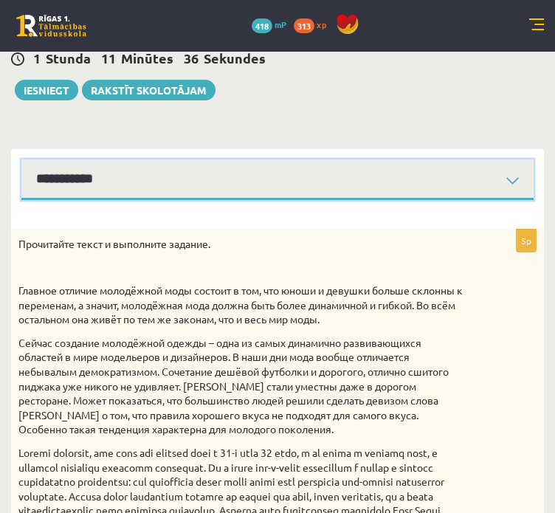
click at [436, 173] on select "**********" at bounding box center [277, 179] width 512 height 41
click at [21, 159] on select "**********" at bounding box center [277, 179] width 512 height 41
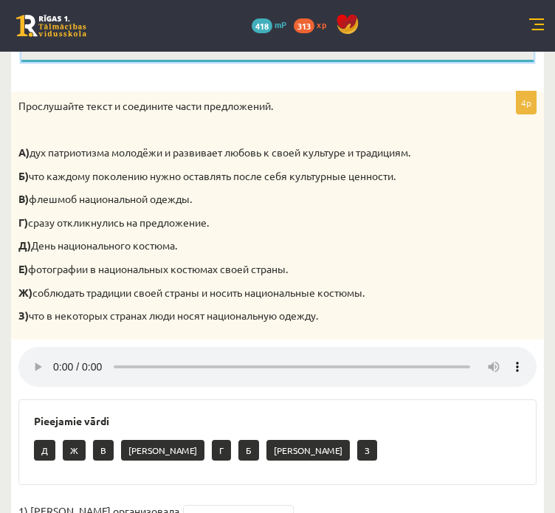
scroll to position [212, 0]
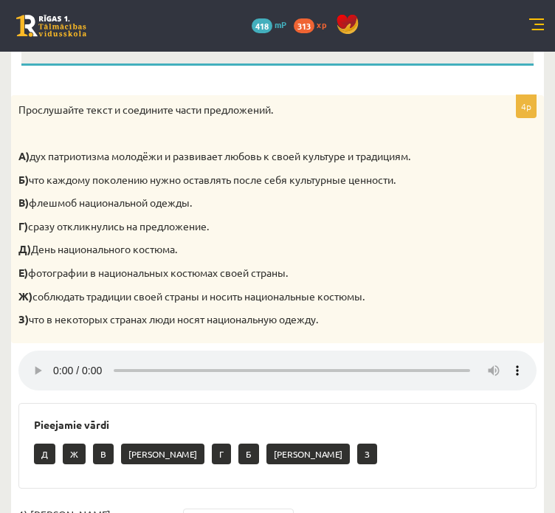
click at [239, 398] on div "4p Прослушайте текст и соедините части предложений. А) дух патриотизма молодёжи…" at bounding box center [277, 364] width 532 height 539
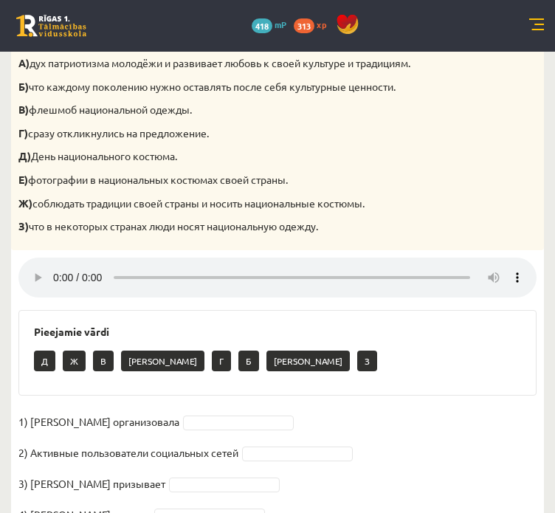
scroll to position [297, 0]
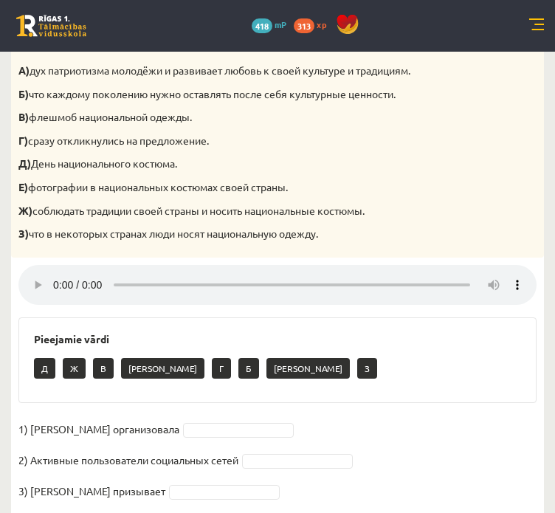
click at [230, 328] on div "Pieejamie vārdi Д Ж В А Г Б Е З" at bounding box center [277, 360] width 518 height 86
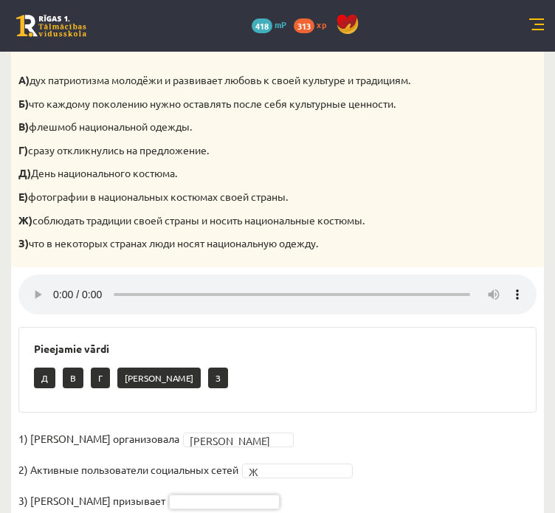
scroll to position [359, 0]
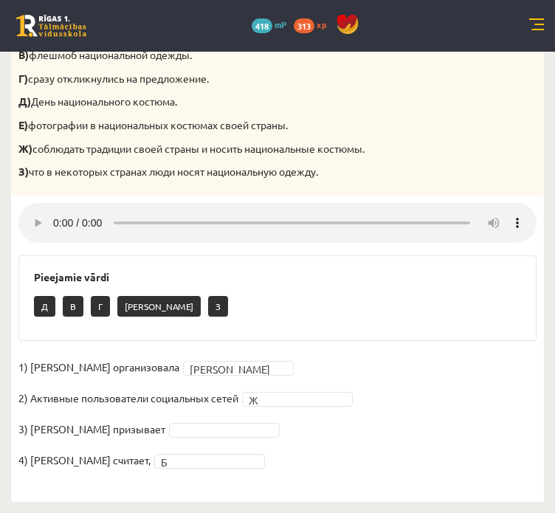
click at [177, 440] on fieldset "1) [PERSON_NAME] организовала А * 2) Активные пользователи социальных сетей Ж *…" at bounding box center [277, 417] width 518 height 124
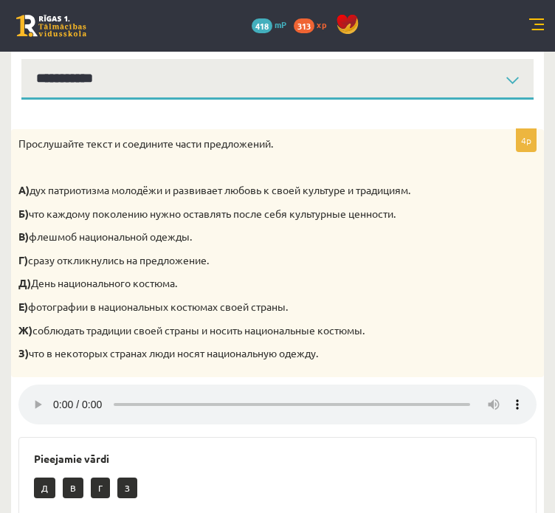
scroll to position [167, 0]
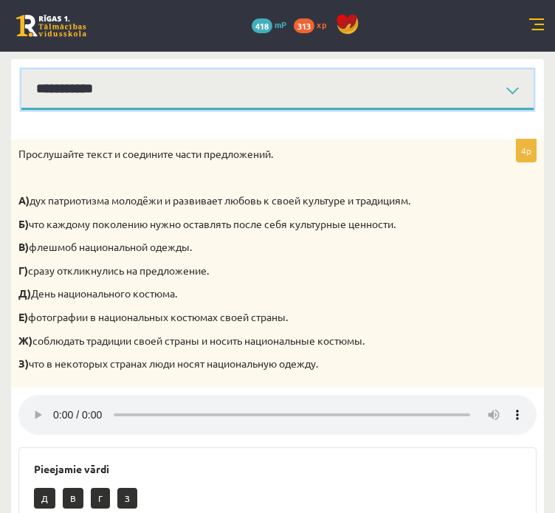
click at [129, 94] on select "**********" at bounding box center [277, 89] width 512 height 41
select select "**********"
click at [21, 69] on select "**********" at bounding box center [277, 89] width 512 height 41
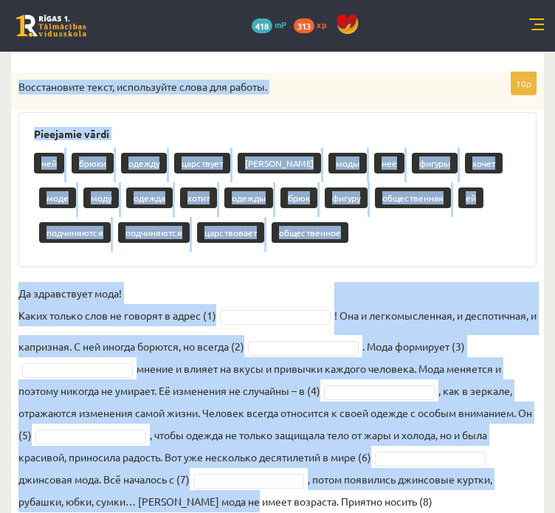
scroll to position [333, 0]
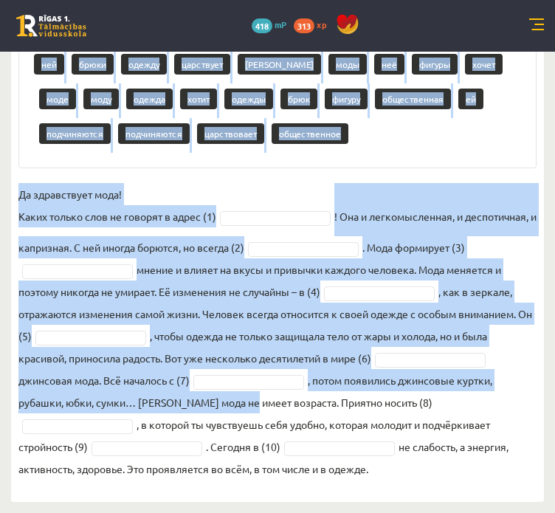
drag, startPoint x: 18, startPoint y: 86, endPoint x: 327, endPoint y: 472, distance: 494.8
click at [327, 472] on div "10p Восстановите текст, используйте слова для работы. Pieejamie vārdi ней брюки…" at bounding box center [277, 229] width 532 height 513
copy div "Loremipsumdo sitam, consectetur adipi eli seddoe. Temporinc utlab etd magna ali…"
click at [301, 139] on div "ней [PERSON_NAME] одежду царствует брюков моды неё фигуры хочет моде моду одежд…" at bounding box center [277, 101] width 487 height 104
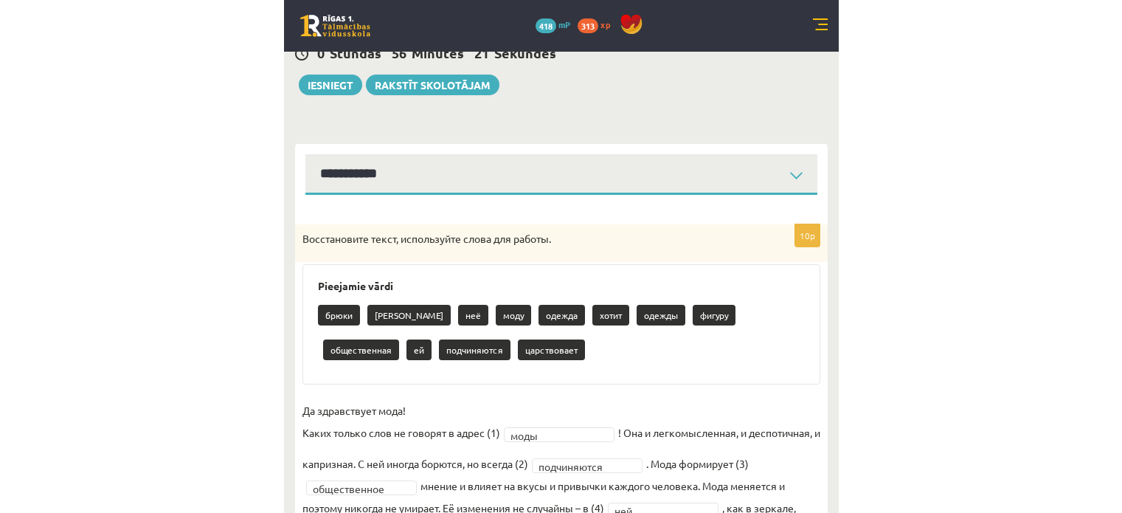
scroll to position [0, 0]
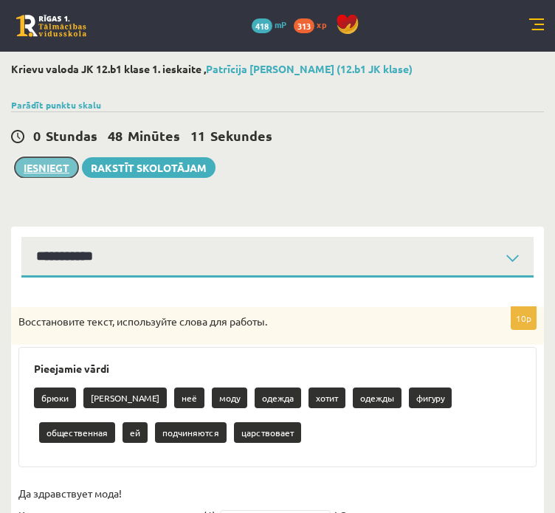
click at [52, 173] on button "Iesniegt" at bounding box center [46, 167] width 63 height 21
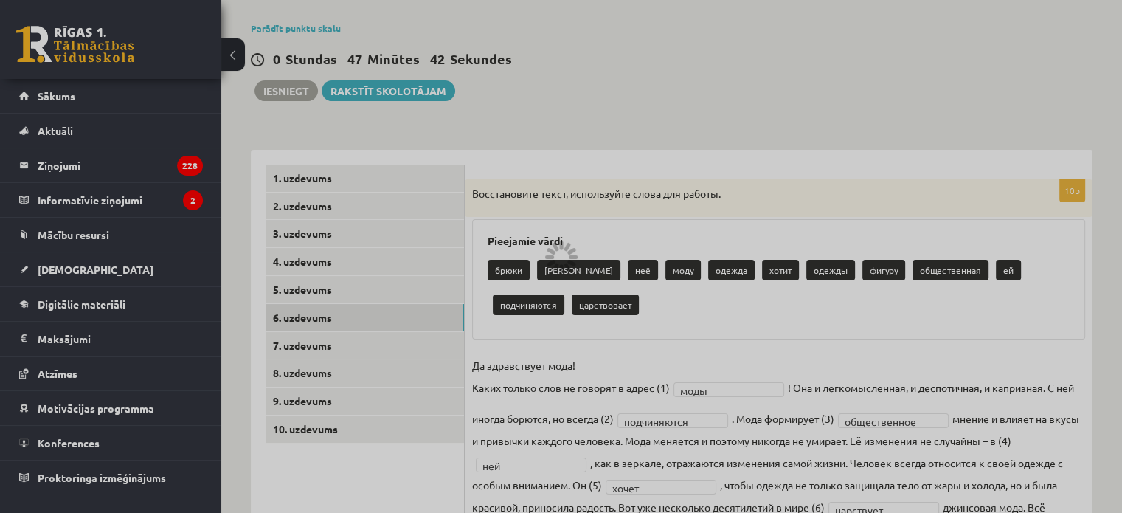
scroll to position [100, 0]
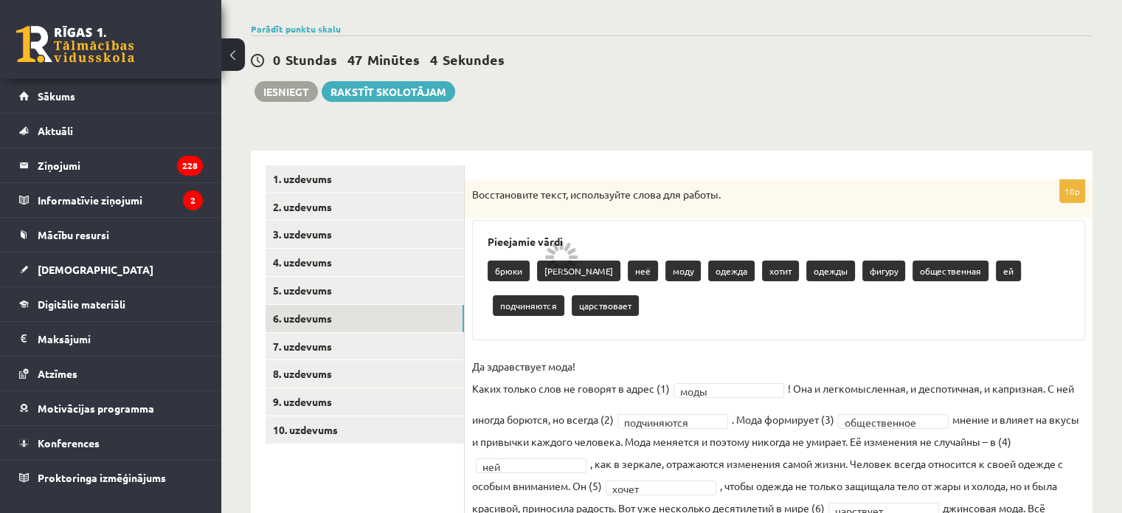
click at [655, 236] on h3 "Pieejamie vārdi" at bounding box center [778, 241] width 582 height 13
